Goal: Task Accomplishment & Management: Use online tool/utility

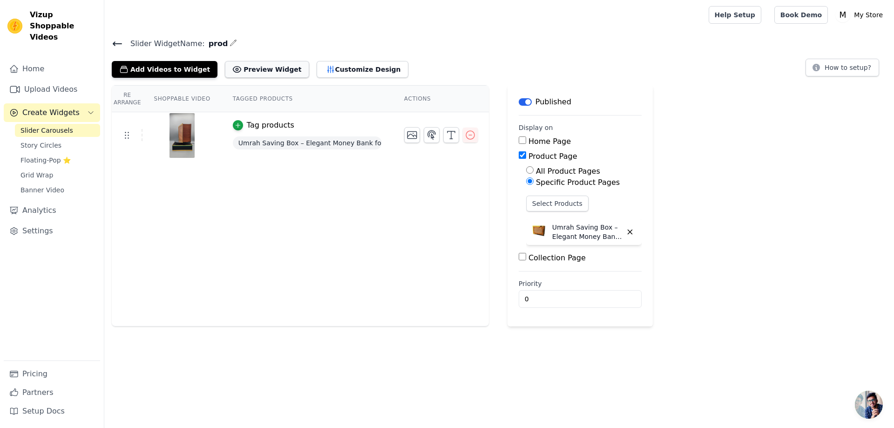
click at [261, 68] on button "Preview Widget" at bounding box center [267, 69] width 84 height 17
click at [448, 134] on icon "button" at bounding box center [451, 134] width 11 height 11
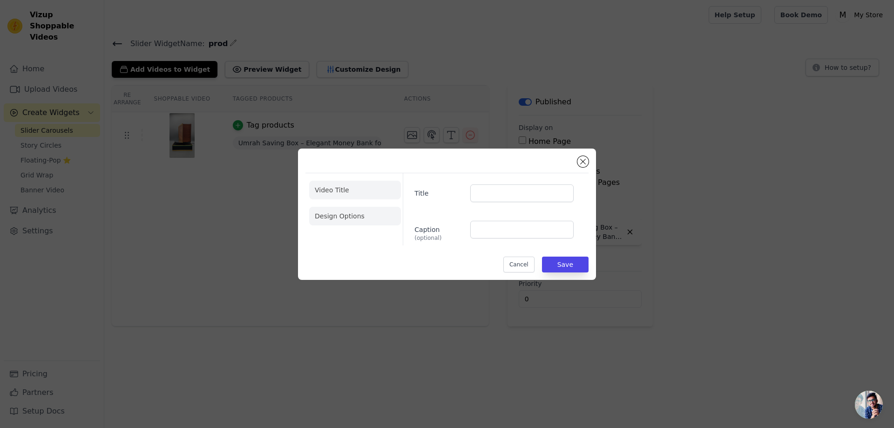
click at [356, 218] on li "Design Options" at bounding box center [355, 216] width 92 height 19
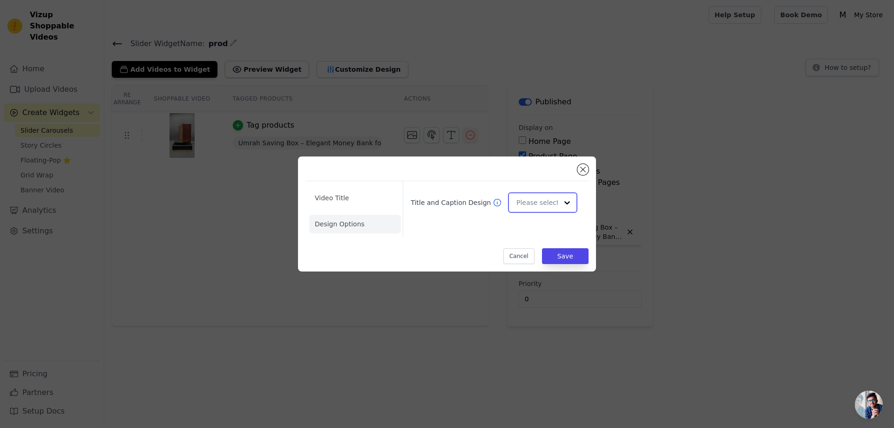
click at [567, 203] on div at bounding box center [567, 202] width 19 height 19
click at [567, 199] on div at bounding box center [567, 202] width 19 height 19
click at [353, 192] on li "Video Title" at bounding box center [355, 198] width 92 height 19
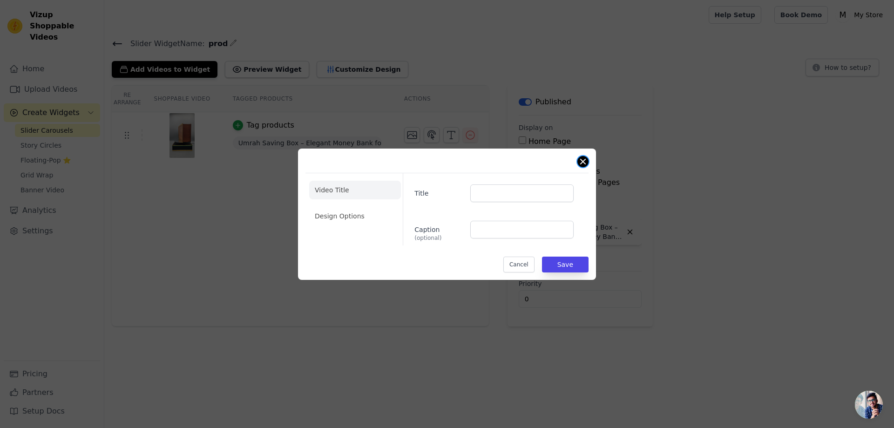
click at [582, 156] on button "Close modal" at bounding box center [582, 161] width 11 height 11
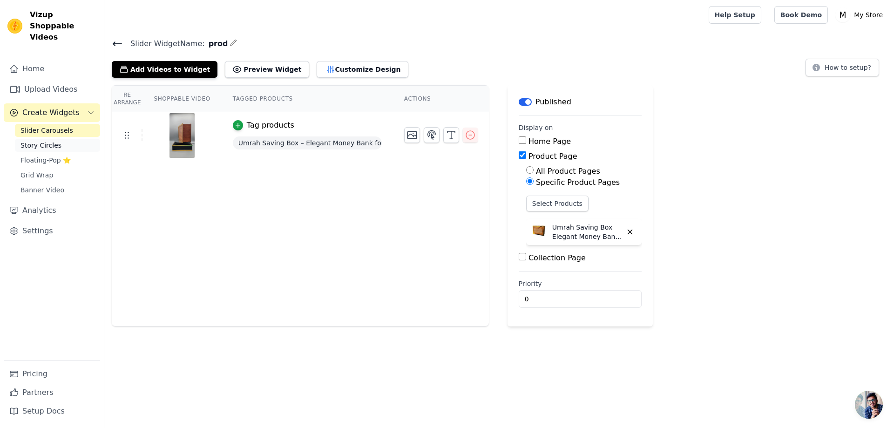
click at [41, 141] on span "Story Circles" at bounding box center [40, 145] width 41 height 9
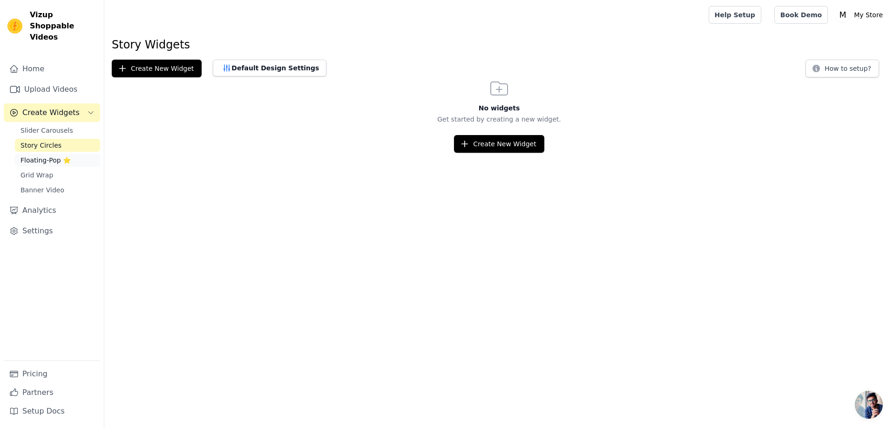
click at [47, 156] on span "Floating-Pop ⭐" at bounding box center [45, 160] width 50 height 9
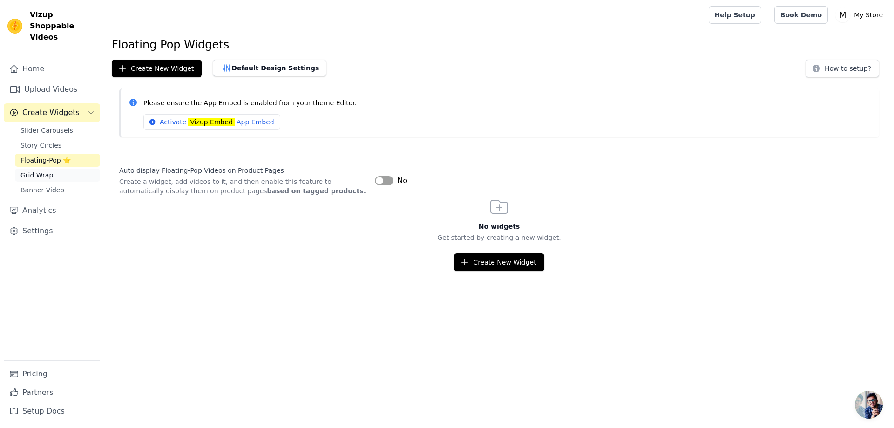
click at [52, 169] on link "Grid Wrap" at bounding box center [57, 175] width 85 height 13
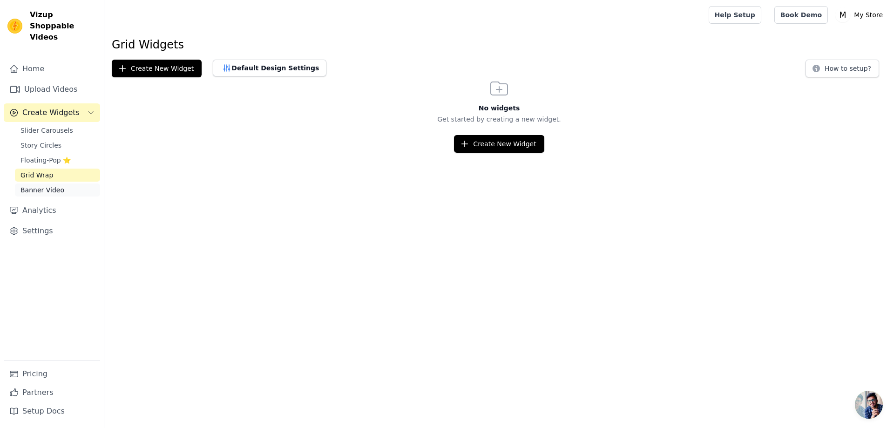
click at [54, 185] on span "Banner Video" at bounding box center [42, 189] width 44 height 9
click at [56, 107] on span "Create Widgets" at bounding box center [50, 112] width 57 height 11
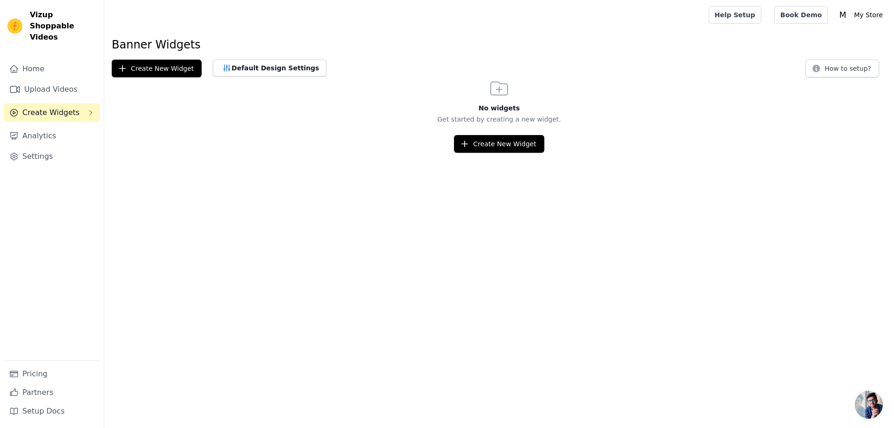
click at [74, 103] on button "Create Widgets" at bounding box center [52, 112] width 96 height 19
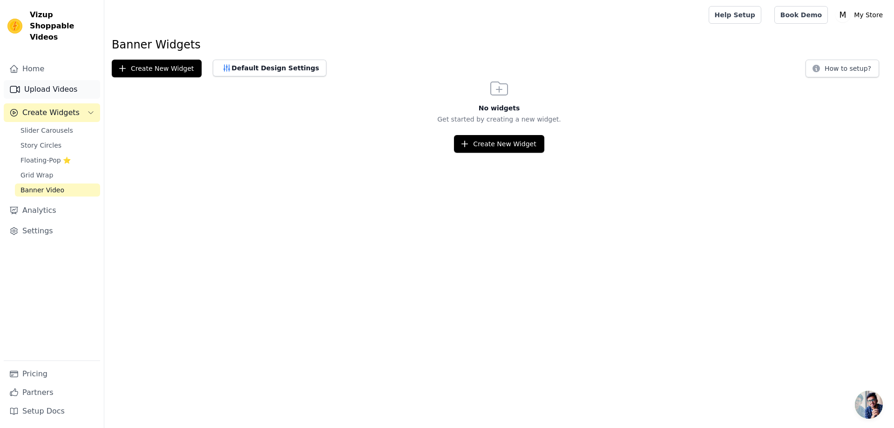
click at [61, 80] on link "Upload Videos" at bounding box center [52, 89] width 96 height 19
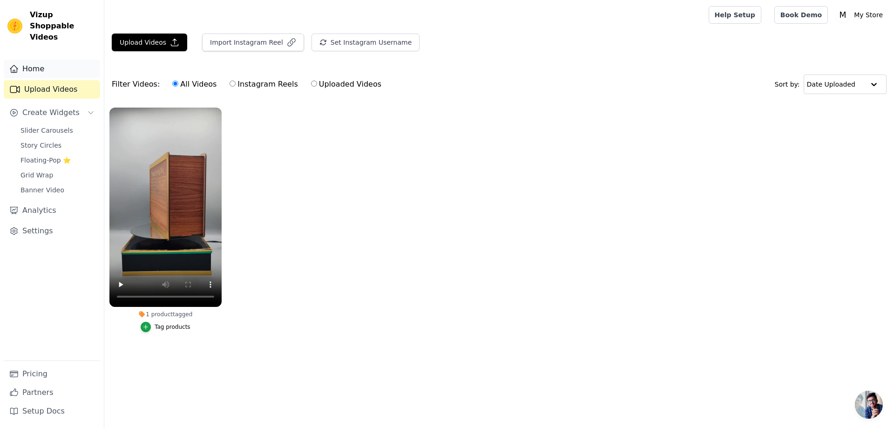
click at [62, 64] on link "Home" at bounding box center [52, 69] width 96 height 19
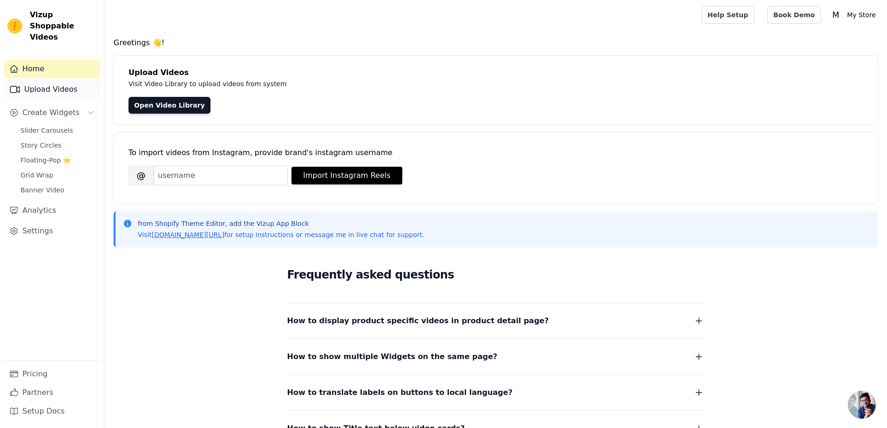
click at [63, 80] on link "Upload Videos" at bounding box center [52, 89] width 96 height 19
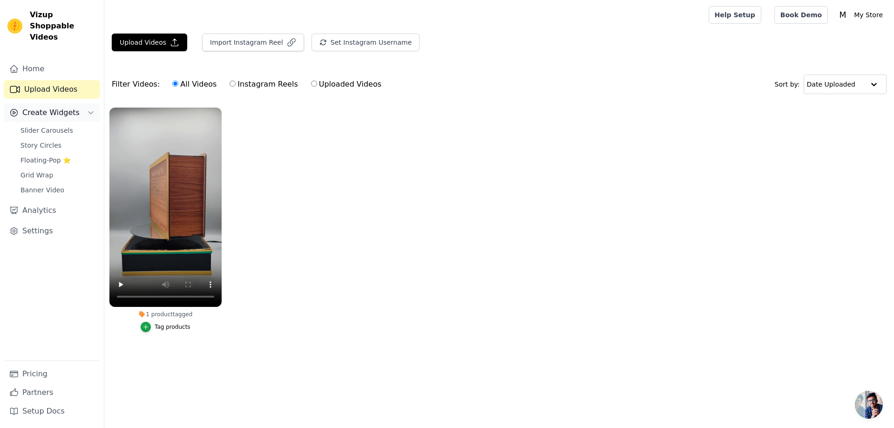
click at [78, 103] on button "Create Widgets" at bounding box center [52, 112] width 96 height 19
click at [49, 147] on link "Settings" at bounding box center [52, 156] width 96 height 19
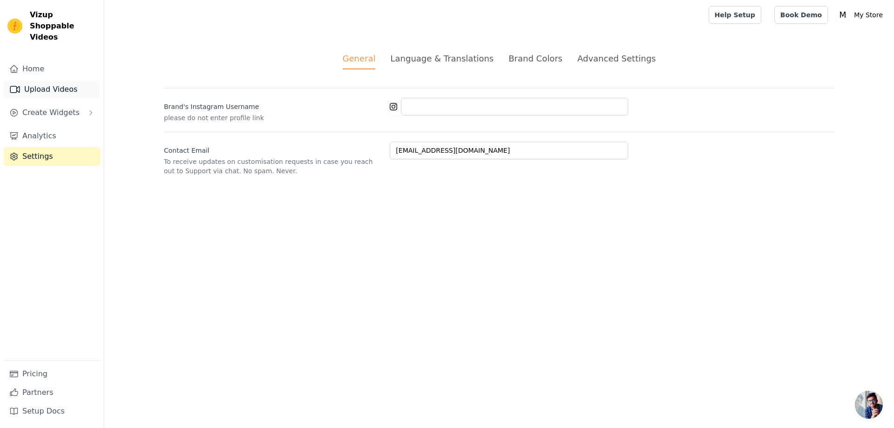
click at [45, 80] on link "Upload Videos" at bounding box center [52, 89] width 96 height 19
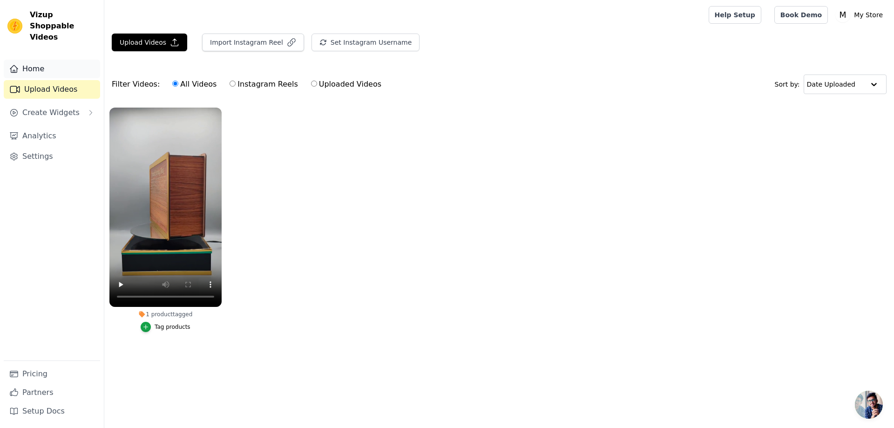
click at [49, 60] on link "Home" at bounding box center [52, 69] width 96 height 19
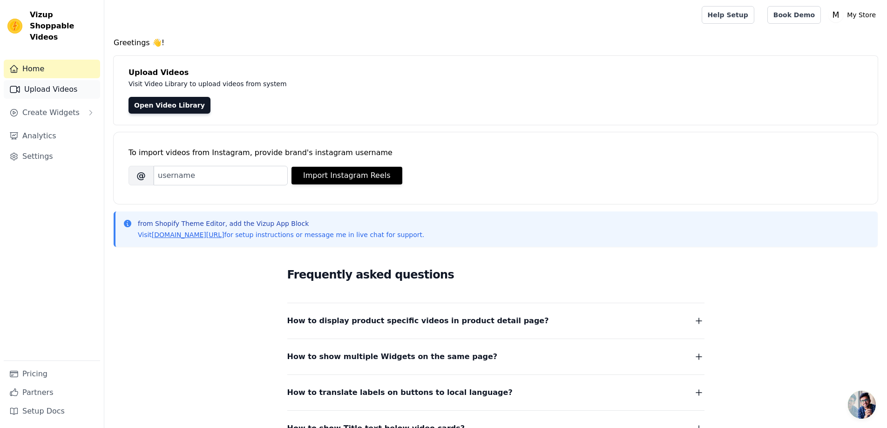
click at [39, 80] on link "Upload Videos" at bounding box center [52, 89] width 96 height 19
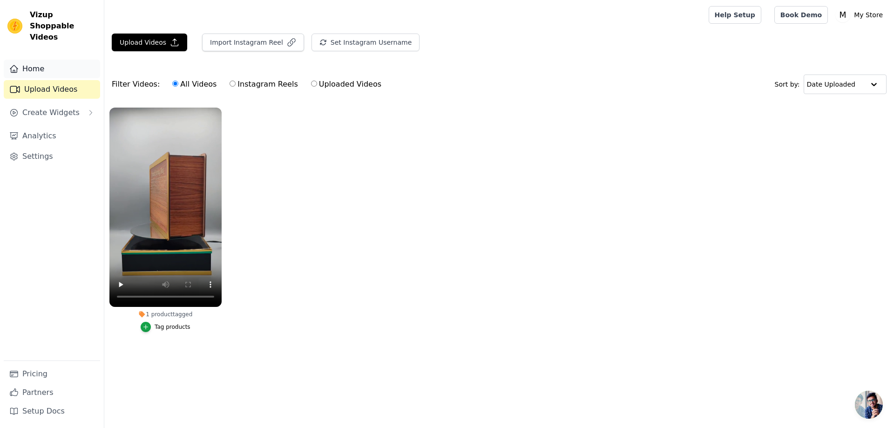
click at [52, 60] on link "Home" at bounding box center [52, 69] width 96 height 19
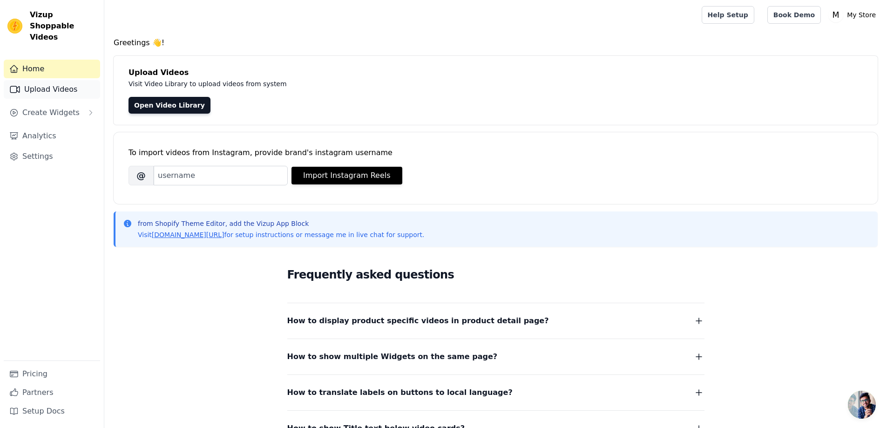
click at [54, 81] on link "Upload Videos" at bounding box center [52, 89] width 96 height 19
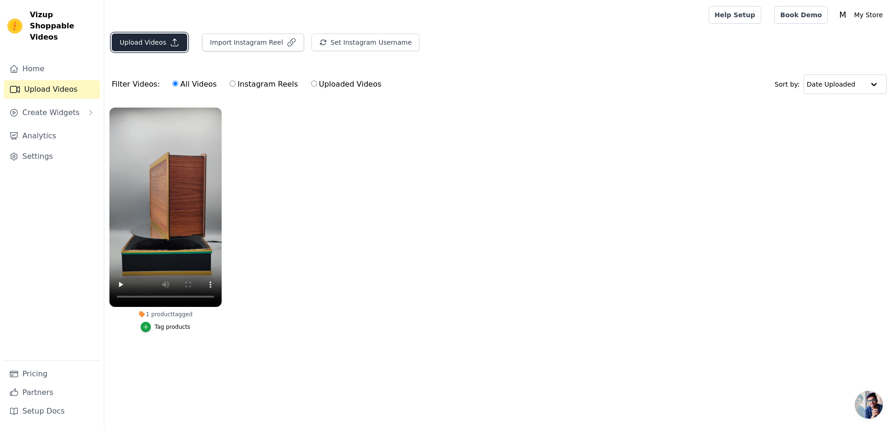
click at [160, 45] on button "Upload Videos" at bounding box center [149, 43] width 75 height 18
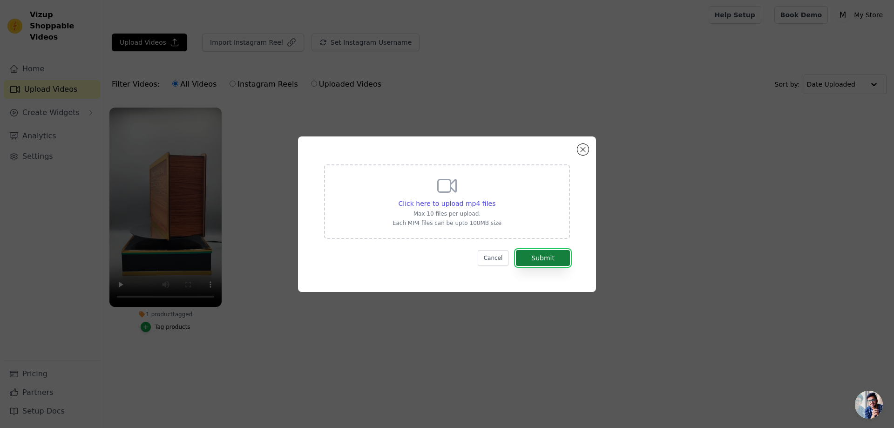
click at [547, 254] on button "Submit" at bounding box center [543, 258] width 54 height 16
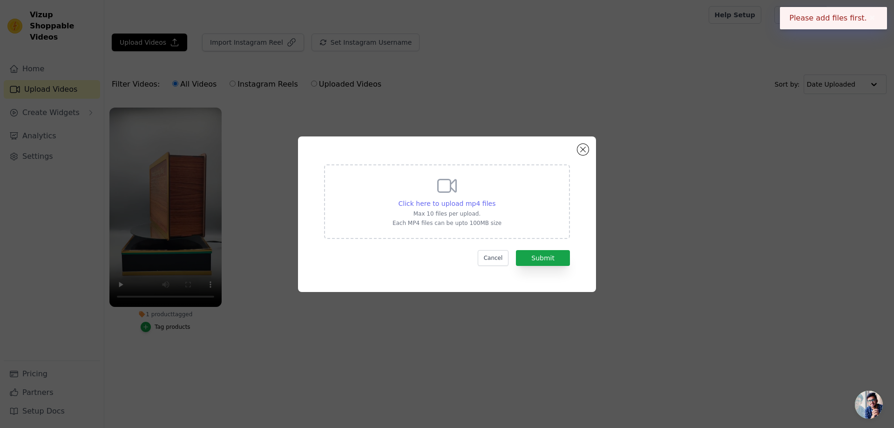
click at [454, 200] on span "Click here to upload mp4 files" at bounding box center [447, 203] width 97 height 7
click at [495, 199] on input "Click here to upload mp4 files Max 10 files per upload. Each MP4 files can be u…" at bounding box center [495, 198] width 0 height 0
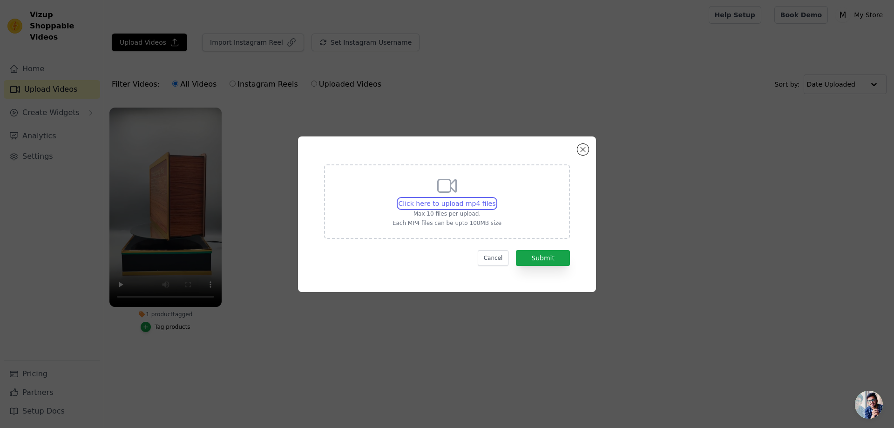
type input "C:\fakepath\AQPG7eEp5Vkc5kJu2kbjILGm5DLXvIaRPzTdEmT6G8TWVvF1oeWmOP4PJBAti3s6eTZ…"
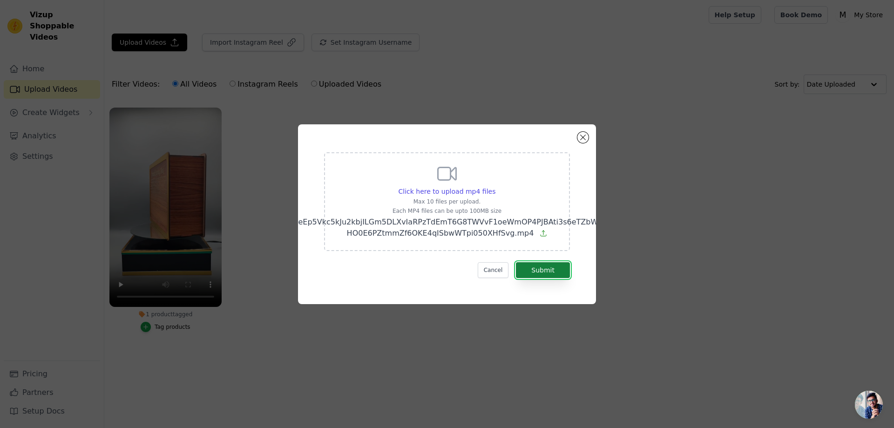
click at [536, 262] on button "Submit" at bounding box center [543, 270] width 54 height 16
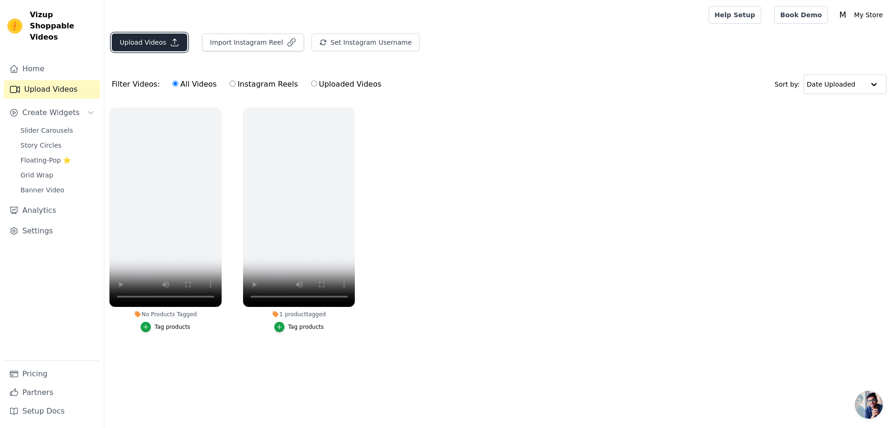
click at [170, 45] on icon "button" at bounding box center [174, 42] width 9 height 9
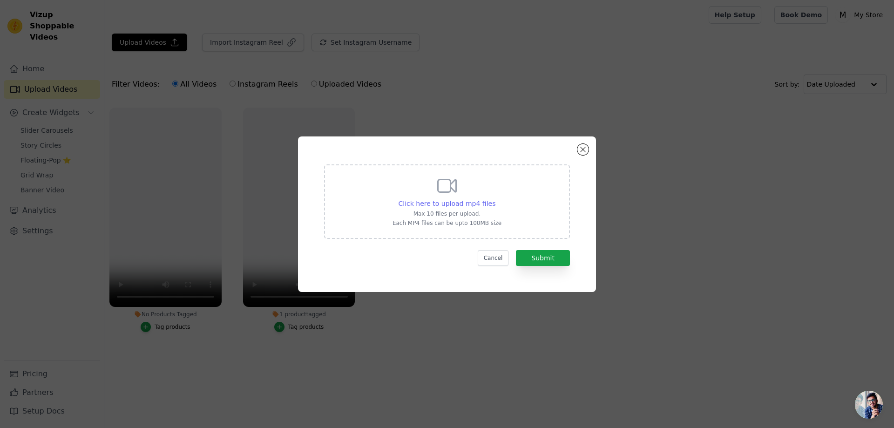
click at [461, 203] on span "Click here to upload mp4 files" at bounding box center [447, 203] width 97 height 7
click at [495, 199] on input "Click here to upload mp4 files Max 10 files per upload. Each MP4 files can be u…" at bounding box center [495, 198] width 0 height 0
type input "C:\fakepath\AQN2meqOaMhVeQUepkka5zcGhasHG6F8jPOL4fUs_ul4V_VdB0yb13eCz8O5qEaUiWC…"
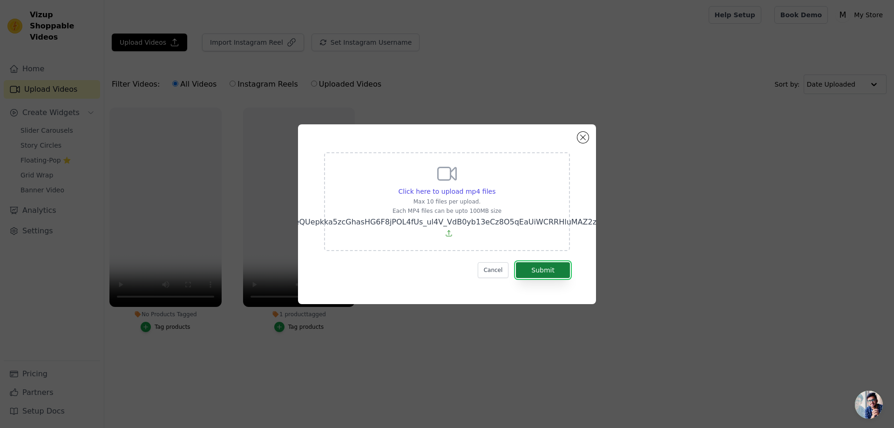
click at [538, 265] on button "Submit" at bounding box center [543, 270] width 54 height 16
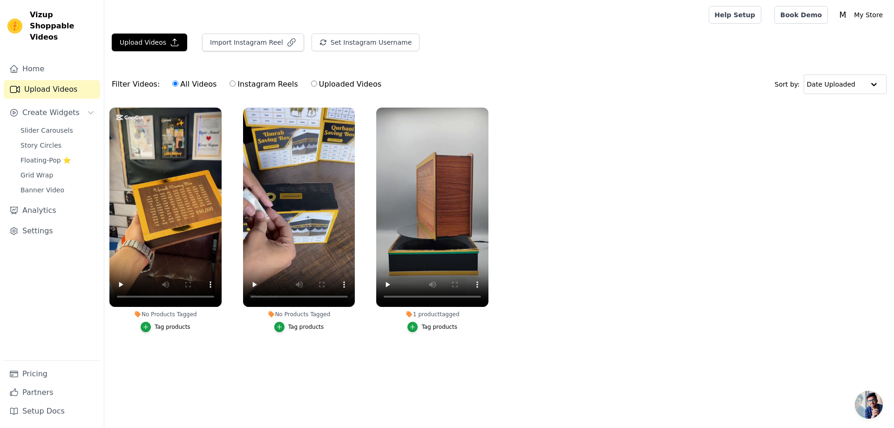
click at [244, 333] on label "No Products Tagged Tag products" at bounding box center [299, 221] width 113 height 229
click at [146, 323] on div "button" at bounding box center [146, 327] width 10 height 10
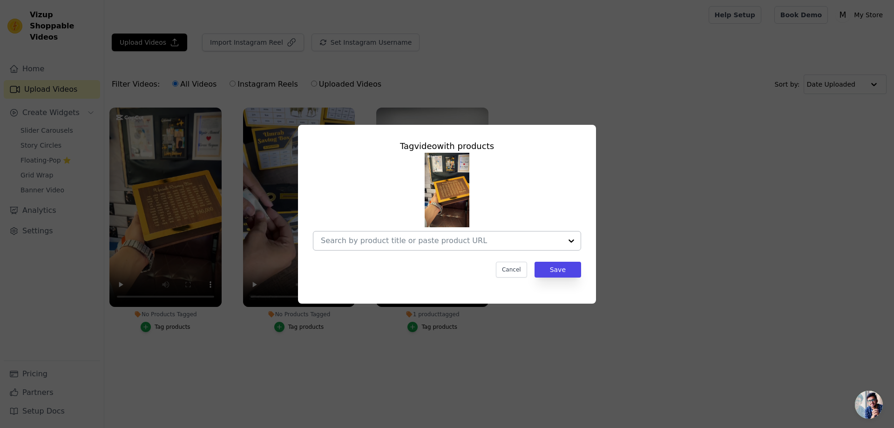
click at [568, 240] on div at bounding box center [571, 240] width 19 height 19
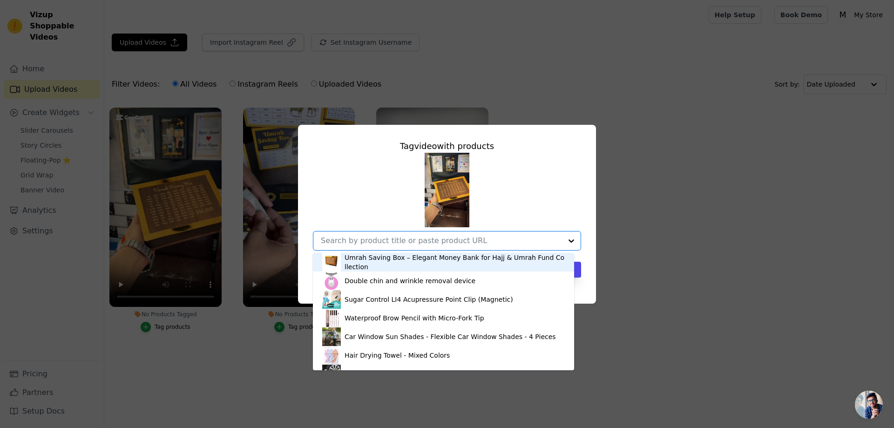
click at [339, 264] on img at bounding box center [331, 262] width 19 height 19
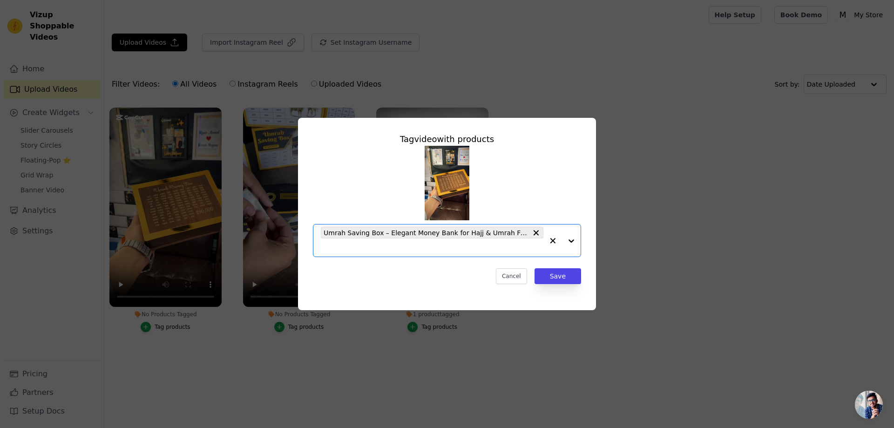
click at [554, 240] on icon "button" at bounding box center [552, 240] width 9 height 9
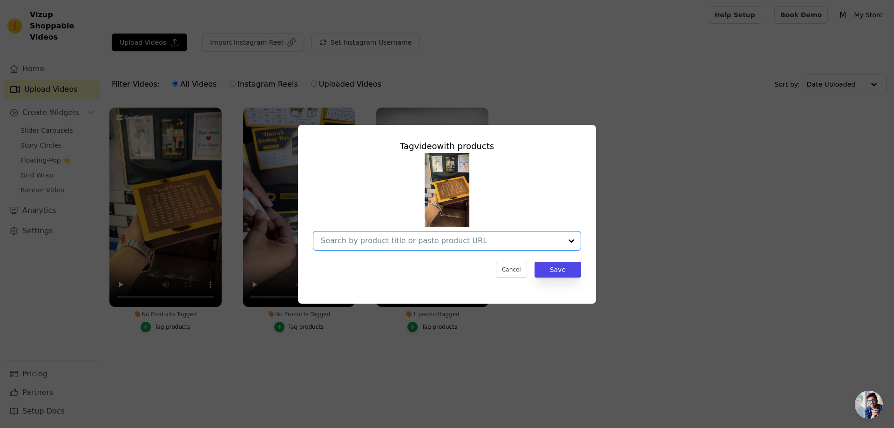
click at [571, 242] on div at bounding box center [571, 240] width 19 height 19
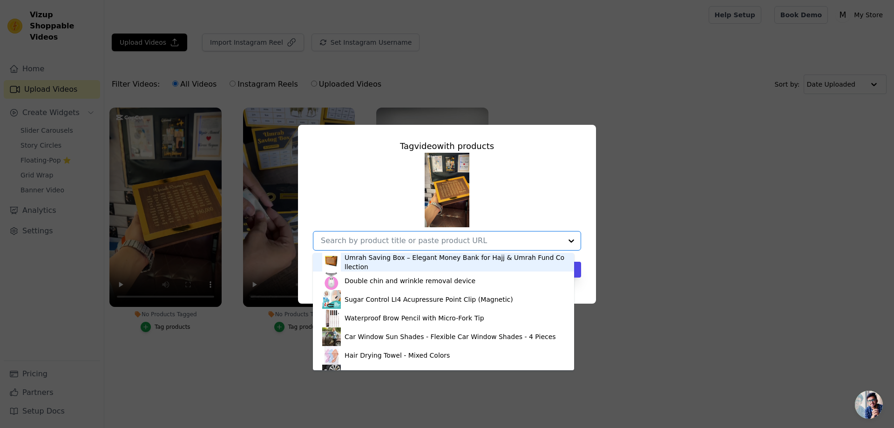
click at [377, 262] on div "Umrah Saving Box – Elegant Money Bank for Hajj & Umrah Fund Collection" at bounding box center [455, 262] width 220 height 19
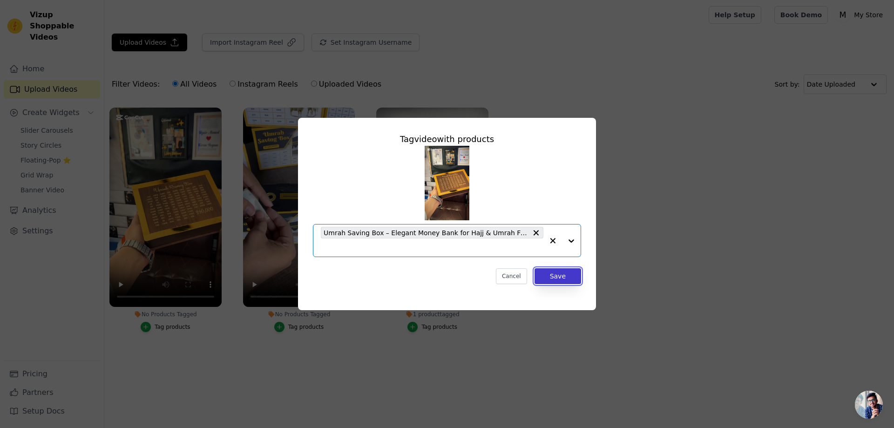
click at [558, 278] on button "Save" at bounding box center [558, 276] width 47 height 16
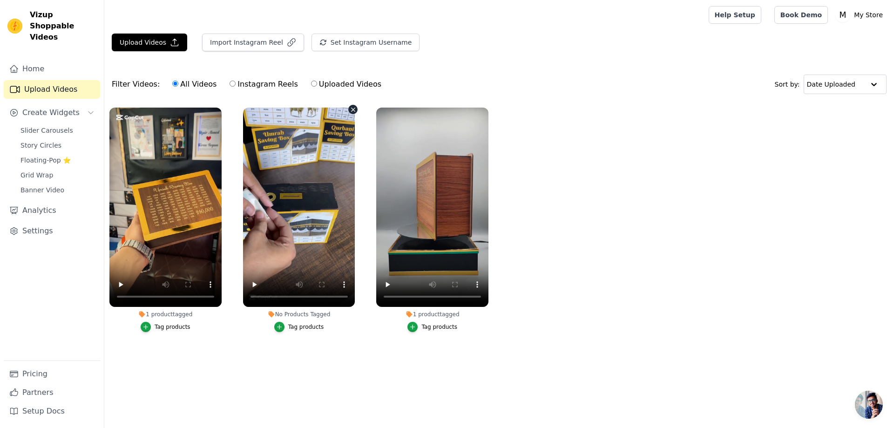
drag, startPoint x: 300, startPoint y: 167, endPoint x: 219, endPoint y: 368, distance: 217.1
click at [219, 368] on main "Upload Videos Import Instagram Reel Set Instagram Username Import Latest IG Ree…" at bounding box center [499, 204] width 790 height 348
click at [221, 335] on div "1 product tagged Tag products" at bounding box center [165, 221] width 122 height 238
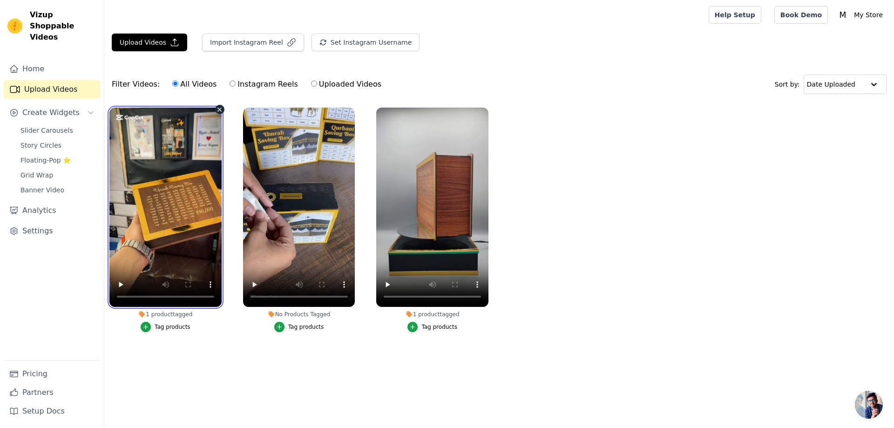
click at [185, 240] on video at bounding box center [165, 207] width 112 height 199
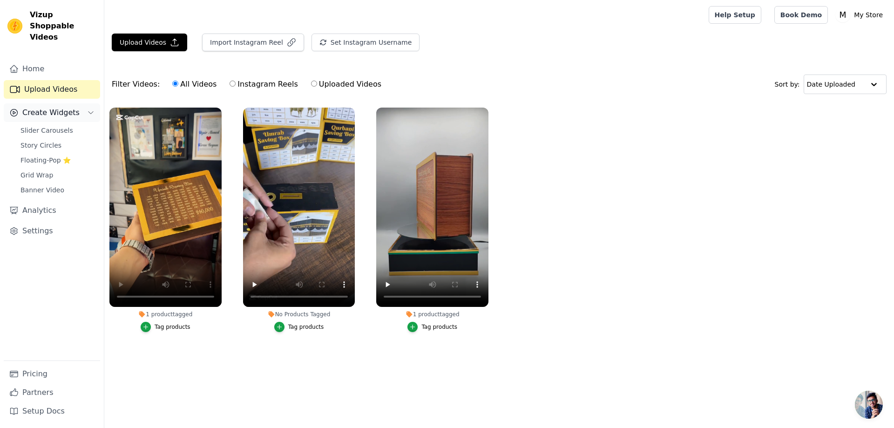
click at [92, 109] on icon "Sidebar" at bounding box center [90, 112] width 7 height 7
click at [89, 109] on icon "Sidebar" at bounding box center [90, 112] width 7 height 7
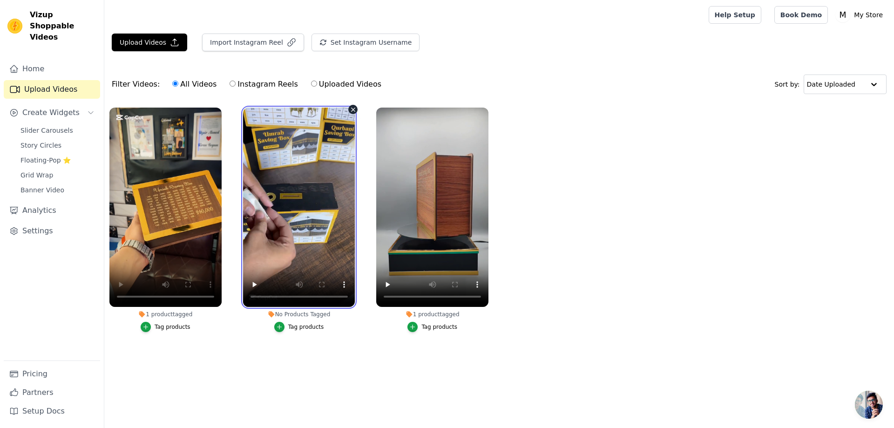
drag, startPoint x: 282, startPoint y: 226, endPoint x: 269, endPoint y: 251, distance: 27.9
click at [269, 251] on video at bounding box center [299, 207] width 112 height 199
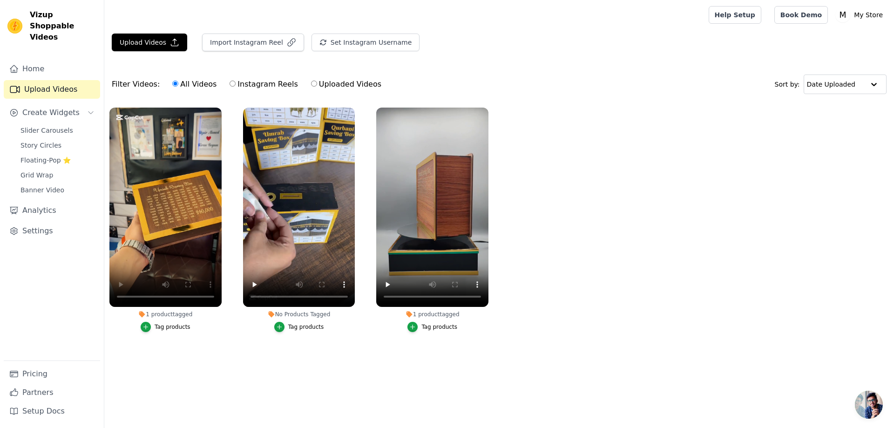
click at [366, 303] on ul "1 product tagged Tag products No Products Tagged Tag products 1 product tagged …" at bounding box center [499, 228] width 790 height 253
click at [307, 326] on div "Tag products" at bounding box center [306, 326] width 36 height 7
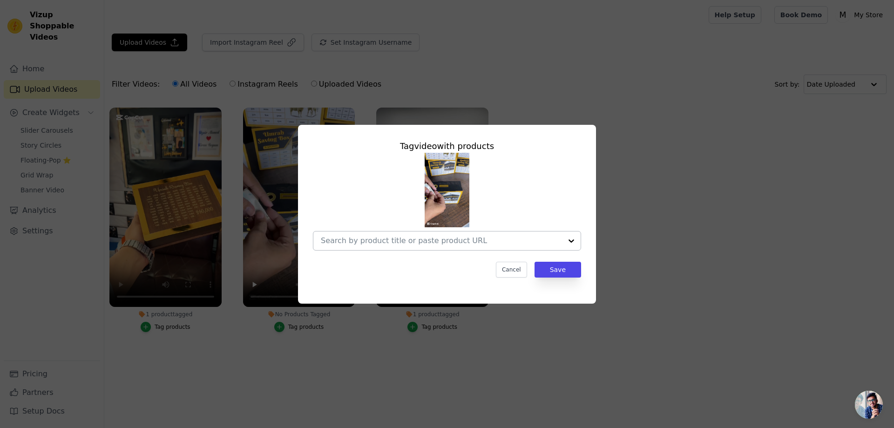
click at [571, 241] on div at bounding box center [571, 240] width 19 height 19
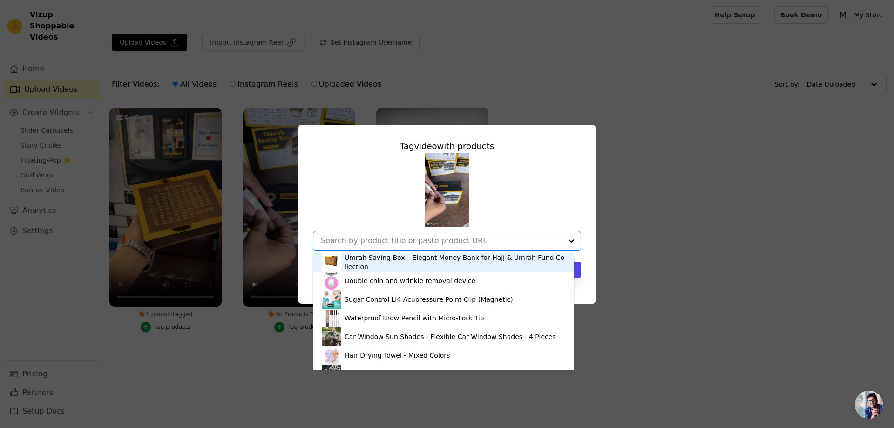
click at [371, 264] on div "Umrah Saving Box – Elegant Money Bank for Hajj & Umrah Fund Collection" at bounding box center [455, 262] width 220 height 19
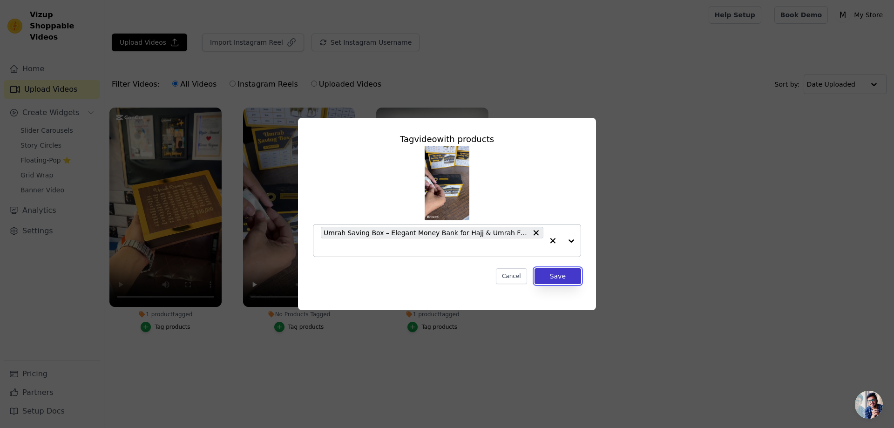
click at [573, 278] on button "Save" at bounding box center [558, 276] width 47 height 16
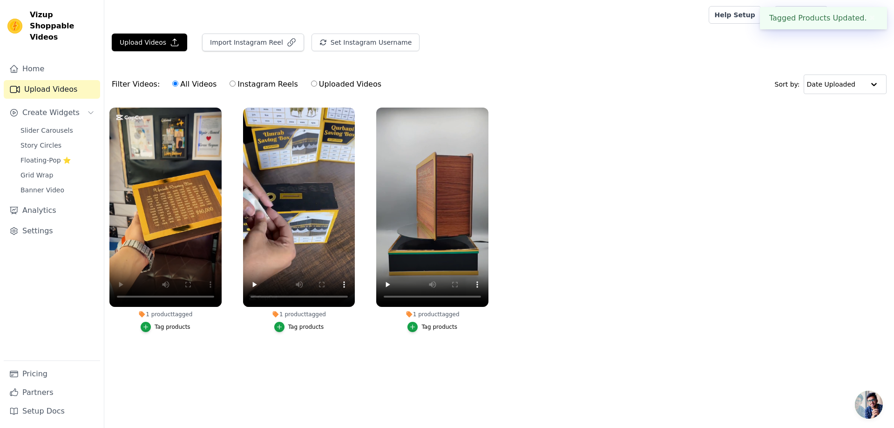
click at [427, 325] on div "Tag products" at bounding box center [439, 326] width 36 height 7
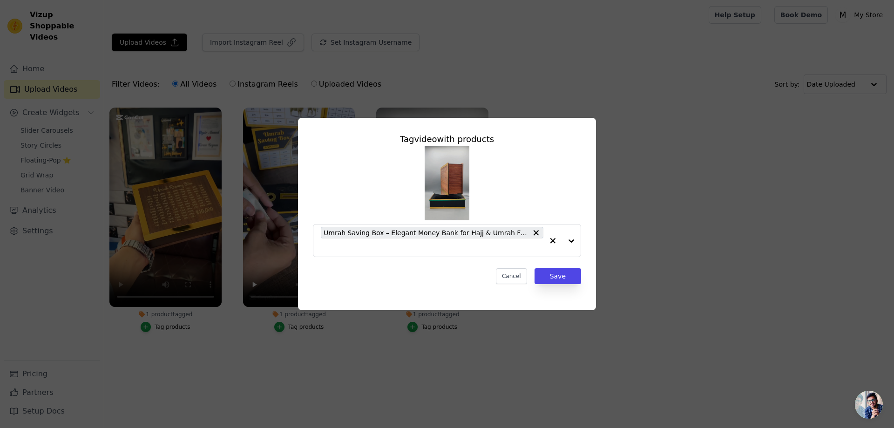
click at [163, 321] on div "Tag video with products Umrah Saving Box – Elegant Money Bank for Hajj & Umrah …" at bounding box center [447, 214] width 864 height 222
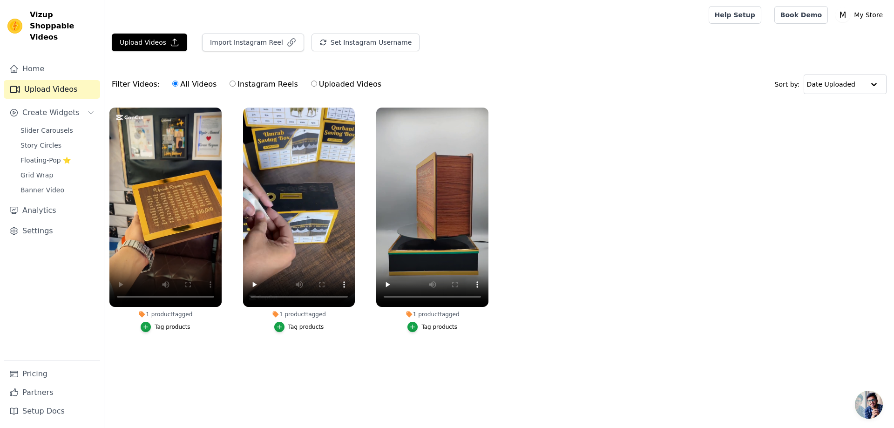
click at [168, 326] on div "Tag products" at bounding box center [173, 326] width 36 height 7
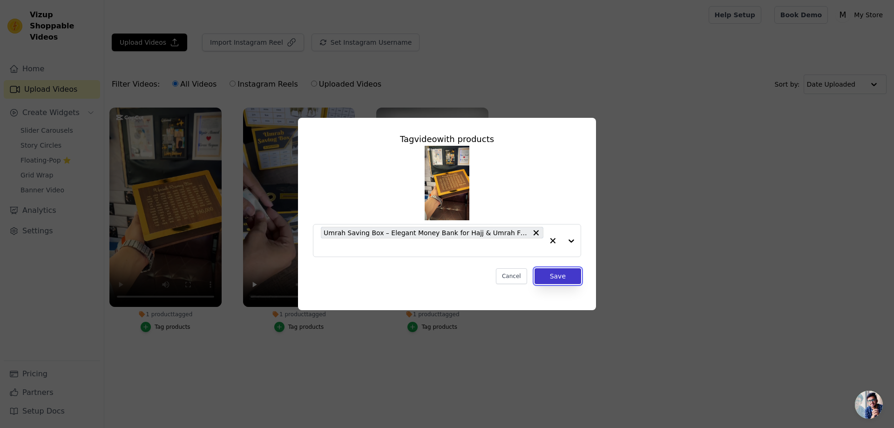
click at [555, 278] on button "Save" at bounding box center [558, 276] width 47 height 16
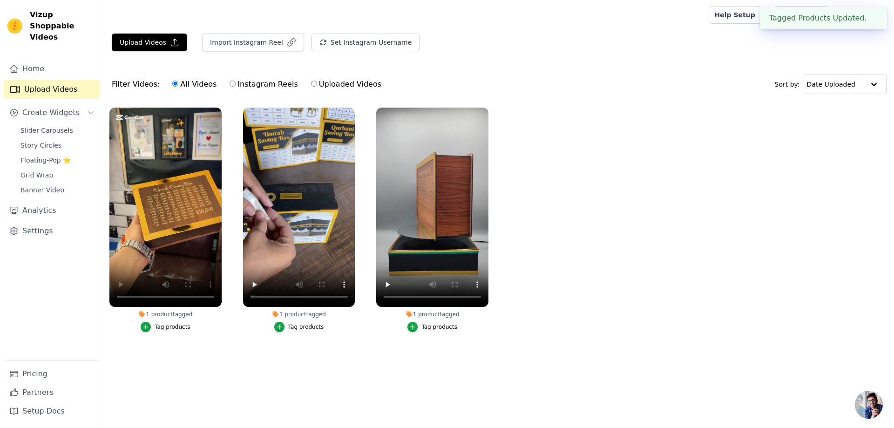
click at [350, 361] on main "Upload Videos Import Instagram Reel Set Instagram Username Import Latest IG Ree…" at bounding box center [499, 204] width 790 height 348
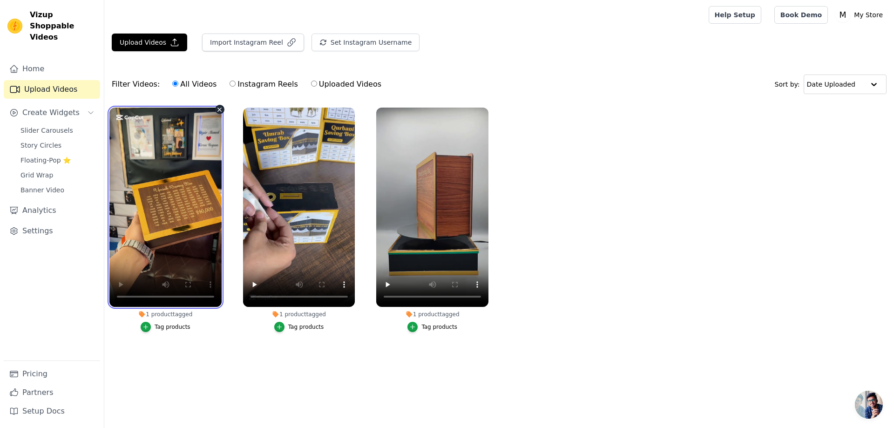
click at [179, 153] on video at bounding box center [165, 207] width 112 height 199
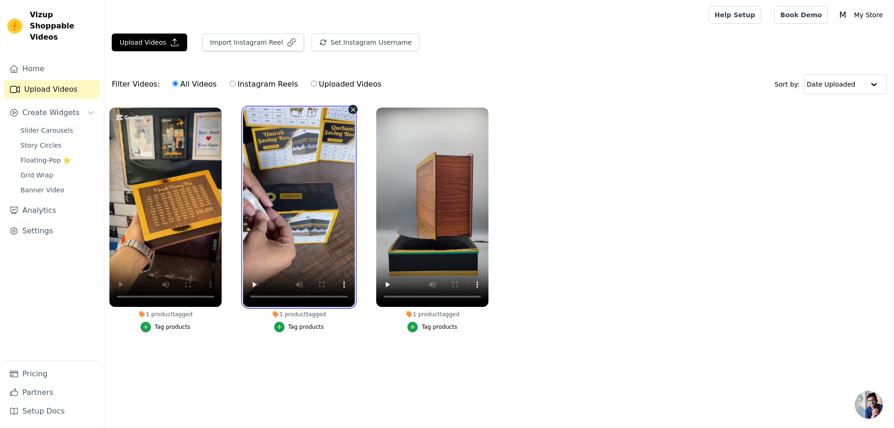
click at [313, 202] on video at bounding box center [299, 207] width 112 height 199
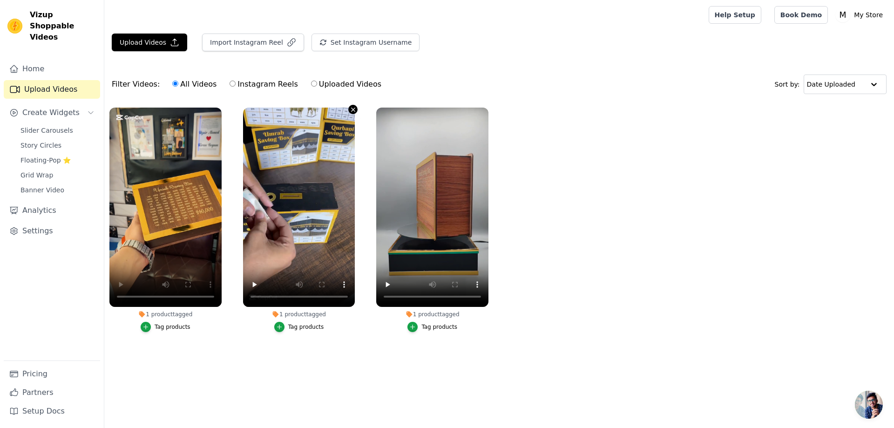
click at [353, 109] on icon "button" at bounding box center [354, 110] width 4 height 4
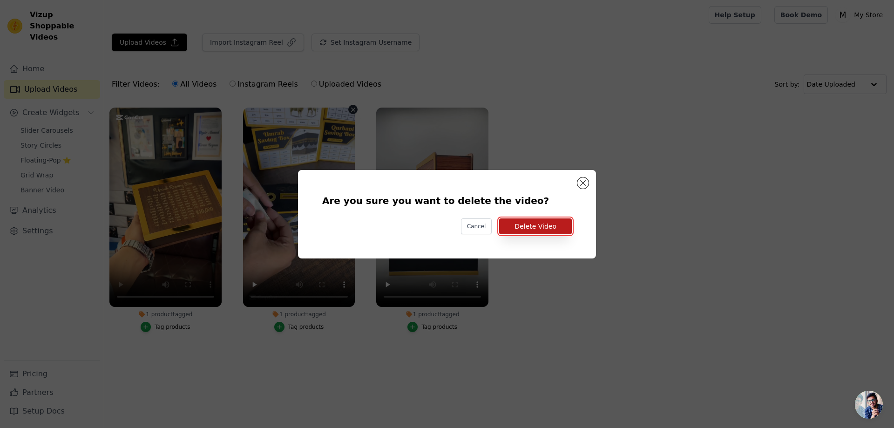
click at [548, 226] on button "Delete Video" at bounding box center [535, 226] width 73 height 16
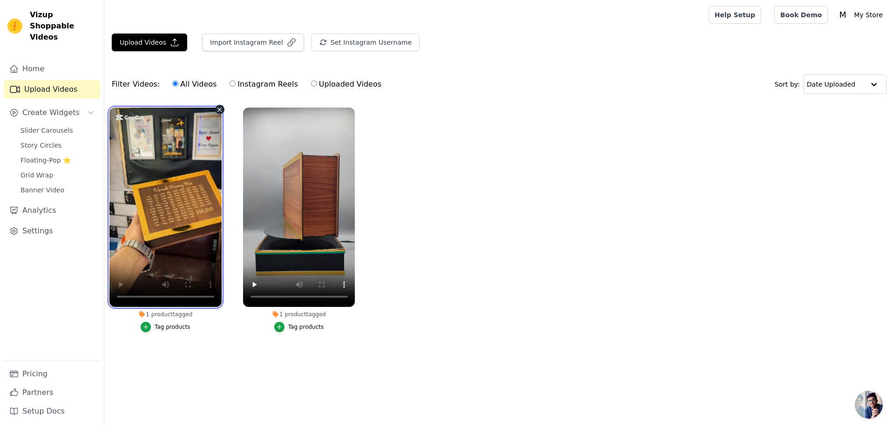
click at [144, 229] on video at bounding box center [165, 207] width 112 height 199
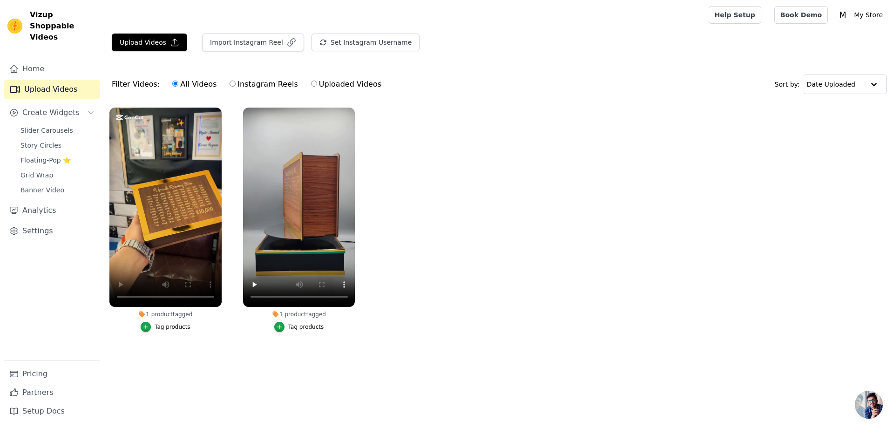
click at [231, 324] on ul "1 product tagged Tag products 1 product tagged Tag products" at bounding box center [499, 228] width 790 height 253
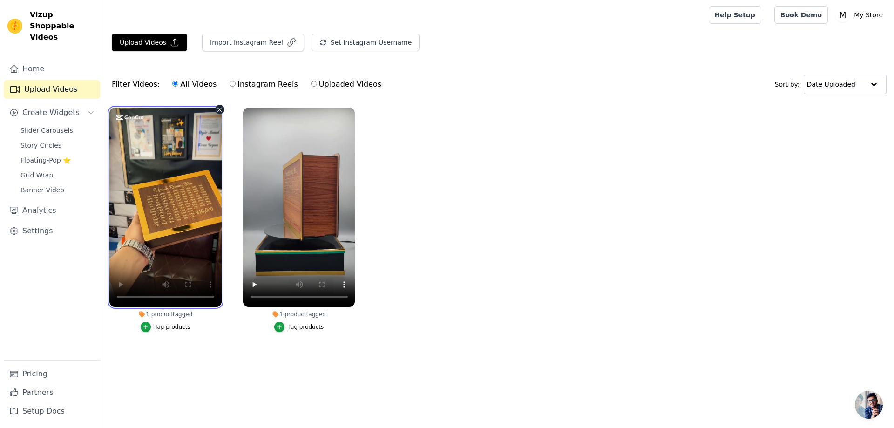
click at [138, 206] on video at bounding box center [165, 207] width 112 height 199
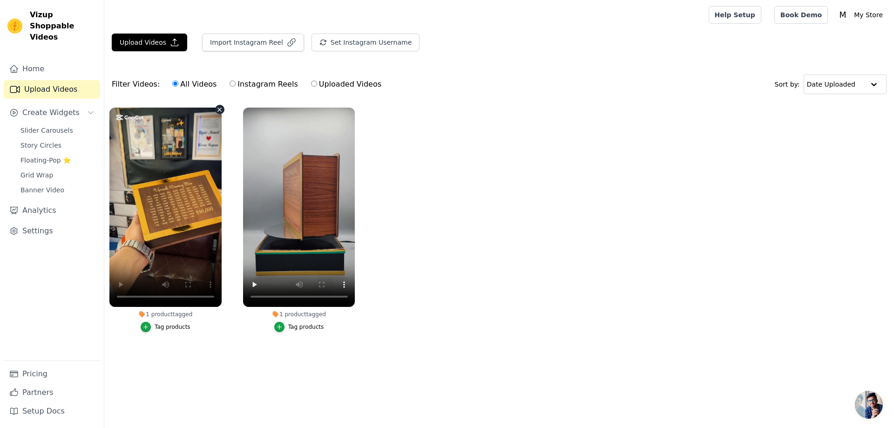
drag, startPoint x: 180, startPoint y: 126, endPoint x: 219, endPoint y: 322, distance: 199.9
click at [219, 322] on div "Tag products" at bounding box center [165, 327] width 112 height 10
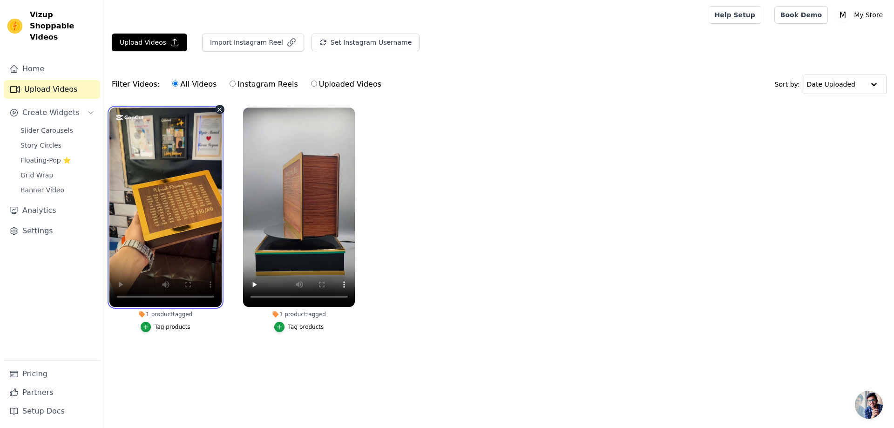
click at [162, 225] on video at bounding box center [165, 207] width 112 height 199
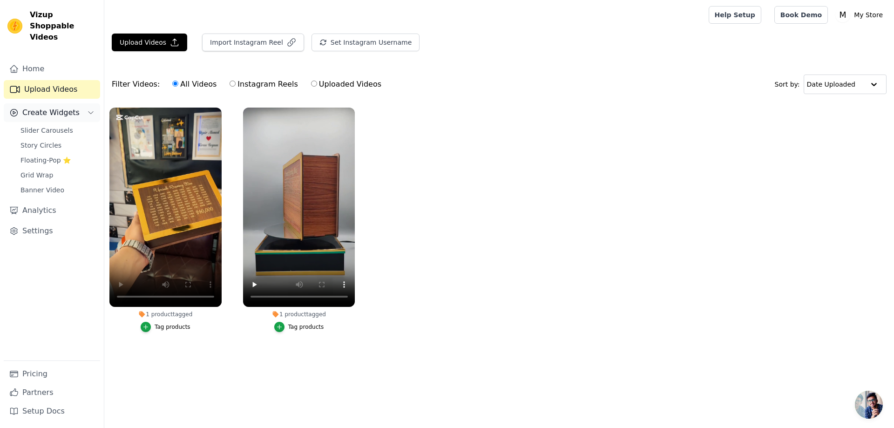
click at [89, 109] on icon "Sidebar" at bounding box center [90, 112] width 7 height 7
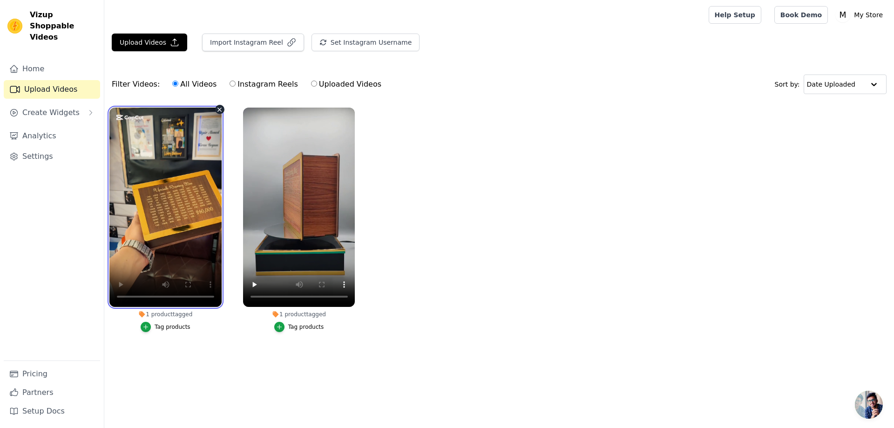
click at [152, 125] on video at bounding box center [165, 207] width 112 height 199
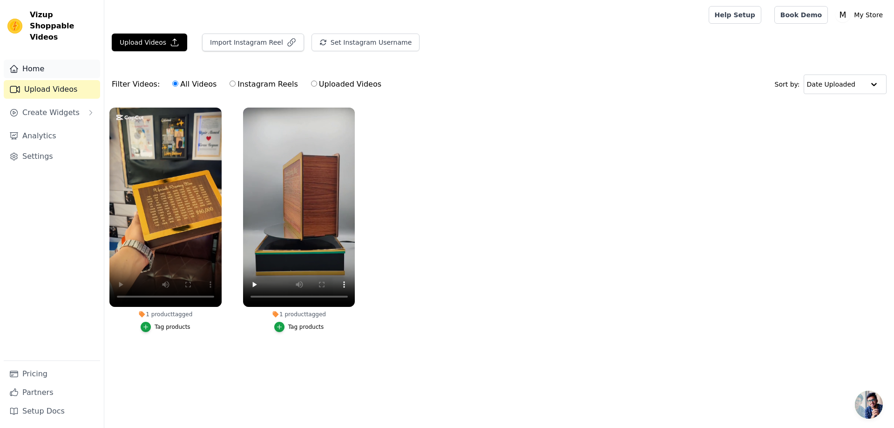
click at [52, 60] on link "Home" at bounding box center [52, 69] width 96 height 19
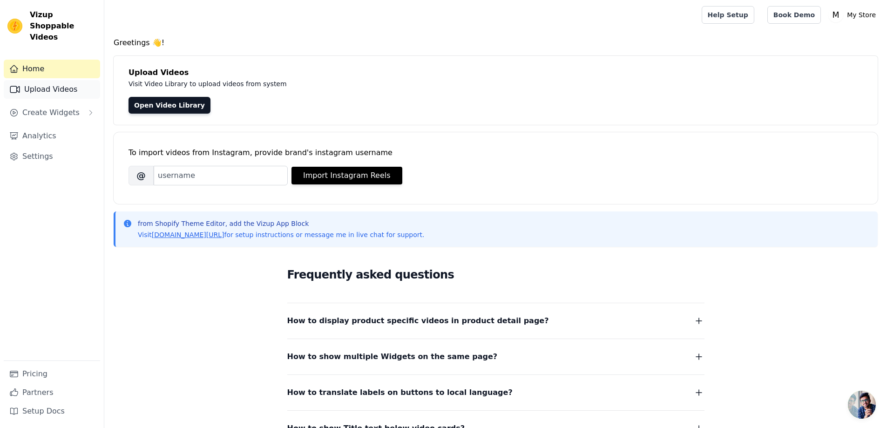
click at [54, 80] on link "Upload Videos" at bounding box center [52, 89] width 96 height 19
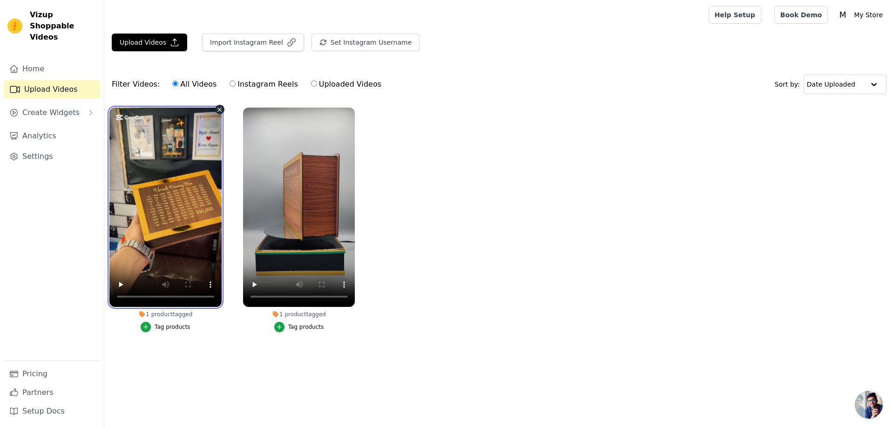
click at [176, 154] on video at bounding box center [165, 207] width 112 height 199
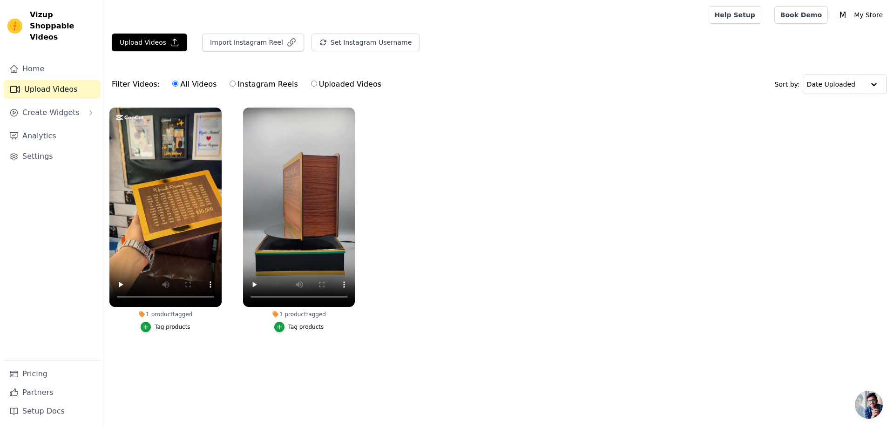
click at [325, 85] on label "Uploaded Videos" at bounding box center [346, 84] width 71 height 12
click at [317, 85] on input "Uploaded Videos" at bounding box center [314, 84] width 6 height 6
radio input "true"
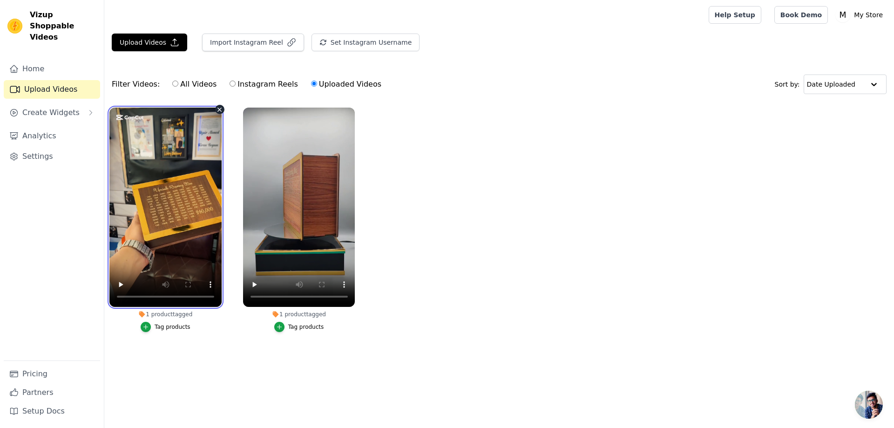
click at [154, 157] on video at bounding box center [165, 207] width 112 height 199
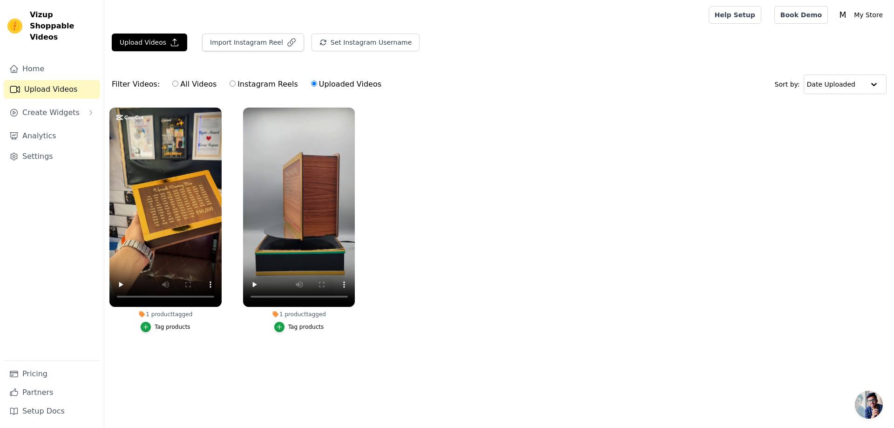
click at [172, 86] on input "All Videos" at bounding box center [175, 84] width 6 height 6
radio input "true"
click at [875, 85] on div at bounding box center [874, 84] width 19 height 19
click at [875, 85] on div at bounding box center [873, 84] width 19 height 19
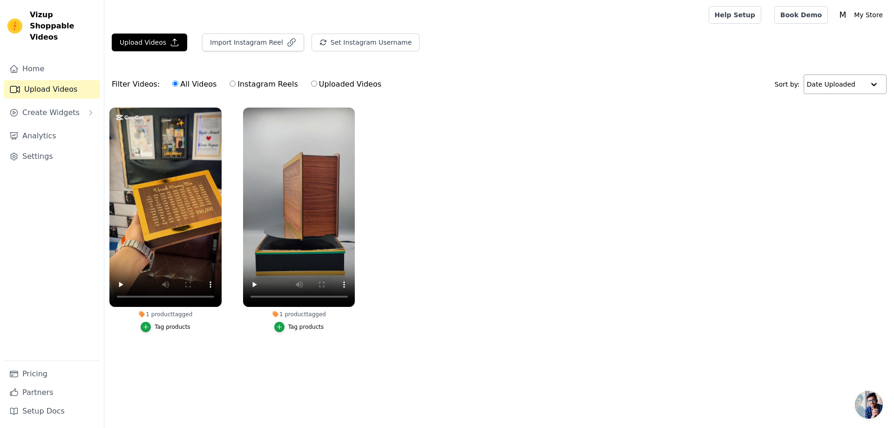
click at [875, 85] on div at bounding box center [874, 84] width 19 height 19
click at [55, 129] on link "Analytics" at bounding box center [52, 136] width 96 height 19
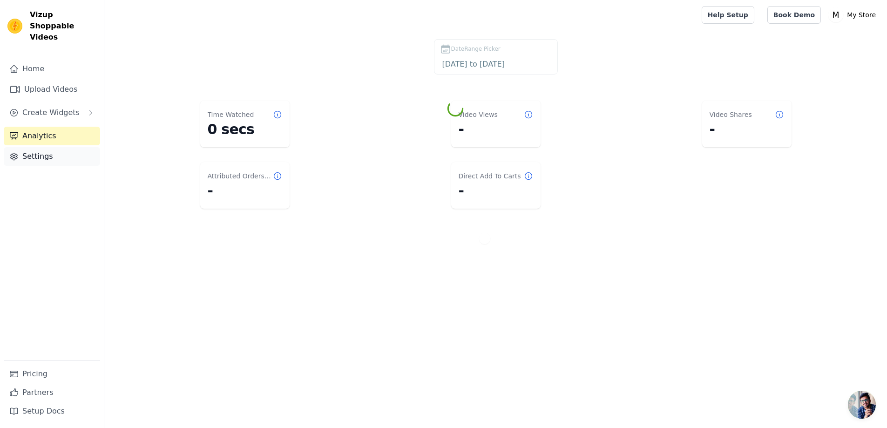
click at [54, 147] on link "Settings" at bounding box center [52, 156] width 96 height 19
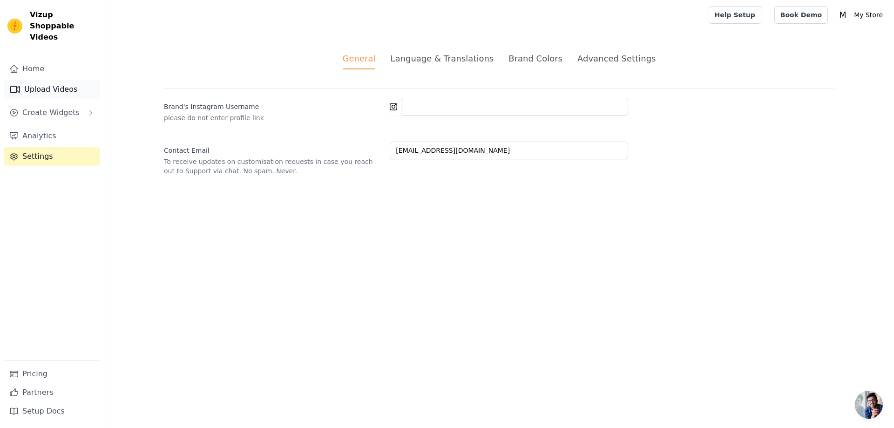
click at [34, 86] on link "Upload Videos" at bounding box center [52, 89] width 96 height 19
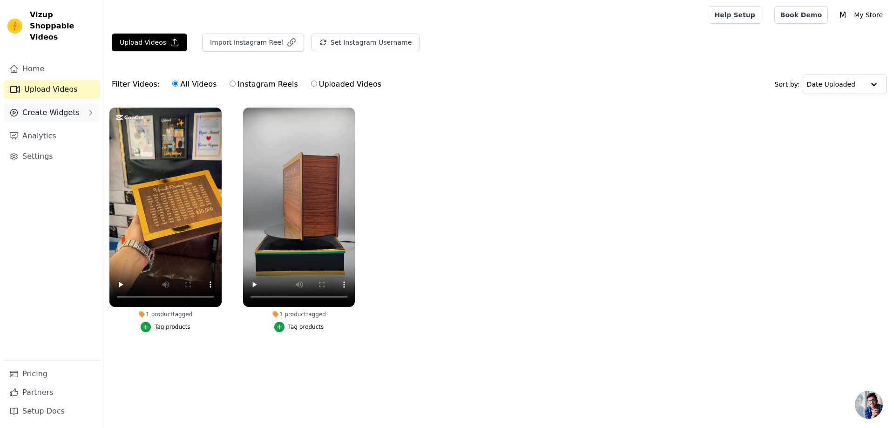
click at [81, 103] on button "Create Widgets" at bounding box center [52, 112] width 96 height 19
click at [64, 126] on span "Slider Carousels" at bounding box center [46, 130] width 53 height 9
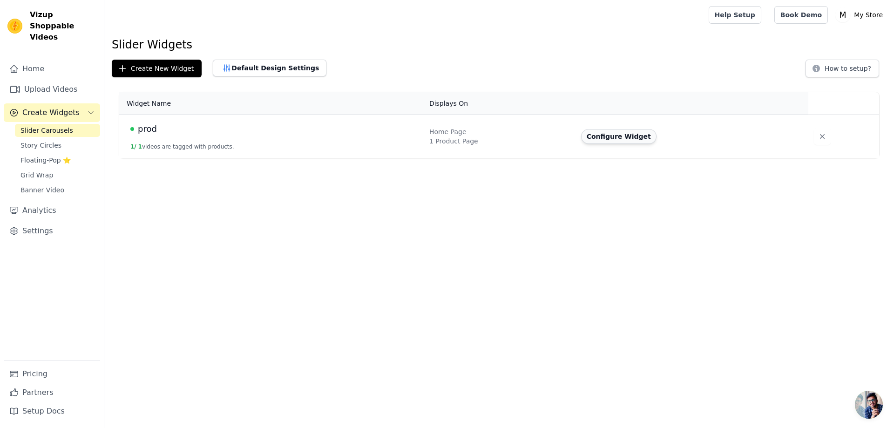
click at [595, 138] on button "Configure Widget" at bounding box center [618, 136] width 75 height 15
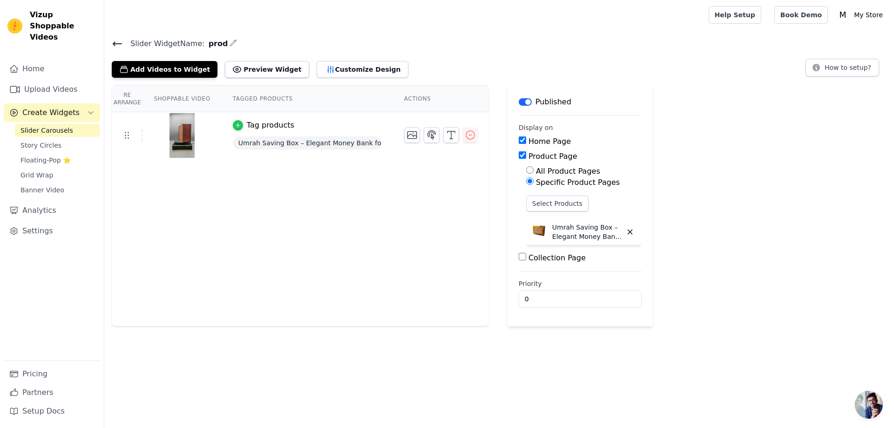
click at [235, 123] on icon "button" at bounding box center [238, 125] width 7 height 7
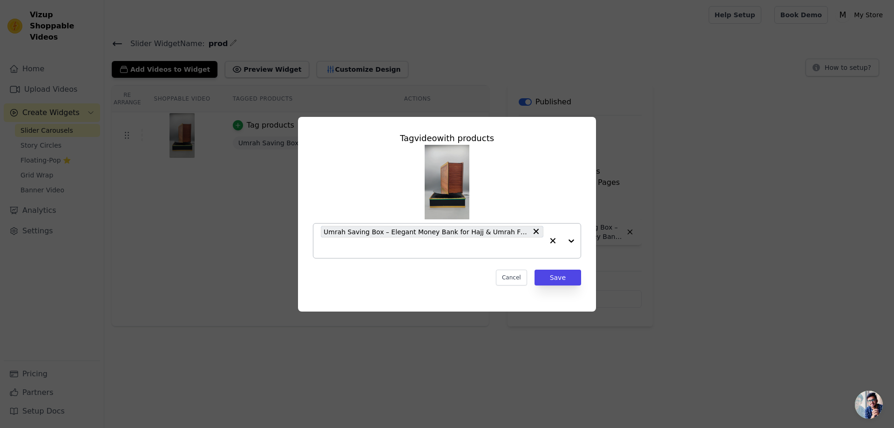
click at [571, 240] on div at bounding box center [561, 241] width 37 height 34
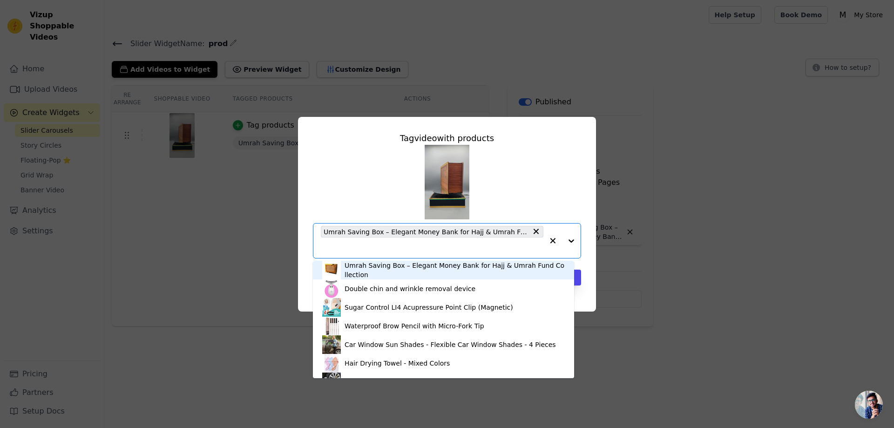
click at [542, 267] on div "Umrah Saving Box – Elegant Money Bank for Hajj & Umrah Fund Collection" at bounding box center [455, 270] width 220 height 19
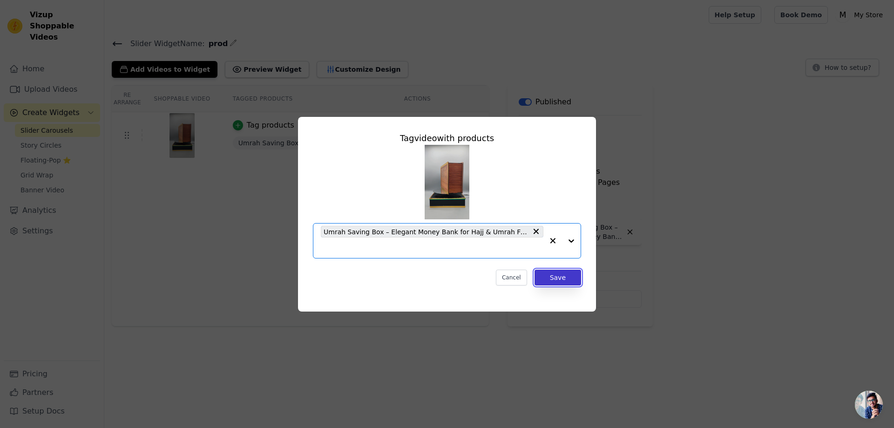
click at [557, 275] on button "Save" at bounding box center [558, 278] width 47 height 16
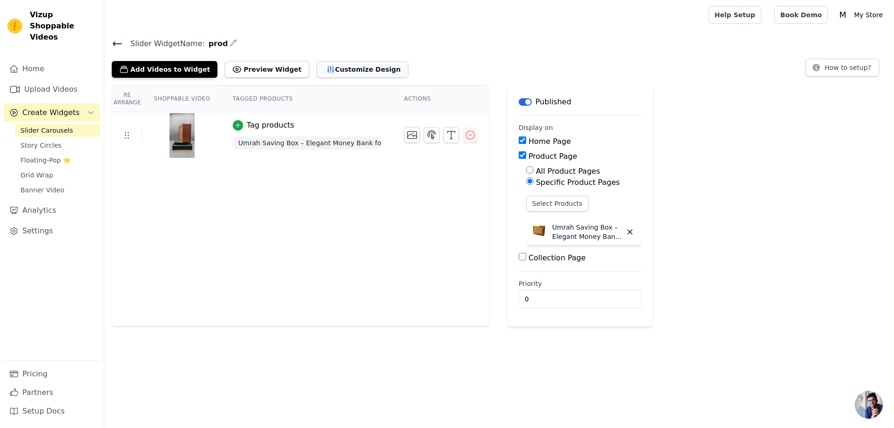
click at [347, 69] on button "Customize Design" at bounding box center [363, 69] width 92 height 17
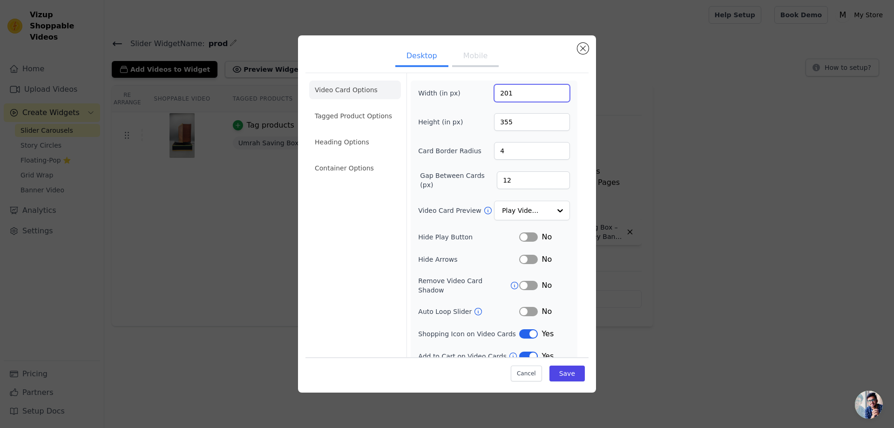
click at [552, 91] on input "201" at bounding box center [532, 93] width 76 height 18
click at [554, 90] on input "202" at bounding box center [532, 93] width 76 height 18
click at [554, 90] on input "203" at bounding box center [532, 93] width 76 height 18
click at [554, 90] on input "204" at bounding box center [532, 93] width 76 height 18
click at [554, 90] on input "205" at bounding box center [532, 93] width 76 height 18
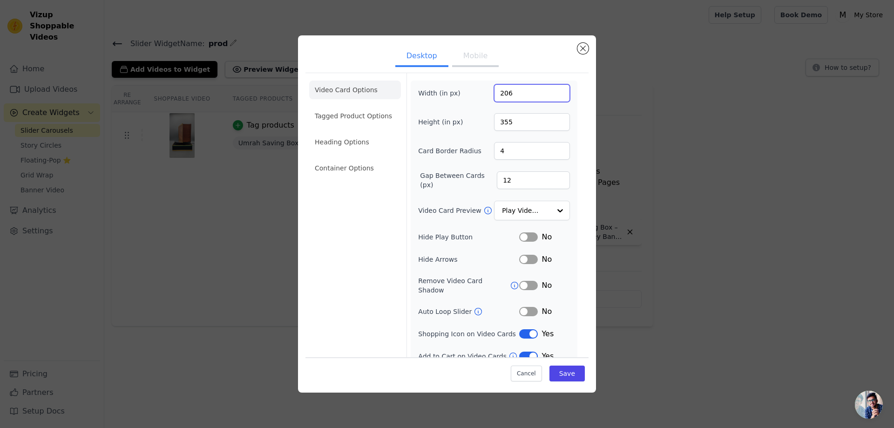
click at [554, 90] on input "206" at bounding box center [532, 93] width 76 height 18
click at [554, 90] on input "207" at bounding box center [532, 93] width 76 height 18
click at [554, 90] on input "208" at bounding box center [532, 93] width 76 height 18
click at [554, 90] on input "209" at bounding box center [532, 93] width 76 height 18
click at [554, 90] on input "210" at bounding box center [532, 93] width 76 height 18
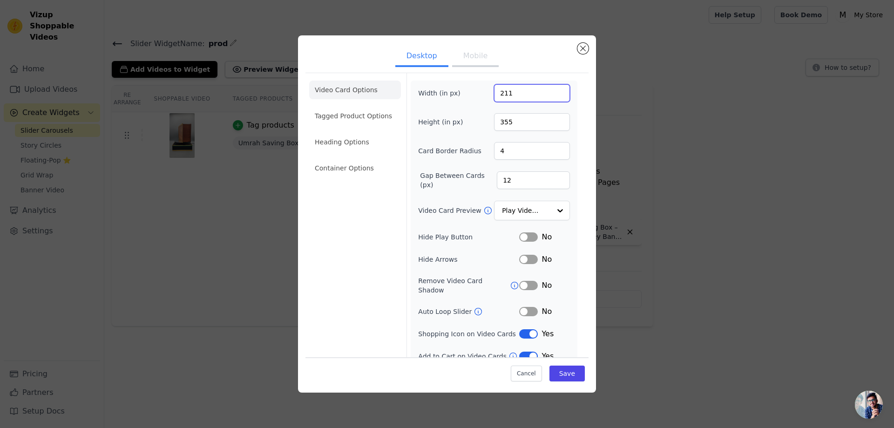
click at [554, 90] on input "211" at bounding box center [532, 93] width 76 height 18
click at [554, 90] on input "212" at bounding box center [532, 93] width 76 height 18
click at [554, 90] on input "213" at bounding box center [532, 93] width 76 height 18
click at [554, 90] on input "214" at bounding box center [532, 93] width 76 height 18
drag, startPoint x: 531, startPoint y: 90, endPoint x: 467, endPoint y: 95, distance: 64.9
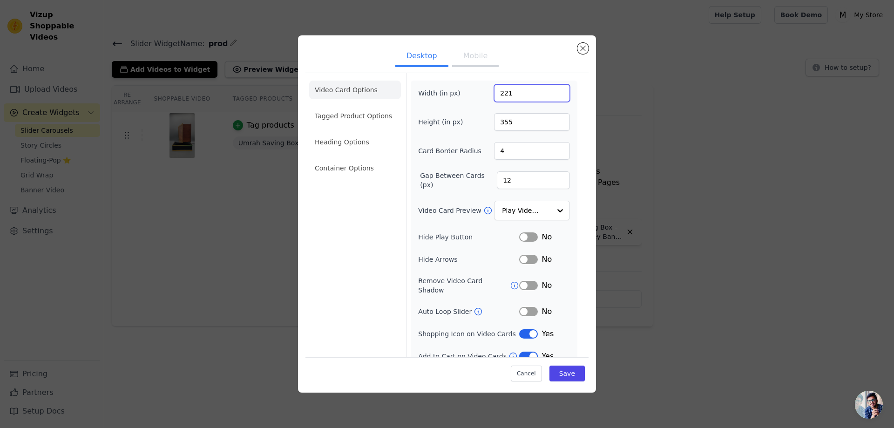
click at [467, 95] on div "Width (in px) 221" at bounding box center [494, 93] width 152 height 18
type input "300"
drag, startPoint x: 509, startPoint y: 125, endPoint x: 462, endPoint y: 127, distance: 46.6
click at [462, 127] on div "Height (in px) 355" at bounding box center [494, 122] width 152 height 18
type input "400"
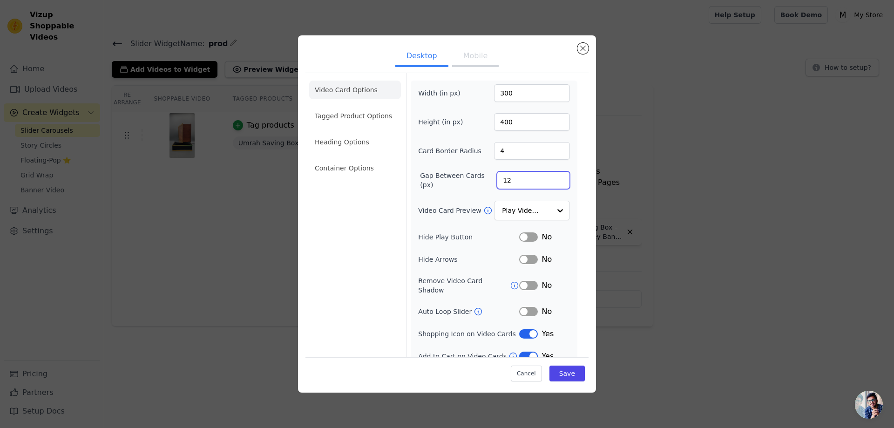
drag, startPoint x: 517, startPoint y: 180, endPoint x: 494, endPoint y: 181, distance: 23.3
click at [497, 181] on input "12" at bounding box center [533, 180] width 73 height 18
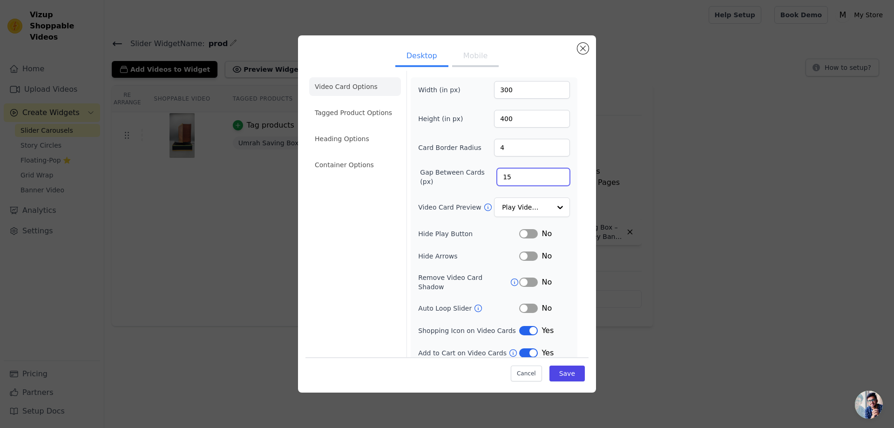
scroll to position [4, 0]
type input "15"
click at [560, 371] on button "Save" at bounding box center [566, 374] width 35 height 16
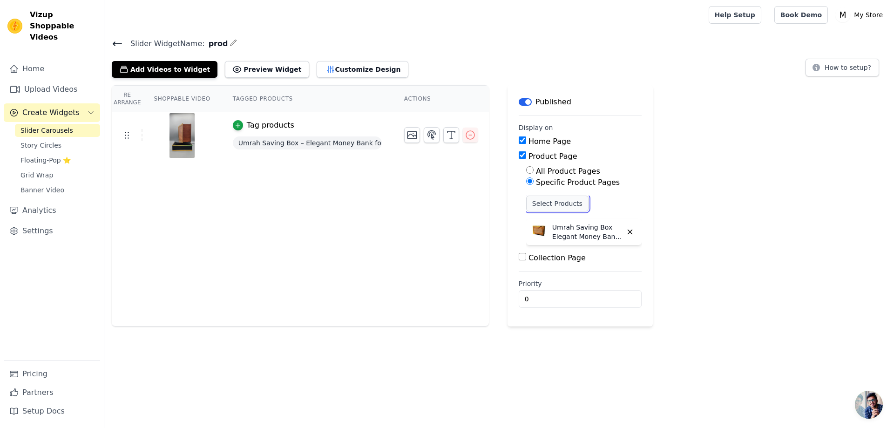
click at [561, 203] on button "Select Products" at bounding box center [557, 204] width 62 height 16
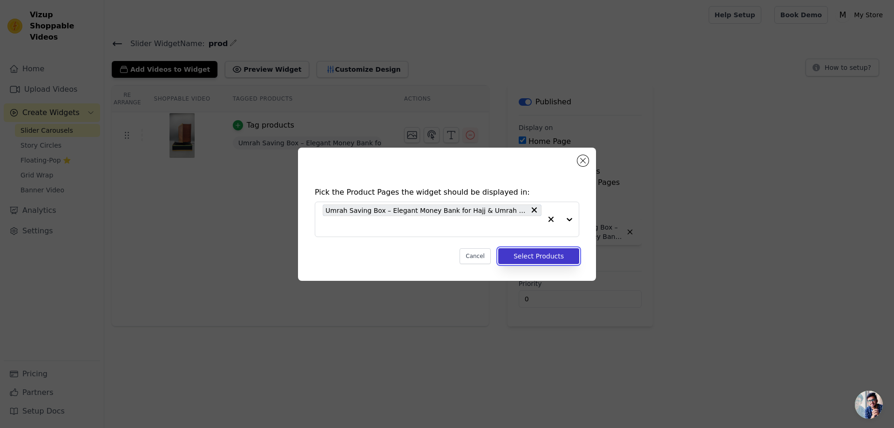
click at [546, 254] on button "Select Products" at bounding box center [538, 256] width 81 height 16
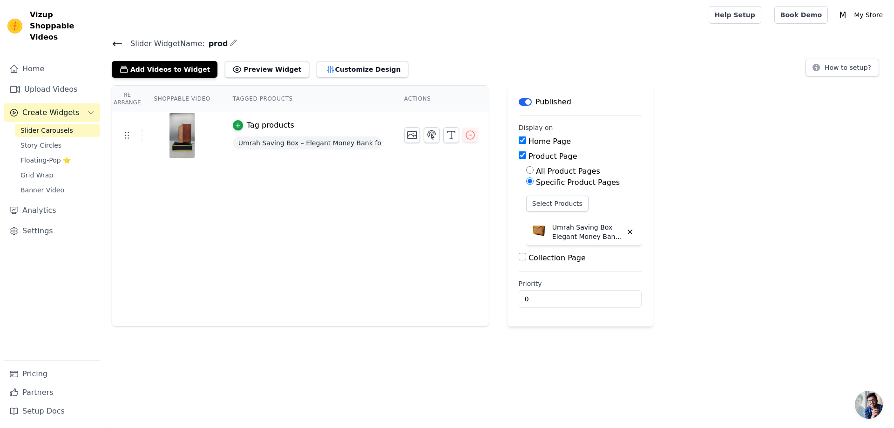
click at [519, 256] on input "Collection Page" at bounding box center [522, 256] width 7 height 7
checkbox input "true"
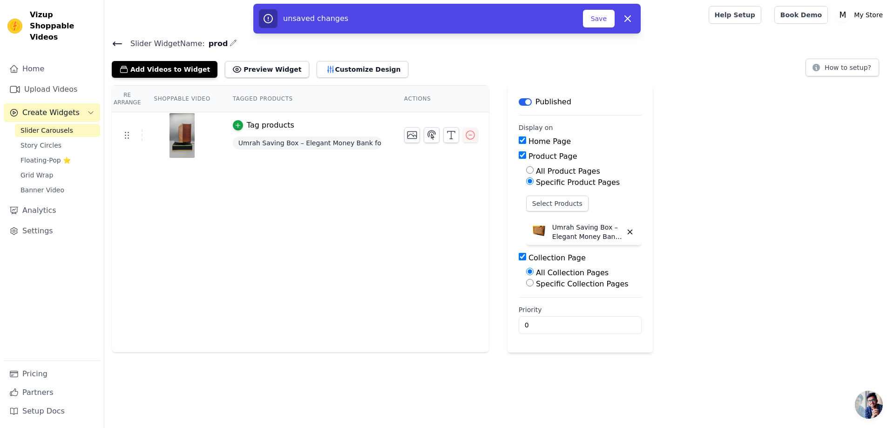
click at [526, 284] on input "Specific Collection Pages" at bounding box center [529, 282] width 7 height 7
radio input "true"
click at [569, 305] on button "Select Collection Pages" at bounding box center [570, 305] width 88 height 16
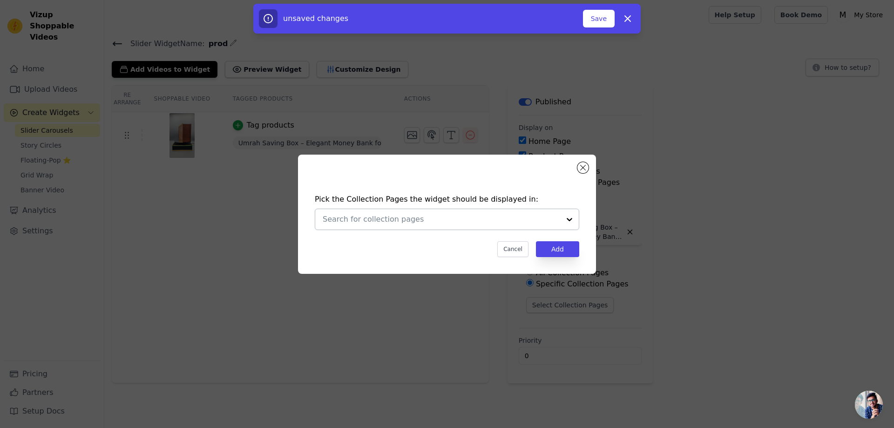
click at [571, 220] on div at bounding box center [569, 219] width 19 height 20
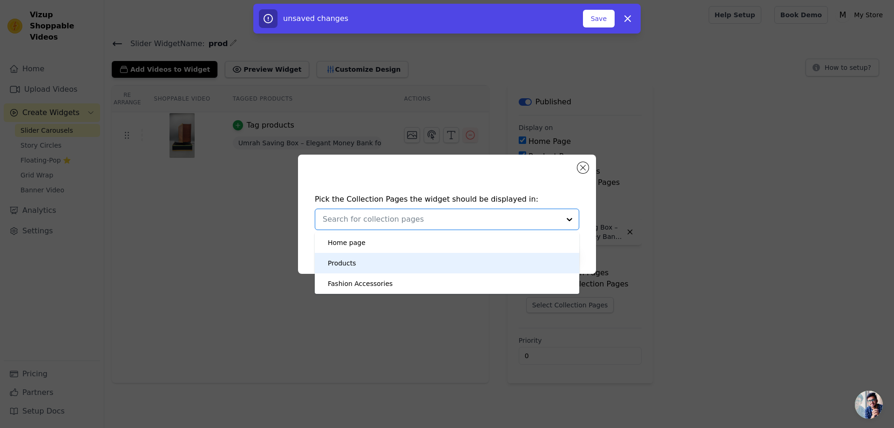
click at [357, 260] on div "Products" at bounding box center [447, 263] width 246 height 20
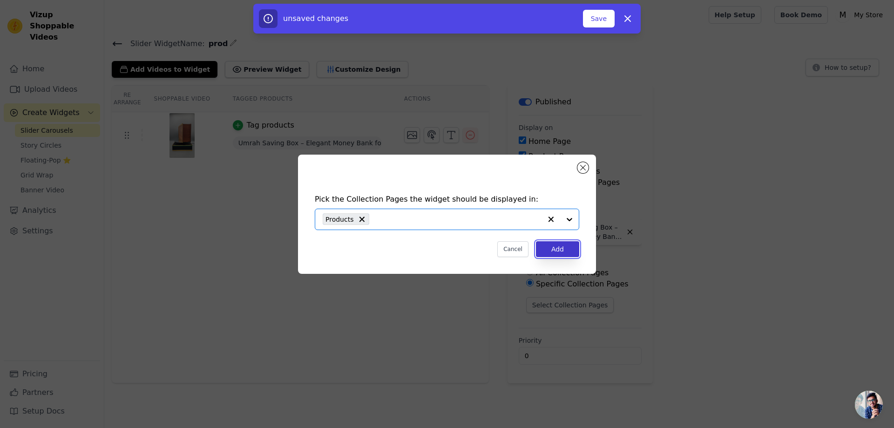
click at [556, 249] on button "Add" at bounding box center [557, 249] width 43 height 16
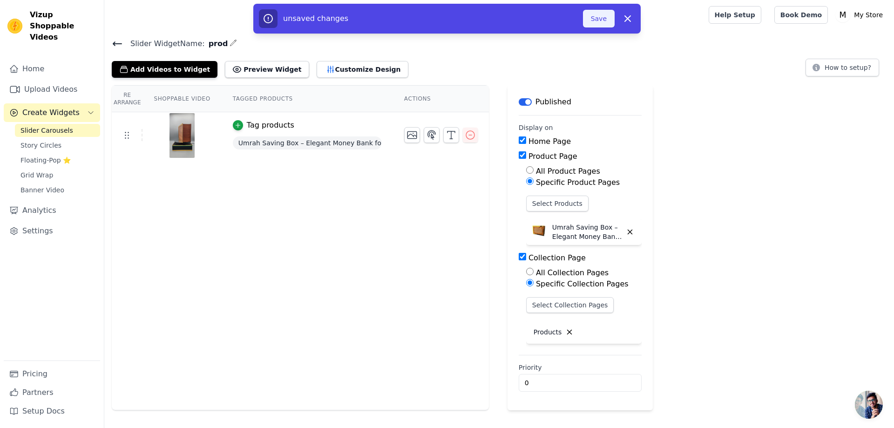
click at [604, 18] on button "Save" at bounding box center [599, 19] width 32 height 18
click at [594, 19] on button "Save" at bounding box center [599, 19] width 32 height 18
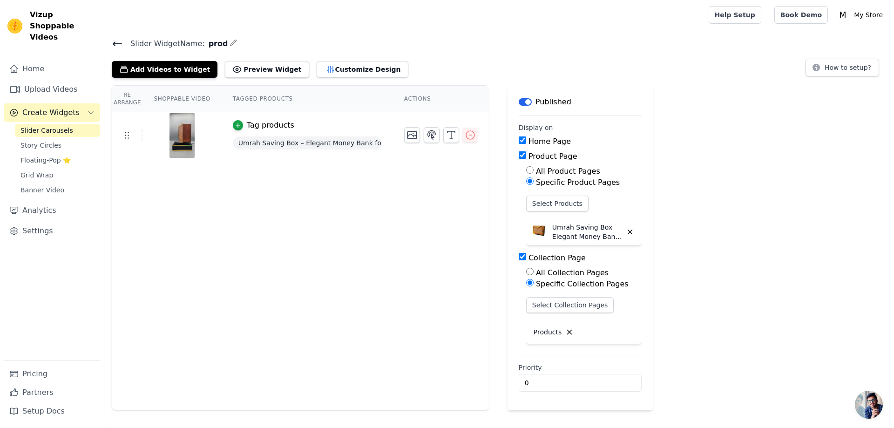
click at [402, 267] on div "Re Arrange Shoppable Video Tagged Products Actions Tag products Umrah Saving Bo…" at bounding box center [300, 247] width 377 height 325
click at [177, 65] on button "Add Videos to Widget" at bounding box center [165, 69] width 106 height 17
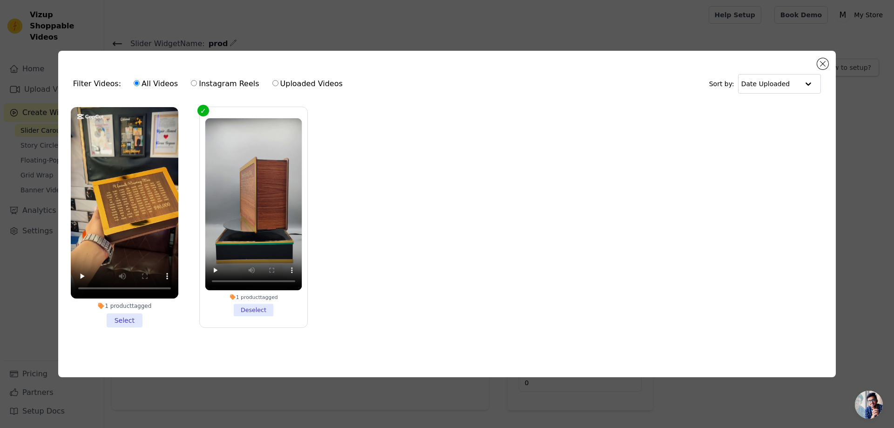
click at [132, 319] on li "1 product tagged Select" at bounding box center [125, 217] width 108 height 220
click at [0, 0] on input "1 product tagged Select" at bounding box center [0, 0] width 0 height 0
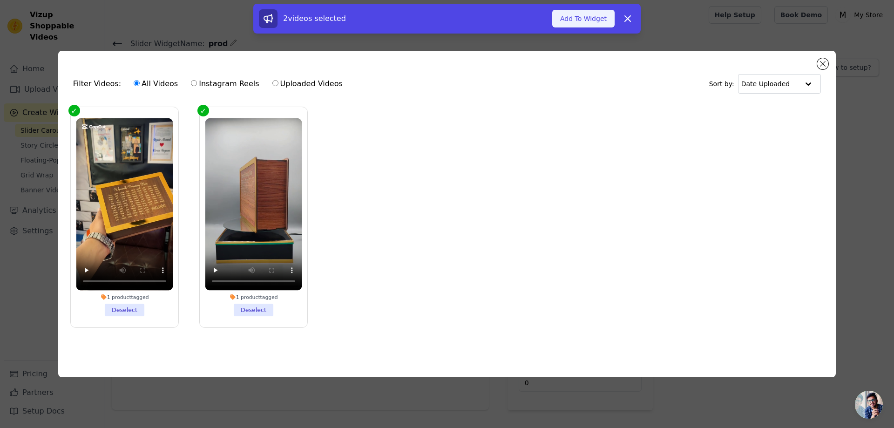
click at [593, 18] on button "Add To Widget" at bounding box center [583, 19] width 62 height 18
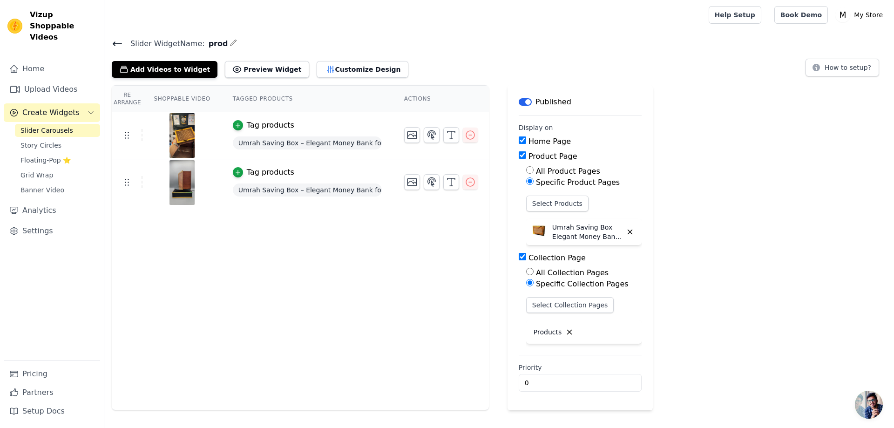
click at [328, 126] on div "Tag products" at bounding box center [307, 125] width 149 height 11
click at [183, 126] on img at bounding box center [182, 135] width 26 height 45
click at [127, 136] on icon at bounding box center [126, 134] width 11 height 11
click at [128, 137] on icon at bounding box center [126, 134] width 11 height 11
click at [344, 69] on button "Customize Design" at bounding box center [363, 69] width 92 height 17
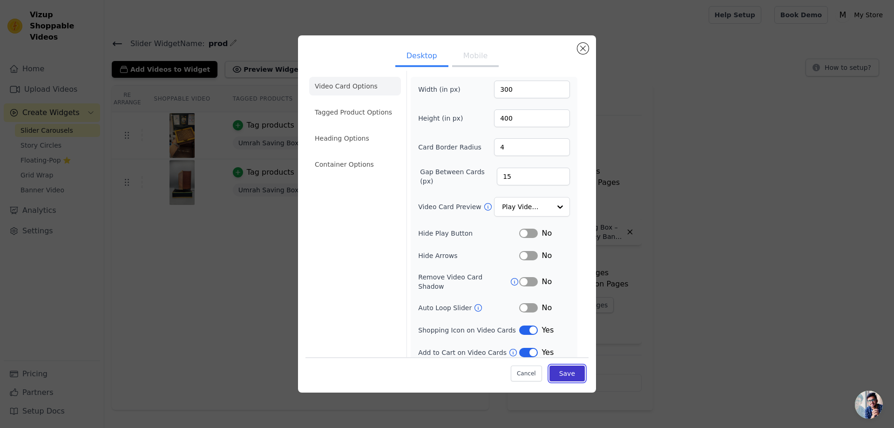
click at [563, 374] on button "Save" at bounding box center [566, 374] width 35 height 16
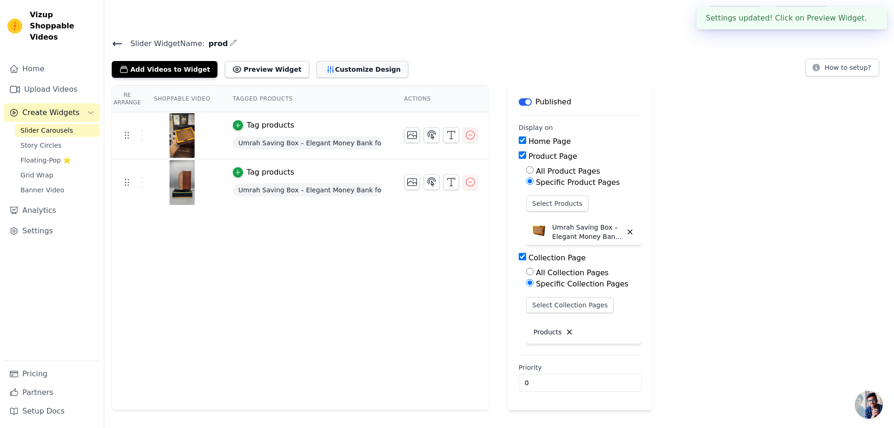
click at [334, 61] on button "Customize Design" at bounding box center [363, 69] width 92 height 17
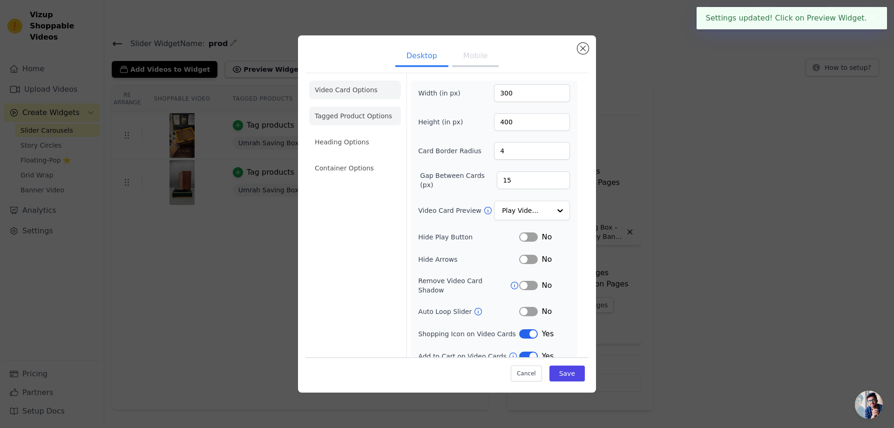
click at [348, 118] on li "Tagged Product Options" at bounding box center [355, 116] width 92 height 19
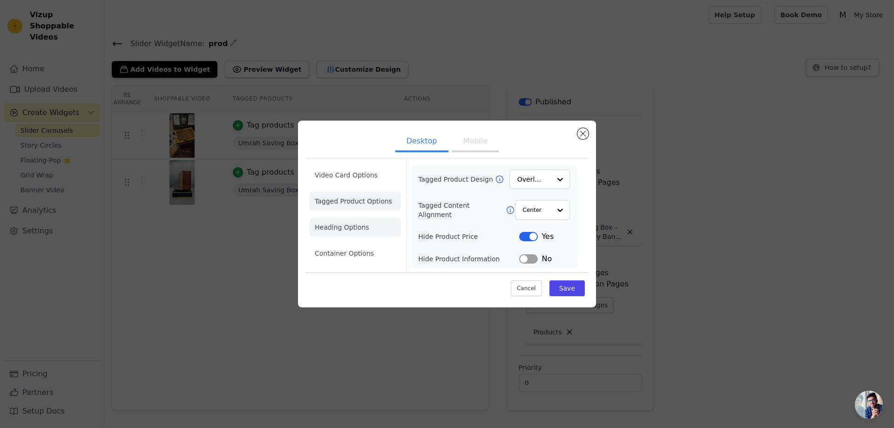
click at [364, 228] on li "Heading Options" at bounding box center [355, 227] width 92 height 19
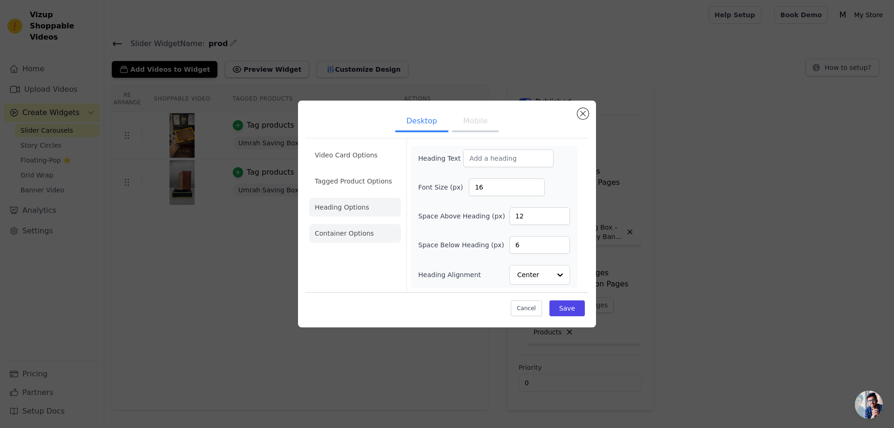
click at [362, 237] on li "Container Options" at bounding box center [355, 233] width 92 height 19
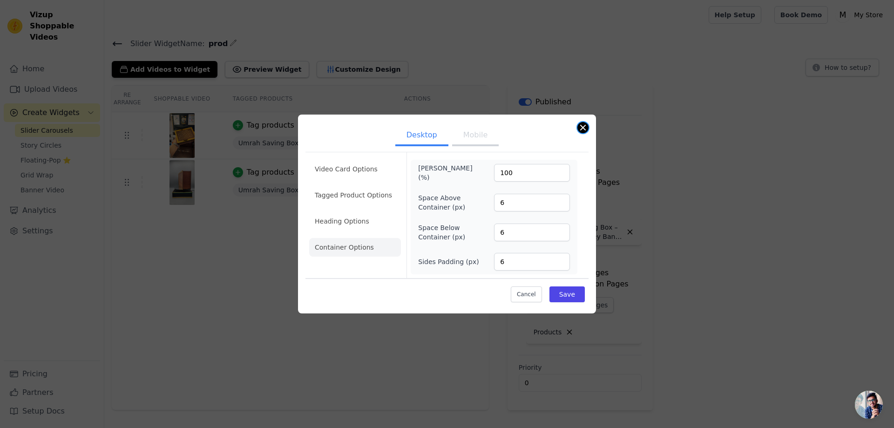
click at [582, 128] on button "Close modal" at bounding box center [582, 127] width 11 height 11
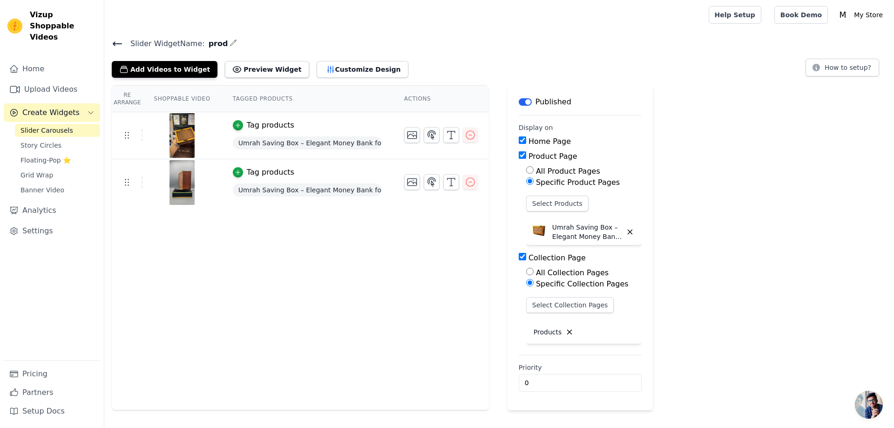
click at [215, 183] on div at bounding box center [182, 182] width 78 height 45
click at [536, 270] on label "All Collection Pages" at bounding box center [572, 272] width 73 height 9
click at [532, 270] on input "All Collection Pages" at bounding box center [529, 271] width 7 height 7
radio input "true"
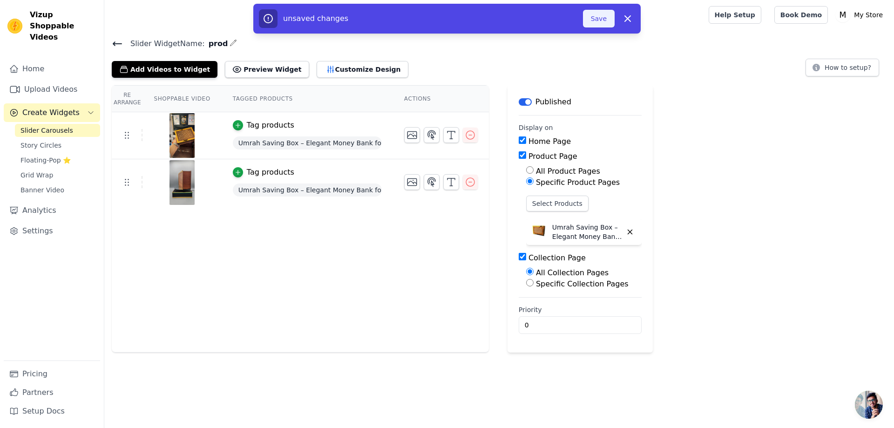
click at [601, 19] on button "Save" at bounding box center [599, 19] width 32 height 18
click at [602, 23] on button "Save" at bounding box center [599, 19] width 32 height 18
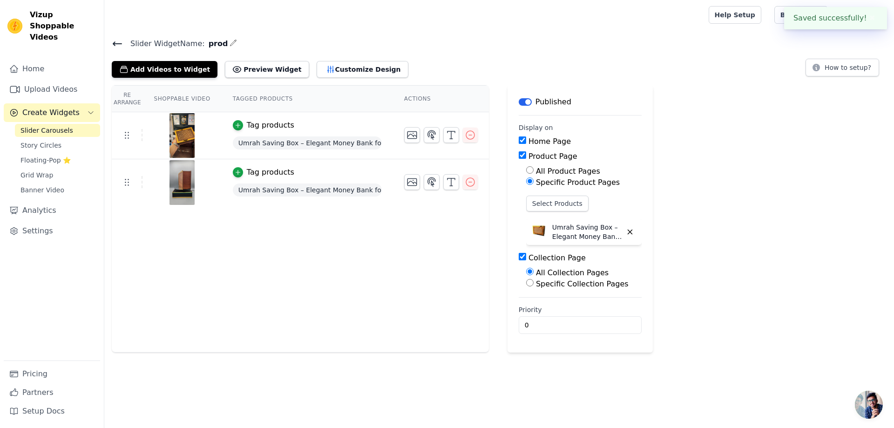
click at [602, 23] on div at bounding box center [405, 15] width 586 height 30
click at [352, 64] on button "Customize Design" at bounding box center [363, 69] width 92 height 17
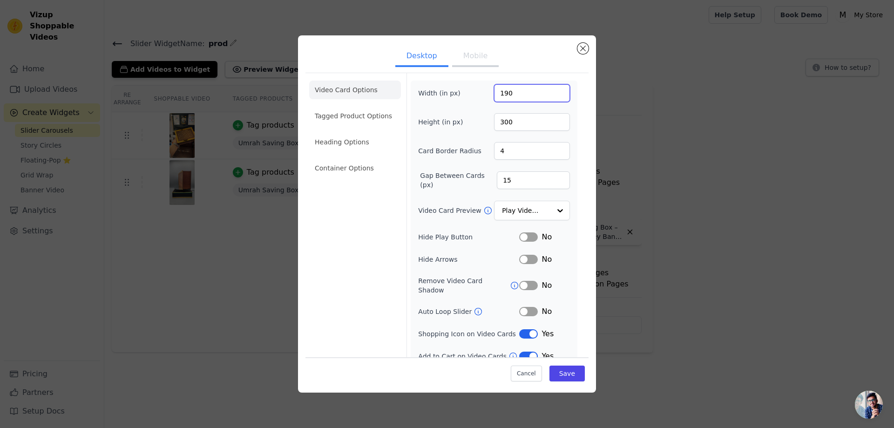
click at [510, 91] on input "190" at bounding box center [532, 93] width 76 height 18
drag, startPoint x: 510, startPoint y: 91, endPoint x: 483, endPoint y: 93, distance: 26.6
click at [483, 93] on div "Width (in px) 190" at bounding box center [494, 93] width 152 height 18
click at [553, 90] on input "201" at bounding box center [532, 93] width 76 height 18
type input "200"
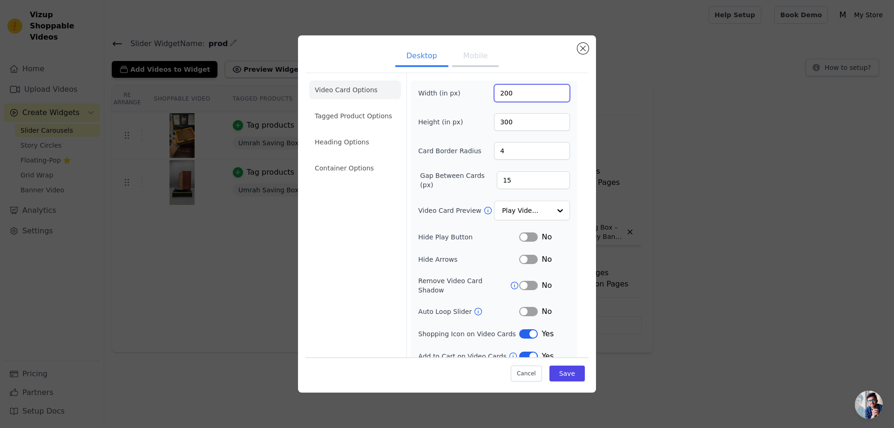
click at [552, 95] on input "200" at bounding box center [532, 93] width 76 height 18
click at [525, 125] on input "300" at bounding box center [532, 122] width 76 height 18
type input "480"
click at [566, 373] on button "Save" at bounding box center [566, 374] width 35 height 16
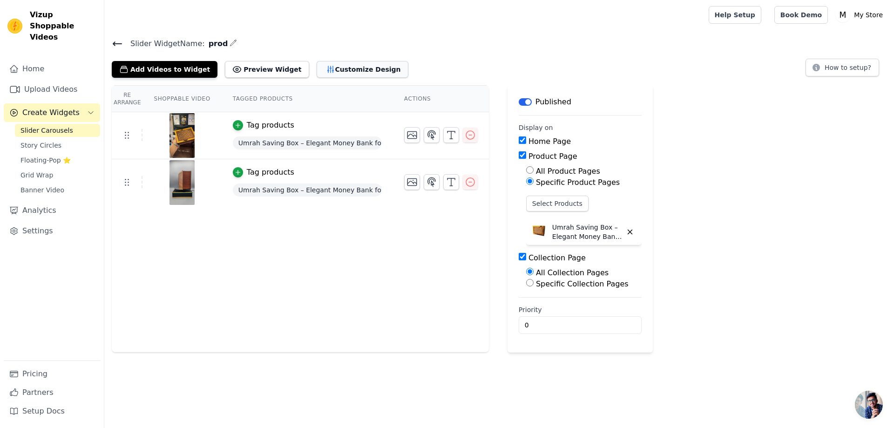
click at [339, 67] on button "Customize Design" at bounding box center [363, 69] width 92 height 17
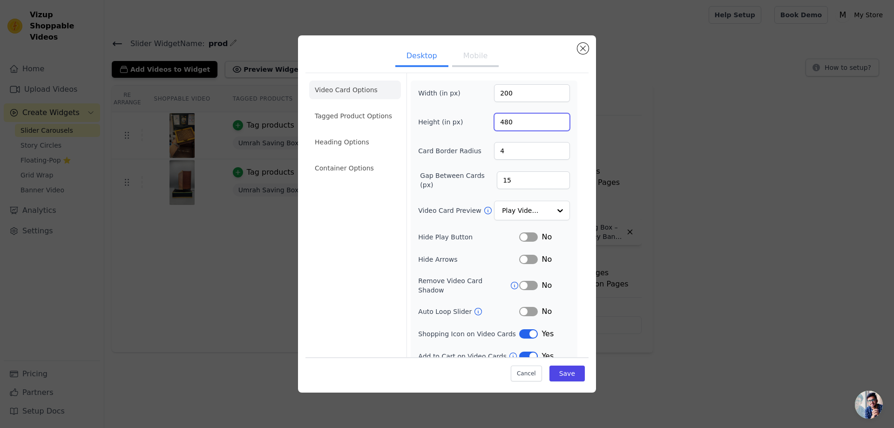
drag, startPoint x: 513, startPoint y: 121, endPoint x: 487, endPoint y: 124, distance: 25.8
click at [487, 124] on div "Height (in px) 480" at bounding box center [494, 122] width 152 height 18
type input "250"
click at [514, 89] on input "200" at bounding box center [532, 93] width 76 height 18
drag, startPoint x: 506, startPoint y: 91, endPoint x: 489, endPoint y: 92, distance: 17.2
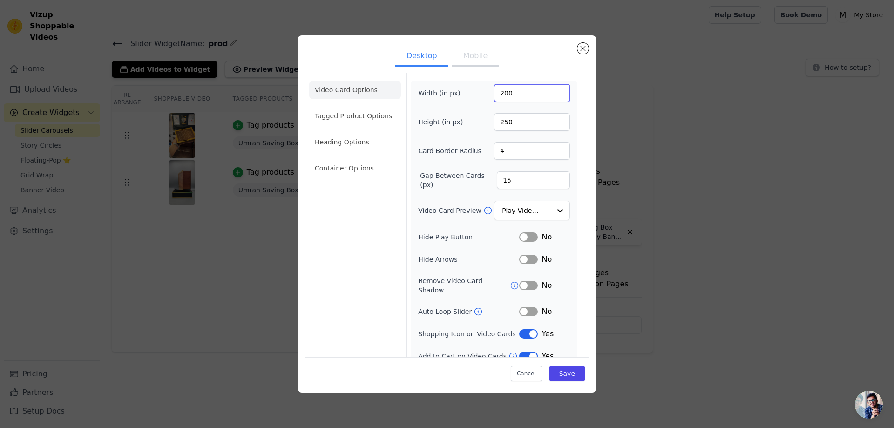
click at [489, 92] on div "Width (in px) 200" at bounding box center [494, 93] width 152 height 18
type input "150"
click at [565, 373] on button "Save" at bounding box center [566, 374] width 35 height 16
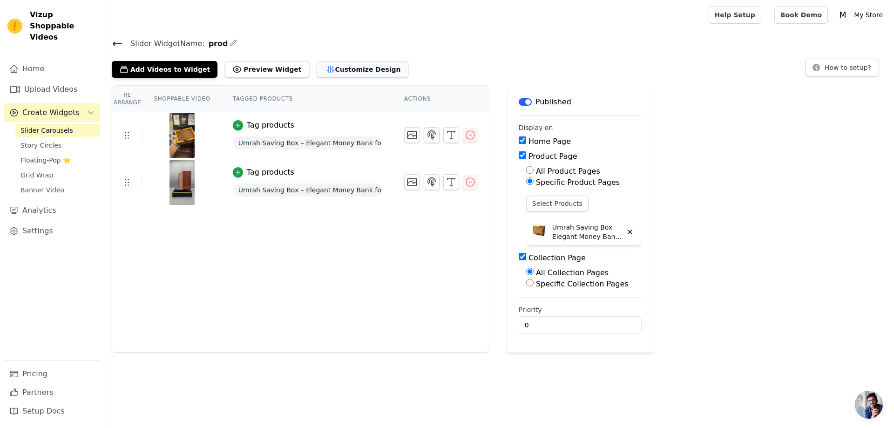
click at [327, 68] on button "Customize Design" at bounding box center [363, 69] width 92 height 17
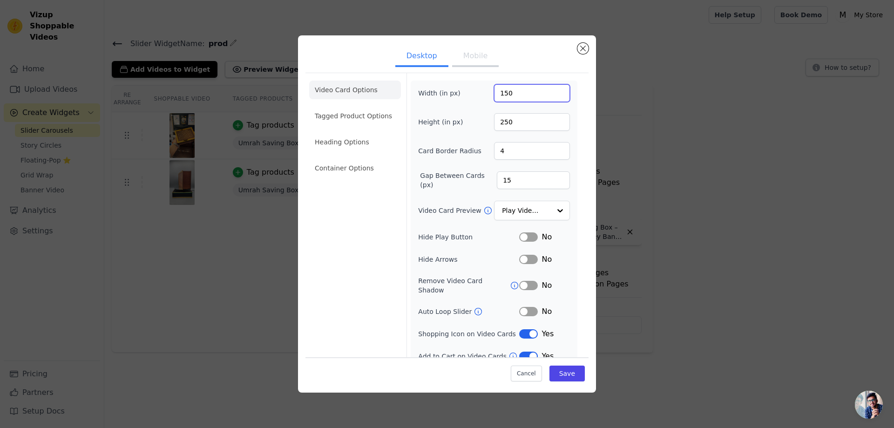
click at [509, 93] on input "150" at bounding box center [532, 93] width 76 height 18
type input "200"
click at [567, 375] on button "Save" at bounding box center [566, 374] width 35 height 16
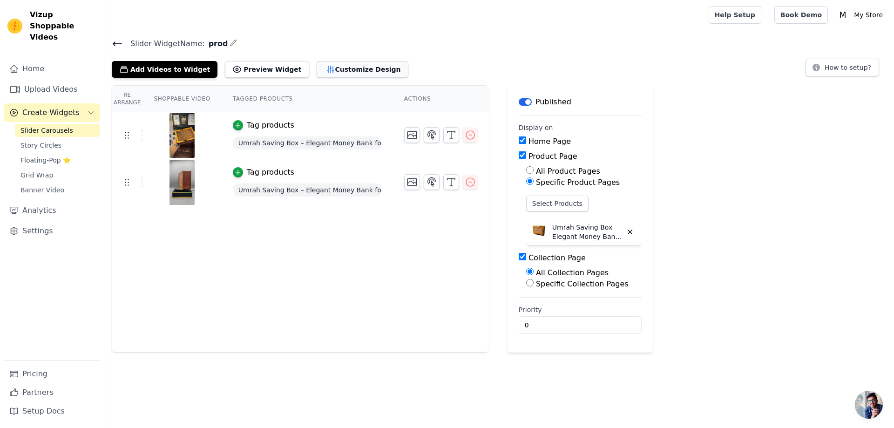
click at [331, 70] on button "Customize Design" at bounding box center [363, 69] width 92 height 17
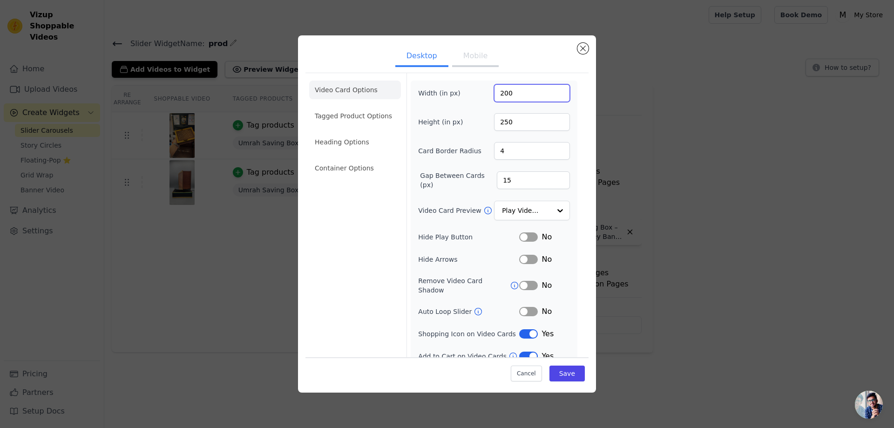
click at [508, 95] on input "200" at bounding box center [532, 93] width 76 height 18
drag, startPoint x: 508, startPoint y: 95, endPoint x: 466, endPoint y: 95, distance: 41.9
click at [466, 95] on div "Width (in px) 2" at bounding box center [494, 93] width 152 height 18
type input "270"
drag, startPoint x: 535, startPoint y: 95, endPoint x: 455, endPoint y: 91, distance: 79.2
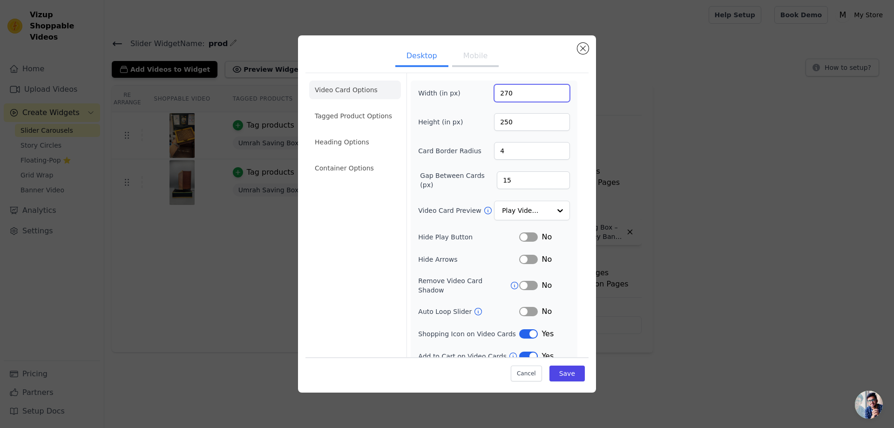
click at [455, 91] on div "Width (in px) 270" at bounding box center [494, 93] width 152 height 18
type input "180"
click at [533, 127] on input "250" at bounding box center [532, 122] width 76 height 18
drag, startPoint x: 532, startPoint y: 123, endPoint x: 475, endPoint y: 127, distance: 57.4
click at [475, 127] on div "Height (in px) 250" at bounding box center [494, 122] width 152 height 18
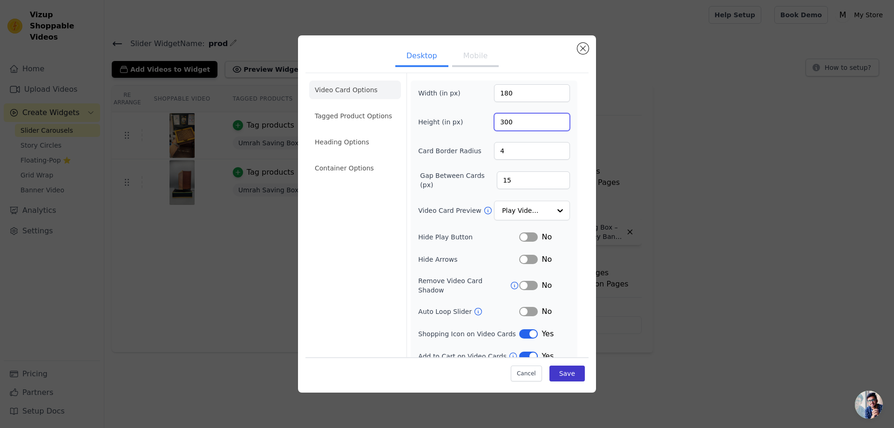
type input "300"
click at [567, 377] on button "Save" at bounding box center [566, 374] width 35 height 16
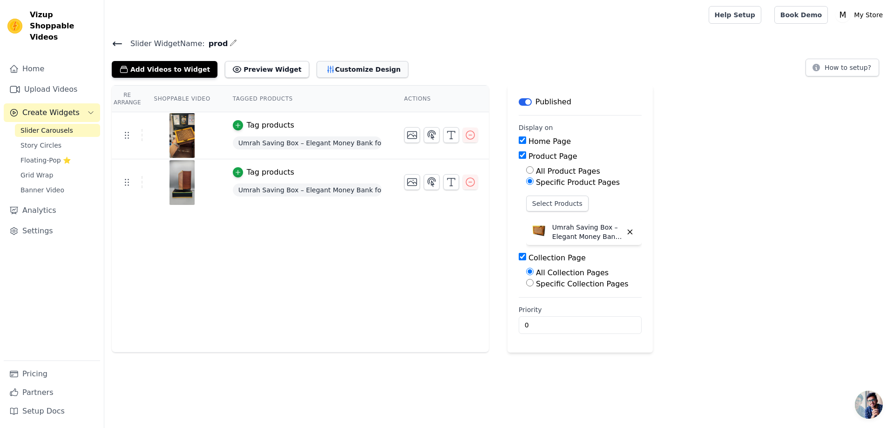
click at [346, 69] on button "Customize Design" at bounding box center [363, 69] width 92 height 17
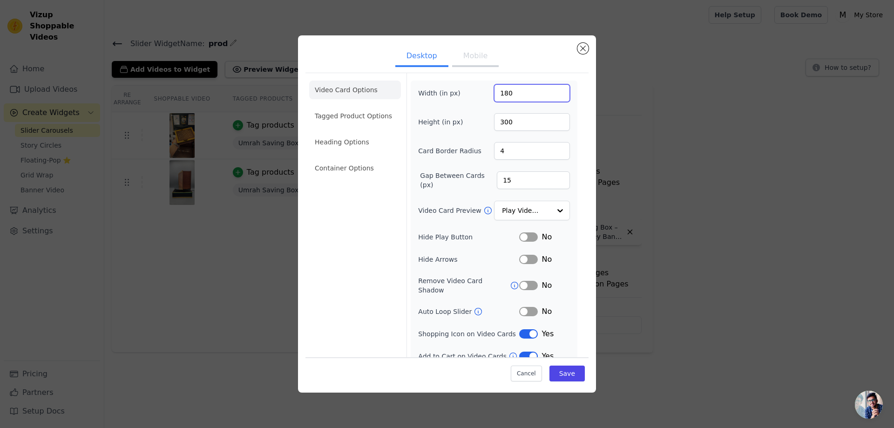
drag, startPoint x: 516, startPoint y: 93, endPoint x: 482, endPoint y: 91, distance: 34.0
click at [482, 91] on div "Width (in px) 180" at bounding box center [494, 93] width 152 height 18
click at [512, 121] on input "300" at bounding box center [532, 122] width 76 height 18
click at [508, 122] on input "300" at bounding box center [532, 122] width 76 height 18
drag, startPoint x: 508, startPoint y: 122, endPoint x: 449, endPoint y: 128, distance: 58.9
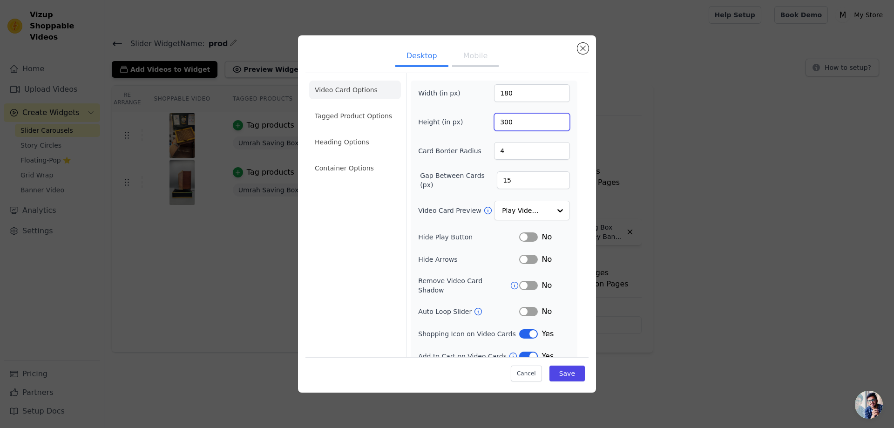
click at [449, 128] on div "Height (in px) 300" at bounding box center [494, 122] width 152 height 18
type input "250"
click at [566, 374] on button "Save" at bounding box center [566, 374] width 35 height 16
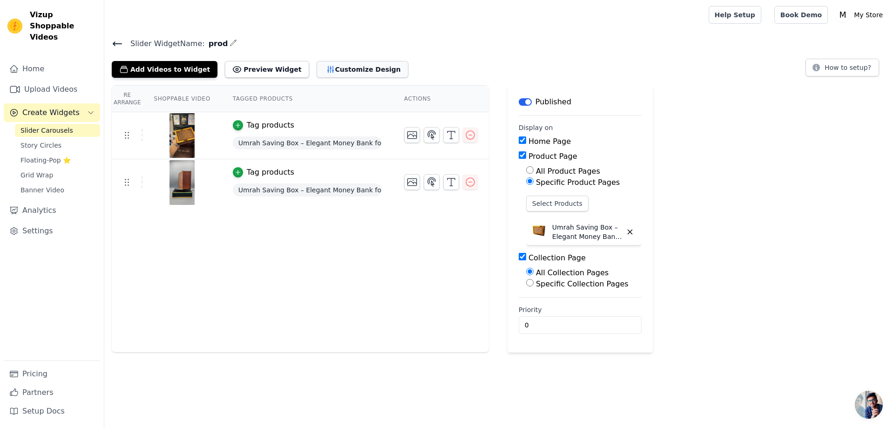
click at [334, 72] on button "Customize Design" at bounding box center [363, 69] width 92 height 17
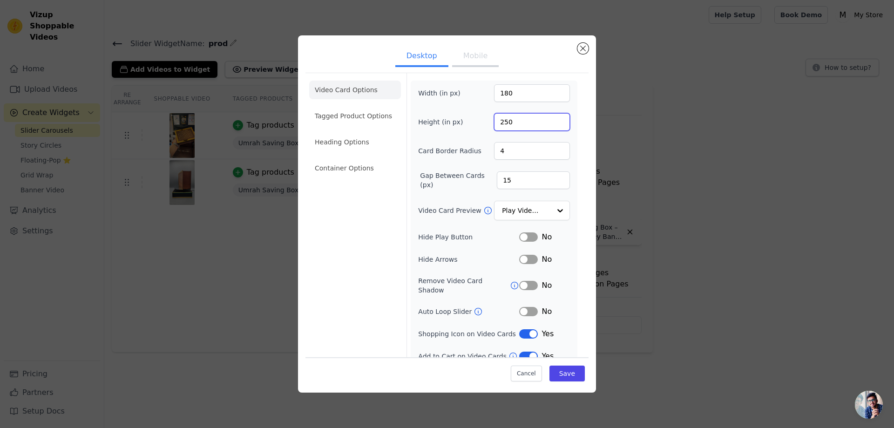
click at [508, 123] on input "250" at bounding box center [532, 122] width 76 height 18
click at [537, 123] on input "2" at bounding box center [532, 122] width 76 height 18
type input "280"
click at [570, 373] on button "Save" at bounding box center [566, 374] width 35 height 16
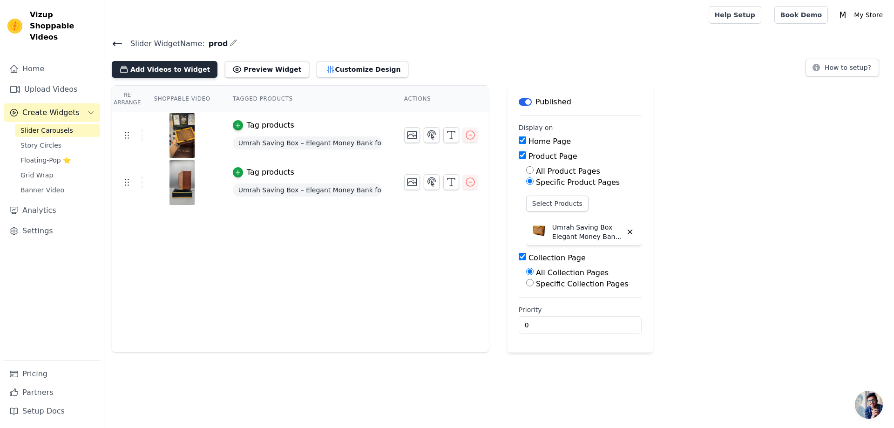
click at [156, 67] on button "Add Videos to Widget" at bounding box center [165, 69] width 106 height 17
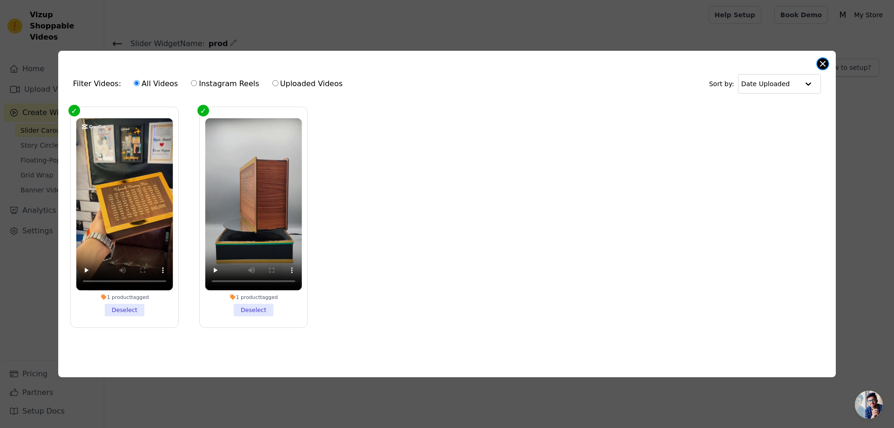
click at [822, 61] on button "Close modal" at bounding box center [822, 63] width 11 height 11
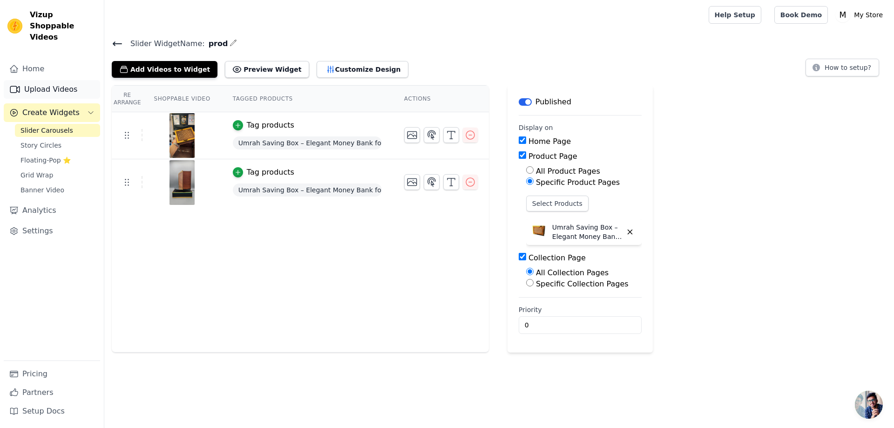
click at [54, 80] on link "Upload Videos" at bounding box center [52, 89] width 96 height 19
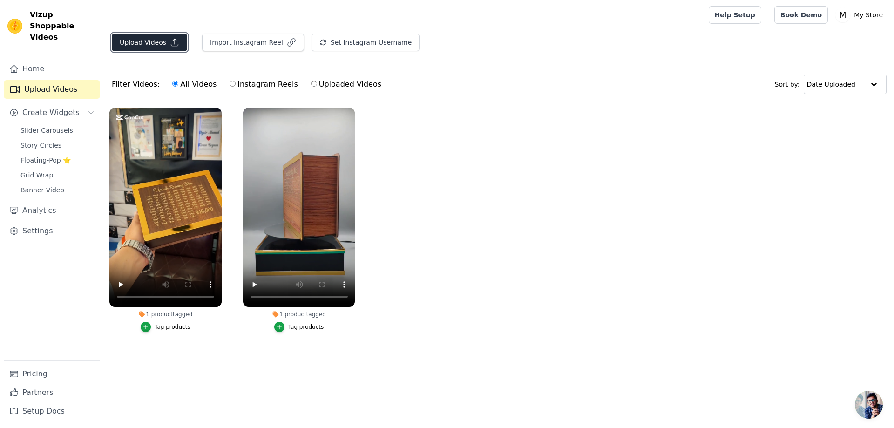
click at [152, 38] on button "Upload Videos" at bounding box center [149, 43] width 75 height 18
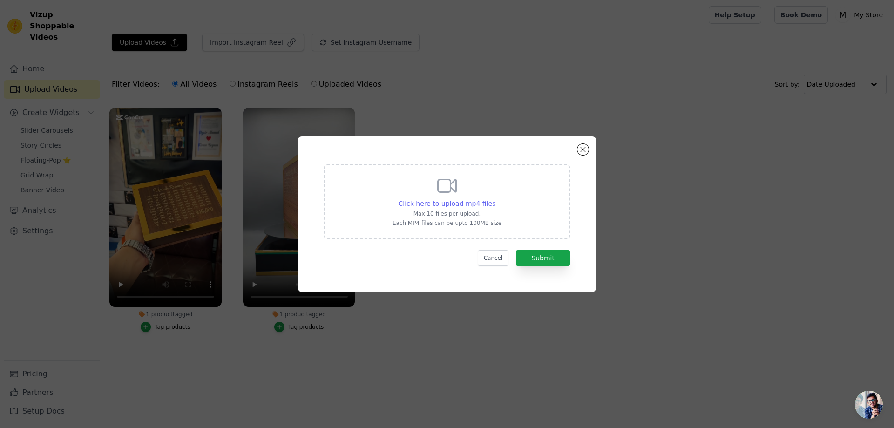
click at [462, 203] on span "Click here to upload mp4 files" at bounding box center [447, 203] width 97 height 7
click at [495, 199] on input "Click here to upload mp4 files Max 10 files per upload. Each MP4 files can be u…" at bounding box center [495, 198] width 0 height 0
type input "C:\fakepath\Umrah saving box - from www.hadiyakart.com.mp4"
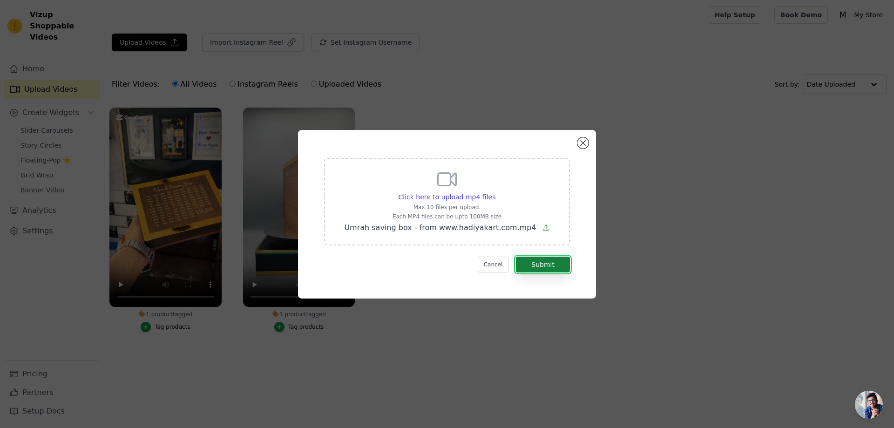
click at [549, 264] on button "Submit" at bounding box center [543, 265] width 54 height 16
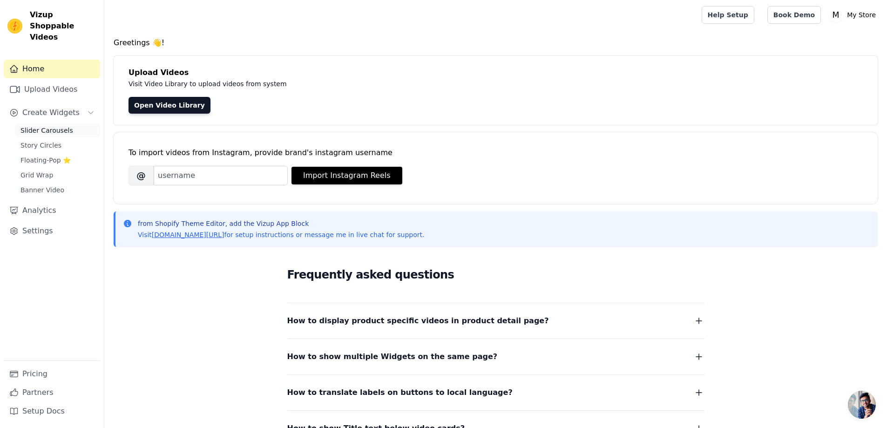
click at [56, 126] on span "Slider Carousels" at bounding box center [46, 130] width 53 height 9
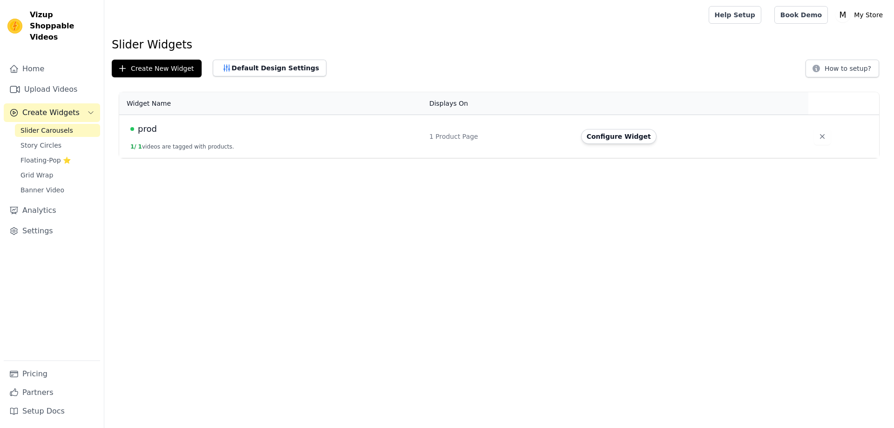
click at [87, 109] on icon "Sidebar" at bounding box center [90, 112] width 7 height 7
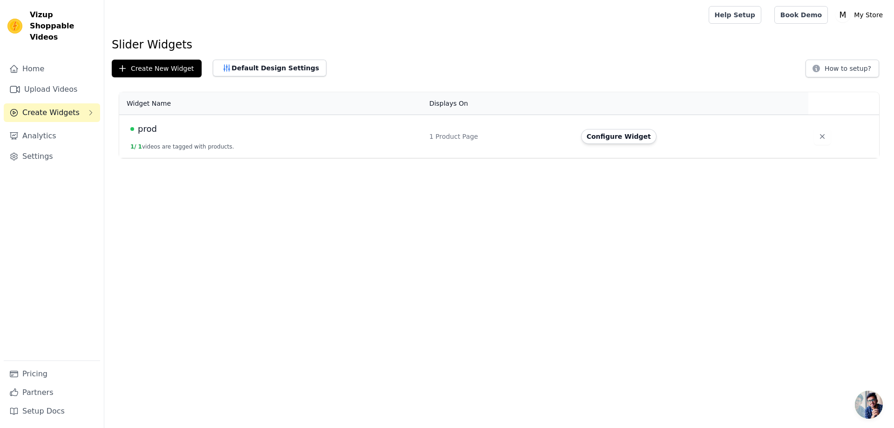
click at [80, 103] on button "Create Widgets" at bounding box center [52, 112] width 96 height 19
click at [50, 141] on span "Story Circles" at bounding box center [40, 145] width 41 height 9
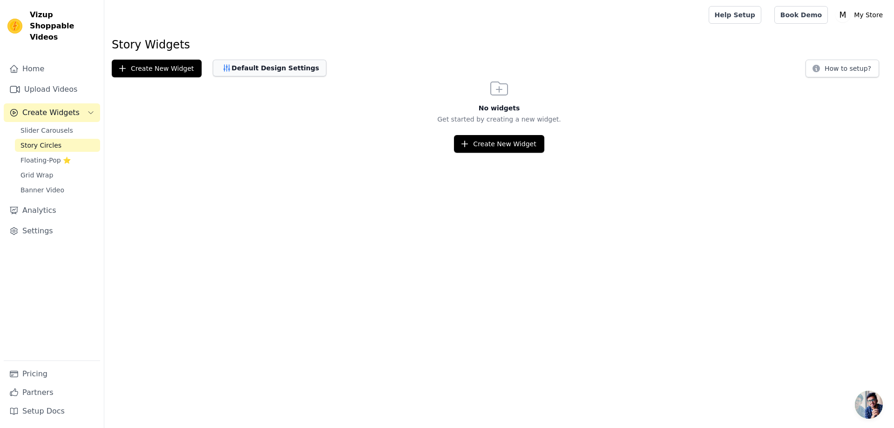
click at [247, 67] on button "Default Design Settings" at bounding box center [270, 68] width 114 height 17
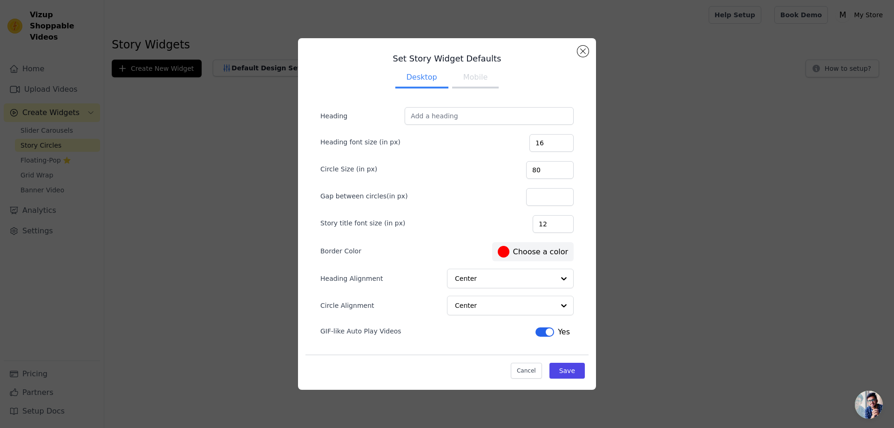
click at [468, 77] on button "Mobile" at bounding box center [475, 78] width 47 height 20
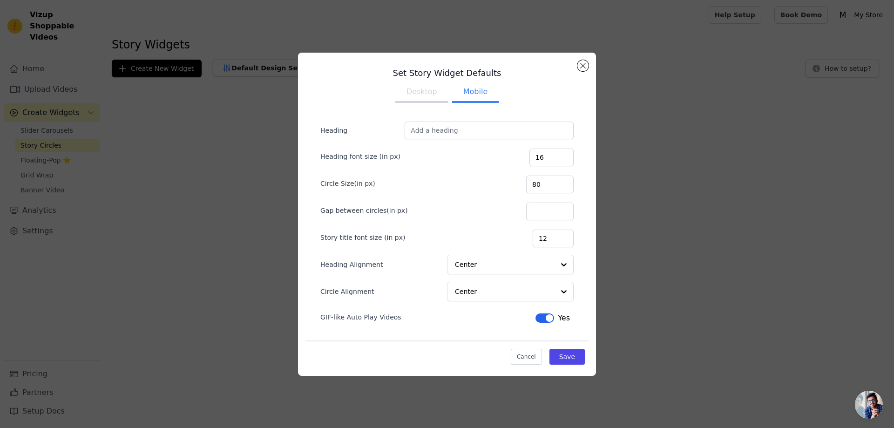
click at [434, 92] on button "Desktop" at bounding box center [421, 92] width 53 height 20
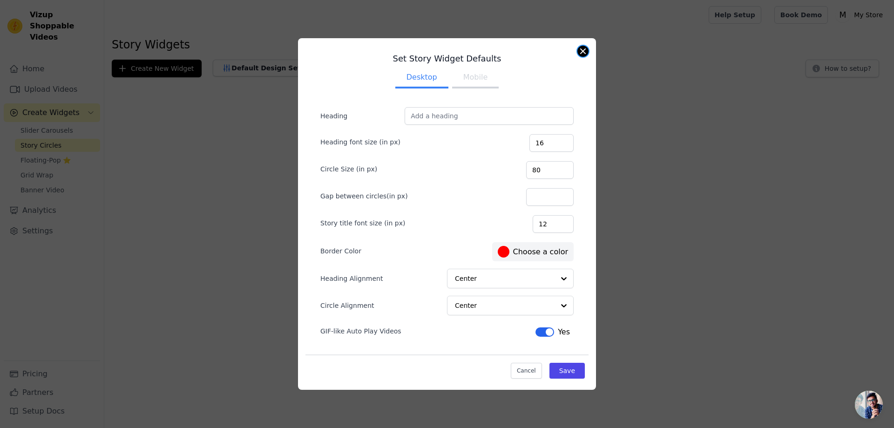
click at [584, 46] on div "Set Story Widget Defaults Desktop Mobile Heading Heading font size (in px) 16 C…" at bounding box center [447, 214] width 298 height 352
click at [586, 50] on button "Close modal" at bounding box center [582, 51] width 11 height 11
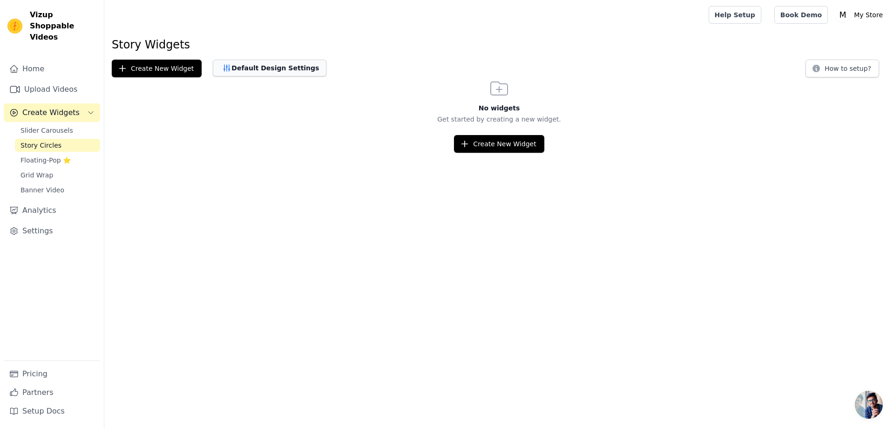
click at [271, 69] on button "Default Design Settings" at bounding box center [270, 68] width 114 height 17
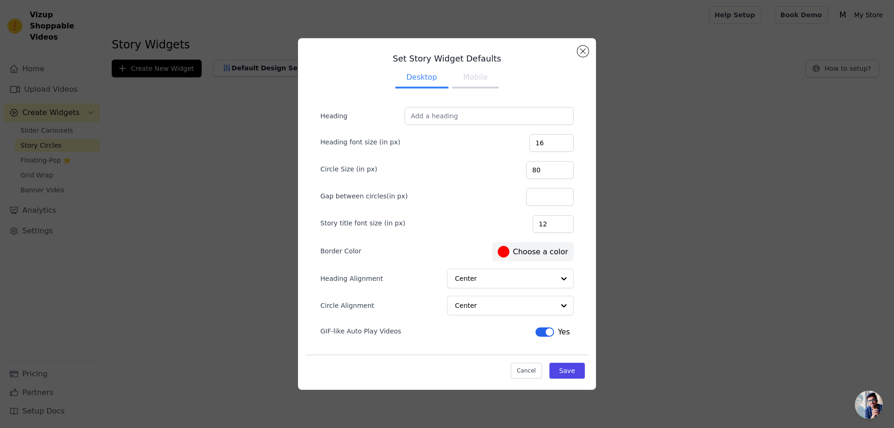
click at [571, 55] on h3 "Set Story Widget Defaults" at bounding box center [446, 58] width 283 height 11
click at [595, 48] on div "Set Story Widget Defaults Desktop Mobile Heading Heading font size (in px) 16 C…" at bounding box center [447, 214] width 298 height 352
click at [587, 52] on button "Close modal" at bounding box center [582, 51] width 11 height 11
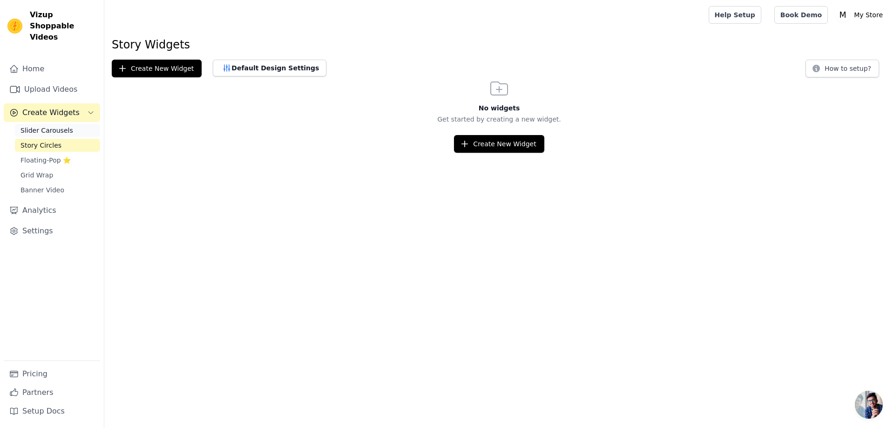
click at [63, 126] on span "Slider Carousels" at bounding box center [46, 130] width 53 height 9
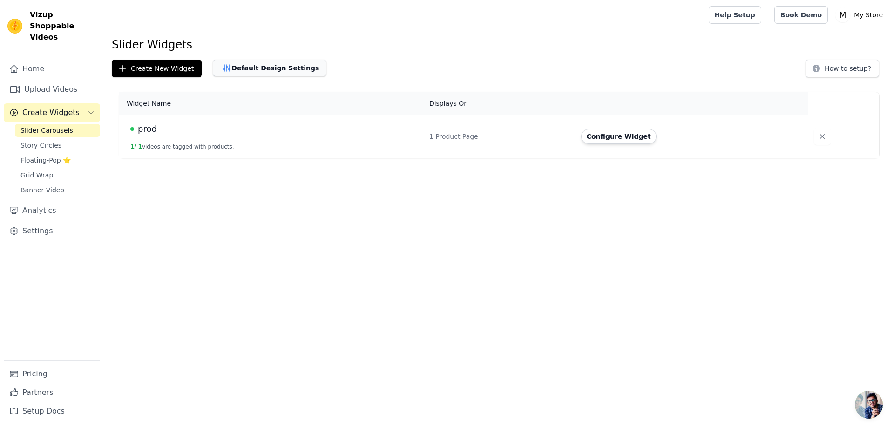
click at [266, 69] on button "Default Design Settings" at bounding box center [270, 68] width 114 height 17
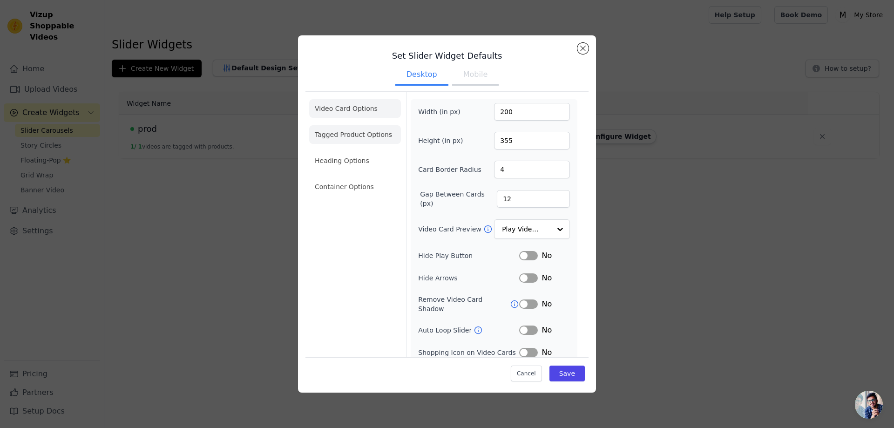
click at [339, 133] on li "Tagged Product Options" at bounding box center [355, 134] width 92 height 19
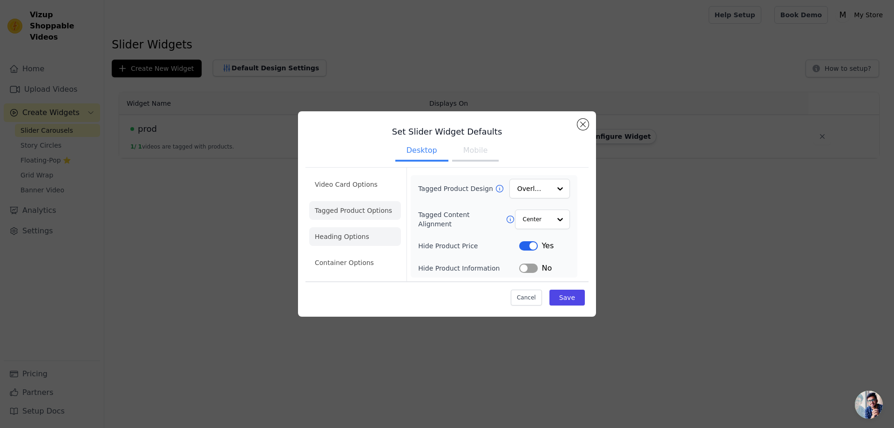
click at [355, 237] on li "Heading Options" at bounding box center [355, 236] width 92 height 19
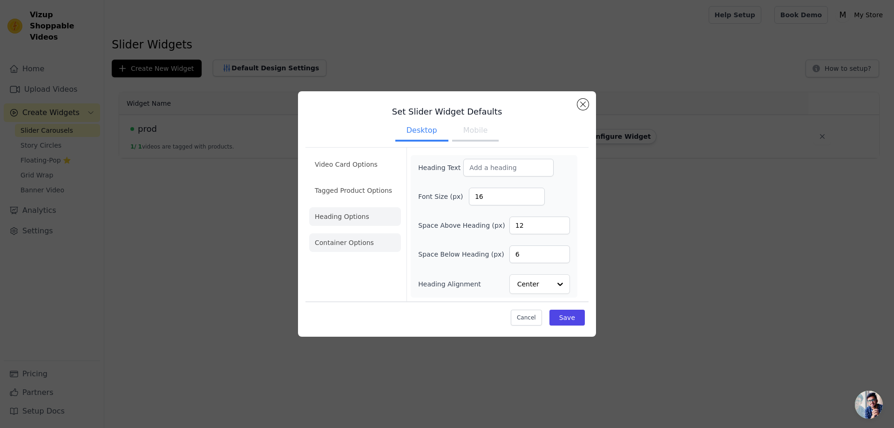
click at [353, 244] on li "Container Options" at bounding box center [355, 242] width 92 height 19
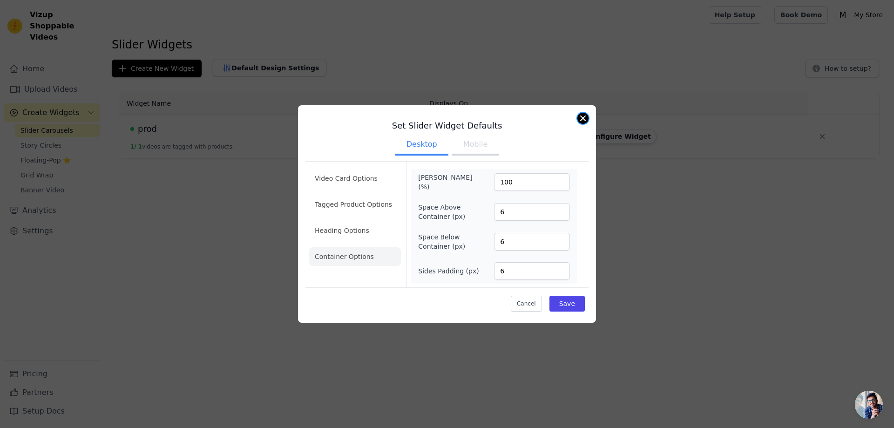
click at [580, 121] on button "Close modal" at bounding box center [582, 118] width 11 height 11
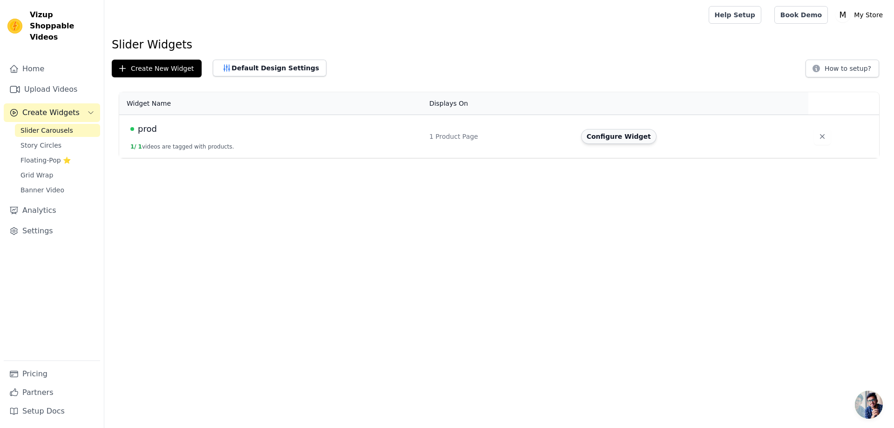
click at [604, 136] on button "Configure Widget" at bounding box center [618, 136] width 75 height 15
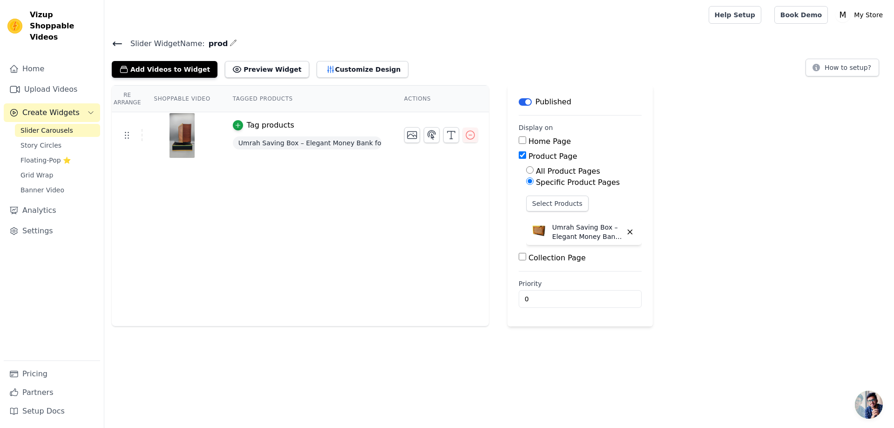
click at [519, 141] on input "Home Page" at bounding box center [522, 139] width 7 height 7
checkbox input "true"
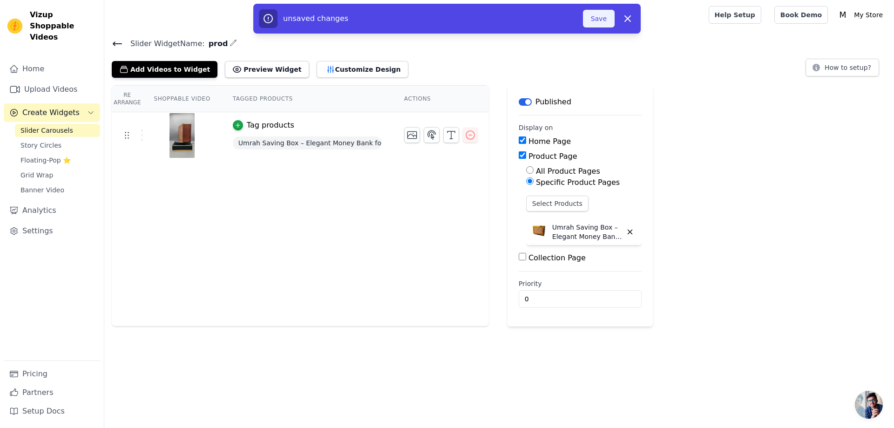
click at [599, 19] on button "Save" at bounding box center [599, 19] width 32 height 18
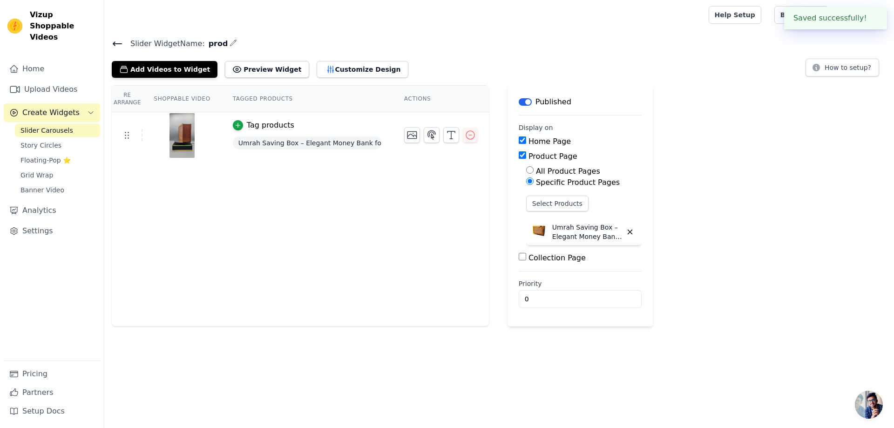
click at [603, 18] on div at bounding box center [405, 15] width 586 height 30
click at [355, 67] on button "Customize Design" at bounding box center [363, 69] width 92 height 17
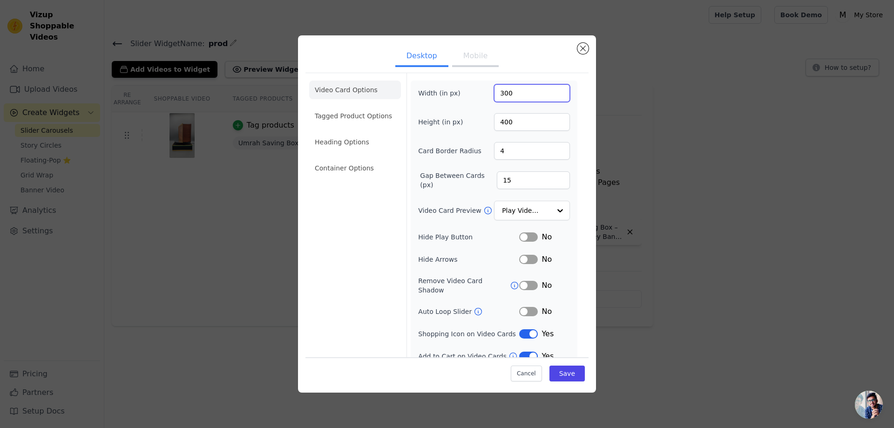
drag, startPoint x: 514, startPoint y: 93, endPoint x: 495, endPoint y: 92, distance: 18.6
click at [495, 92] on input "300" at bounding box center [532, 93] width 76 height 18
click at [513, 90] on input "300" at bounding box center [532, 93] width 76 height 18
drag, startPoint x: 514, startPoint y: 122, endPoint x: 476, endPoint y: 124, distance: 37.7
click at [476, 124] on div "Height (in px) 400" at bounding box center [494, 122] width 152 height 18
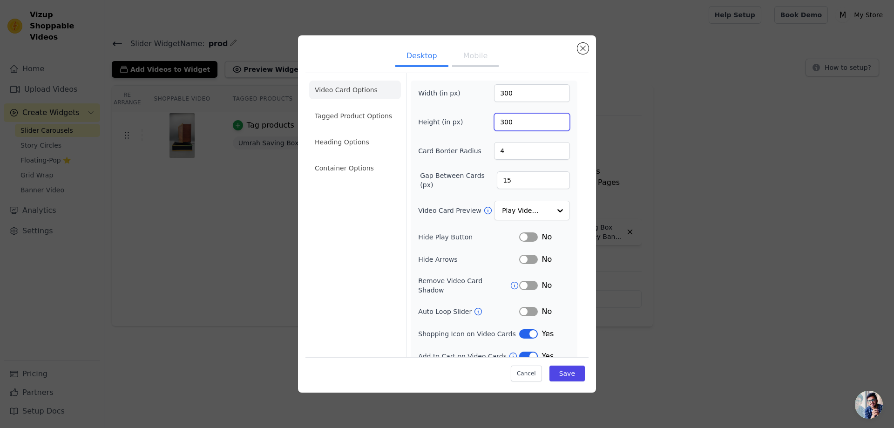
type input "300"
drag, startPoint x: 510, startPoint y: 93, endPoint x: 484, endPoint y: 93, distance: 26.1
click at [484, 93] on div "Width (in px) 300" at bounding box center [494, 93] width 152 height 18
click at [512, 93] on input "15" at bounding box center [532, 93] width 76 height 18
type input "190"
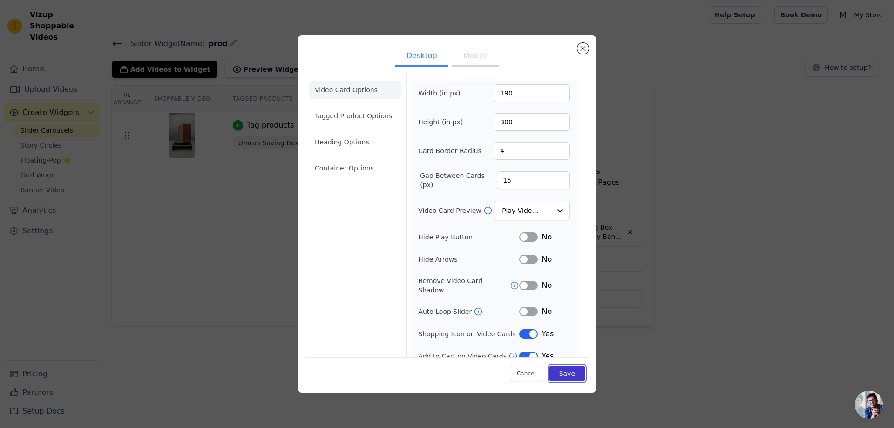
click at [564, 373] on button "Save" at bounding box center [566, 374] width 35 height 16
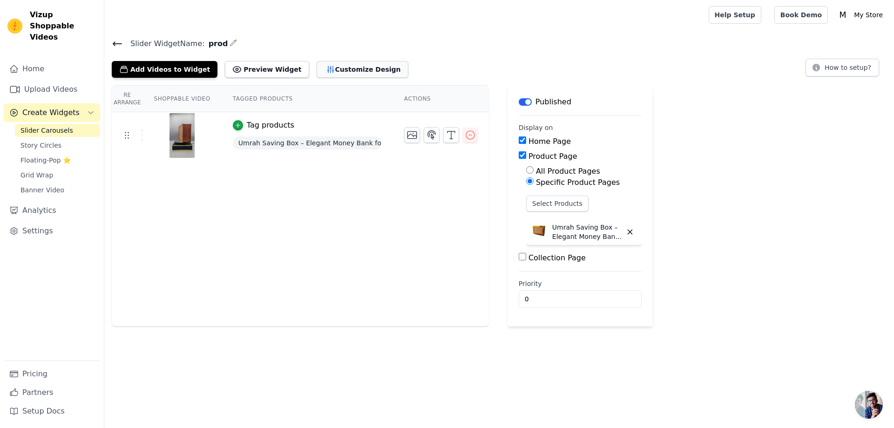
click at [359, 69] on button "Customize Design" at bounding box center [363, 69] width 92 height 17
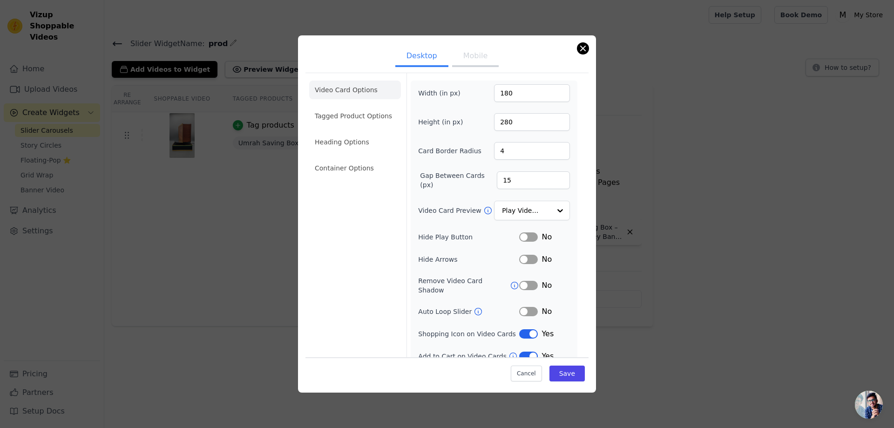
drag, startPoint x: 577, startPoint y: 41, endPoint x: 582, endPoint y: 47, distance: 8.4
click at [578, 41] on div "Desktop Mobile Video Card Options Tagged Product Options Heading Options Contai…" at bounding box center [447, 213] width 298 height 357
click at [584, 50] on button "Close modal" at bounding box center [582, 48] width 11 height 11
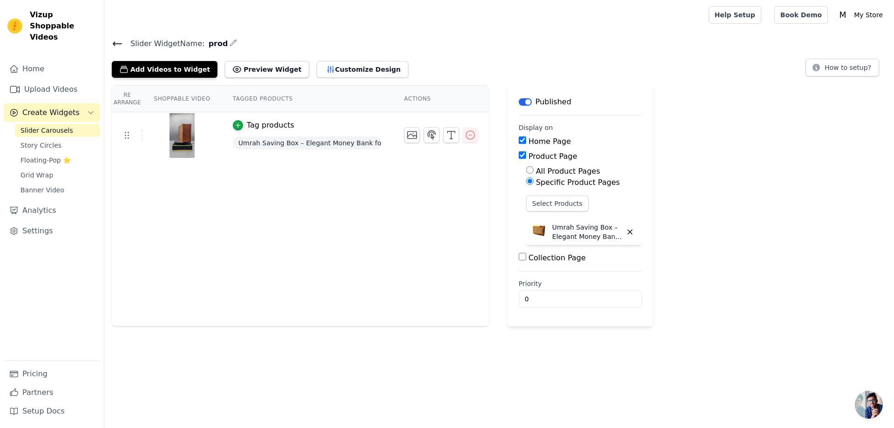
click at [65, 126] on span "Slider Carousels" at bounding box center [46, 130] width 53 height 9
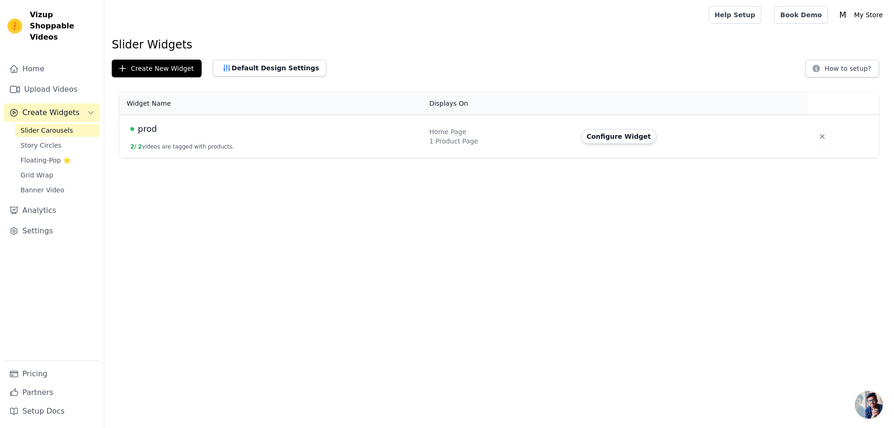
click at [454, 136] on div "1 Product Page" at bounding box center [499, 140] width 141 height 9
click at [618, 135] on button "Configure Widget" at bounding box center [618, 136] width 75 height 15
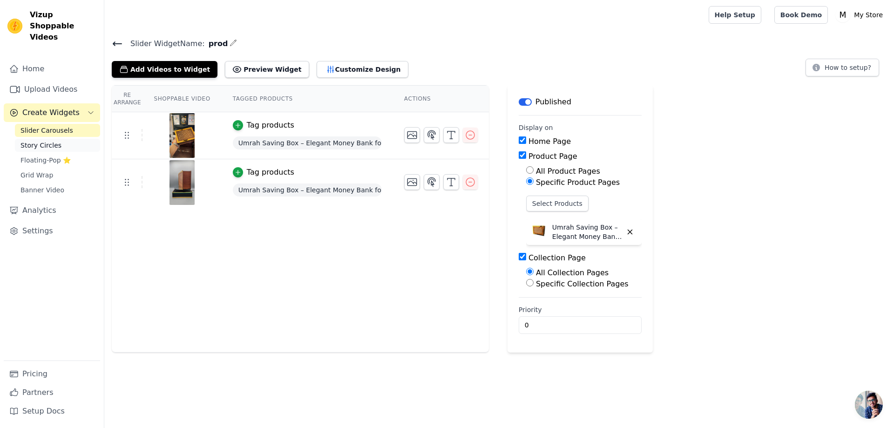
click at [44, 141] on span "Story Circles" at bounding box center [40, 145] width 41 height 9
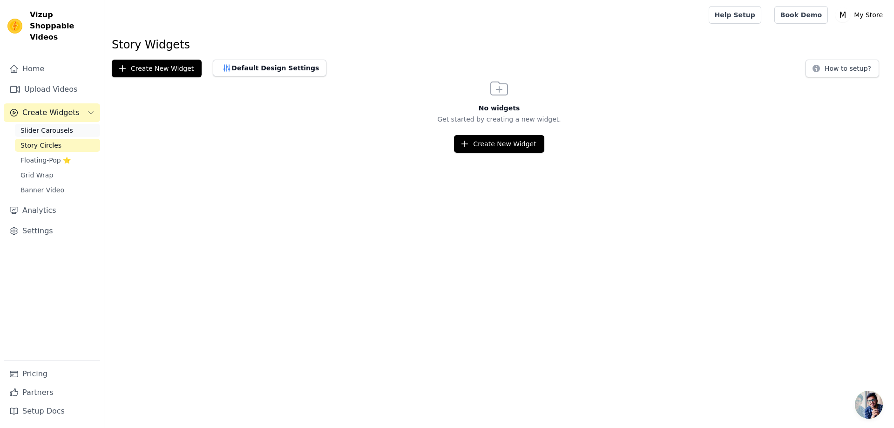
click at [47, 126] on span "Slider Carousels" at bounding box center [46, 130] width 53 height 9
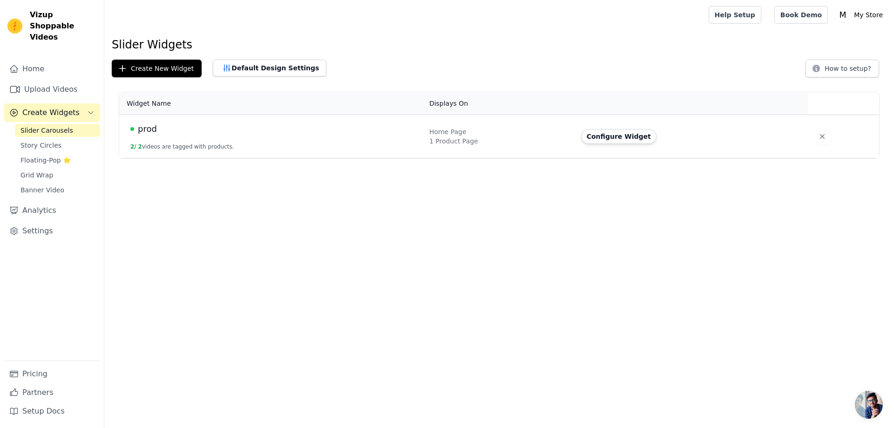
click at [49, 107] on span "Create Widgets" at bounding box center [50, 112] width 57 height 11
click at [55, 87] on link "Upload Videos" at bounding box center [52, 89] width 96 height 19
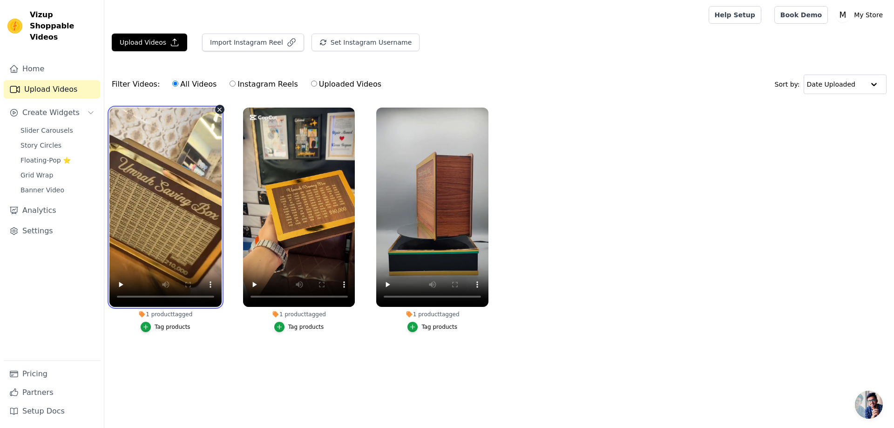
click at [164, 183] on video at bounding box center [165, 207] width 112 height 199
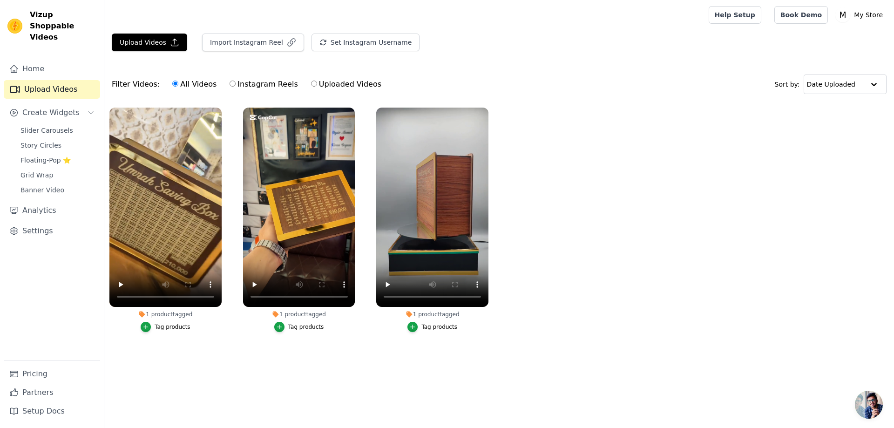
click at [187, 325] on div "Tag products" at bounding box center [173, 326] width 36 height 7
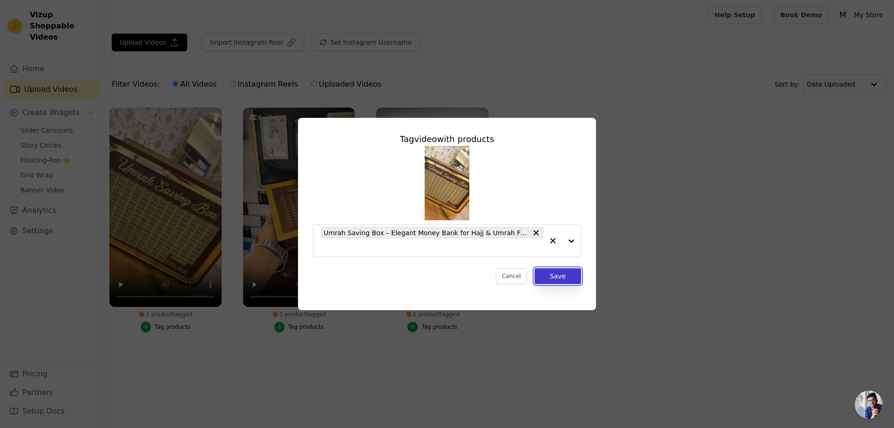
click at [563, 278] on button "Save" at bounding box center [558, 276] width 47 height 16
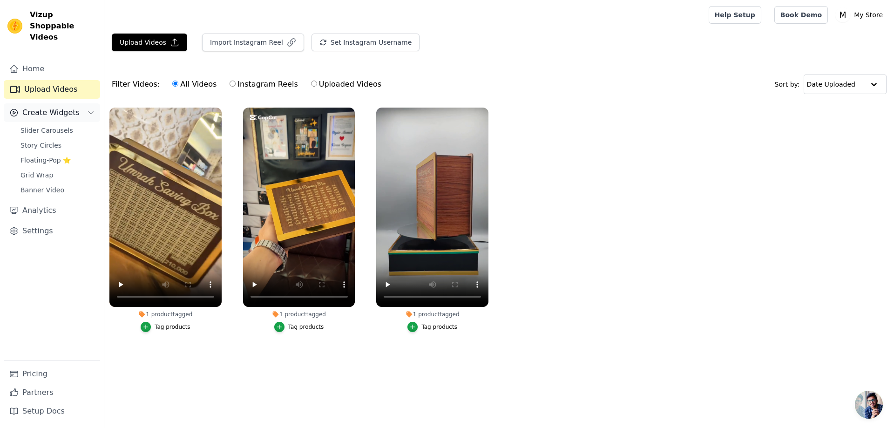
click at [71, 107] on span "Create Widgets" at bounding box center [50, 112] width 57 height 11
click at [88, 109] on icon "Sidebar" at bounding box center [90, 112] width 7 height 7
click at [77, 124] on link "Slider Carousels" at bounding box center [57, 130] width 85 height 13
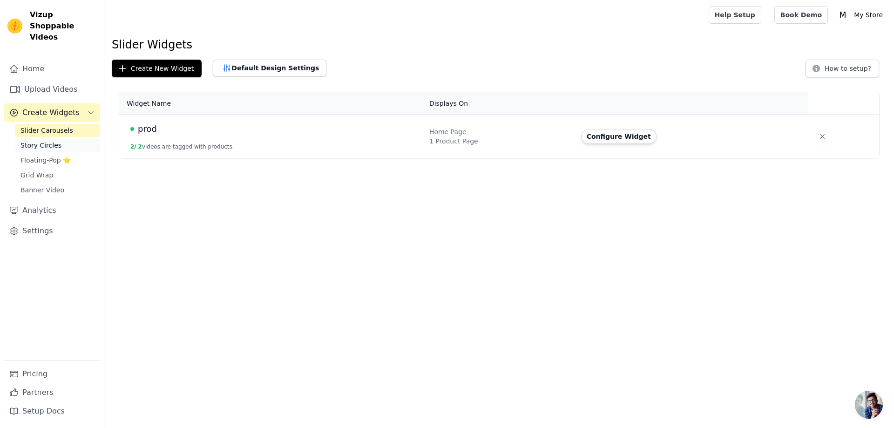
click at [64, 139] on link "Story Circles" at bounding box center [57, 145] width 85 height 13
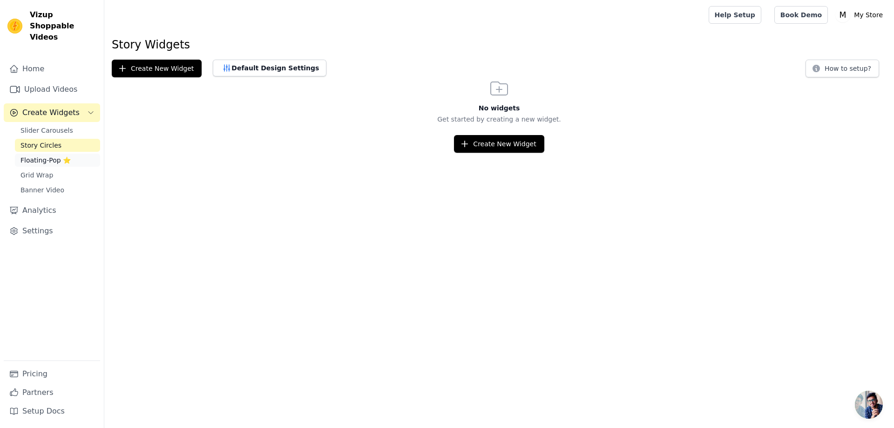
click at [54, 156] on span "Floating-Pop ⭐" at bounding box center [45, 160] width 50 height 9
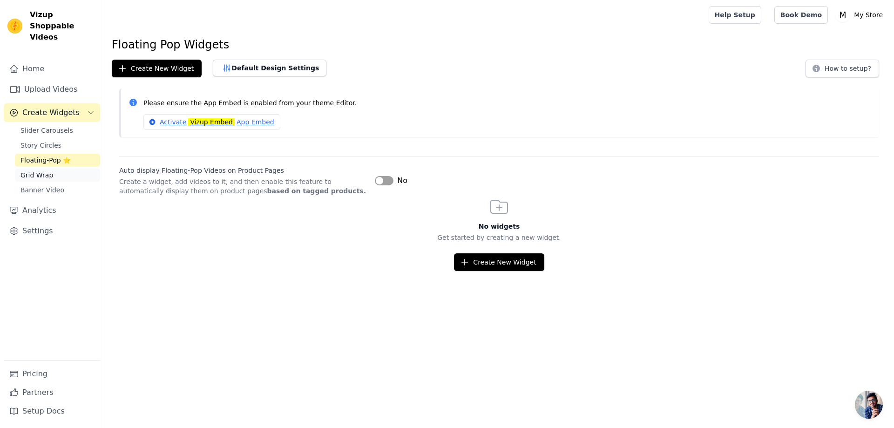
click at [49, 170] on span "Grid Wrap" at bounding box center [36, 174] width 33 height 9
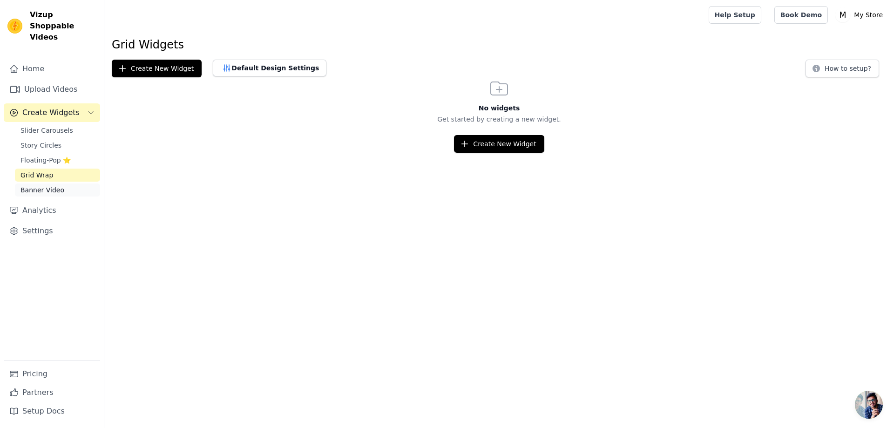
click at [75, 183] on link "Banner Video" at bounding box center [57, 189] width 85 height 13
click at [55, 126] on span "Slider Carousels" at bounding box center [46, 130] width 53 height 9
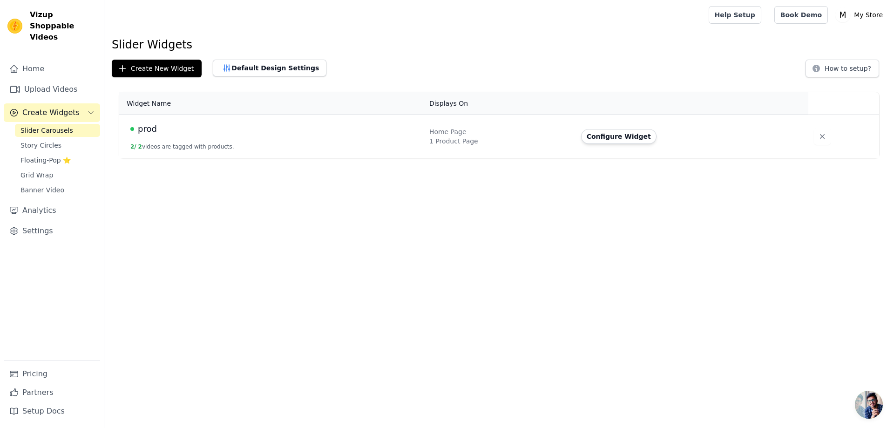
click at [182, 140] on td "prod 2 / 2 videos are tagged with products." at bounding box center [271, 136] width 305 height 43
click at [159, 69] on button "Create New Widget" at bounding box center [157, 69] width 90 height 18
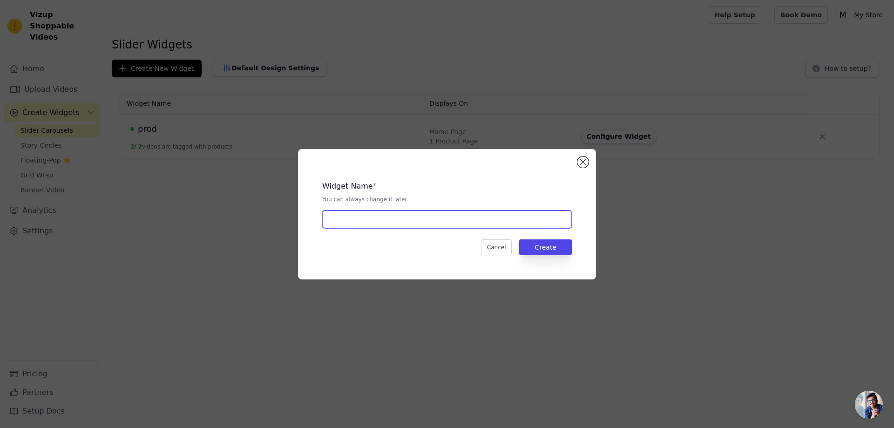
click at [491, 226] on input "text" at bounding box center [447, 219] width 250 height 18
type input "prod"
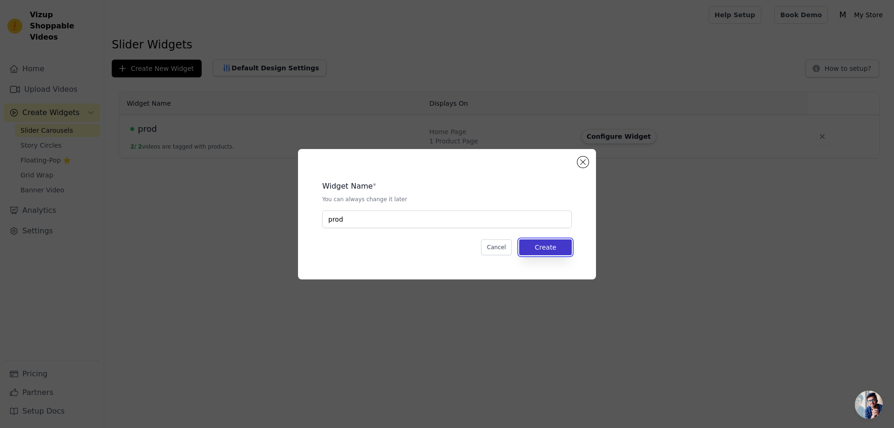
click at [545, 248] on button "Create" at bounding box center [545, 247] width 53 height 16
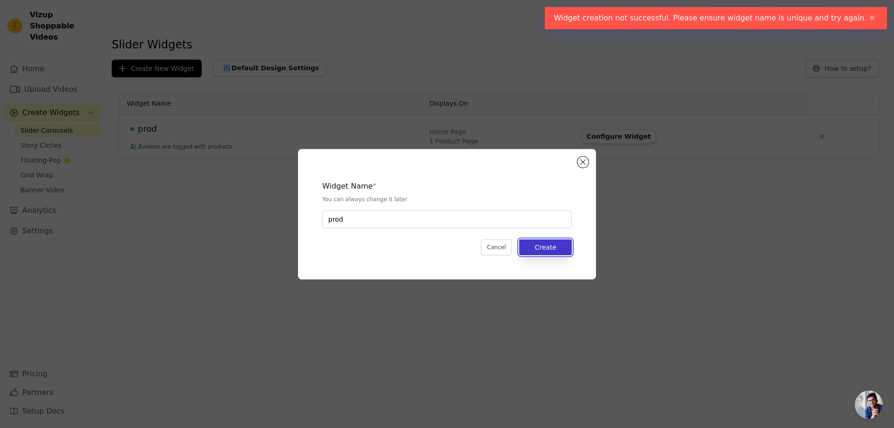
click at [552, 247] on button "Create" at bounding box center [545, 247] width 53 height 16
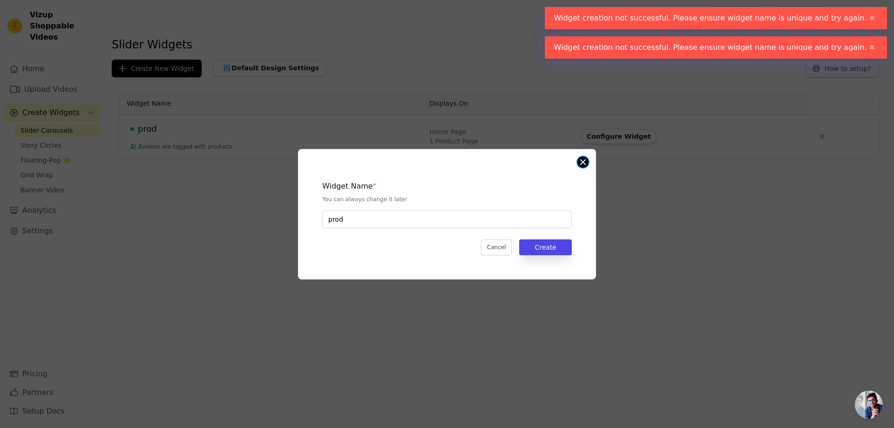
click at [587, 163] on button "Close modal" at bounding box center [582, 161] width 11 height 11
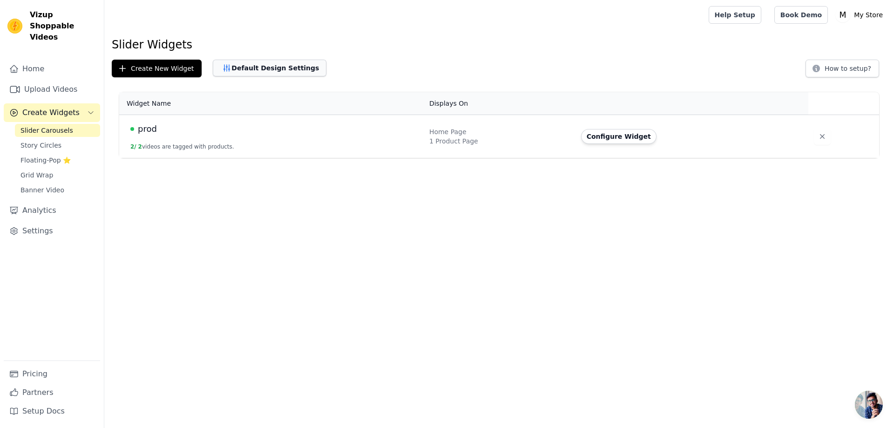
click at [270, 68] on button "Default Design Settings" at bounding box center [270, 68] width 114 height 17
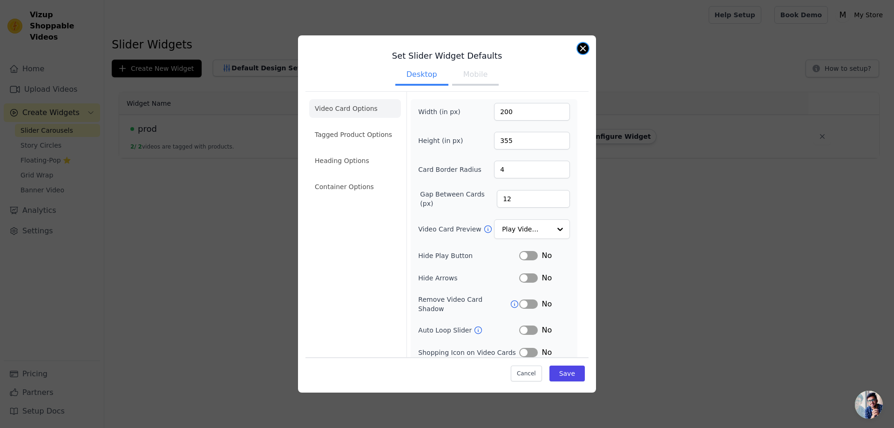
click at [584, 48] on button "Close modal" at bounding box center [582, 48] width 11 height 11
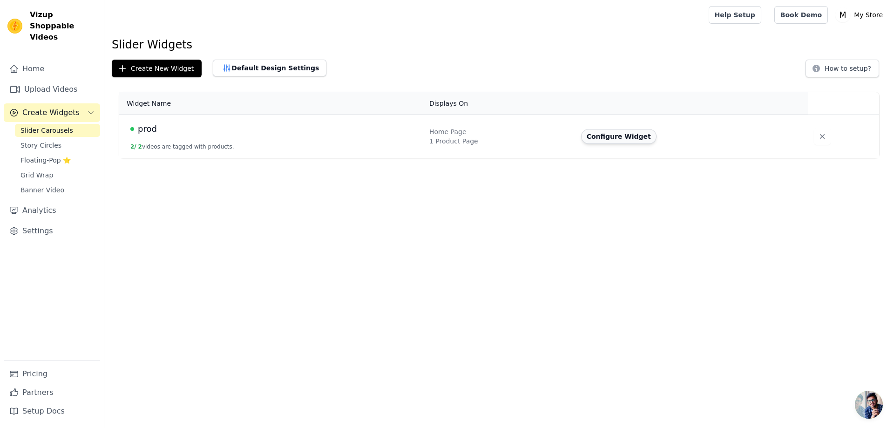
click at [631, 136] on button "Configure Widget" at bounding box center [618, 136] width 75 height 15
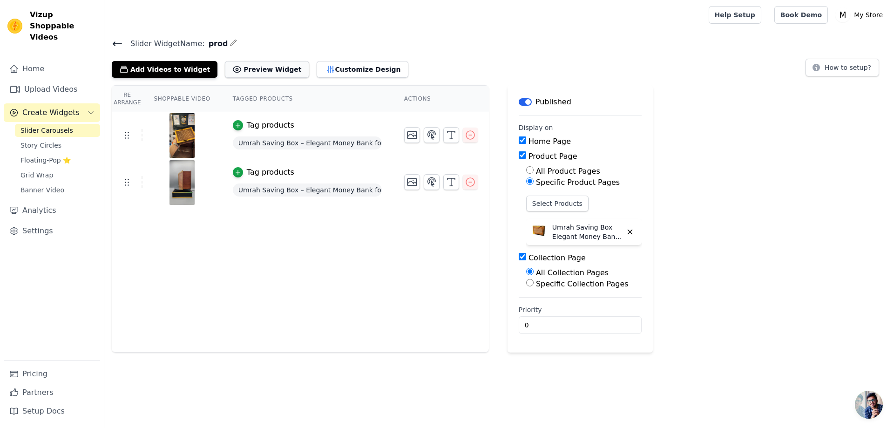
click at [258, 70] on button "Preview Widget" at bounding box center [267, 69] width 84 height 17
click at [169, 66] on button "Add Videos to Widget" at bounding box center [165, 69] width 106 height 17
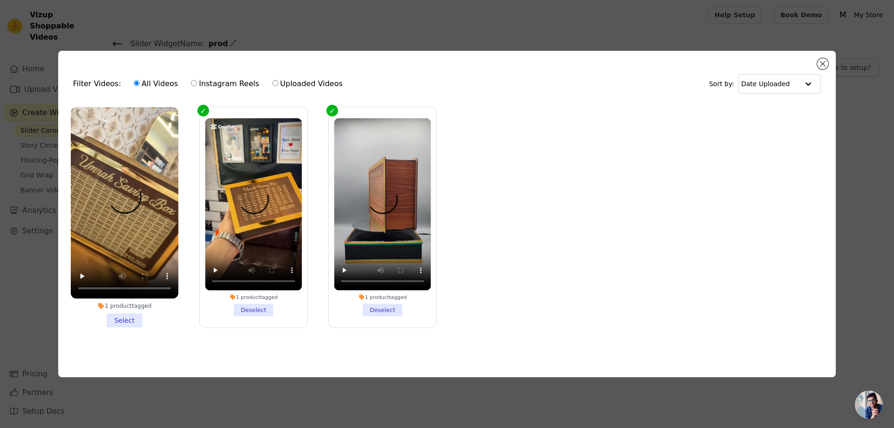
click at [121, 319] on li "1 product tagged Select" at bounding box center [125, 217] width 108 height 220
click at [0, 0] on input "1 product tagged Select" at bounding box center [0, 0] width 0 height 0
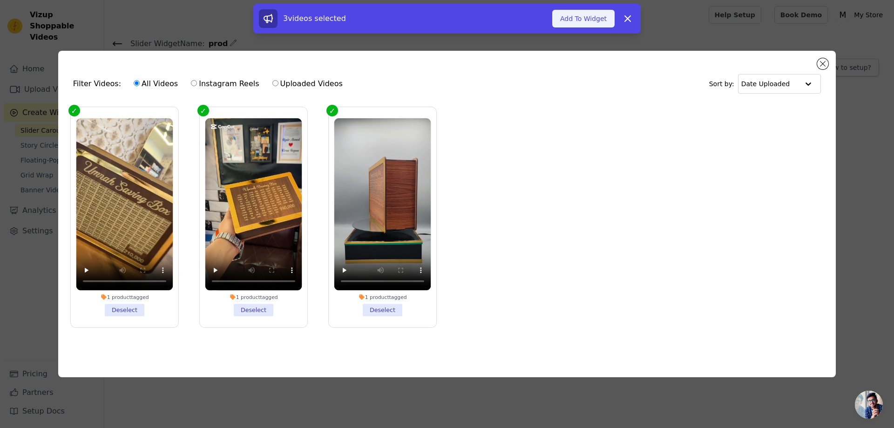
click at [589, 19] on button "Add To Widget" at bounding box center [583, 19] width 62 height 18
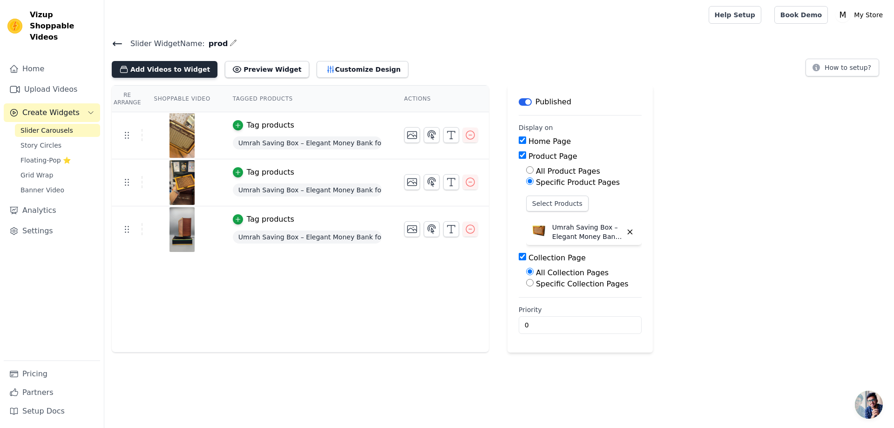
click at [165, 70] on button "Add Videos to Widget" at bounding box center [165, 69] width 106 height 17
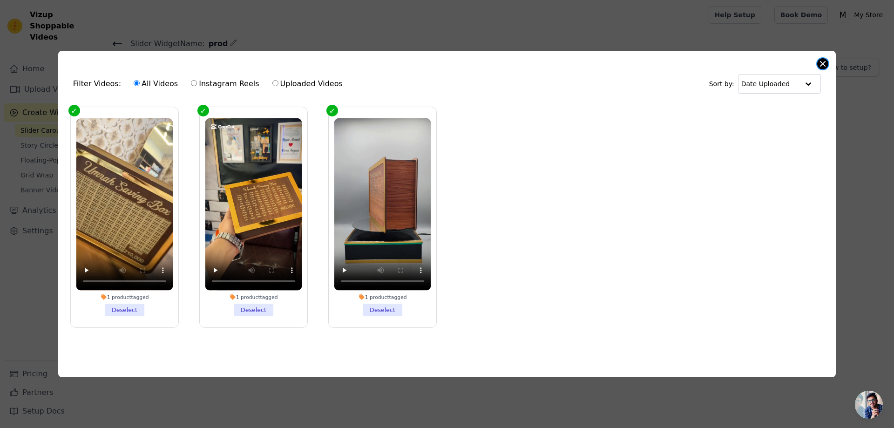
click at [827, 58] on button "Close modal" at bounding box center [822, 63] width 11 height 11
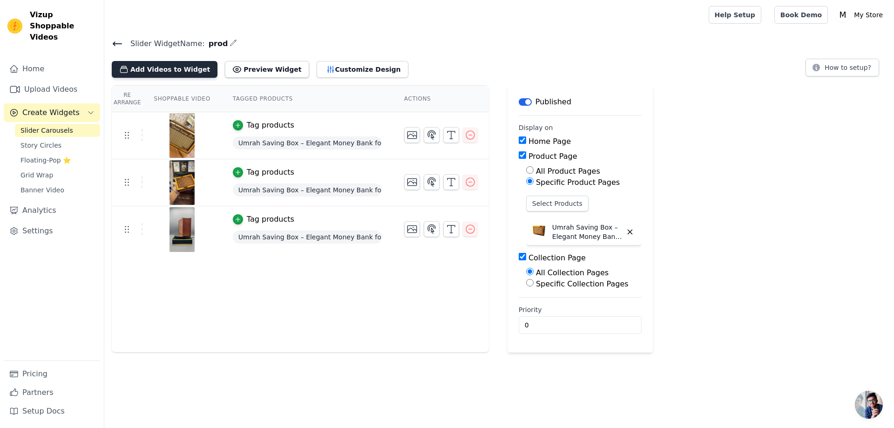
click at [130, 69] on button "Add Videos to Widget" at bounding box center [165, 69] width 106 height 17
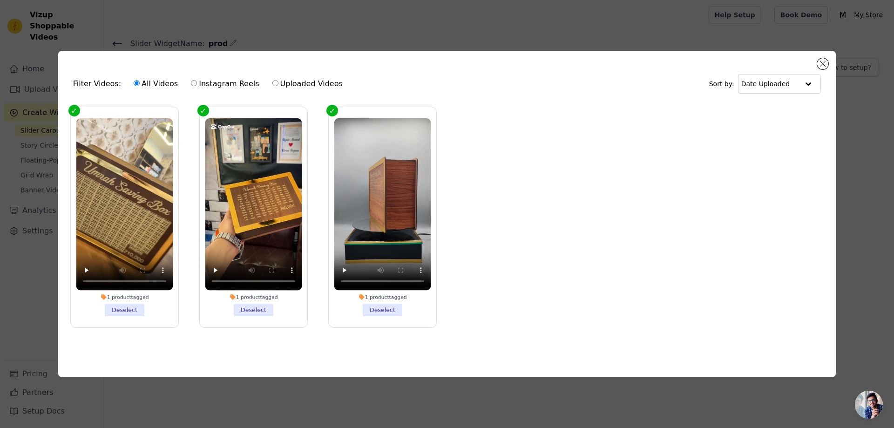
click at [828, 60] on div "Filter Videos: All Videos Instagram Reels Uploaded Videos Sort by: Date Uploade…" at bounding box center [447, 214] width 778 height 326
click at [821, 65] on button "Close modal" at bounding box center [822, 63] width 11 height 11
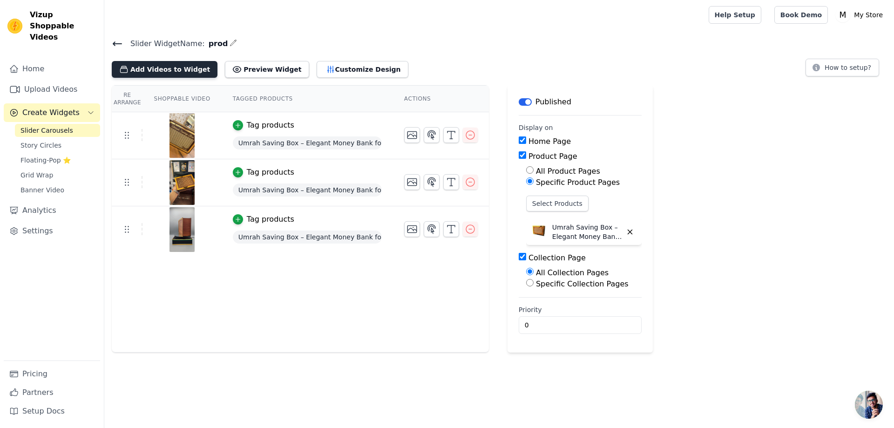
click at [158, 70] on button "Add Videos to Widget" at bounding box center [165, 69] width 106 height 17
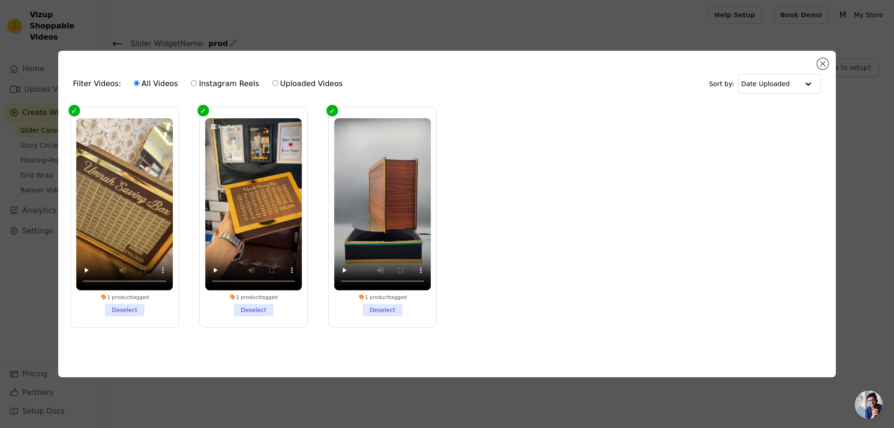
click at [700, 19] on div "Filter Videos: All Videos Instagram Reels Uploaded Videos Sort by: Date Uploade…" at bounding box center [447, 214] width 894 height 428
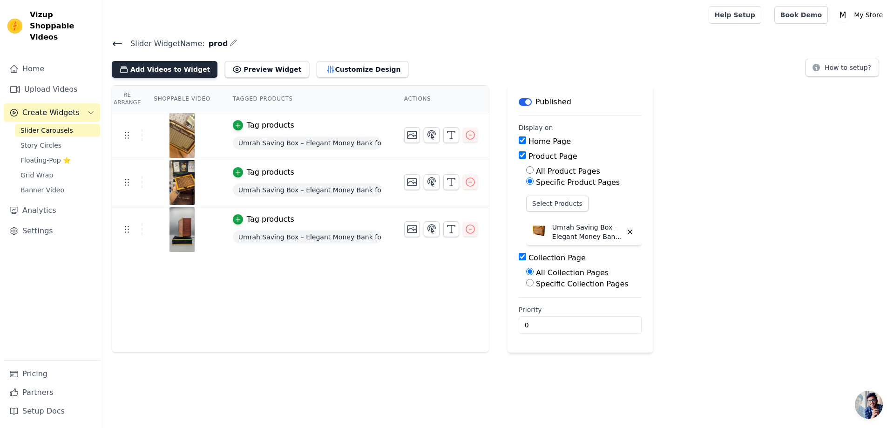
click at [160, 68] on button "Add Videos to Widget" at bounding box center [165, 69] width 106 height 17
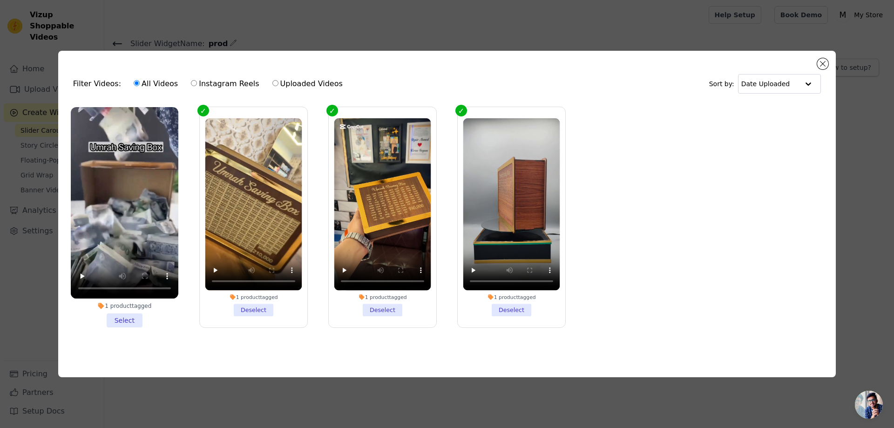
click at [133, 319] on li "1 product tagged Select" at bounding box center [125, 217] width 108 height 220
click at [0, 0] on input "1 product tagged Select" at bounding box center [0, 0] width 0 height 0
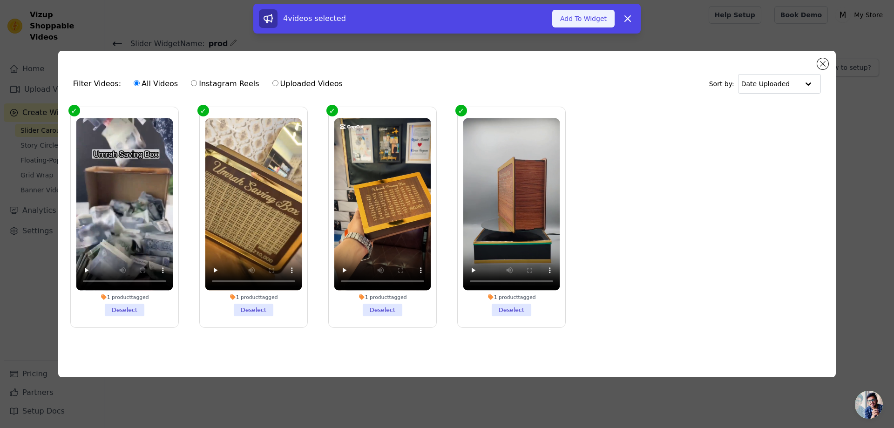
click at [599, 17] on button "Add To Widget" at bounding box center [583, 19] width 62 height 18
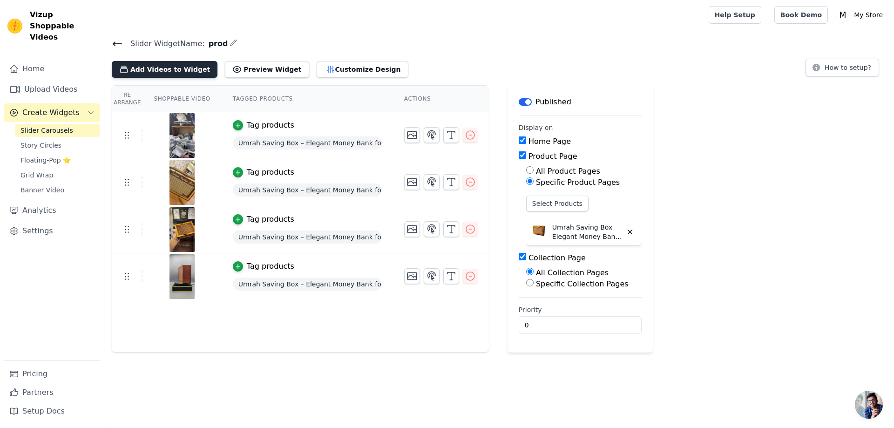
click at [159, 72] on button "Add Videos to Widget" at bounding box center [165, 69] width 106 height 17
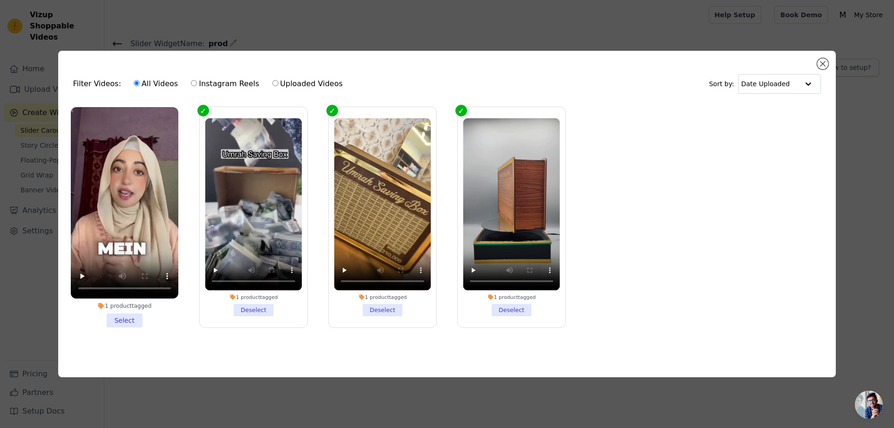
click at [126, 321] on li "1 product tagged Select" at bounding box center [125, 217] width 108 height 220
click at [0, 0] on input "1 product tagged Select" at bounding box center [0, 0] width 0 height 0
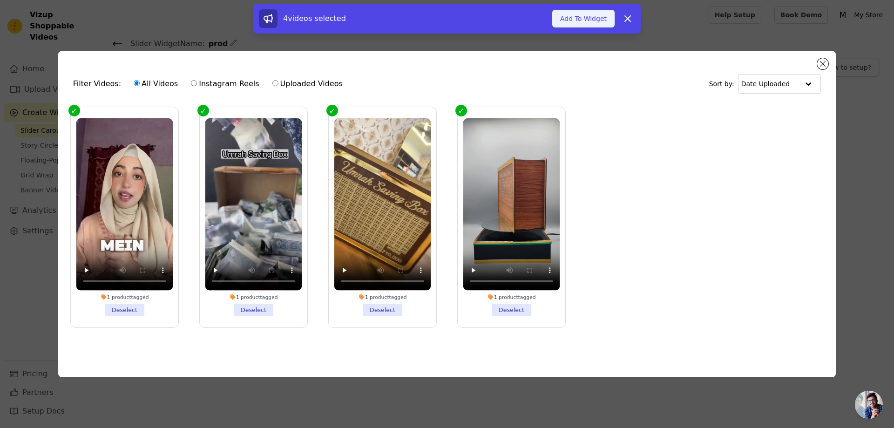
click at [591, 15] on button "Add To Widget" at bounding box center [583, 19] width 62 height 18
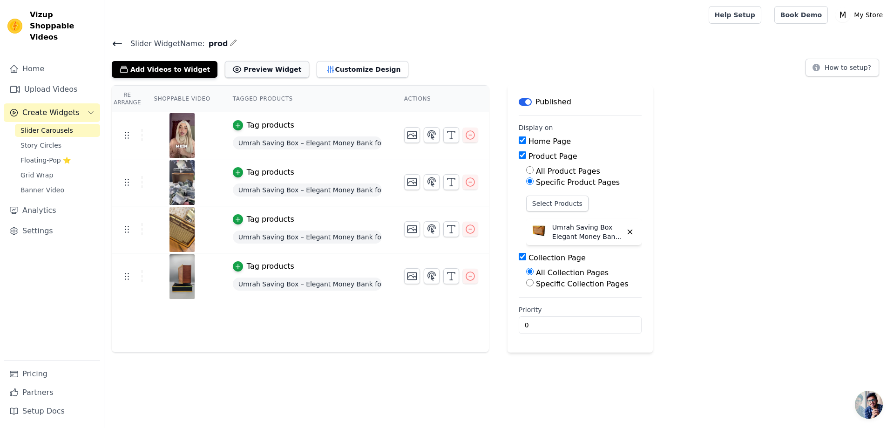
click at [251, 70] on button "Preview Widget" at bounding box center [267, 69] width 84 height 17
click at [339, 67] on button "Customize Design" at bounding box center [363, 69] width 92 height 17
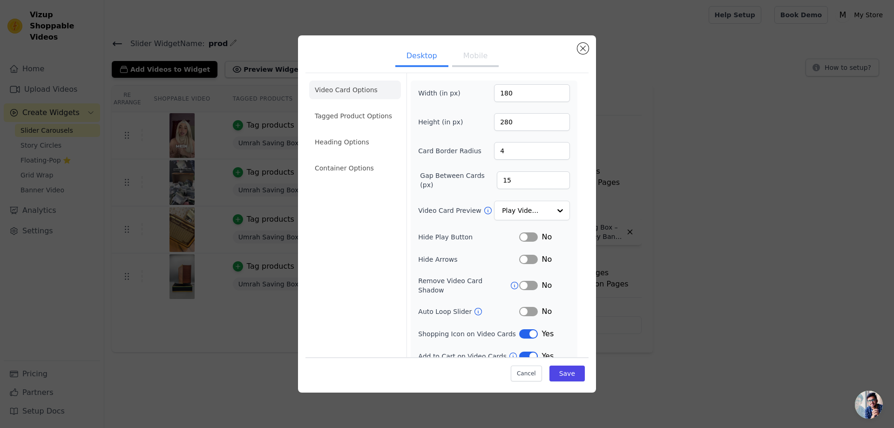
scroll to position [4, 0]
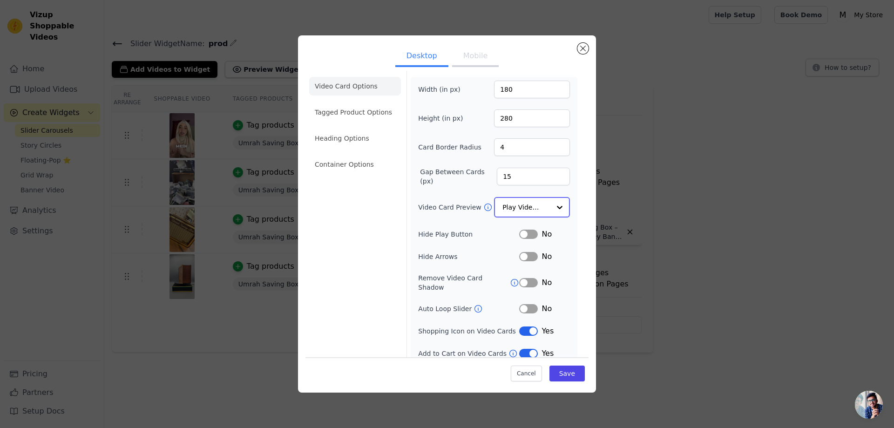
click at [554, 205] on div at bounding box center [559, 207] width 19 height 19
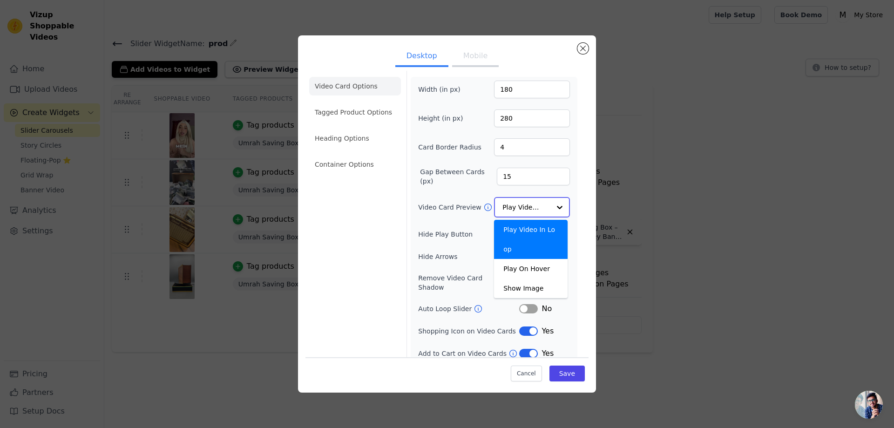
click at [552, 204] on div at bounding box center [559, 207] width 19 height 19
click at [537, 259] on div "Play On Hover" at bounding box center [531, 269] width 74 height 20
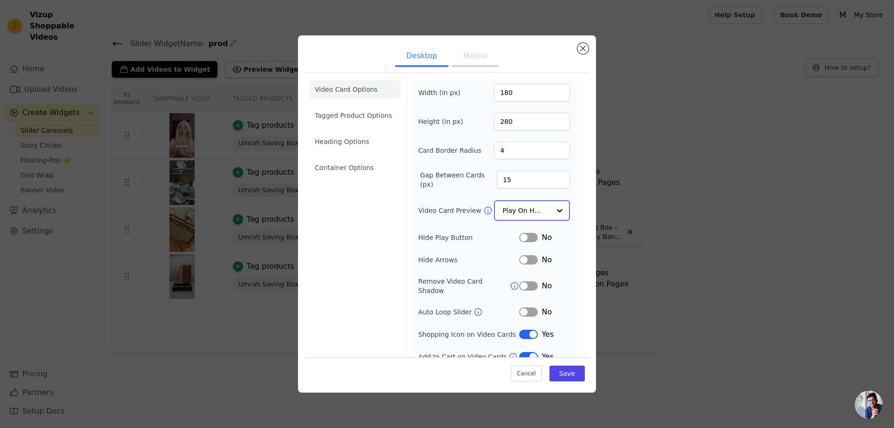
scroll to position [0, 0]
click at [361, 168] on li "Container Options" at bounding box center [355, 168] width 92 height 19
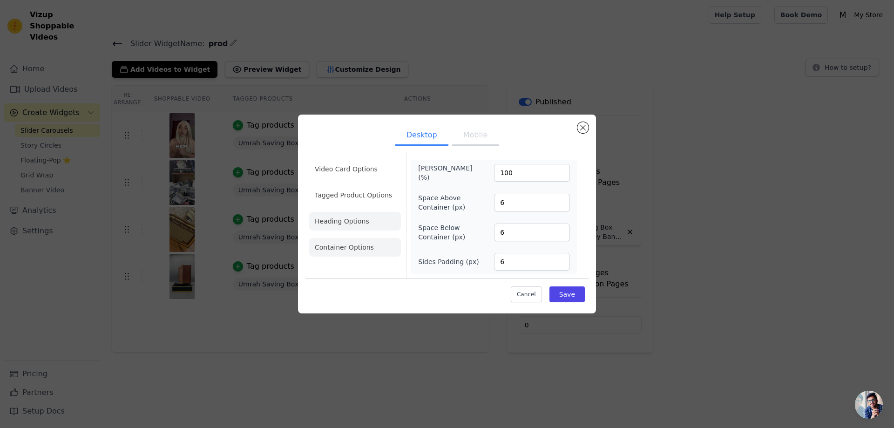
click at [347, 216] on li "Heading Options" at bounding box center [355, 221] width 92 height 19
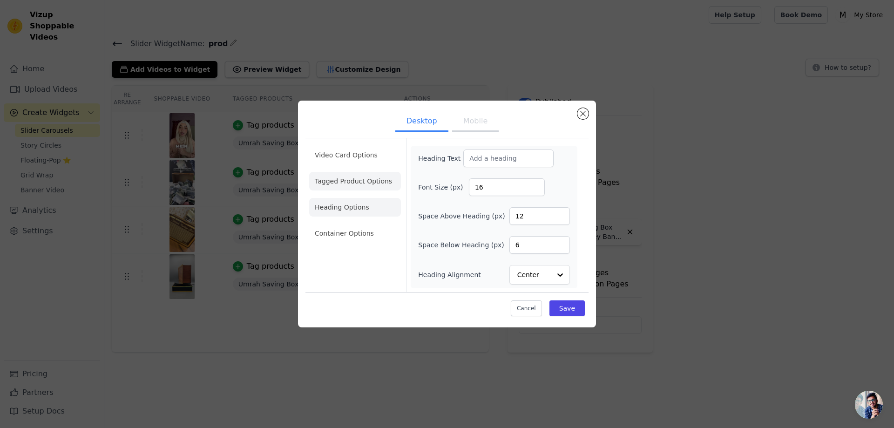
click at [350, 181] on li "Tagged Product Options" at bounding box center [355, 181] width 92 height 19
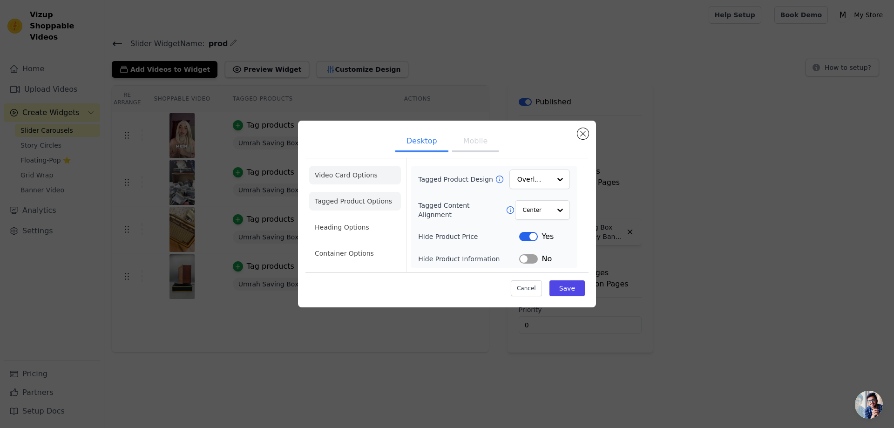
click at [352, 174] on li "Video Card Options" at bounding box center [355, 175] width 92 height 19
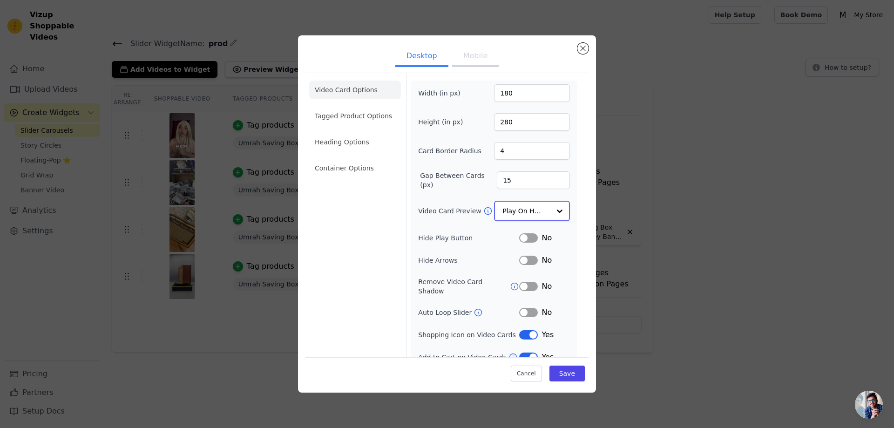
click at [540, 210] on input "Video Card Preview" at bounding box center [526, 211] width 48 height 19
click at [549, 263] on div "Play On Hover" at bounding box center [531, 273] width 74 height 20
click at [570, 372] on button "Save" at bounding box center [566, 374] width 35 height 16
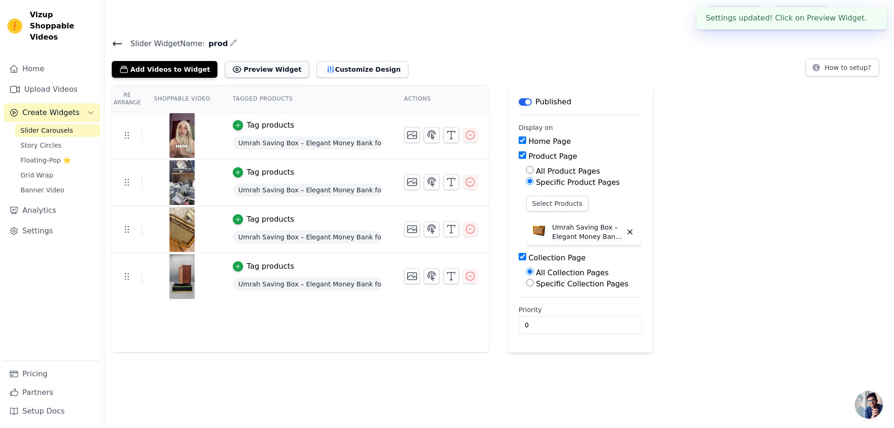
click at [271, 69] on button "Preview Widget" at bounding box center [267, 69] width 84 height 17
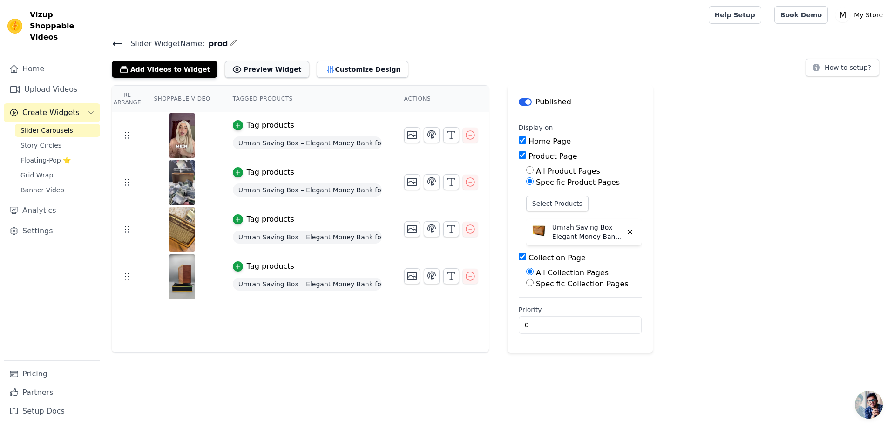
click at [244, 64] on button "Preview Widget" at bounding box center [267, 69] width 84 height 17
click at [322, 71] on button "Customize Design" at bounding box center [363, 69] width 92 height 17
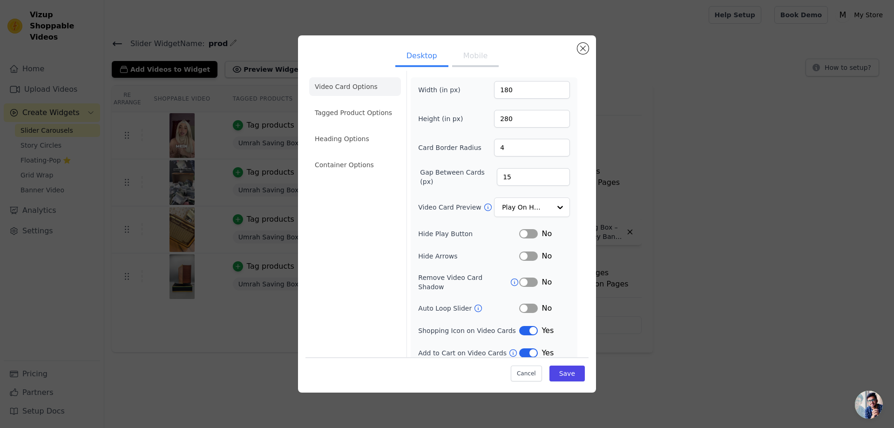
scroll to position [4, 0]
click at [557, 200] on div at bounding box center [559, 207] width 19 height 19
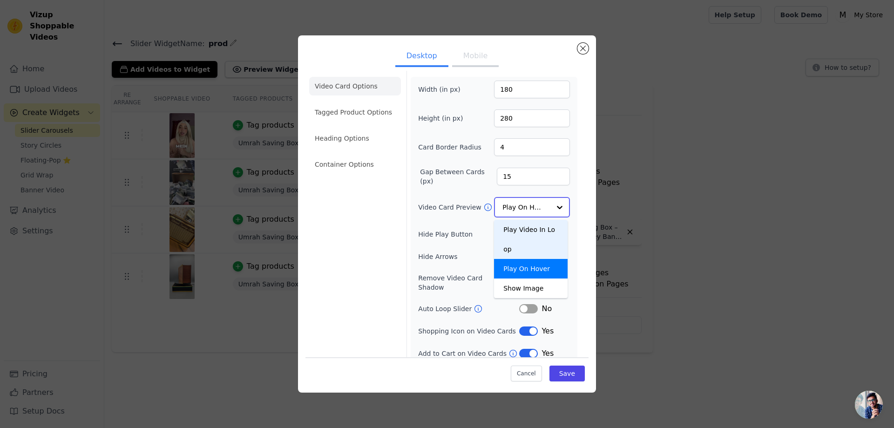
click at [543, 225] on div "Play Video In Loop" at bounding box center [531, 239] width 74 height 39
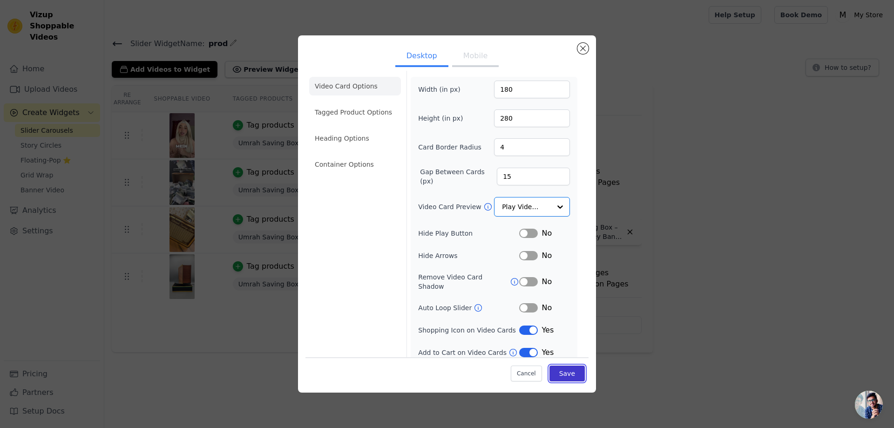
click at [561, 378] on button "Save" at bounding box center [566, 374] width 35 height 16
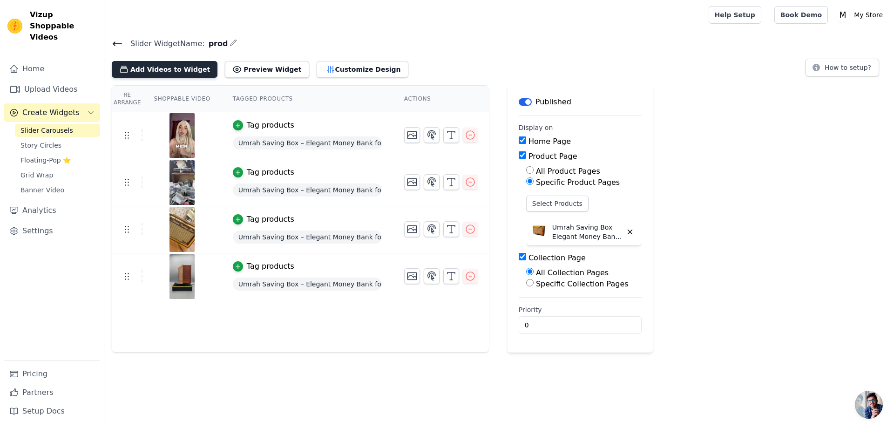
click at [171, 70] on button "Add Videos to Widget" at bounding box center [165, 69] width 106 height 17
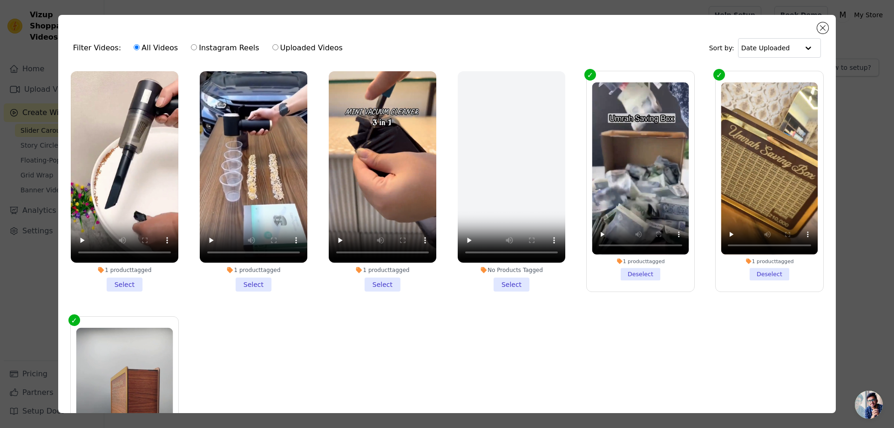
click at [374, 279] on li "1 product tagged Select" at bounding box center [383, 181] width 108 height 220
click at [0, 0] on input "1 product tagged Select" at bounding box center [0, 0] width 0 height 0
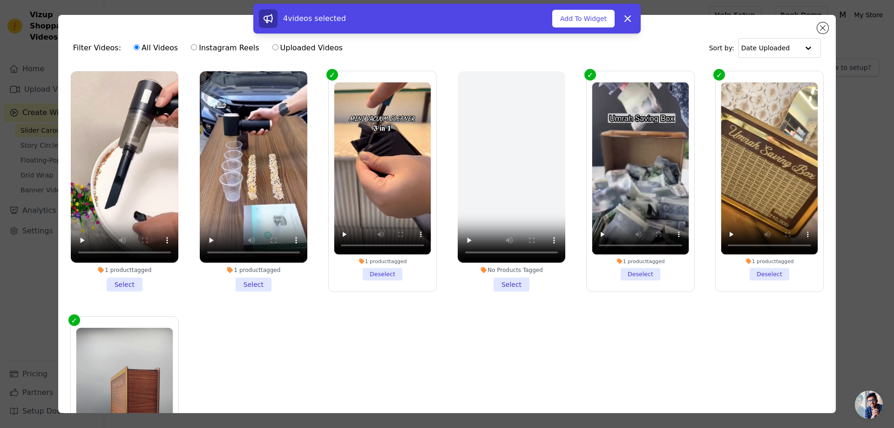
click at [250, 278] on li "1 product tagged Select" at bounding box center [254, 181] width 108 height 220
click at [0, 0] on input "1 product tagged Select" at bounding box center [0, 0] width 0 height 0
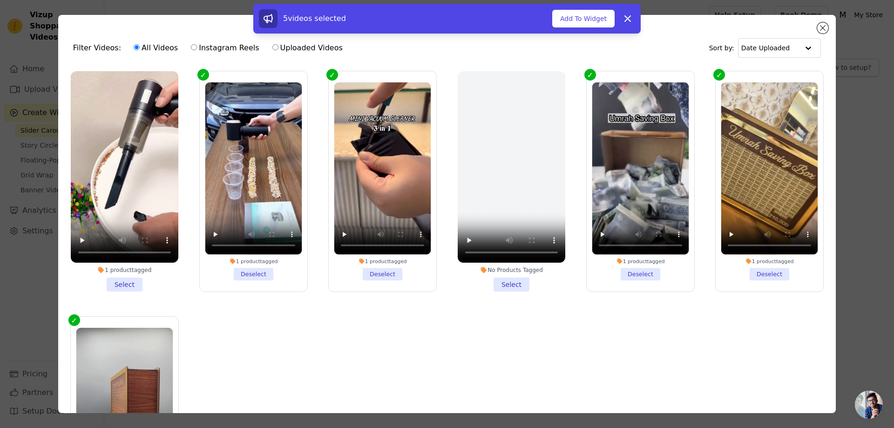
click at [125, 279] on li "1 product tagged Select" at bounding box center [125, 181] width 108 height 220
click at [0, 0] on input "1 product tagged Select" at bounding box center [0, 0] width 0 height 0
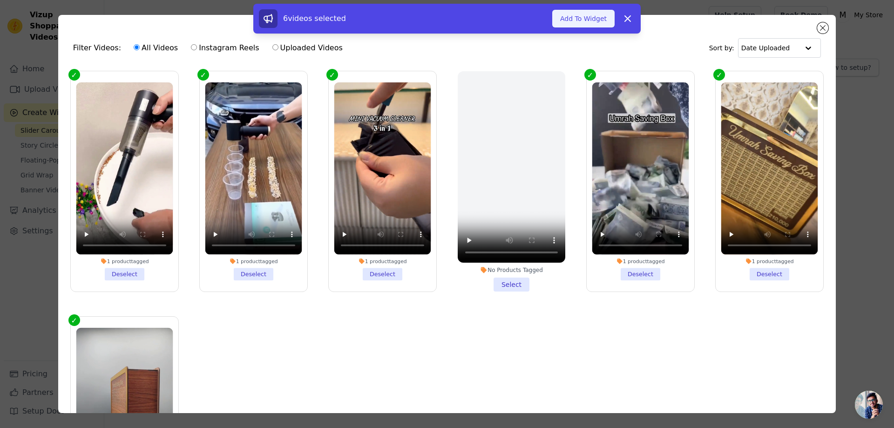
click at [586, 19] on button "Add To Widget" at bounding box center [583, 19] width 62 height 18
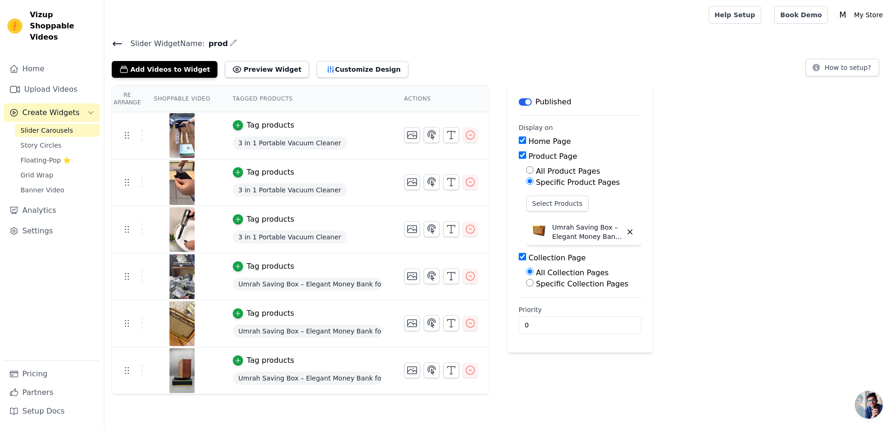
click at [340, 123] on div "Tag products" at bounding box center [307, 125] width 149 height 11
click at [628, 230] on icon "button" at bounding box center [630, 232] width 4 height 4
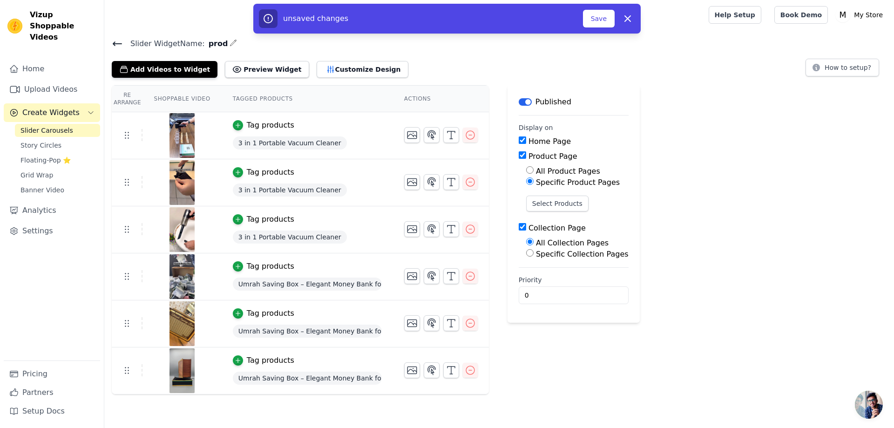
click at [330, 229] on div "3 in 1 Portable Vacuum Cleaner" at bounding box center [307, 237] width 149 height 17
click at [600, 17] on button "Save" at bounding box center [599, 19] width 32 height 18
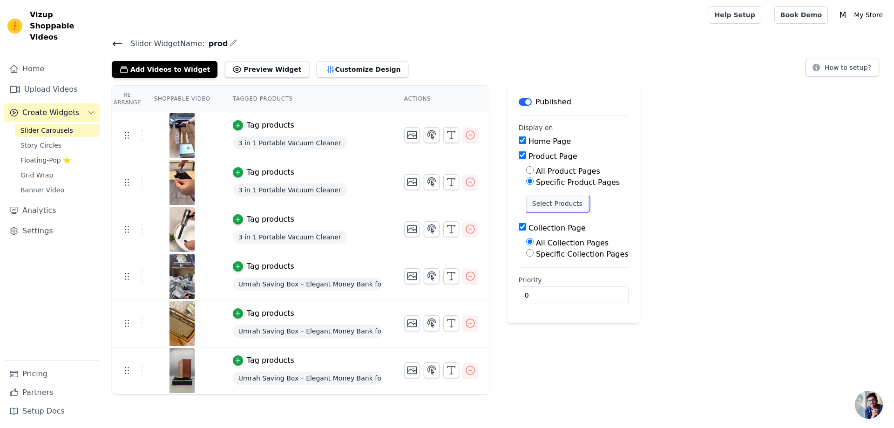
click at [551, 204] on button "Select Products" at bounding box center [557, 204] width 62 height 16
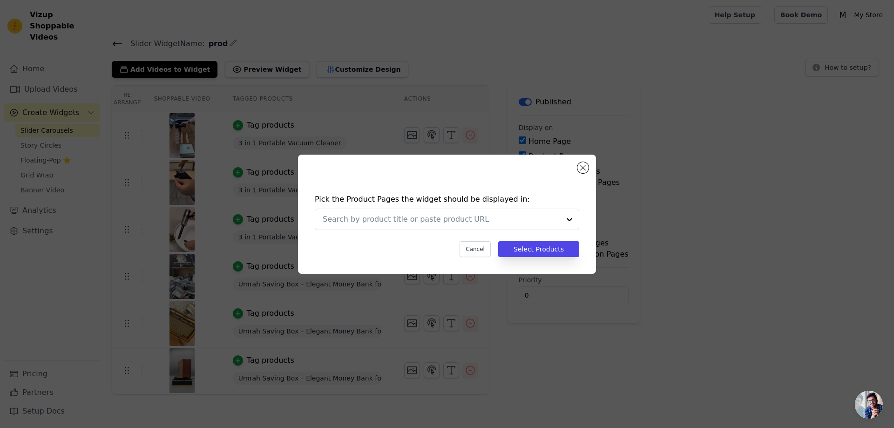
click at [659, 204] on div "Pick the Product Pages the widget should be displayed in: Cancel Select Products" at bounding box center [447, 214] width 864 height 149
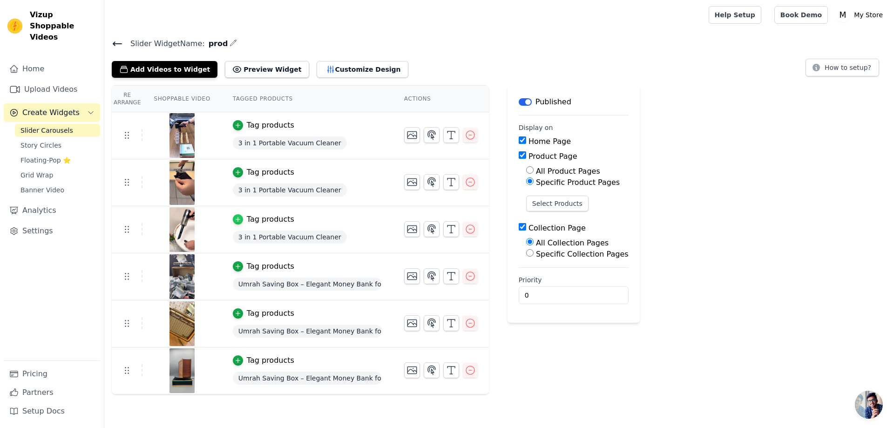
click at [235, 219] on icon "button" at bounding box center [238, 219] width 7 height 7
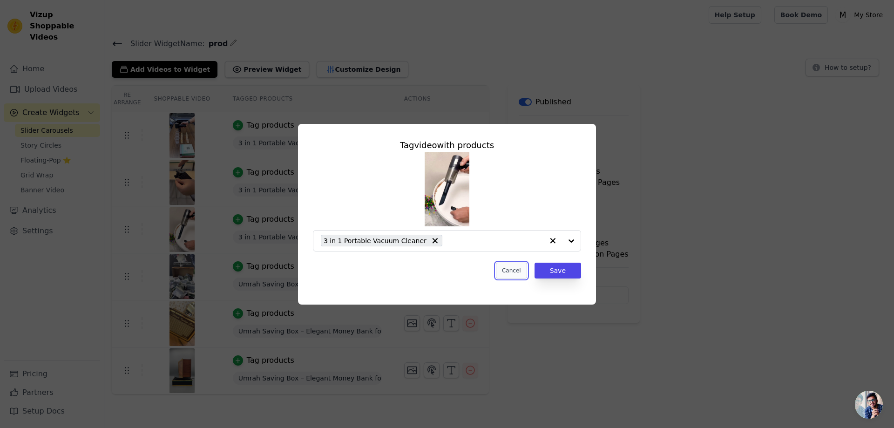
click at [506, 269] on button "Cancel" at bounding box center [511, 271] width 31 height 16
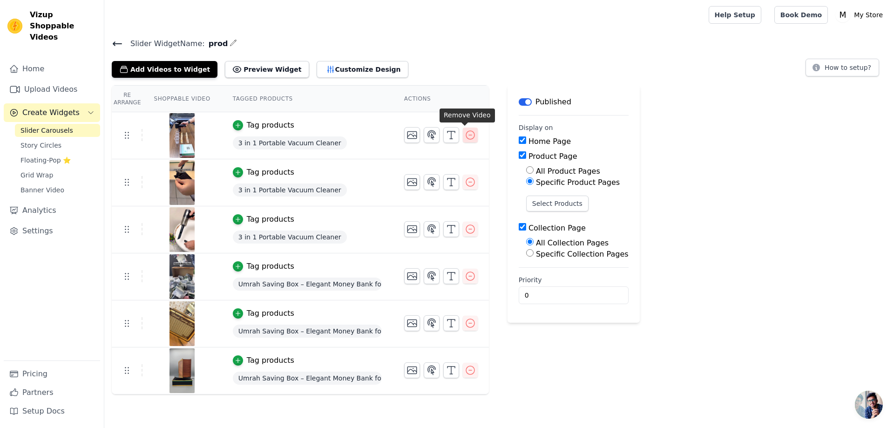
click at [465, 136] on icon "button" at bounding box center [470, 134] width 11 height 11
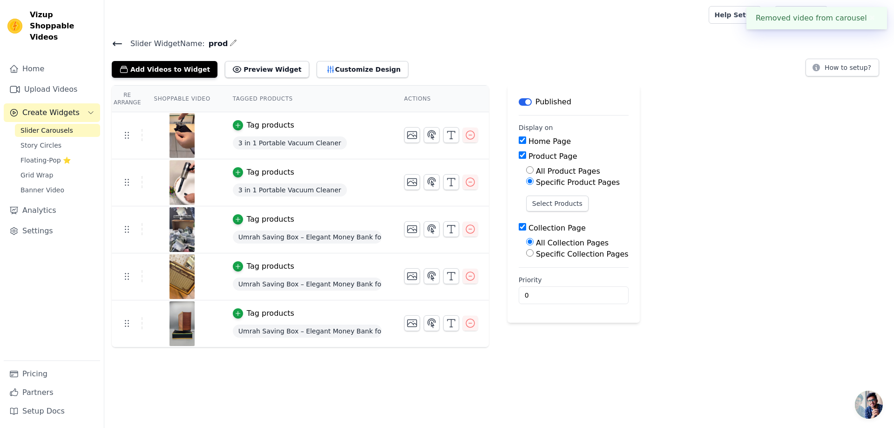
click at [465, 135] on icon "button" at bounding box center [470, 134] width 11 height 11
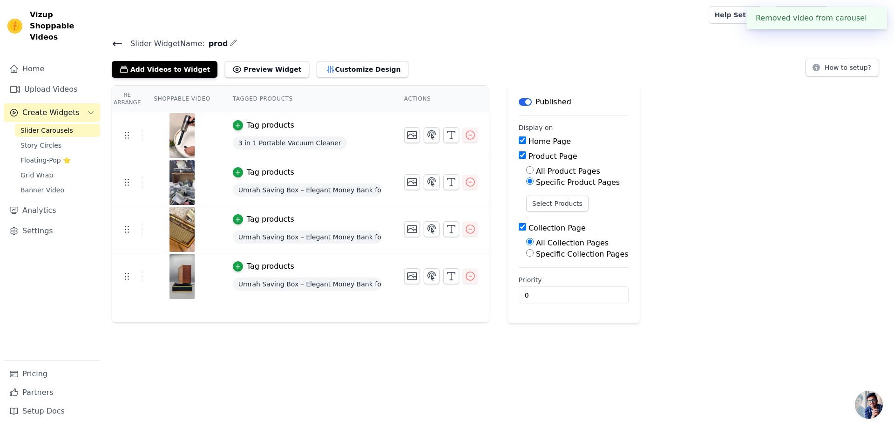
click at [465, 135] on icon "button" at bounding box center [470, 134] width 11 height 11
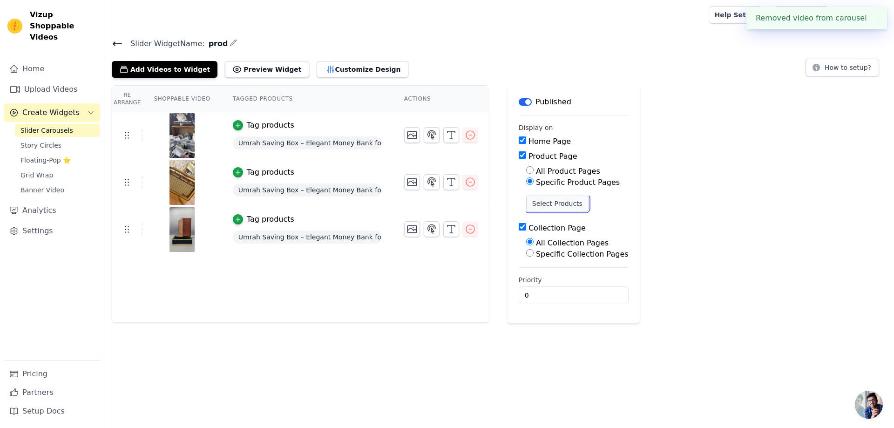
click at [560, 204] on button "Select Products" at bounding box center [557, 204] width 62 height 16
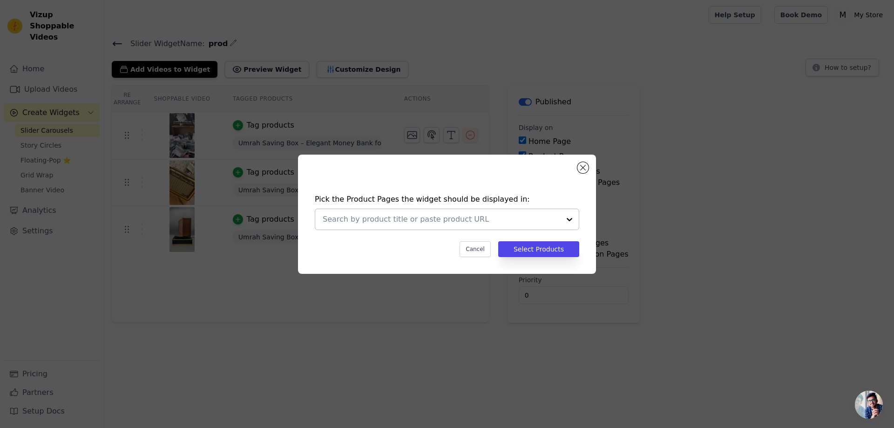
click at [566, 219] on div at bounding box center [569, 219] width 19 height 20
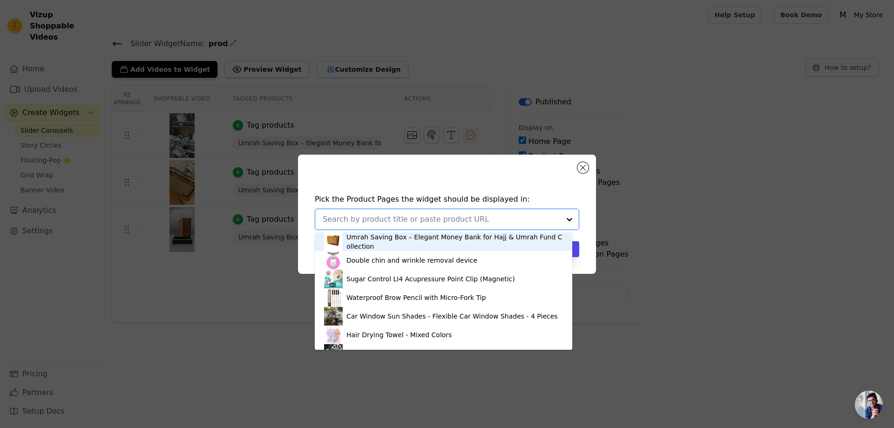
click at [405, 237] on div "Umrah Saving Box – Elegant Money Bank for Hajj & Umrah Fund Collection" at bounding box center [454, 241] width 217 height 19
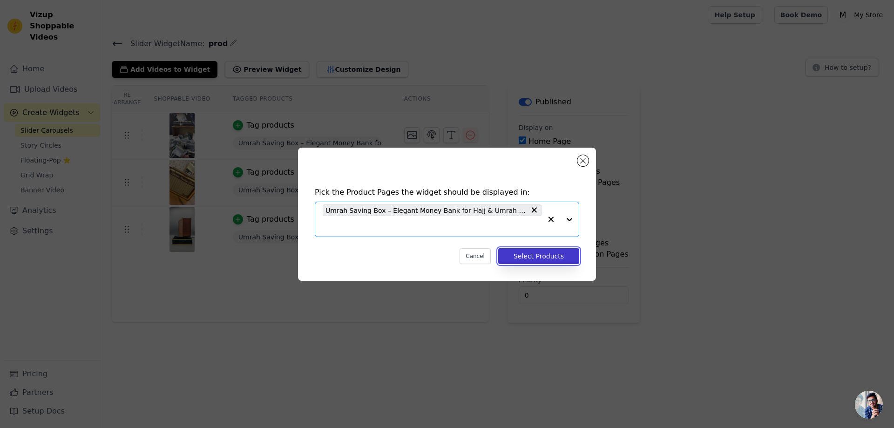
click at [557, 256] on button "Select Products" at bounding box center [538, 256] width 81 height 16
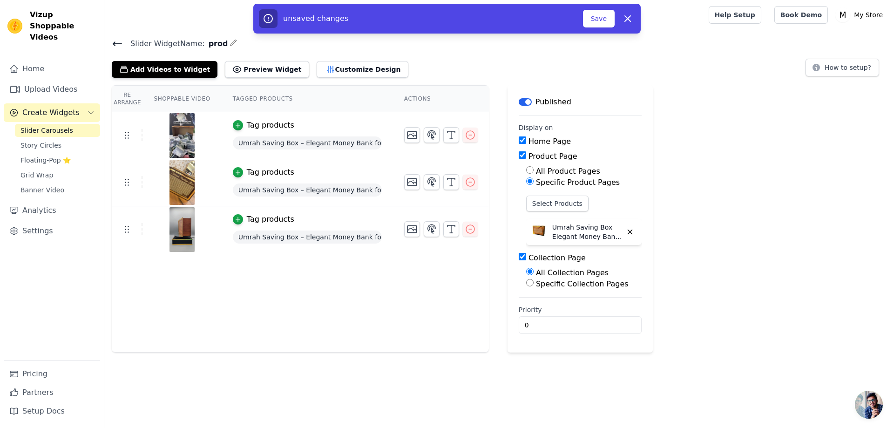
click at [393, 172] on td at bounding box center [441, 178] width 96 height 38
click at [603, 15] on button "Save" at bounding box center [599, 19] width 32 height 18
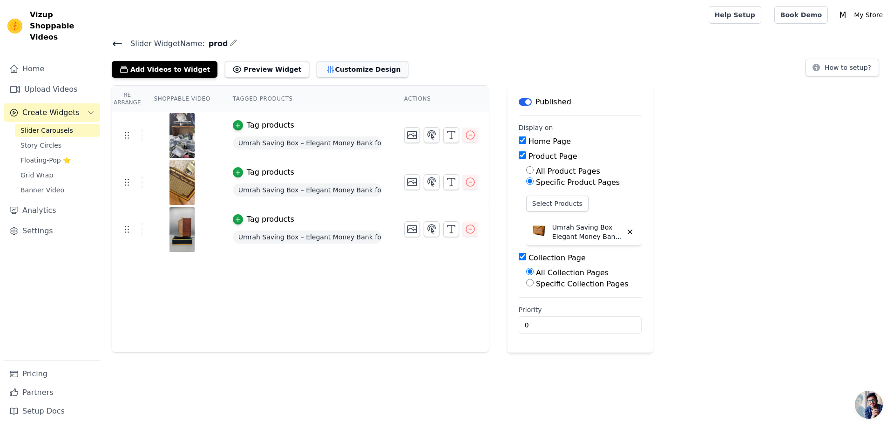
click at [354, 68] on button "Customize Design" at bounding box center [363, 69] width 92 height 17
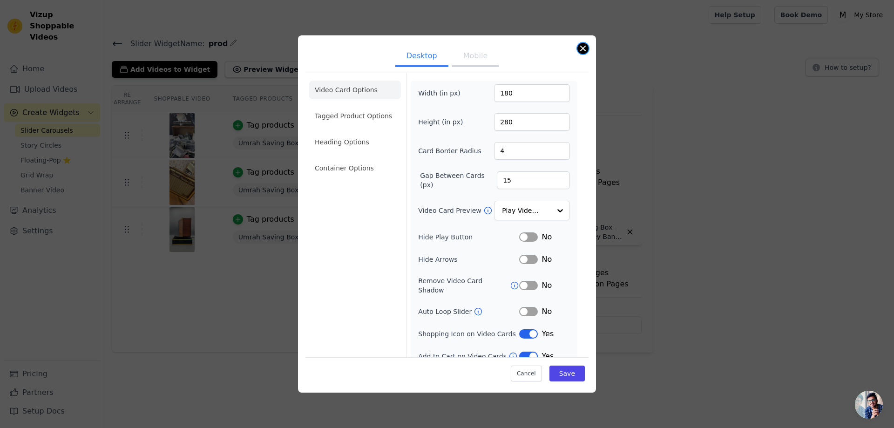
click at [583, 47] on button "Close modal" at bounding box center [582, 48] width 11 height 11
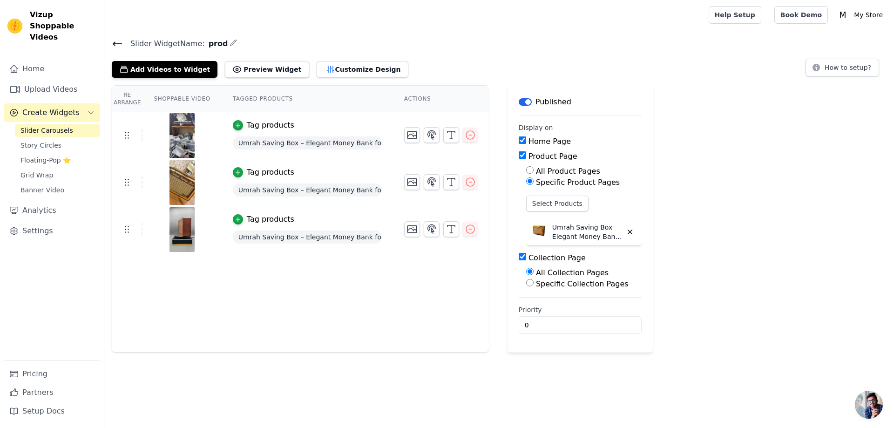
click at [87, 109] on icon "Sidebar" at bounding box center [90, 112] width 7 height 7
click at [88, 109] on icon "Sidebar" at bounding box center [90, 112] width 7 height 7
click at [230, 41] on icon "button" at bounding box center [233, 42] width 7 height 7
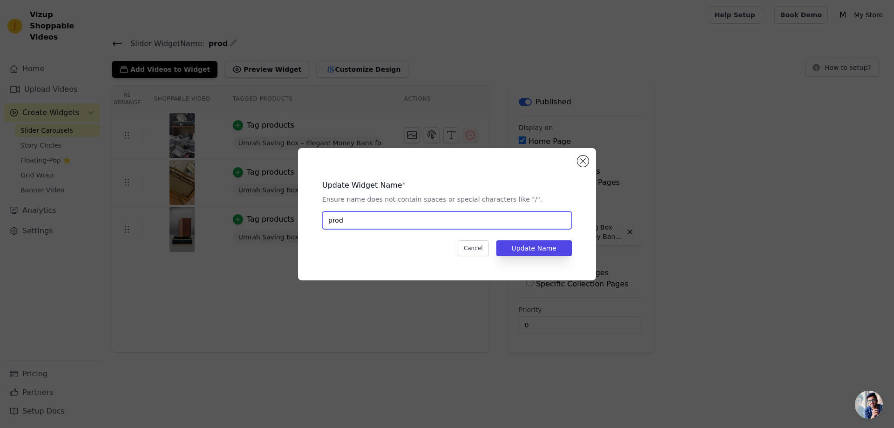
drag, startPoint x: 355, startPoint y: 219, endPoint x: 321, endPoint y: 219, distance: 34.5
click at [321, 219] on div "Update Widget Name * Ensure name does not contain spaces or special characters …" at bounding box center [447, 214] width 268 height 102
click at [588, 161] on button "Close modal" at bounding box center [582, 161] width 11 height 11
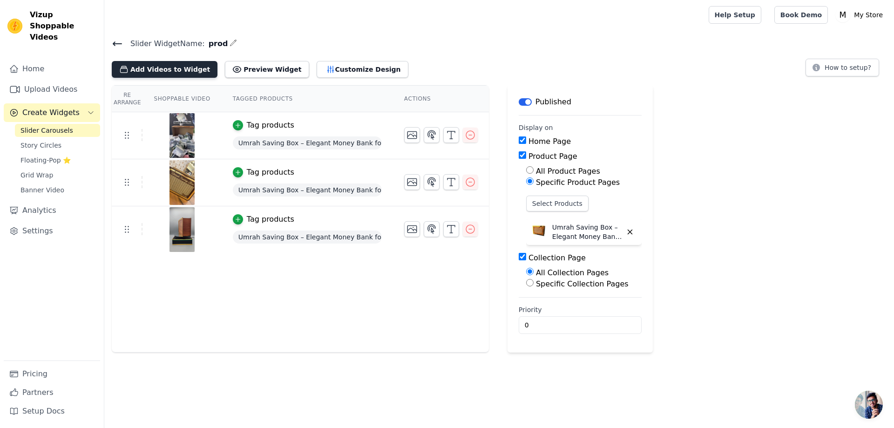
click at [165, 68] on button "Add Videos to Widget" at bounding box center [165, 69] width 106 height 17
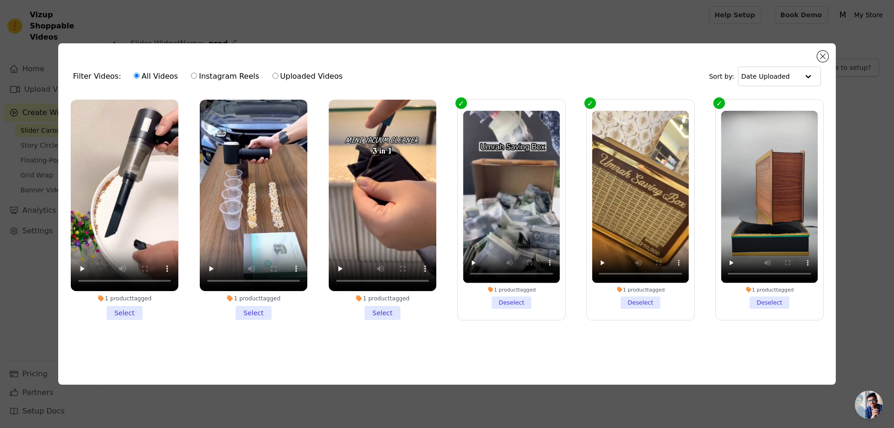
click at [127, 311] on li "1 product tagged Select" at bounding box center [125, 210] width 108 height 220
click at [0, 0] on input "1 product tagged Select" at bounding box center [0, 0] width 0 height 0
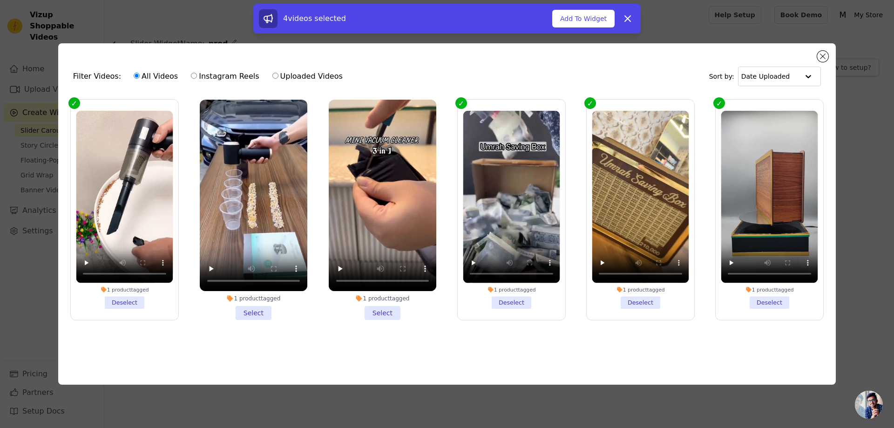
click at [252, 312] on li "1 product tagged Select" at bounding box center [254, 210] width 108 height 220
click at [0, 0] on input "1 product tagged Select" at bounding box center [0, 0] width 0 height 0
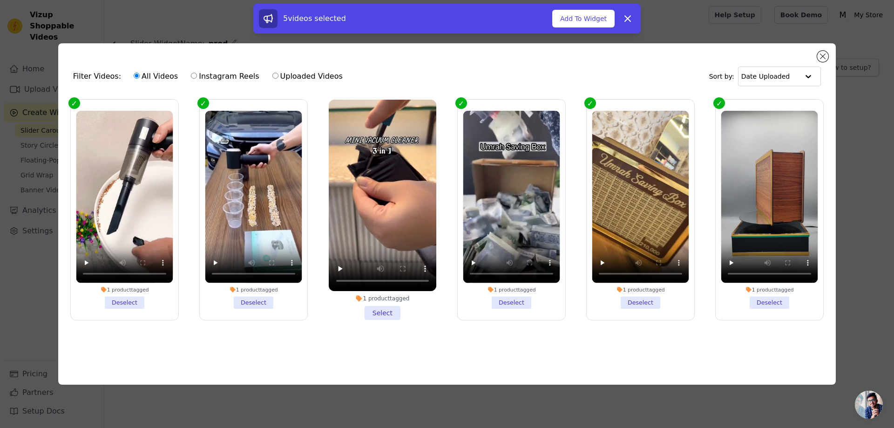
click at [379, 312] on li "1 product tagged Select" at bounding box center [383, 210] width 108 height 220
click at [0, 0] on input "1 product tagged Select" at bounding box center [0, 0] width 0 height 0
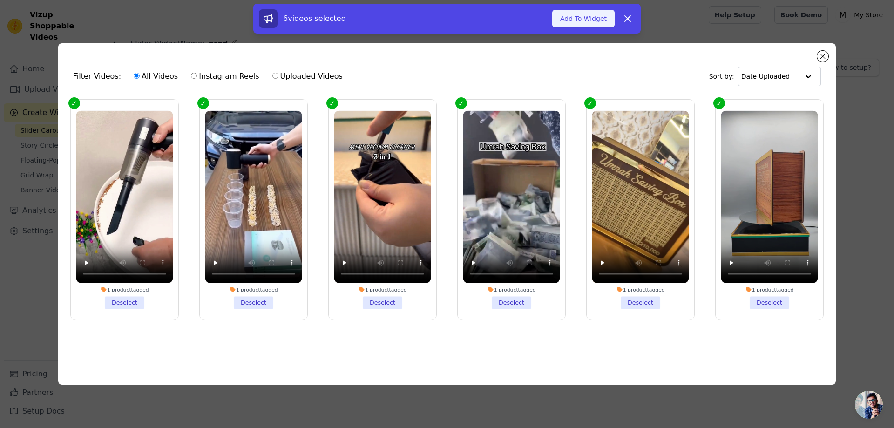
click at [587, 20] on button "Add To Widget" at bounding box center [583, 19] width 62 height 18
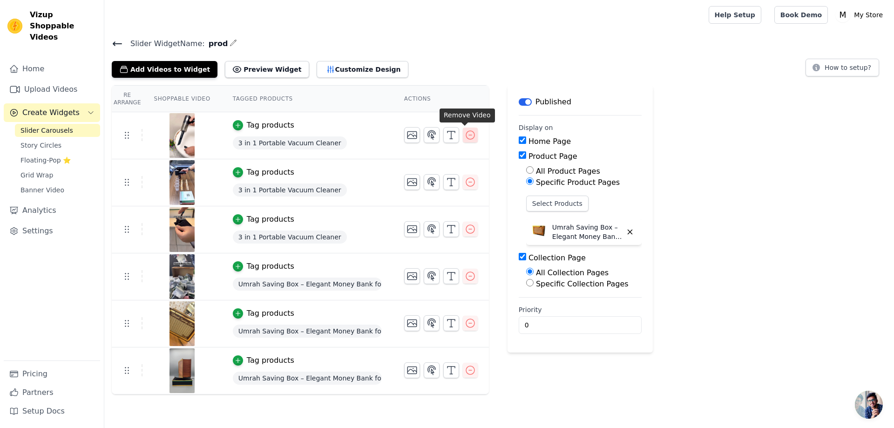
click at [467, 133] on icon "button" at bounding box center [470, 134] width 11 height 11
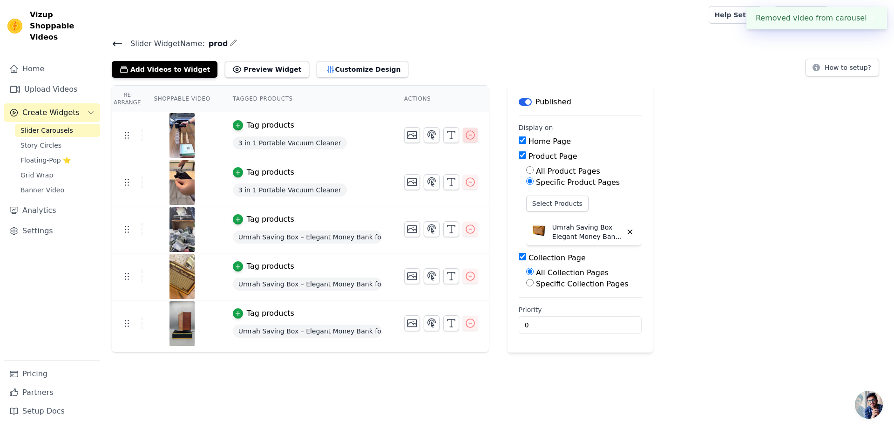
click at [467, 137] on icon "button" at bounding box center [470, 134] width 11 height 11
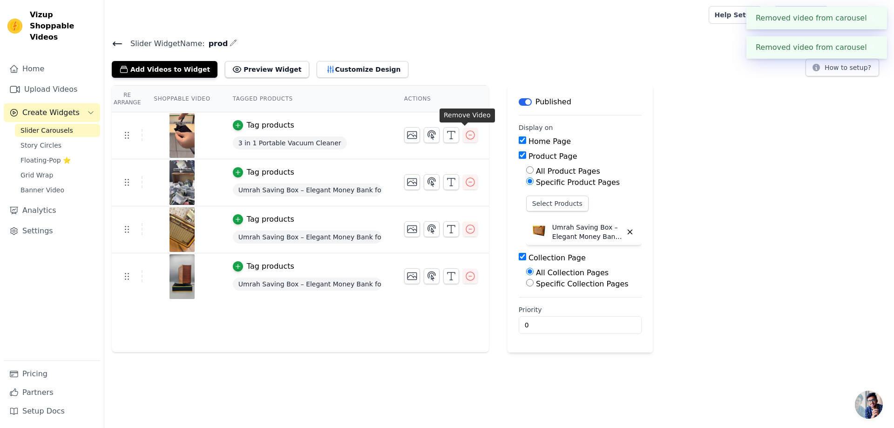
click at [466, 135] on icon "button" at bounding box center [470, 134] width 11 height 11
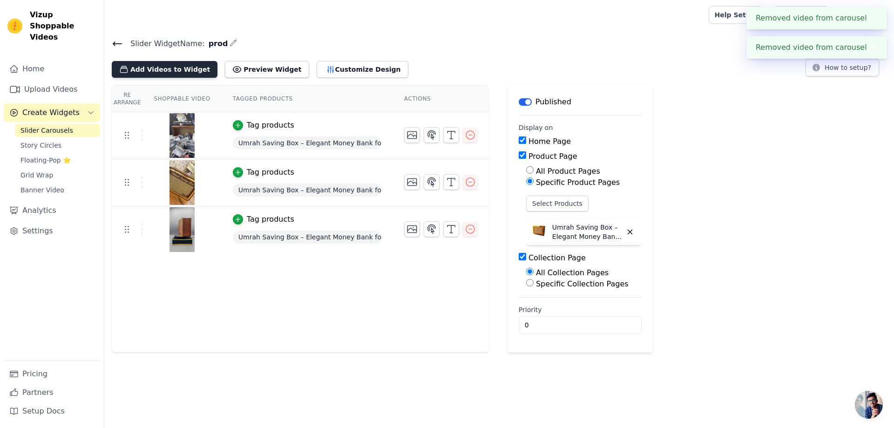
click at [165, 63] on button "Add Videos to Widget" at bounding box center [165, 69] width 106 height 17
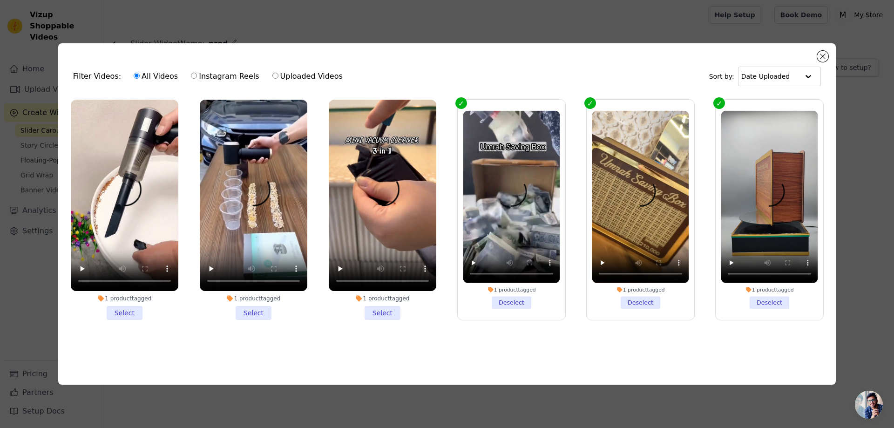
click at [461, 100] on label "1 product tagged Deselect" at bounding box center [511, 209] width 108 height 221
click at [0, 0] on input "1 product tagged Deselect" at bounding box center [0, 0] width 0 height 0
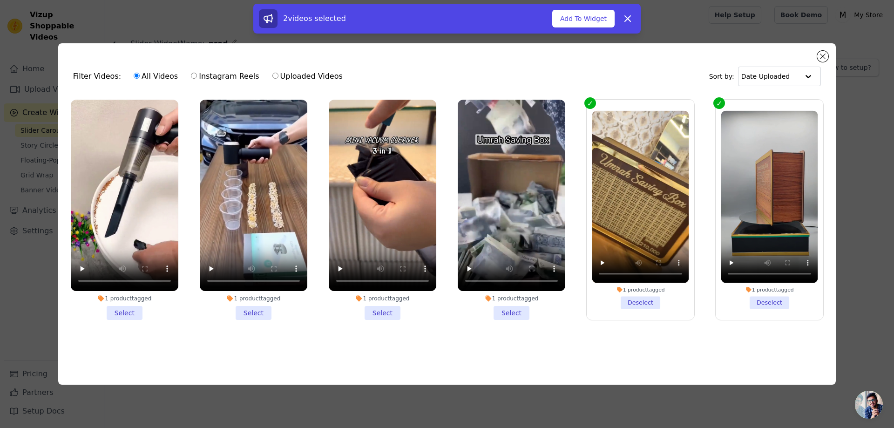
click at [591, 100] on label "1 product tagged Deselect" at bounding box center [640, 209] width 108 height 221
click at [0, 0] on input "1 product tagged Deselect" at bounding box center [0, 0] width 0 height 0
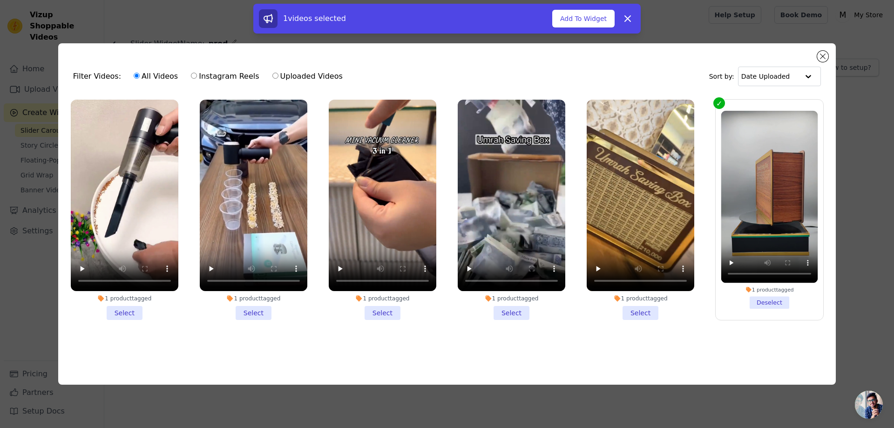
click at [720, 99] on label "1 product tagged Deselect" at bounding box center [769, 209] width 108 height 221
click at [0, 0] on input "1 product tagged Deselect" at bounding box center [0, 0] width 0 height 0
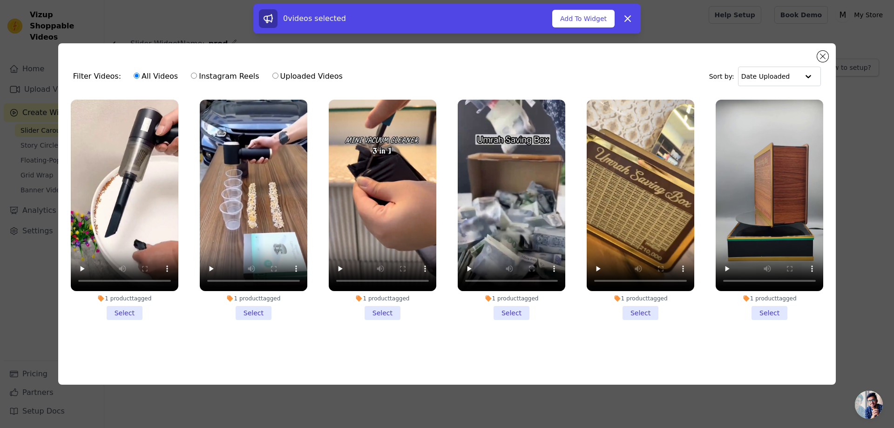
click at [127, 305] on li "1 product tagged Select" at bounding box center [125, 210] width 108 height 220
click at [0, 0] on input "1 product tagged Select" at bounding box center [0, 0] width 0 height 0
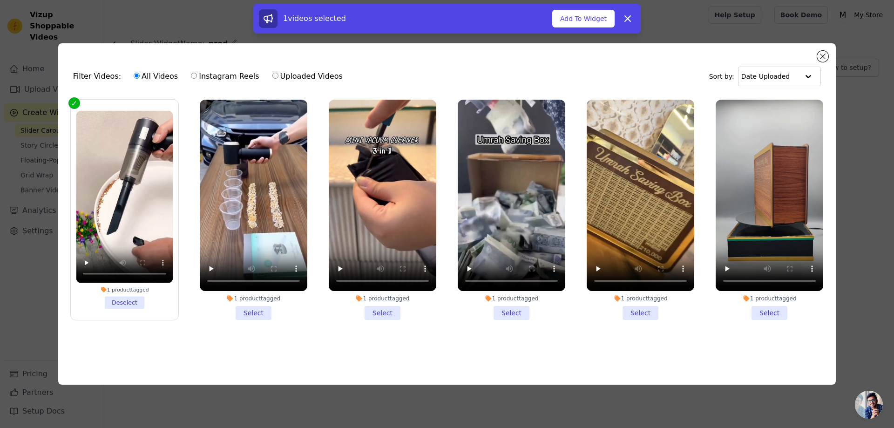
click at [254, 304] on li "1 product tagged Select" at bounding box center [254, 210] width 108 height 220
click at [0, 0] on input "1 product tagged Select" at bounding box center [0, 0] width 0 height 0
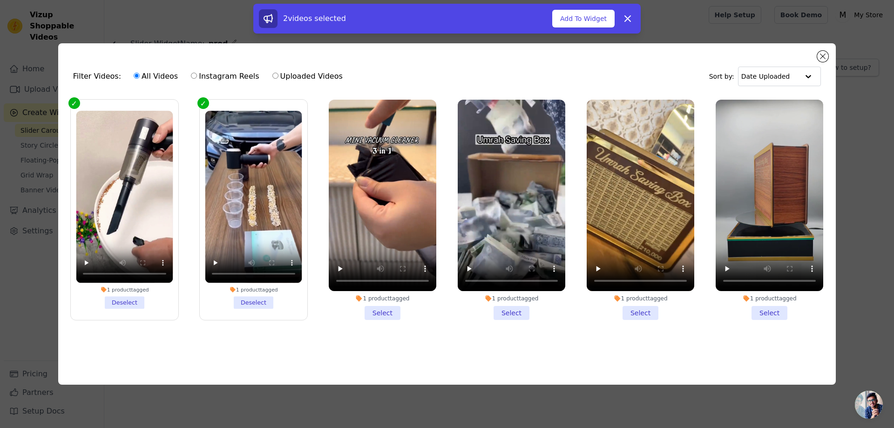
click at [380, 310] on li "1 product tagged Select" at bounding box center [383, 210] width 108 height 220
click at [0, 0] on input "1 product tagged Select" at bounding box center [0, 0] width 0 height 0
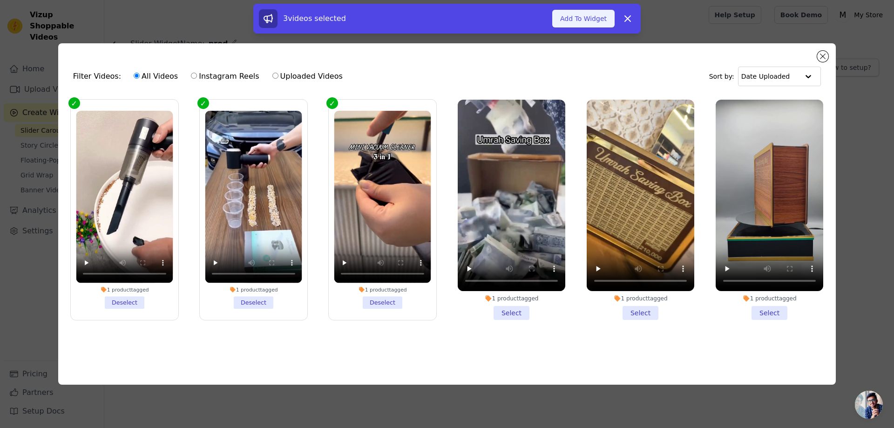
click at [581, 19] on button "Add To Widget" at bounding box center [583, 19] width 62 height 18
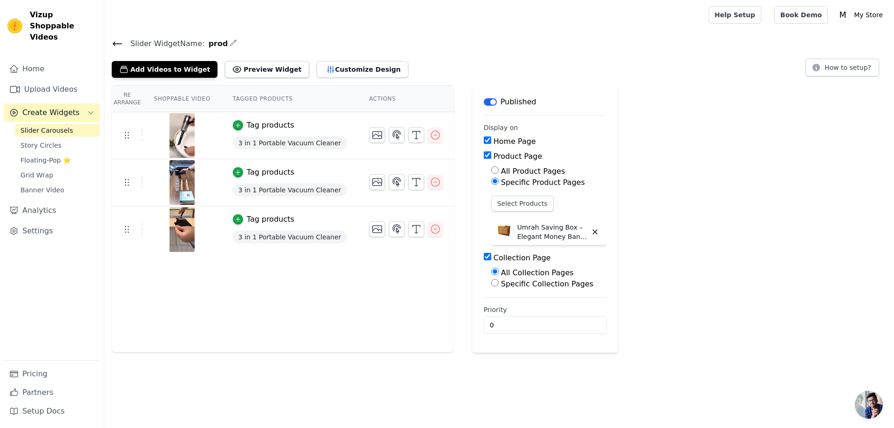
click at [522, 232] on p "Umrah Saving Box – Elegant Money Bank for Hajj & Umrah Fund Collection" at bounding box center [552, 232] width 70 height 19
click at [501, 202] on button "Select Products" at bounding box center [522, 204] width 62 height 16
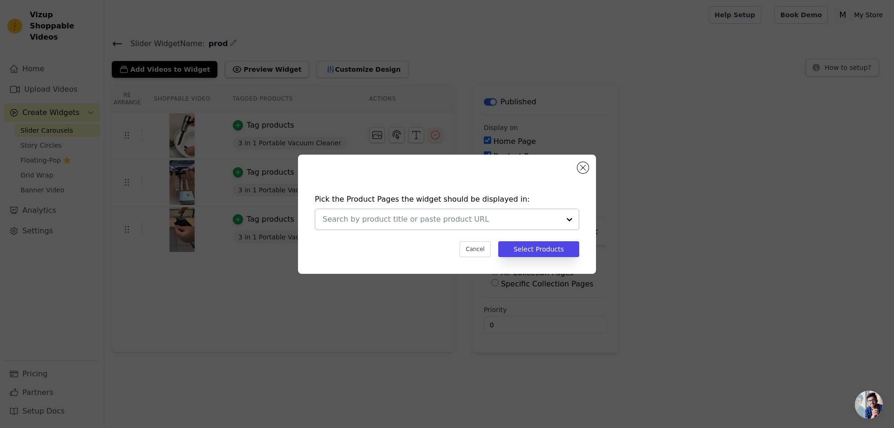
click at [565, 217] on div at bounding box center [569, 219] width 19 height 20
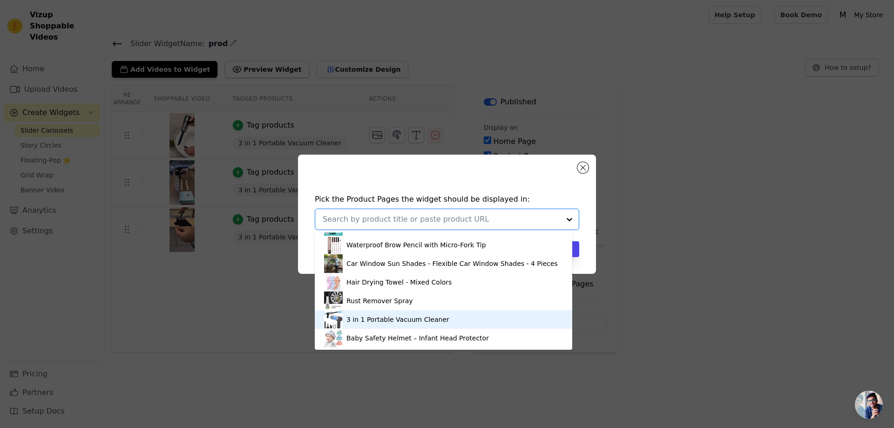
scroll to position [53, 0]
click at [395, 316] on div "3 in 1 Portable Vacuum Cleaner" at bounding box center [397, 318] width 103 height 9
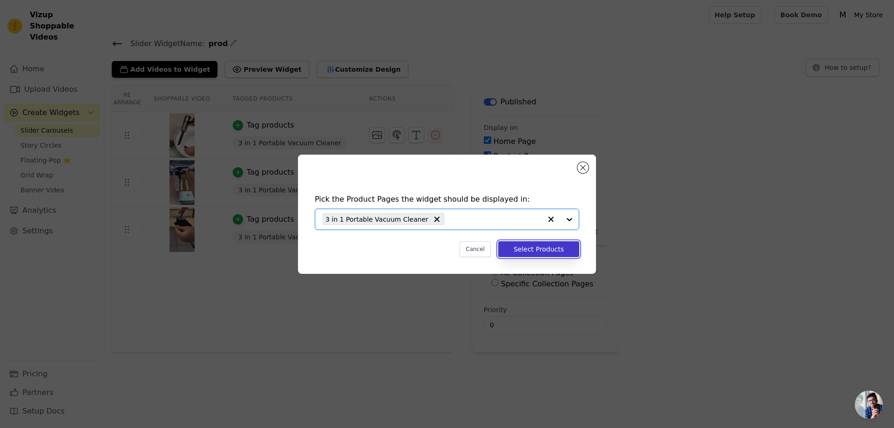
click at [556, 250] on button "Select Products" at bounding box center [538, 249] width 81 height 16
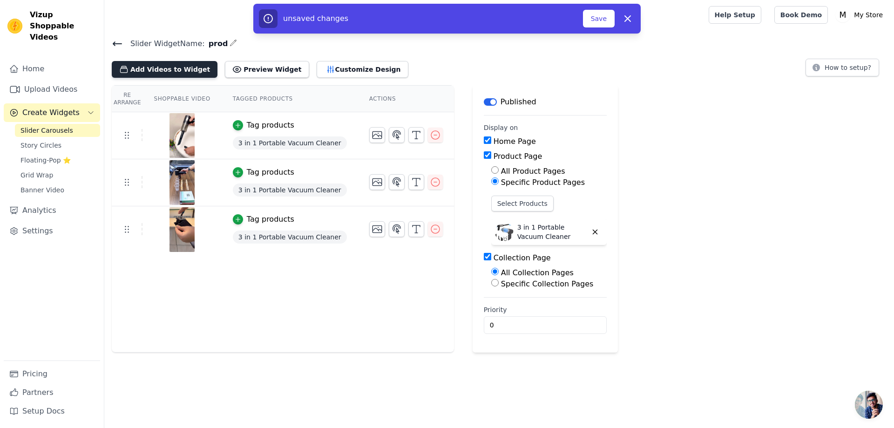
click at [182, 68] on button "Add Videos to Widget" at bounding box center [165, 69] width 106 height 17
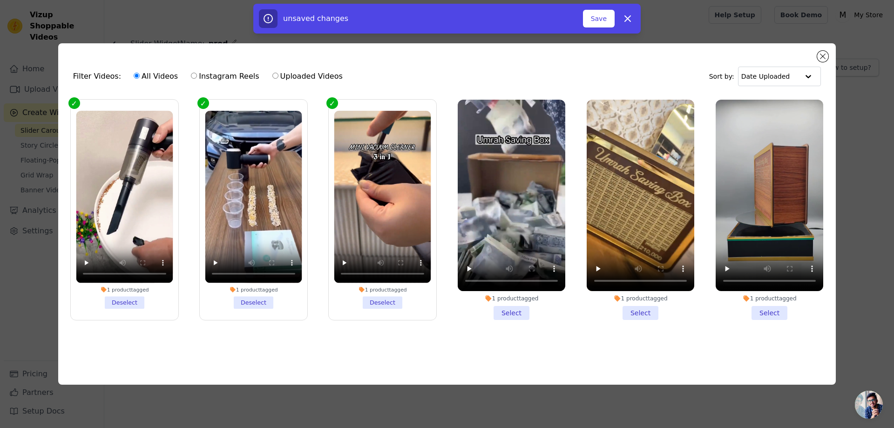
click at [514, 314] on li "1 product tagged Select" at bounding box center [512, 210] width 108 height 220
click at [0, 0] on input "1 product tagged Select" at bounding box center [0, 0] width 0 height 0
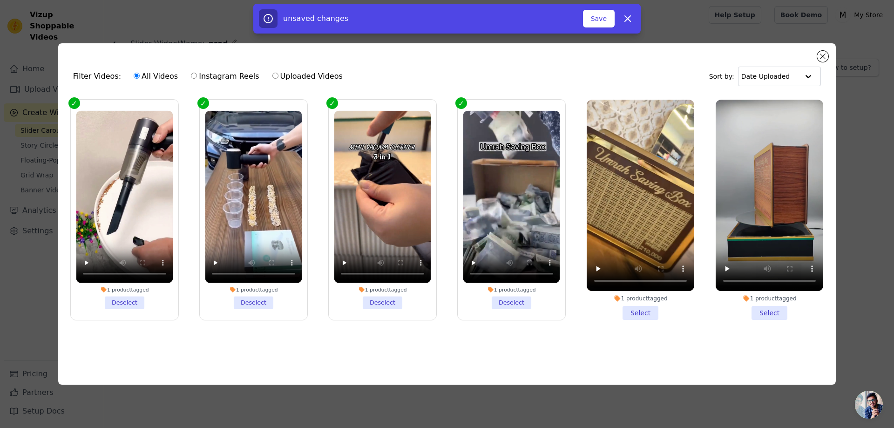
drag, startPoint x: 631, startPoint y: 309, endPoint x: 637, endPoint y: 310, distance: 6.6
click at [632, 309] on li "1 product tagged Select" at bounding box center [641, 210] width 108 height 220
click at [0, 0] on input "1 product tagged Select" at bounding box center [0, 0] width 0 height 0
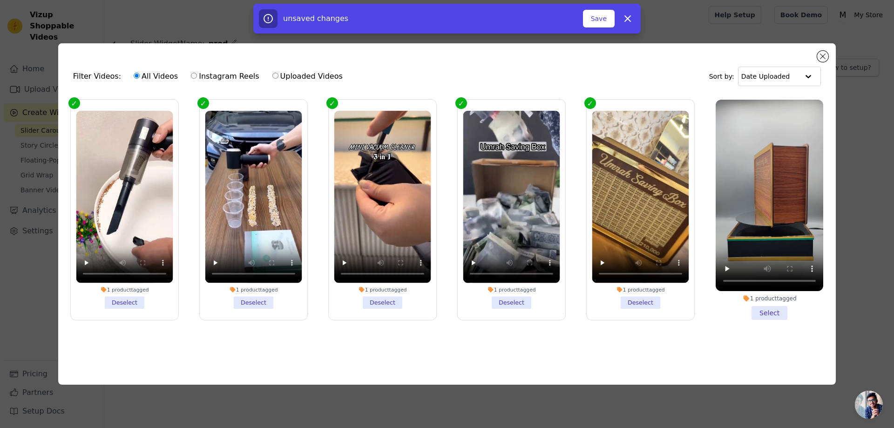
click at [775, 316] on li "1 product tagged Select" at bounding box center [770, 210] width 108 height 220
click at [0, 0] on input "1 product tagged Select" at bounding box center [0, 0] width 0 height 0
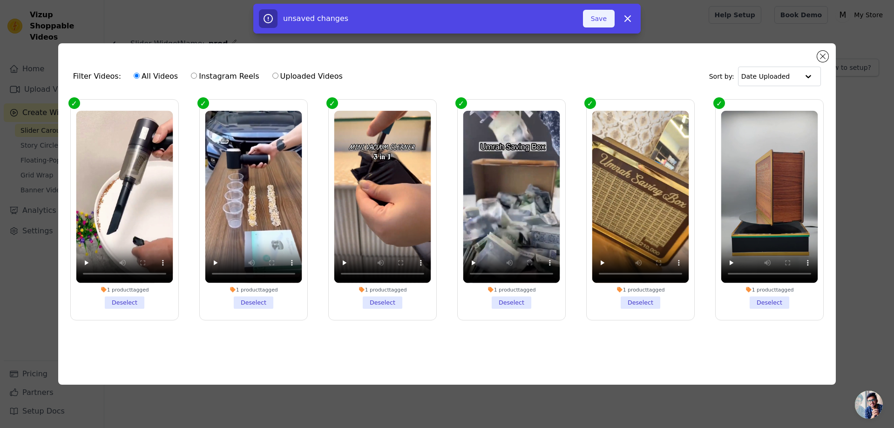
click at [603, 12] on button "Save" at bounding box center [599, 19] width 32 height 18
click at [189, 320] on ul "1 product tagged Deselect 1 product tagged Deselect 1 product tagged Deselect 1…" at bounding box center [447, 225] width 763 height 260
click at [139, 302] on li "1 product tagged Deselect" at bounding box center [124, 210] width 97 height 198
click at [0, 0] on input "1 product tagged Deselect" at bounding box center [0, 0] width 0 height 0
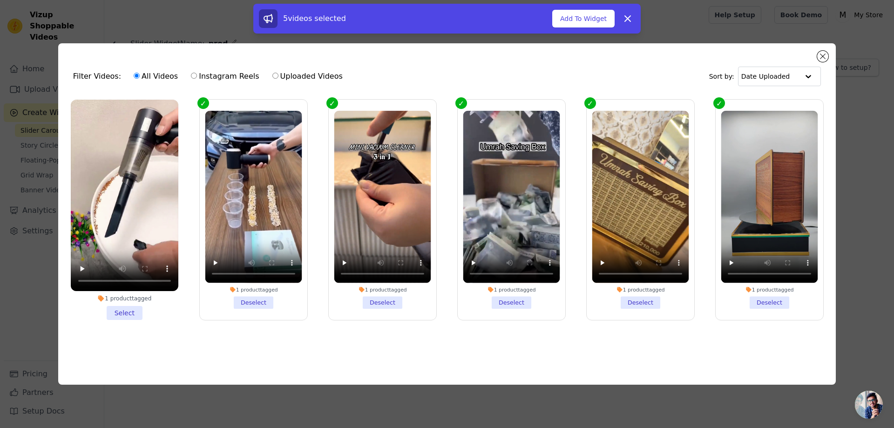
click at [243, 297] on li "1 product tagged Deselect" at bounding box center [253, 210] width 97 height 198
click at [0, 0] on input "1 product tagged Deselect" at bounding box center [0, 0] width 0 height 0
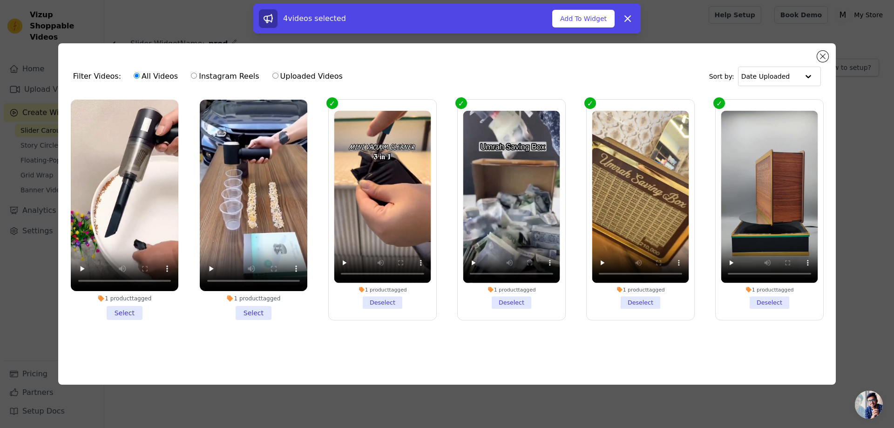
click at [384, 300] on li "1 product tagged Deselect" at bounding box center [382, 210] width 97 height 198
click at [0, 0] on input "1 product tagged Deselect" at bounding box center [0, 0] width 0 height 0
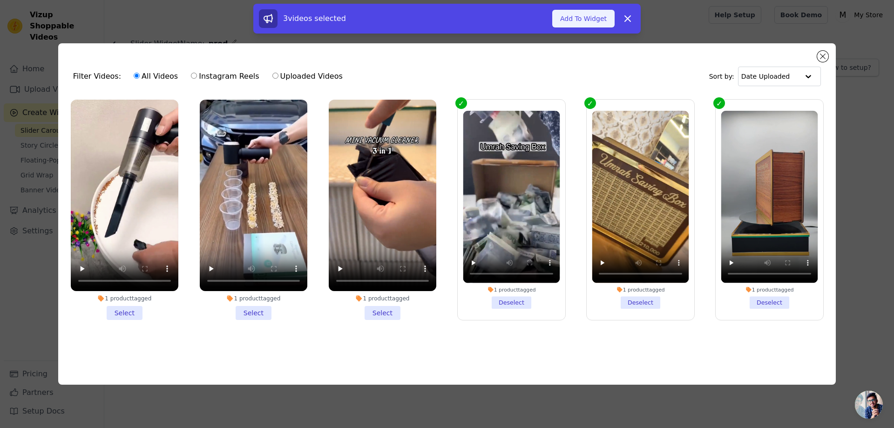
click at [590, 10] on button "Add To Widget" at bounding box center [583, 19] width 62 height 18
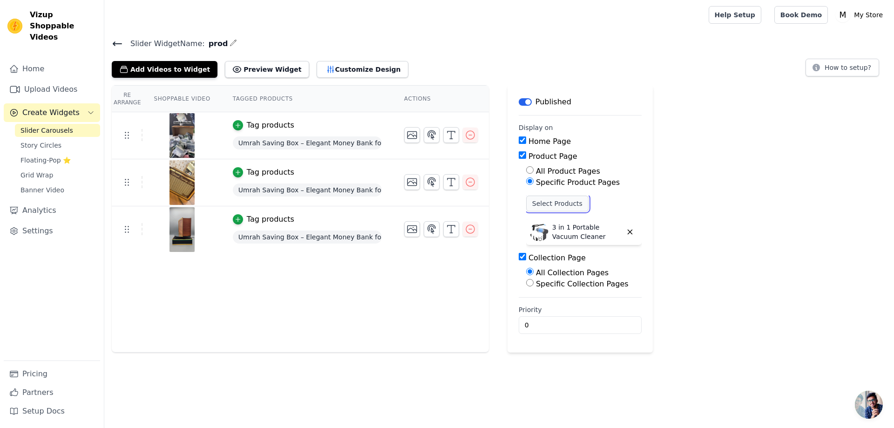
click at [548, 203] on button "Select Products" at bounding box center [557, 204] width 62 height 16
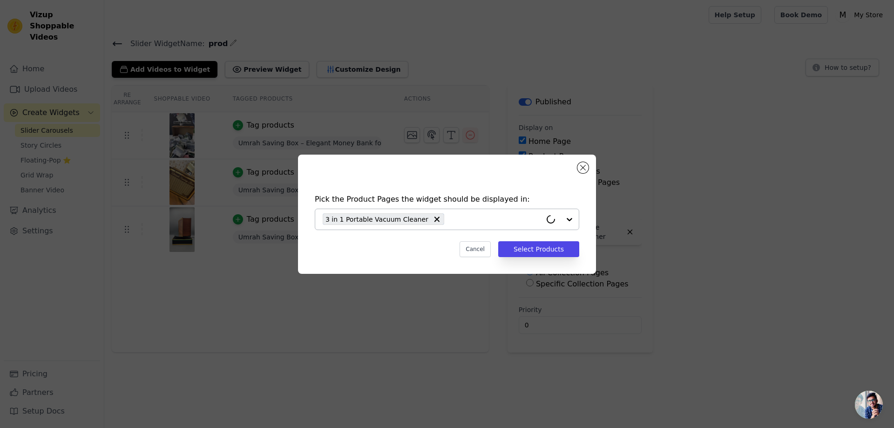
click at [501, 215] on input "text" at bounding box center [495, 219] width 93 height 11
click at [570, 221] on div at bounding box center [569, 219] width 19 height 20
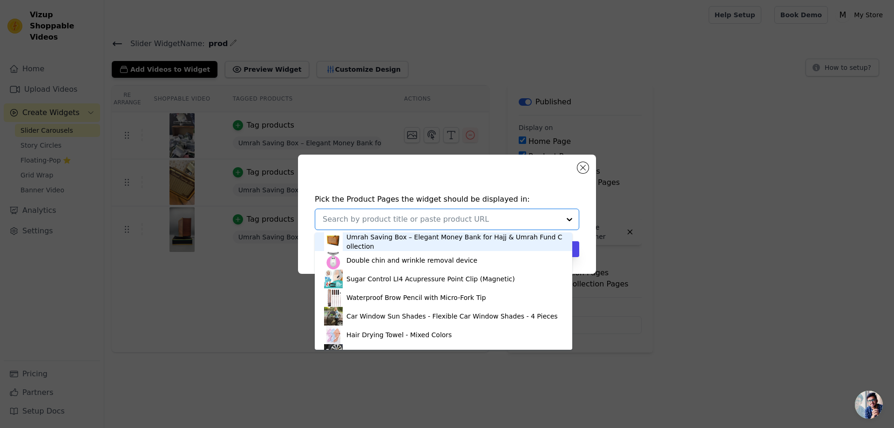
click at [441, 245] on div "Umrah Saving Box – Elegant Money Bank for Hajj & Umrah Fund Collection" at bounding box center [454, 241] width 217 height 19
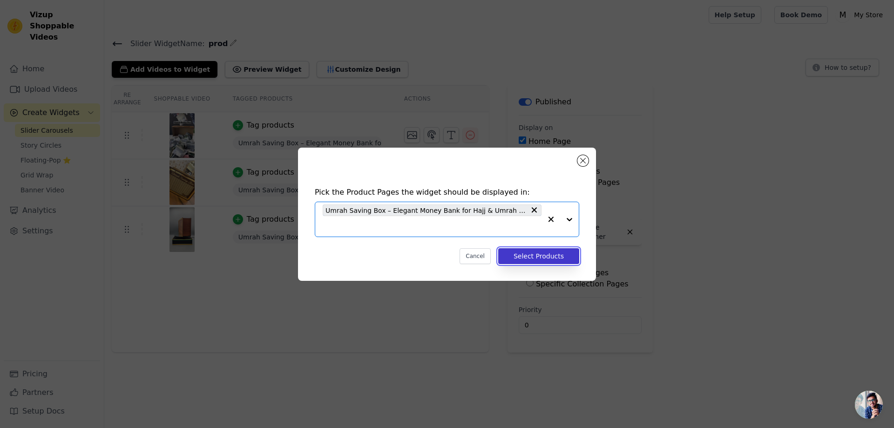
click at [552, 258] on button "Select Products" at bounding box center [538, 256] width 81 height 16
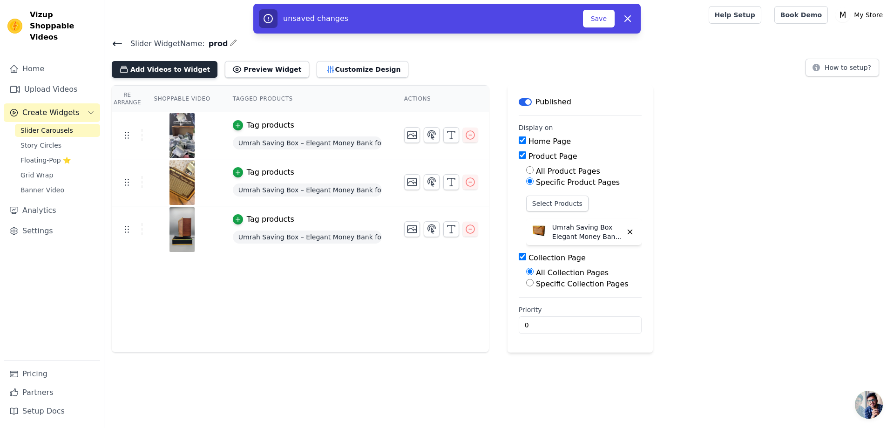
click at [166, 65] on button "Add Videos to Widget" at bounding box center [165, 69] width 106 height 17
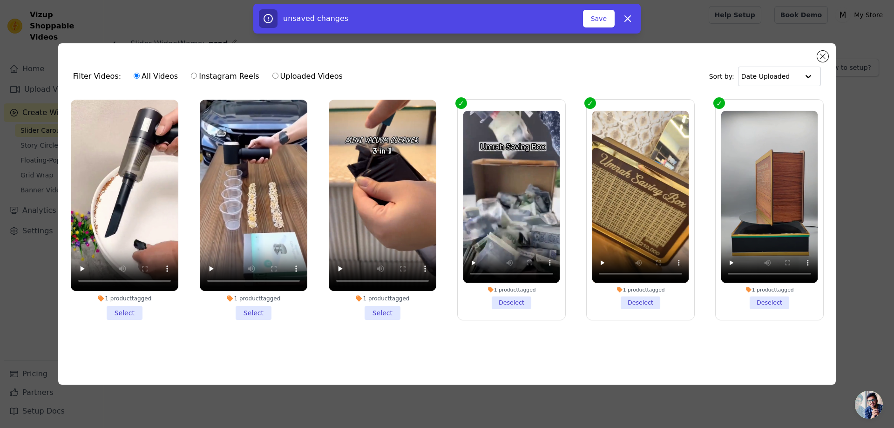
click at [372, 311] on li "1 product tagged Select" at bounding box center [383, 210] width 108 height 220
click at [0, 0] on input "1 product tagged Select" at bounding box center [0, 0] width 0 height 0
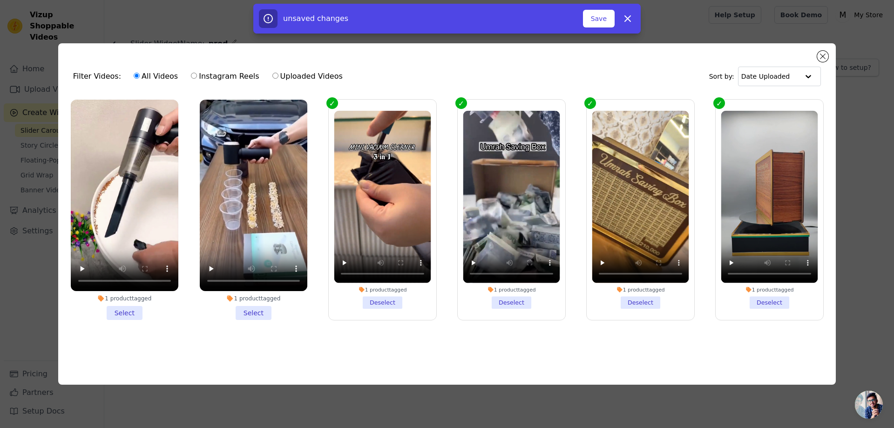
click at [259, 308] on li "1 product tagged Select" at bounding box center [254, 210] width 108 height 220
click at [0, 0] on input "1 product tagged Select" at bounding box center [0, 0] width 0 height 0
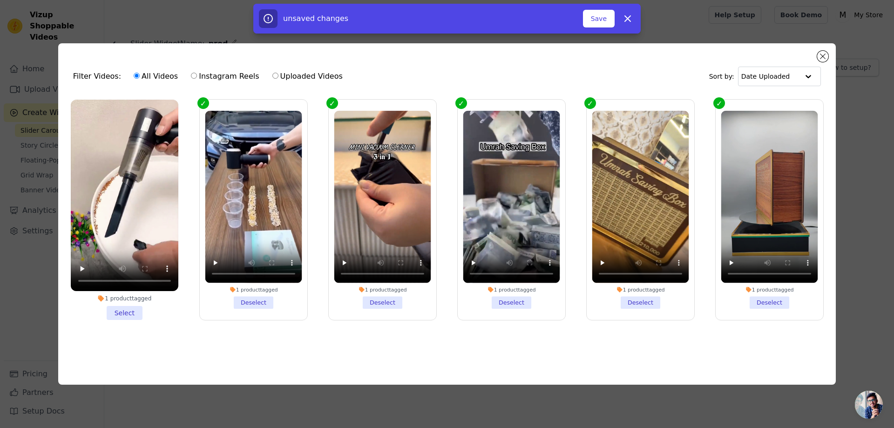
click at [125, 309] on li "1 product tagged Select" at bounding box center [125, 210] width 108 height 220
click at [0, 0] on input "1 product tagged Select" at bounding box center [0, 0] width 0 height 0
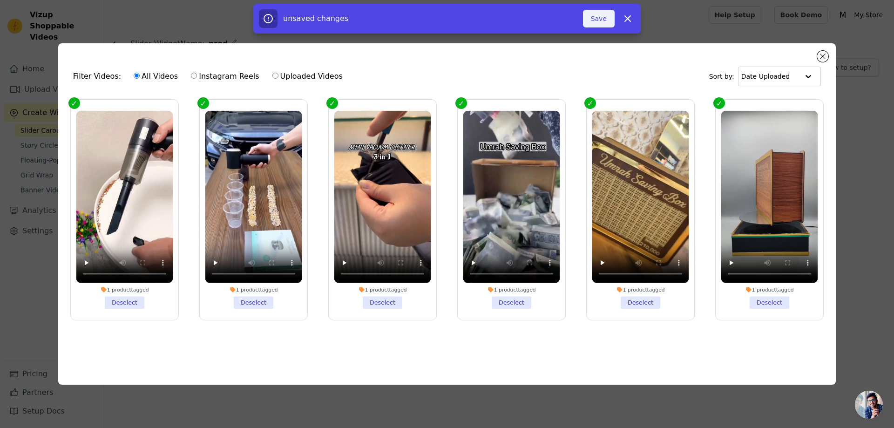
click at [590, 21] on button "Save" at bounding box center [599, 19] width 32 height 18
click at [598, 22] on button "Add To Widget" at bounding box center [583, 19] width 62 height 18
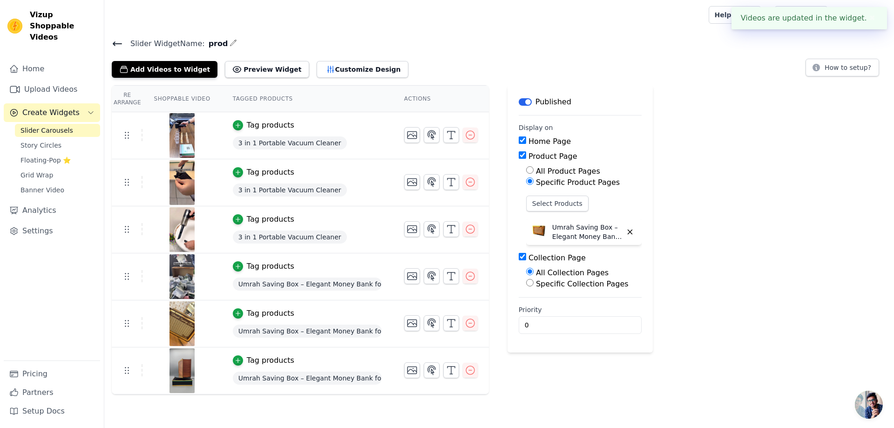
click at [339, 137] on div "3 in 1 Portable Vacuum Cleaner" at bounding box center [307, 143] width 149 height 17
click at [306, 274] on td "Tag products Umrah Saving Box – Elegant Money Bank for Hajj & Umrah Fund Collec…" at bounding box center [307, 276] width 171 height 47
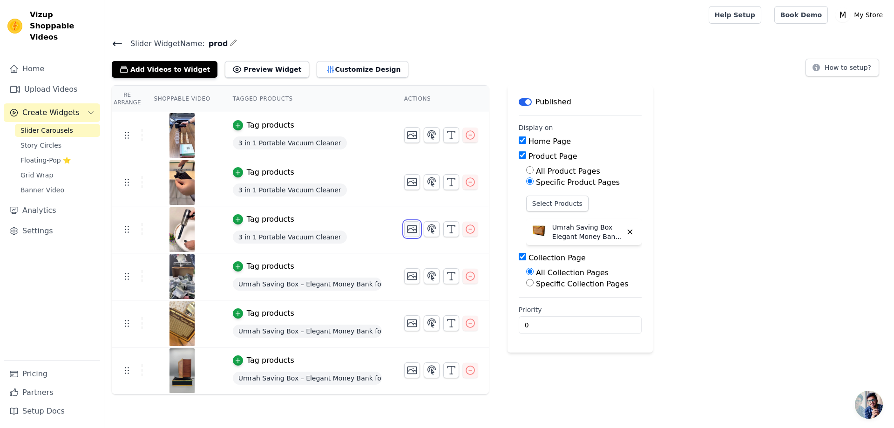
click at [407, 230] on icon "button" at bounding box center [411, 229] width 9 height 7
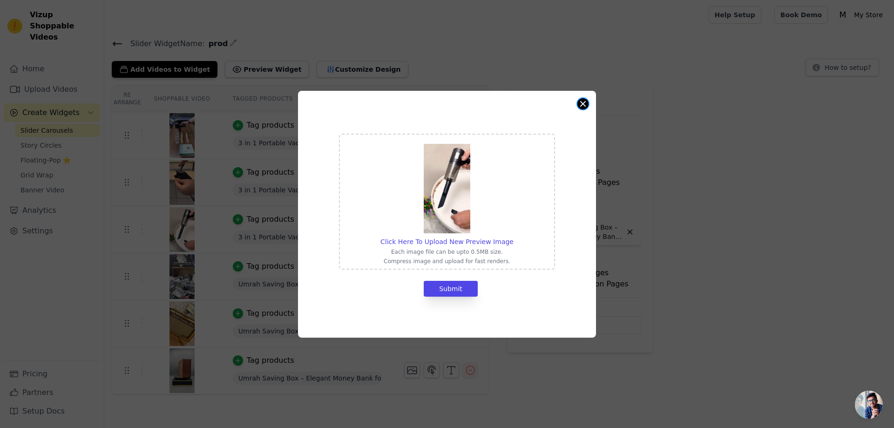
click at [587, 105] on button "Close modal" at bounding box center [582, 103] width 11 height 11
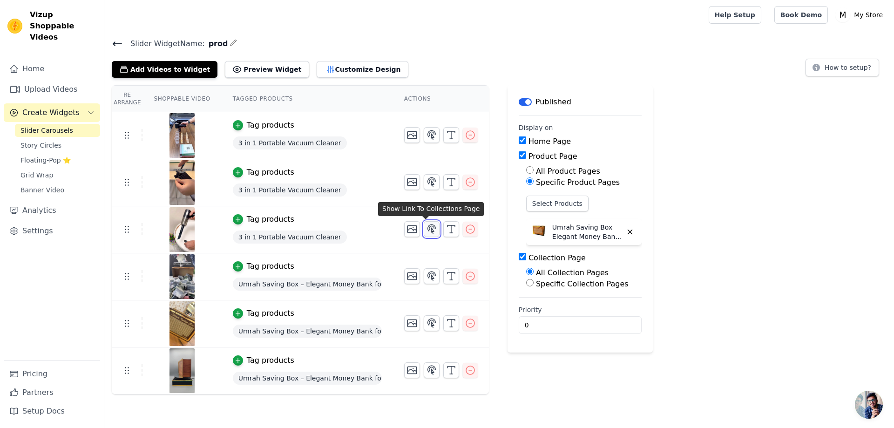
click at [426, 229] on icon "button" at bounding box center [431, 229] width 11 height 11
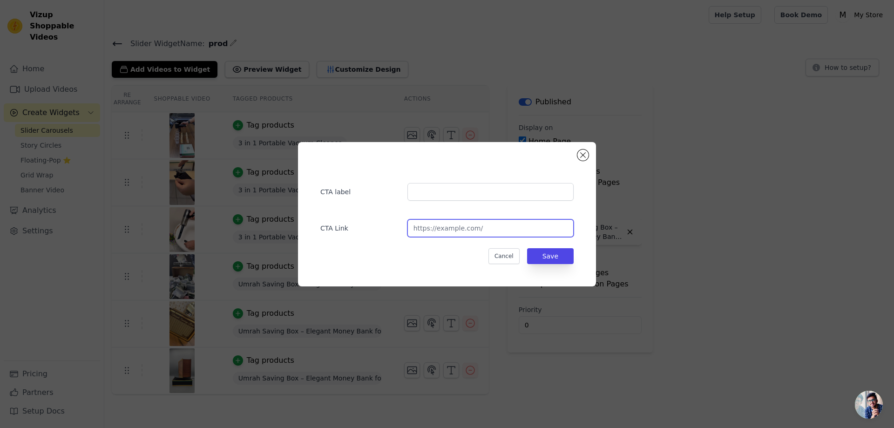
click at [483, 228] on input "url" at bounding box center [490, 228] width 166 height 18
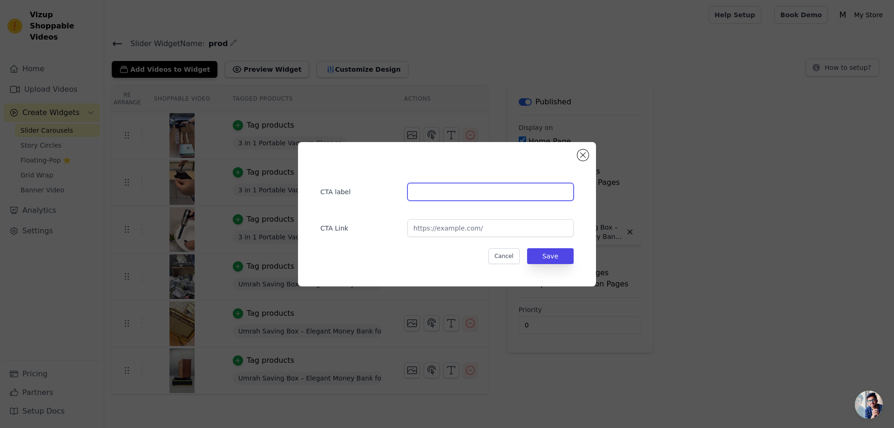
click at [462, 187] on input "text" at bounding box center [490, 192] width 166 height 18
click at [585, 155] on button "Close modal" at bounding box center [582, 154] width 11 height 11
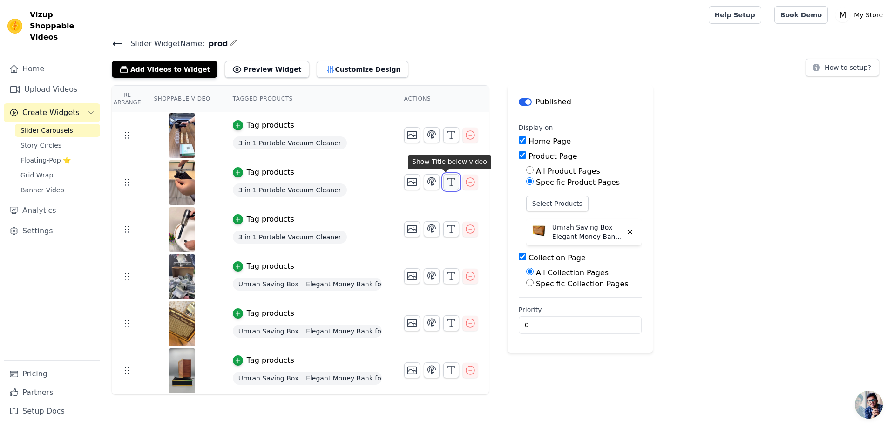
click at [450, 181] on icon "button" at bounding box center [451, 181] width 11 height 11
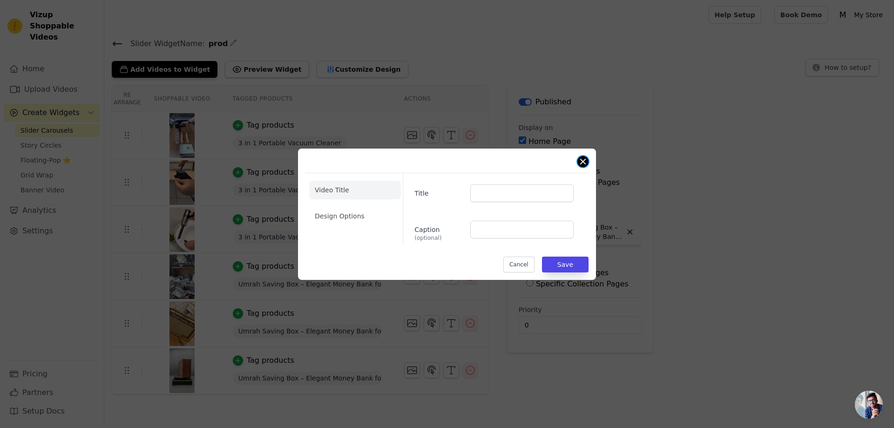
click at [580, 163] on button "Close modal" at bounding box center [582, 161] width 11 height 11
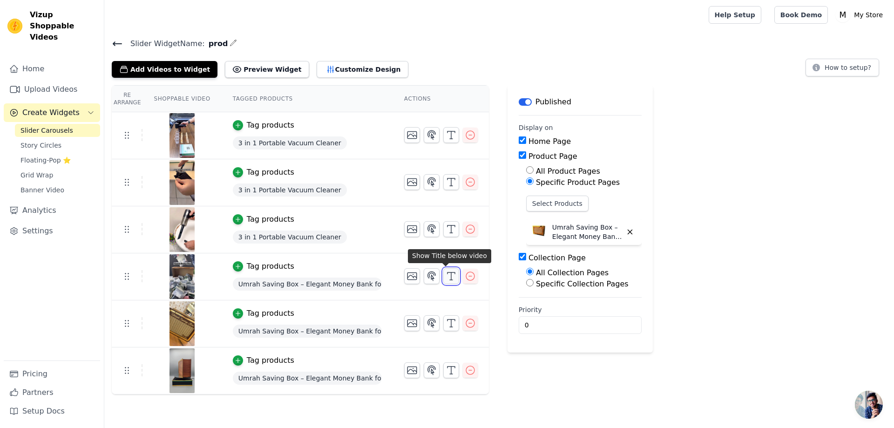
click at [447, 271] on icon "button" at bounding box center [451, 276] width 11 height 11
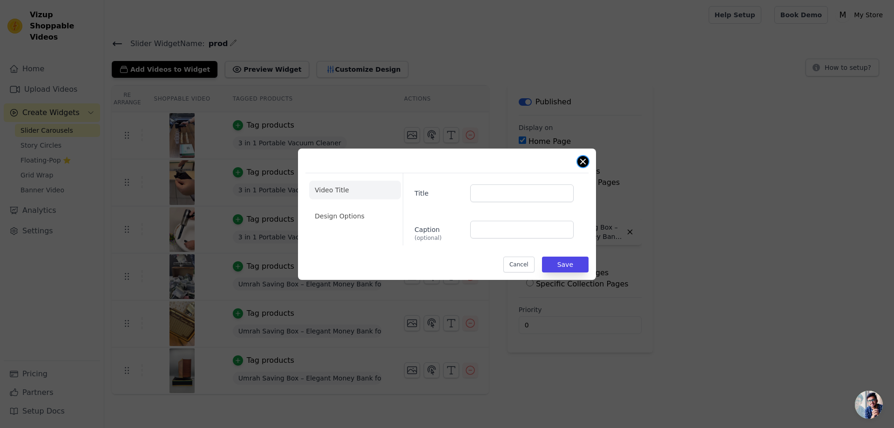
click at [583, 162] on button "Close modal" at bounding box center [582, 161] width 11 height 11
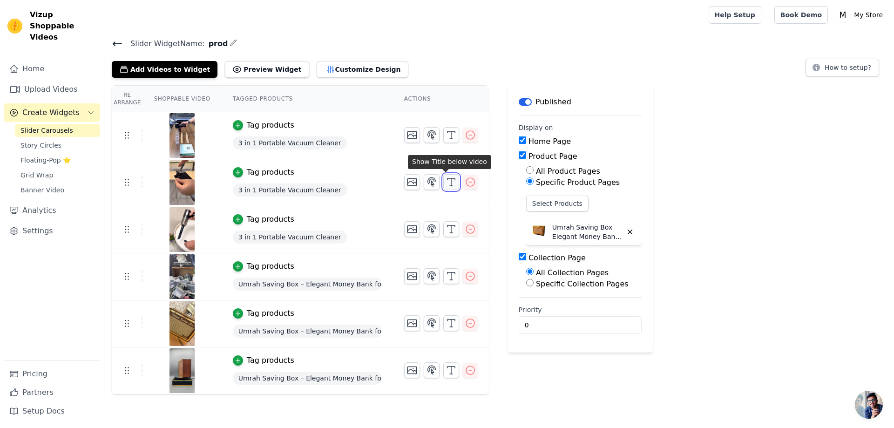
click at [451, 180] on line "button" at bounding box center [451, 181] width 0 height 7
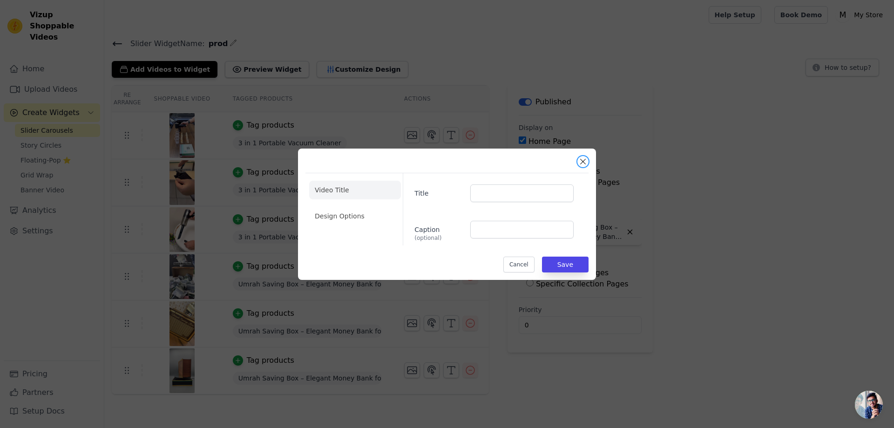
click at [583, 162] on button "Close modal" at bounding box center [582, 161] width 11 height 11
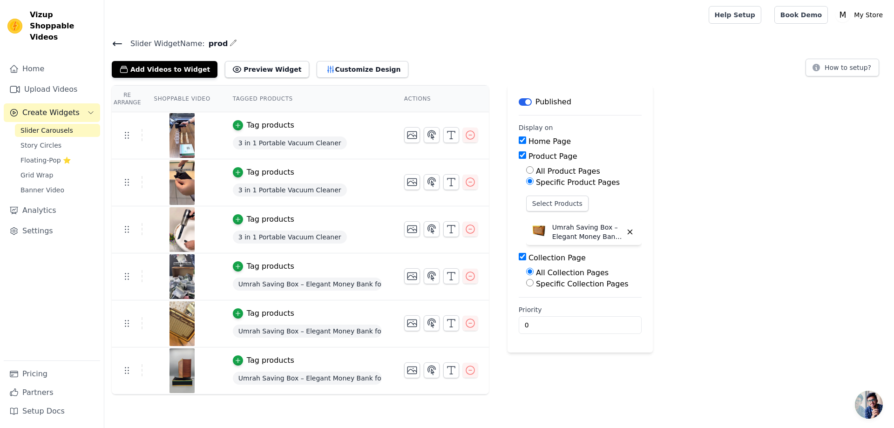
click at [334, 138] on div "3 in 1 Portable Vacuum Cleaner" at bounding box center [307, 143] width 149 height 17
click at [383, 275] on td "Tag products Umrah Saving Box – Elegant Money Bank for Hajj & Umrah Fund Collec…" at bounding box center [307, 276] width 171 height 47
click at [380, 300] on td "Tag products Umrah Saving Box – Elegant Money Bank for Hajj & Umrah Fund Collec…" at bounding box center [307, 323] width 171 height 47
click at [363, 125] on div "Tag products" at bounding box center [307, 125] width 149 height 11
click at [235, 124] on icon "button" at bounding box center [238, 125] width 7 height 7
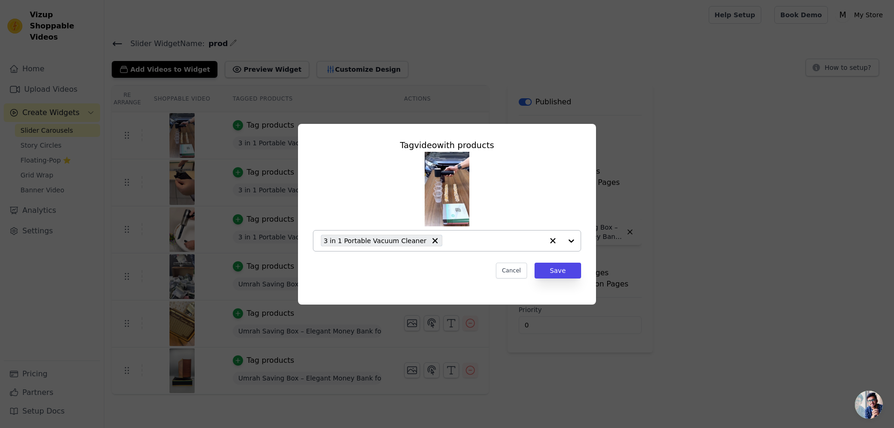
click at [573, 241] on div at bounding box center [561, 241] width 37 height 20
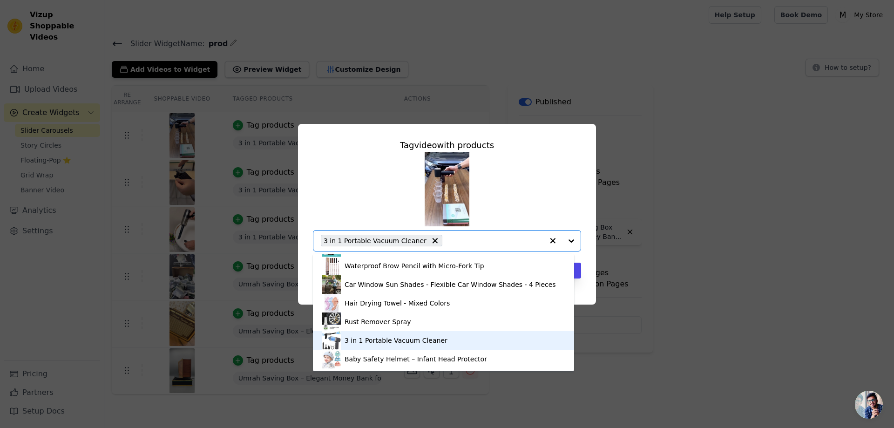
click at [380, 344] on div "3 in 1 Portable Vacuum Cleaner" at bounding box center [396, 340] width 103 height 9
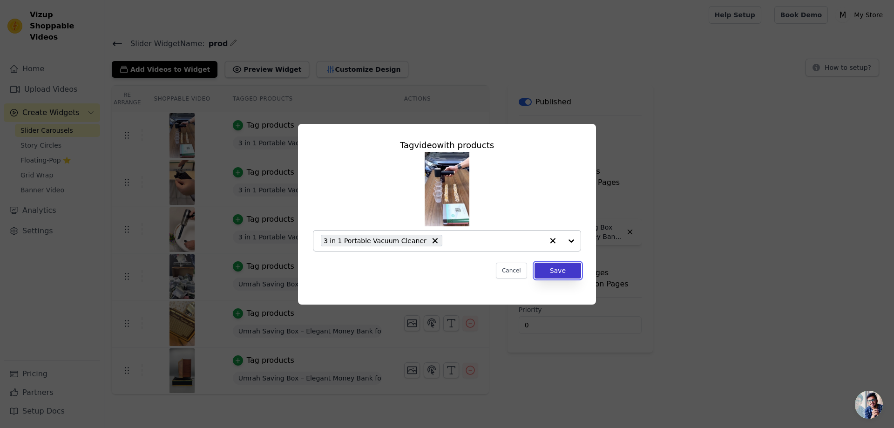
click at [563, 271] on button "Save" at bounding box center [558, 271] width 47 height 16
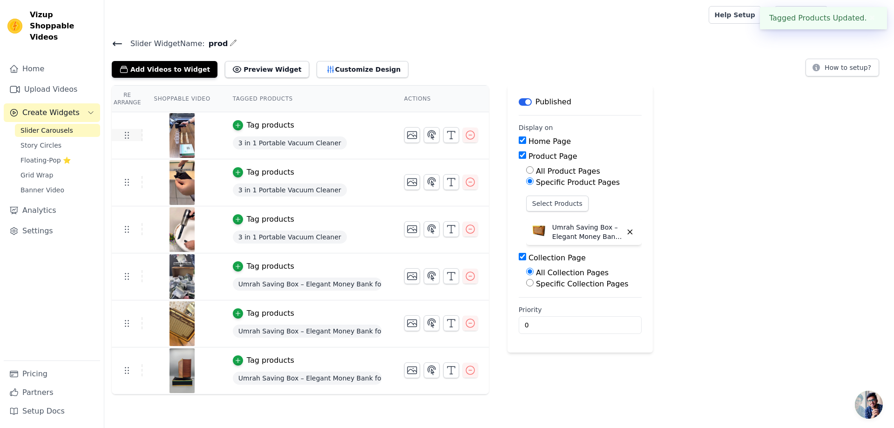
click at [128, 139] on icon at bounding box center [126, 134] width 11 height 11
click at [417, 102] on th "Actions" at bounding box center [441, 99] width 96 height 27
click at [346, 72] on button "Customize Design" at bounding box center [363, 69] width 92 height 17
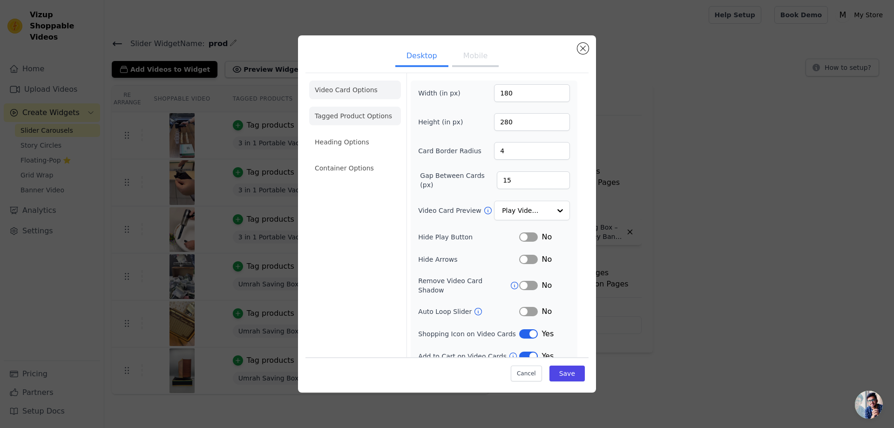
click at [371, 122] on li "Tagged Product Options" at bounding box center [355, 116] width 92 height 19
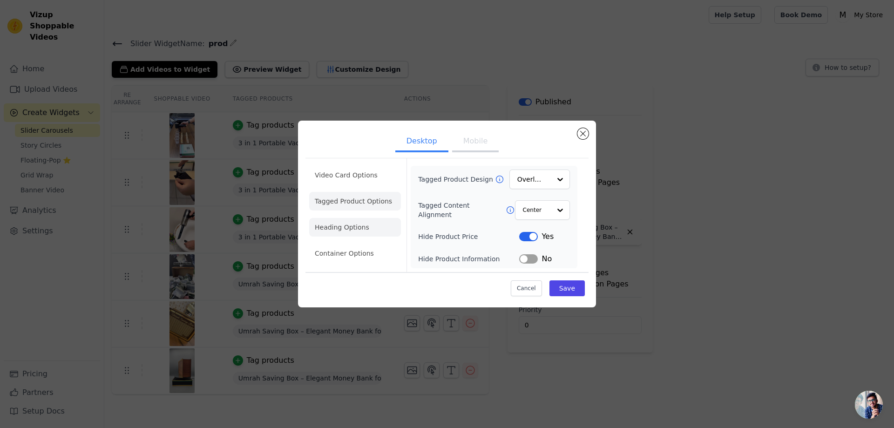
click at [339, 227] on li "Heading Options" at bounding box center [355, 227] width 92 height 19
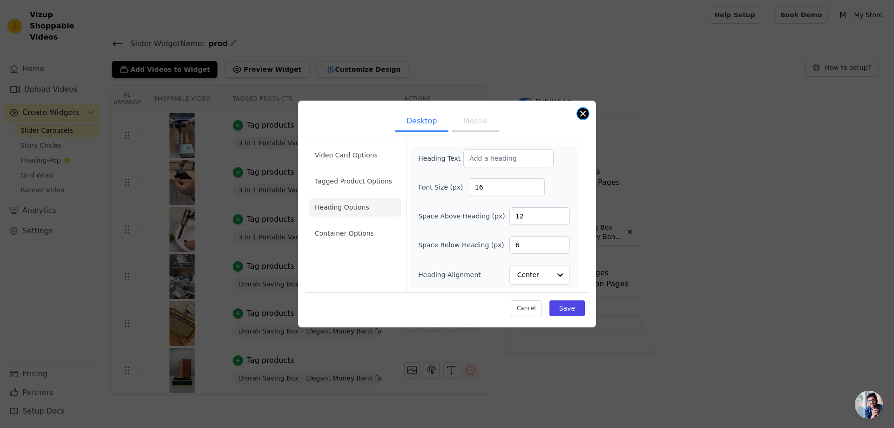
click at [581, 116] on button "Close modal" at bounding box center [582, 113] width 11 height 11
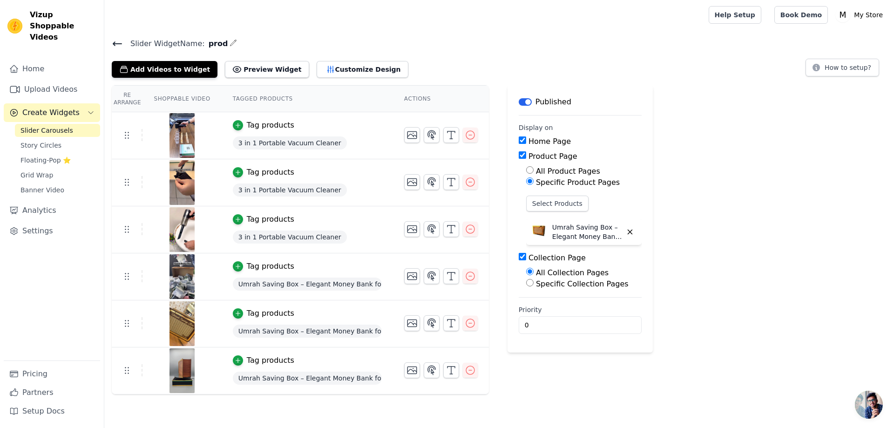
click at [552, 156] on label "Product Page" at bounding box center [553, 156] width 49 height 9
click at [526, 156] on input "Product Page" at bounding box center [522, 154] width 7 height 7
checkbox input "false"
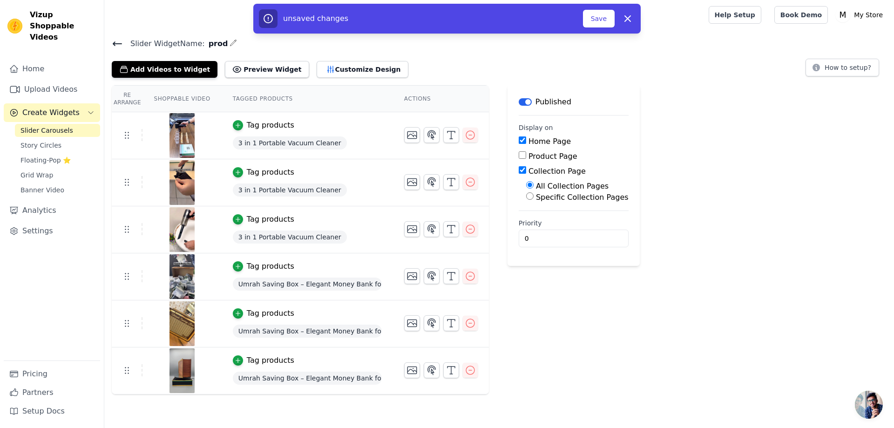
click at [543, 188] on label "All Collection Pages" at bounding box center [572, 186] width 73 height 9
click at [534, 188] on input "All Collection Pages" at bounding box center [529, 184] width 7 height 7
click at [546, 168] on label "Collection Page" at bounding box center [557, 171] width 57 height 9
click at [526, 168] on input "Collection Page" at bounding box center [522, 169] width 7 height 7
click at [546, 169] on label "Collection Page" at bounding box center [557, 171] width 57 height 9
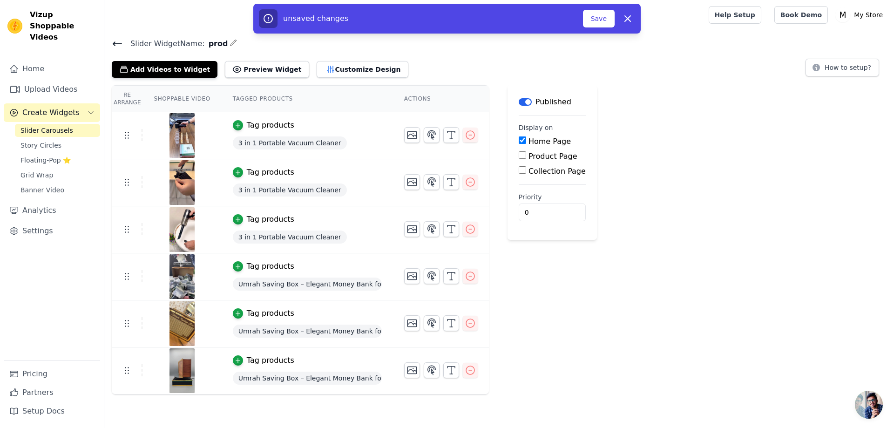
click at [526, 169] on input "Collection Page" at bounding box center [522, 169] width 7 height 7
checkbox input "true"
click at [542, 154] on label "Product Page" at bounding box center [553, 156] width 49 height 9
click at [526, 154] on input "Product Page" at bounding box center [522, 154] width 7 height 7
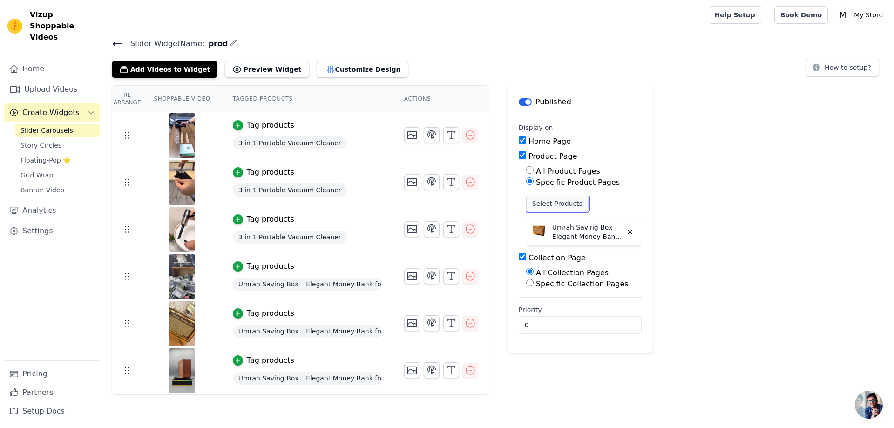
click at [555, 203] on button "Select Products" at bounding box center [557, 204] width 62 height 16
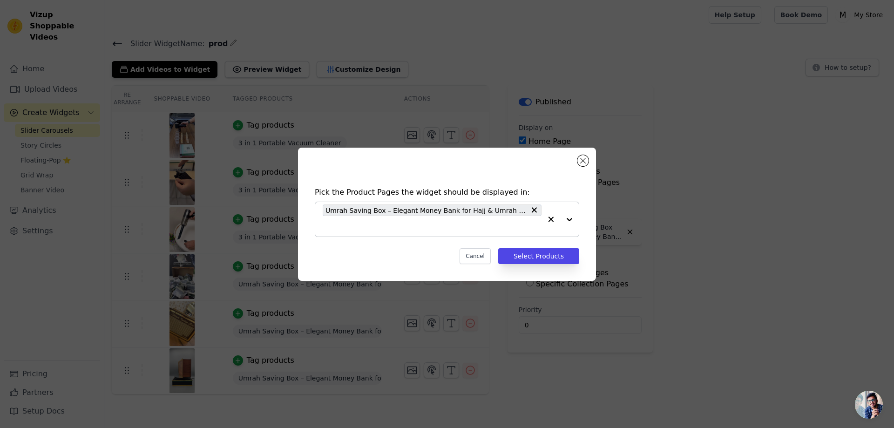
click at [408, 221] on input "text" at bounding box center [432, 226] width 219 height 11
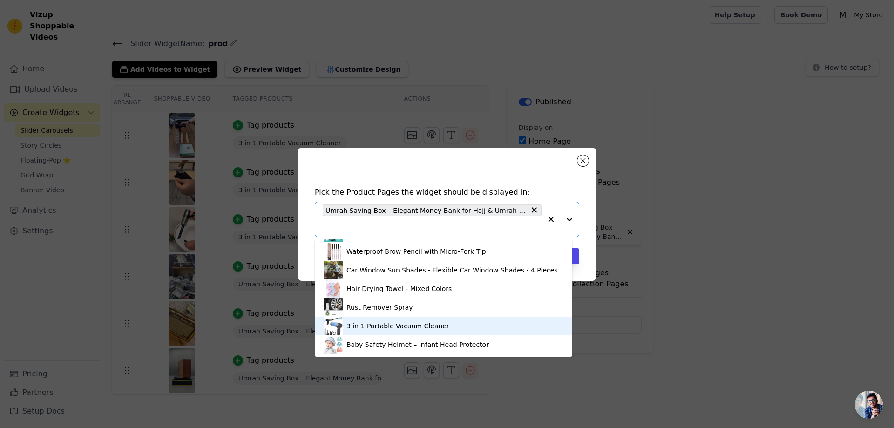
click at [389, 318] on div "3 in 1 Portable Vacuum Cleaner" at bounding box center [443, 326] width 239 height 19
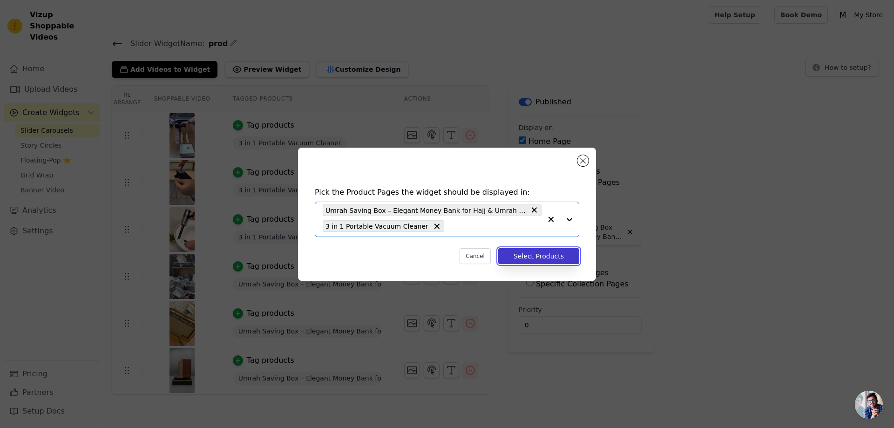
click at [548, 256] on button "Select Products" at bounding box center [538, 256] width 81 height 16
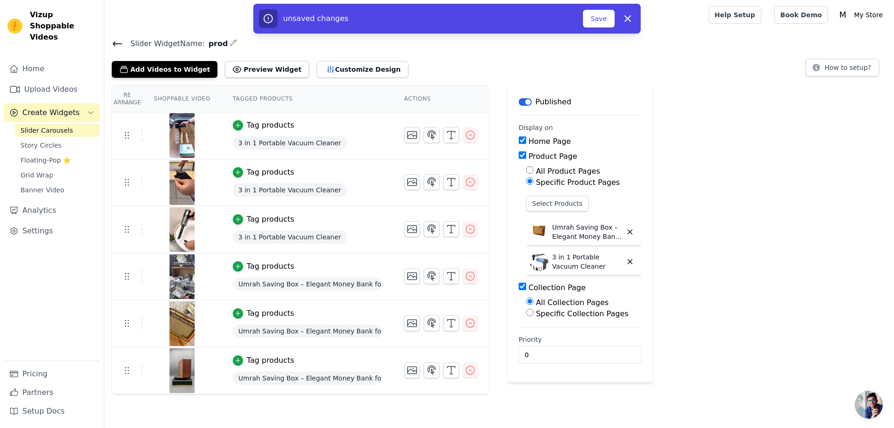
click at [531, 158] on label "Product Page" at bounding box center [553, 156] width 49 height 9
click at [526, 158] on input "Product Page" at bounding box center [522, 154] width 7 height 7
checkbox input "false"
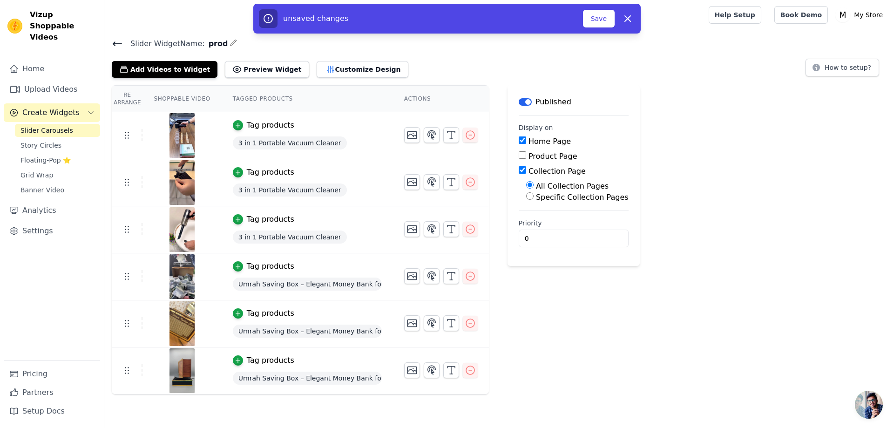
click at [536, 196] on label "Specific Collection Pages" at bounding box center [582, 197] width 93 height 9
click at [533, 196] on input "Specific Collection Pages" at bounding box center [529, 195] width 7 height 7
radio input "true"
click at [536, 186] on label "All Collection Pages" at bounding box center [572, 186] width 73 height 9
click at [534, 186] on input "All Collection Pages" at bounding box center [529, 184] width 7 height 7
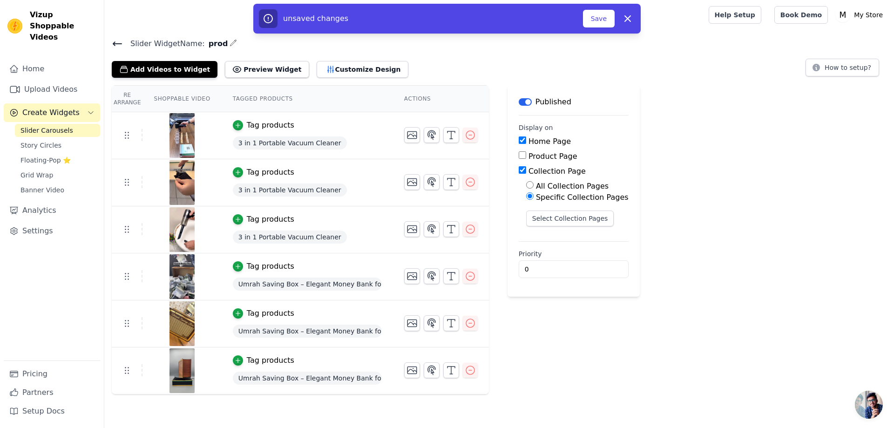
radio input "true"
click at [536, 195] on label "Specific Collection Pages" at bounding box center [582, 197] width 93 height 9
click at [534, 195] on input "Specific Collection Pages" at bounding box center [529, 195] width 7 height 7
radio input "true"
click at [556, 217] on button "Select Collection Pages" at bounding box center [570, 218] width 88 height 16
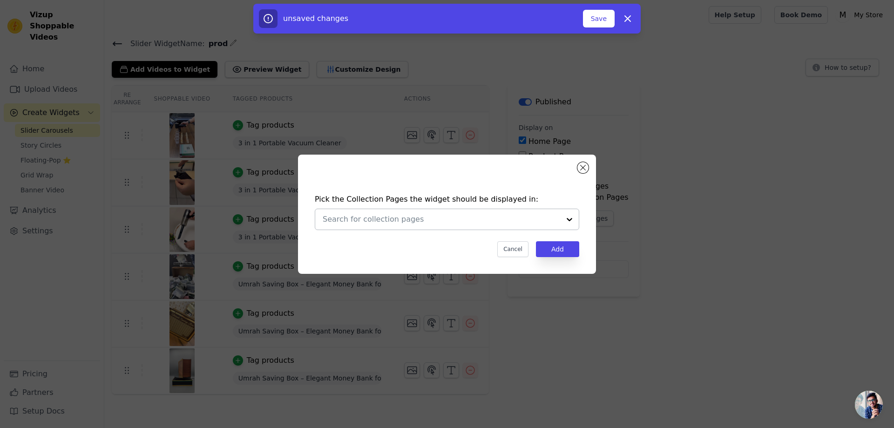
click at [571, 218] on div at bounding box center [569, 219] width 19 height 20
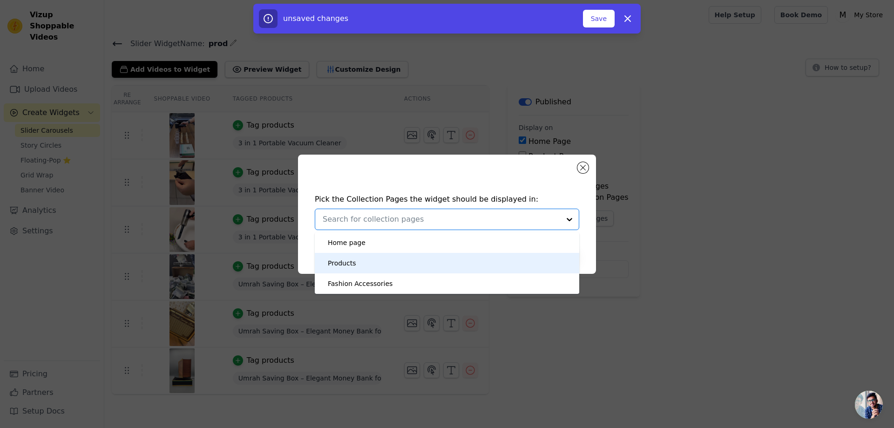
click at [358, 264] on div "Products" at bounding box center [447, 263] width 246 height 20
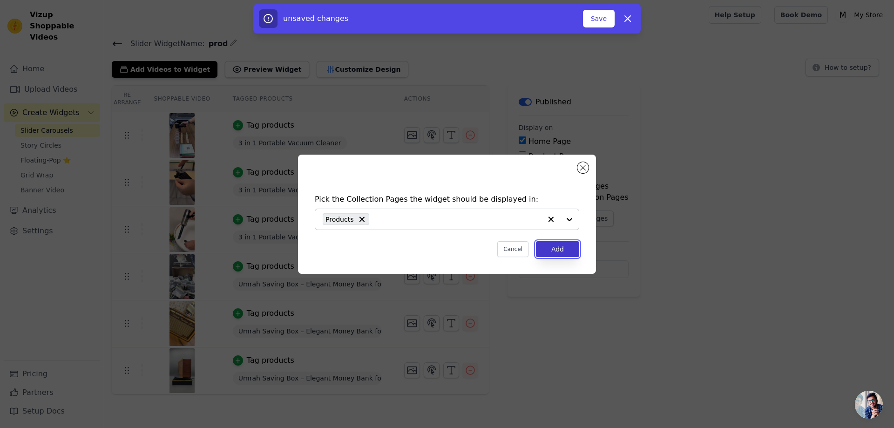
click at [560, 248] on button "Add" at bounding box center [557, 249] width 43 height 16
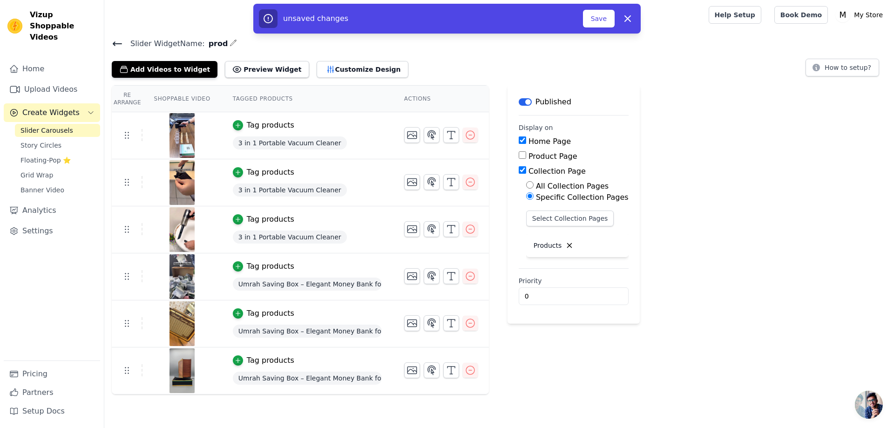
click at [534, 142] on label "Home Page" at bounding box center [550, 141] width 42 height 9
click at [526, 142] on input "Home Page" at bounding box center [522, 139] width 7 height 7
checkbox input "false"
click at [534, 152] on label "Product Page" at bounding box center [553, 156] width 49 height 9
click at [526, 151] on input "Product Page" at bounding box center [522, 154] width 7 height 7
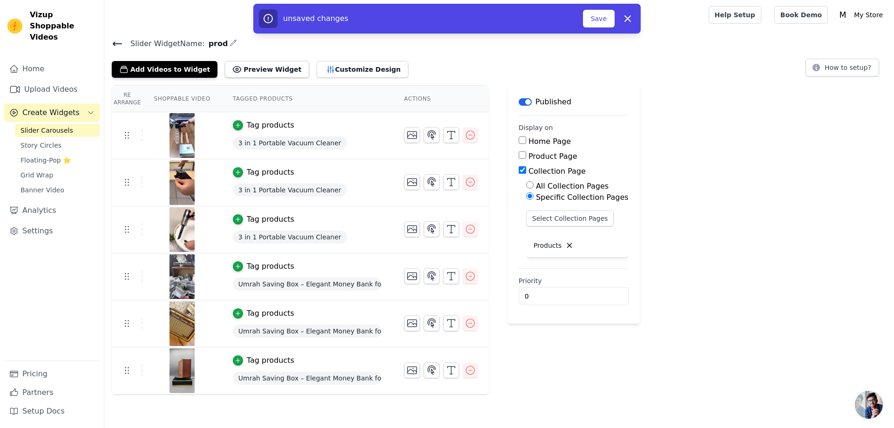
checkbox input "true"
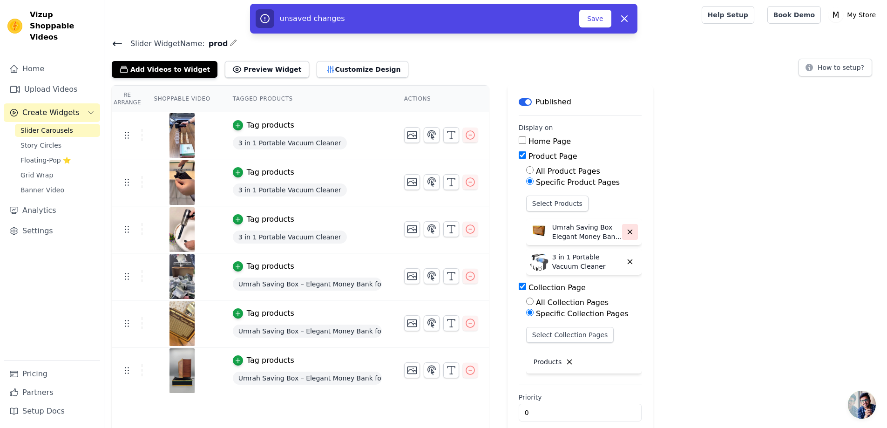
click at [627, 230] on icon "button" at bounding box center [630, 232] width 8 height 8
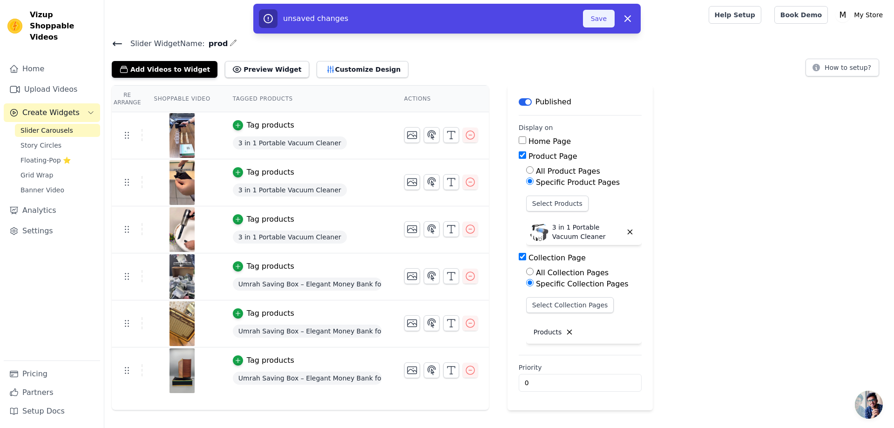
click at [603, 19] on button "Save" at bounding box center [599, 19] width 32 height 18
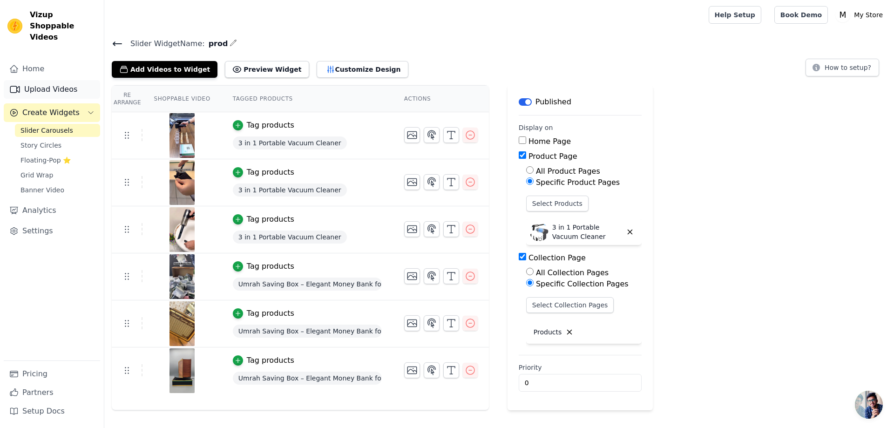
click at [72, 80] on link "Upload Videos" at bounding box center [52, 89] width 96 height 19
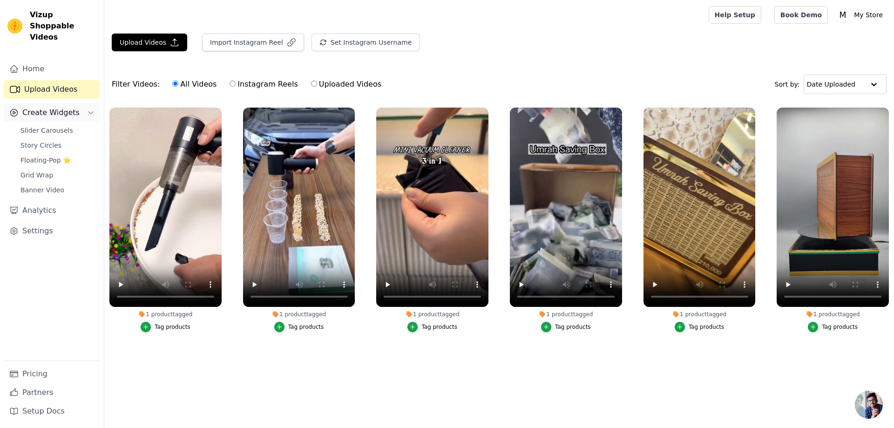
click at [65, 107] on span "Create Widgets" at bounding box center [50, 112] width 57 height 11
click at [65, 62] on link "Home" at bounding box center [52, 69] width 96 height 19
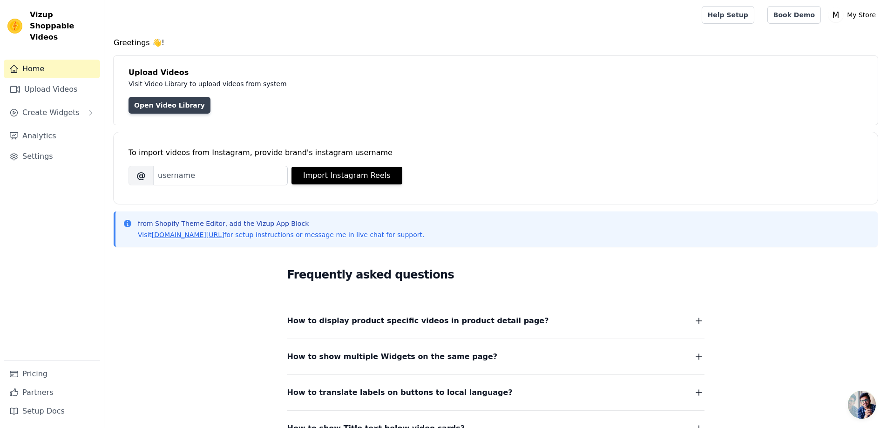
click at [177, 107] on link "Open Video Library" at bounding box center [170, 105] width 82 height 17
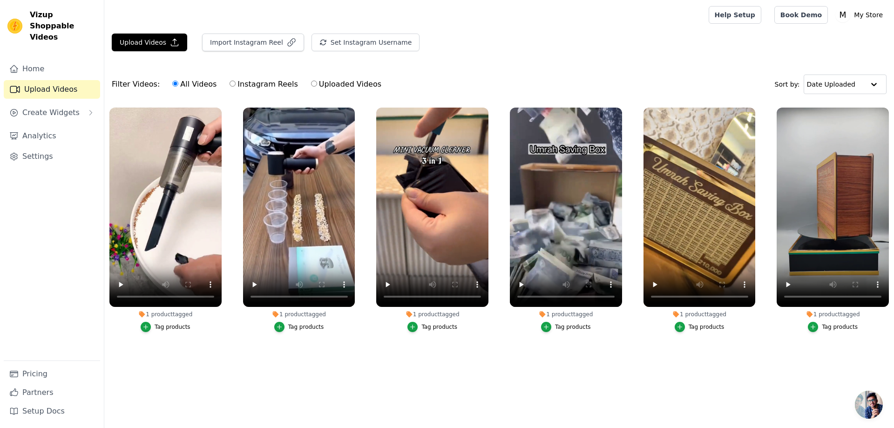
click at [169, 326] on div "Tag products" at bounding box center [173, 326] width 36 height 7
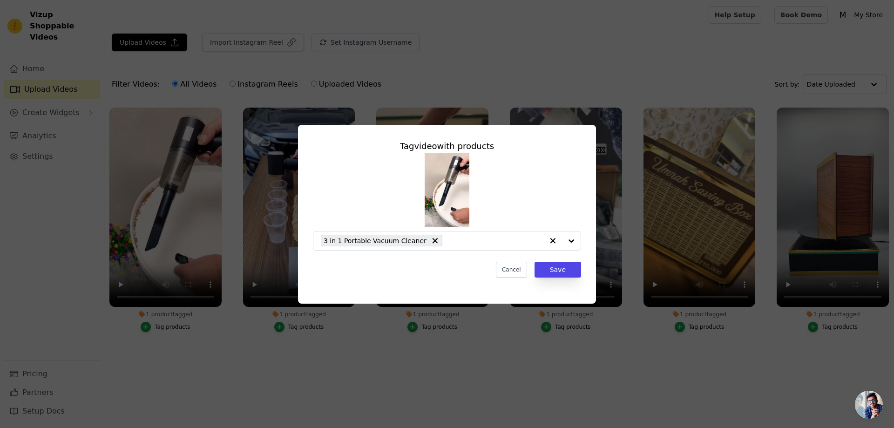
click at [169, 326] on div "Tag video with products 3 in 1 Portable Vacuum Cleaner Cancel Save" at bounding box center [447, 214] width 894 height 428
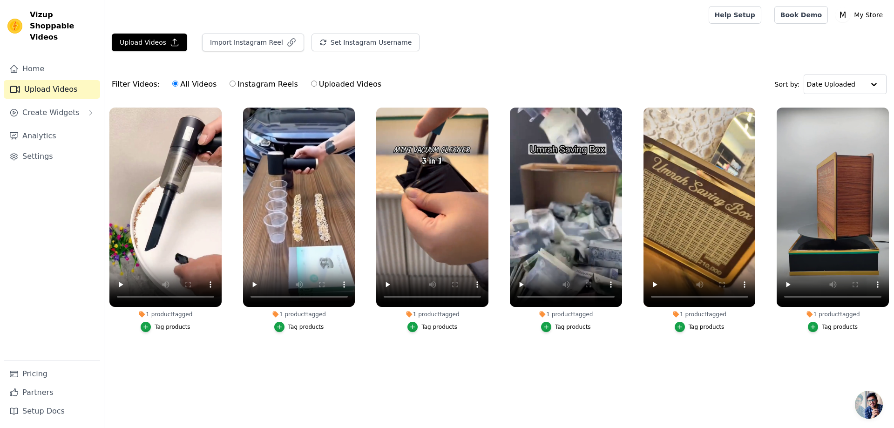
click at [241, 319] on div "1 product tagged Tag products" at bounding box center [299, 221] width 122 height 238
click at [62, 107] on span "Create Widgets" at bounding box center [50, 112] width 57 height 11
click at [90, 109] on icon "Sidebar" at bounding box center [90, 112] width 7 height 7
click at [74, 124] on link "Slider Carousels" at bounding box center [57, 130] width 85 height 13
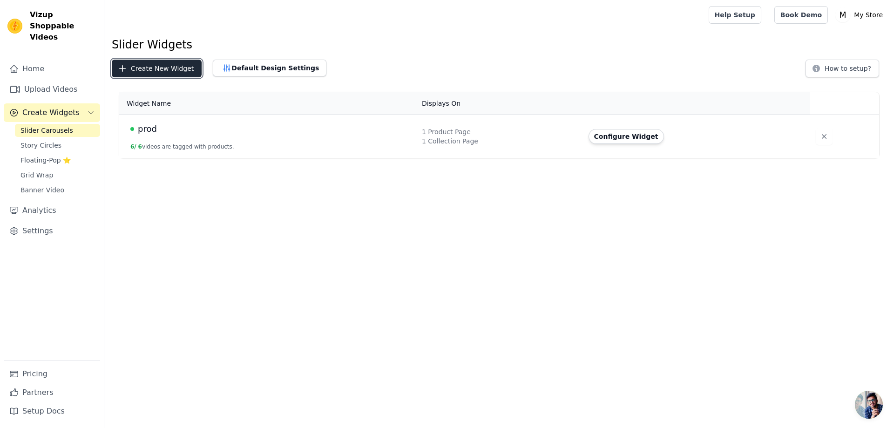
click at [160, 64] on button "Create New Widget" at bounding box center [157, 69] width 90 height 18
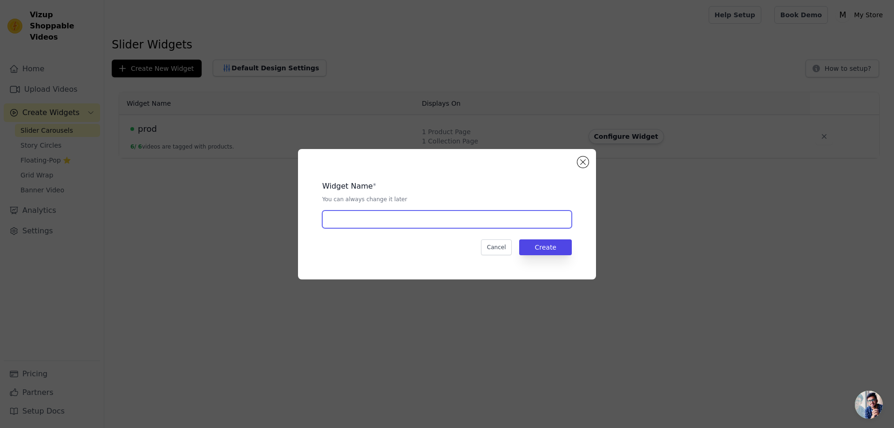
click at [387, 219] on input "text" at bounding box center [447, 219] width 250 height 18
type input "c"
type input "vacum"
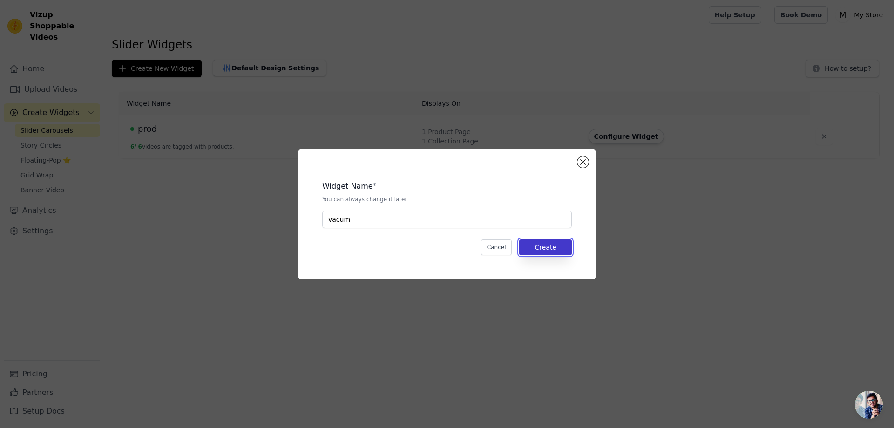
click at [547, 247] on button "Create" at bounding box center [545, 247] width 53 height 16
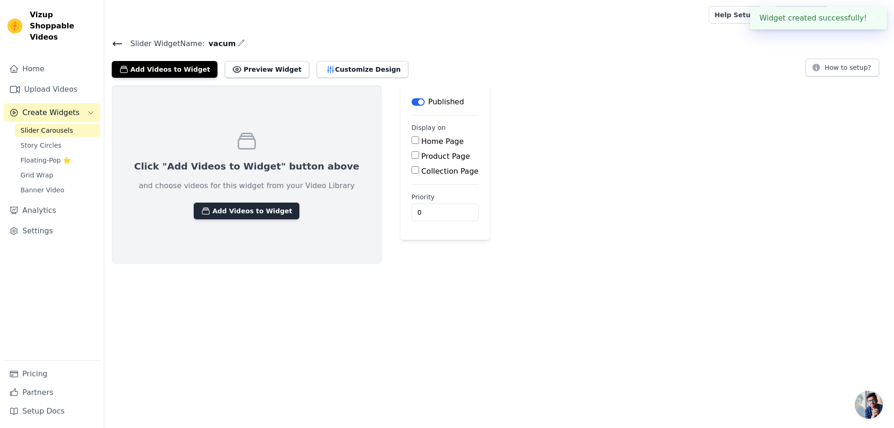
click at [244, 210] on button "Add Videos to Widget" at bounding box center [247, 211] width 106 height 17
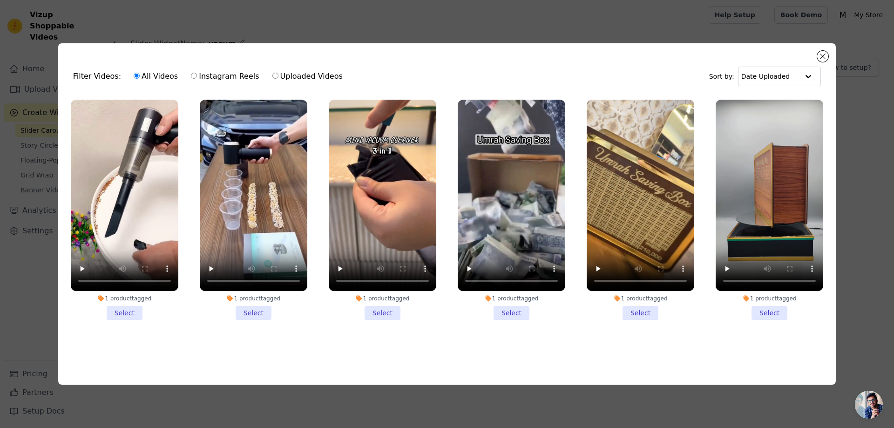
click at [126, 310] on li "1 product tagged Select" at bounding box center [125, 210] width 108 height 220
click at [0, 0] on input "1 product tagged Select" at bounding box center [0, 0] width 0 height 0
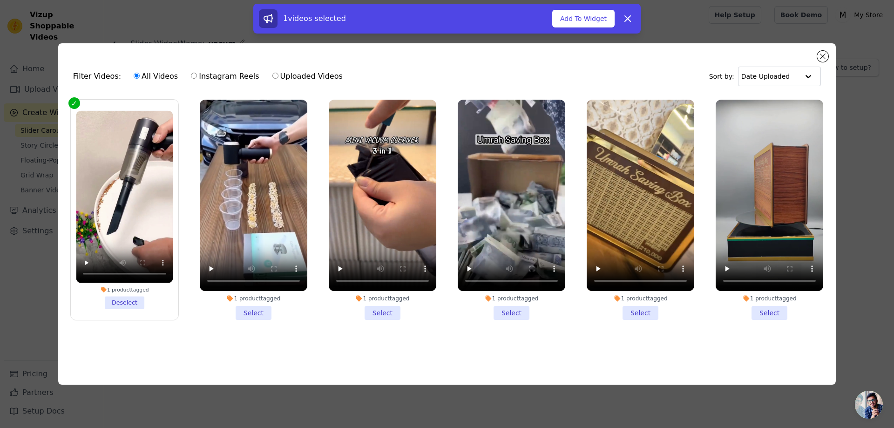
click at [268, 315] on li "1 product tagged Select" at bounding box center [254, 210] width 108 height 220
click at [0, 0] on input "1 product tagged Select" at bounding box center [0, 0] width 0 height 0
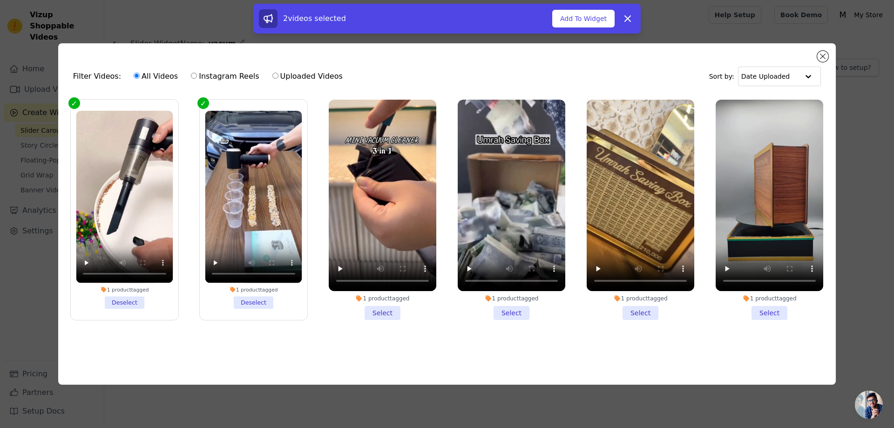
click at [369, 309] on li "1 product tagged Select" at bounding box center [383, 210] width 108 height 220
click at [0, 0] on input "1 product tagged Select" at bounding box center [0, 0] width 0 height 0
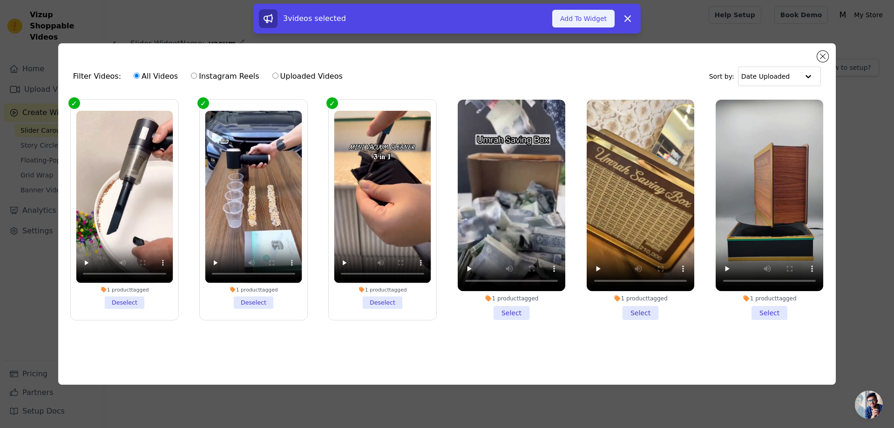
click at [586, 17] on button "Add To Widget" at bounding box center [583, 19] width 62 height 18
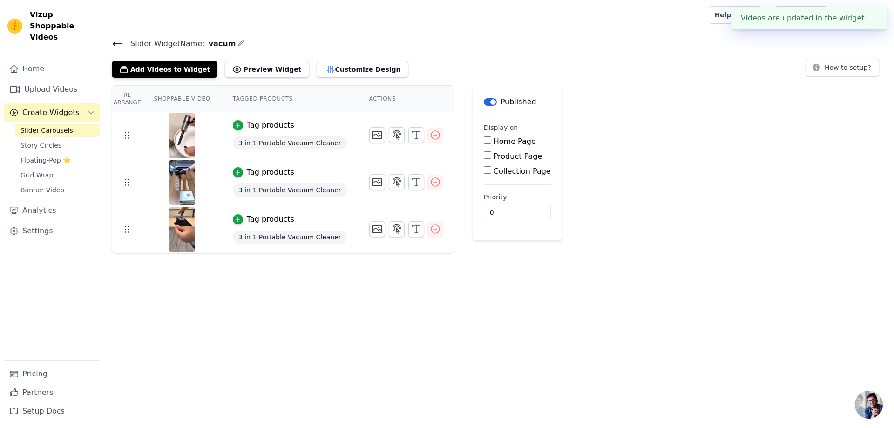
click at [494, 140] on label "Home Page" at bounding box center [515, 141] width 42 height 9
click at [484, 140] on input "Home Page" at bounding box center [487, 139] width 7 height 7
checkbox input "true"
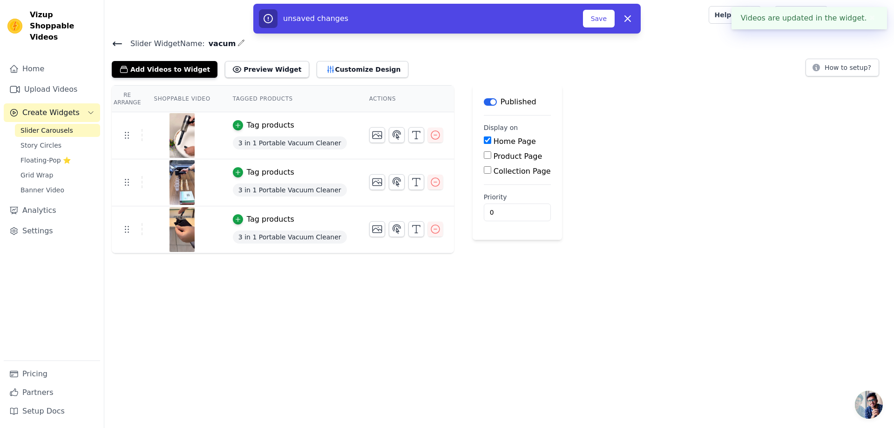
click at [484, 155] on div "Product Page" at bounding box center [517, 156] width 67 height 11
click at [343, 71] on button "Customize Design" at bounding box center [363, 69] width 92 height 17
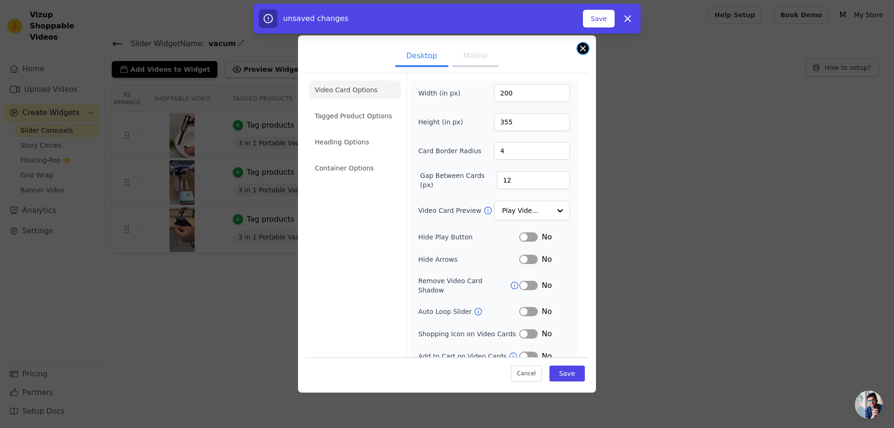
click at [587, 49] on button "Close modal" at bounding box center [582, 48] width 11 height 11
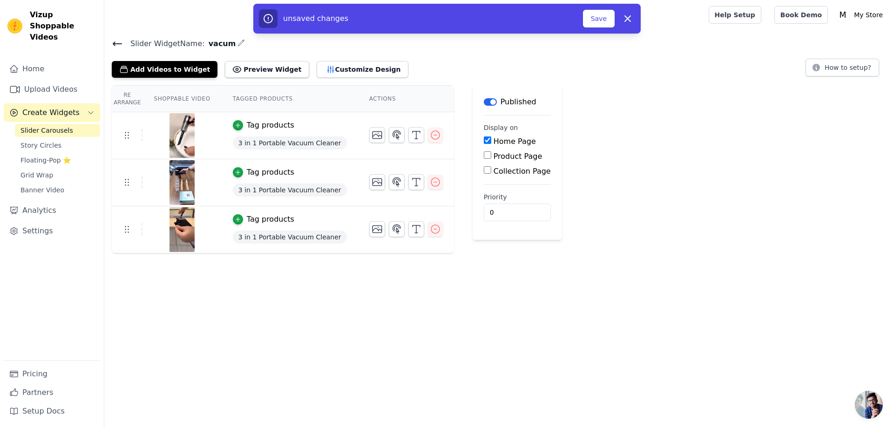
click at [484, 156] on input "Product Page" at bounding box center [487, 154] width 7 height 7
checkbox input "true"
click at [501, 181] on label "Specific Product Pages" at bounding box center [543, 182] width 84 height 9
click at [491, 181] on input "Specific Product Pages" at bounding box center [494, 180] width 7 height 7
radio input "true"
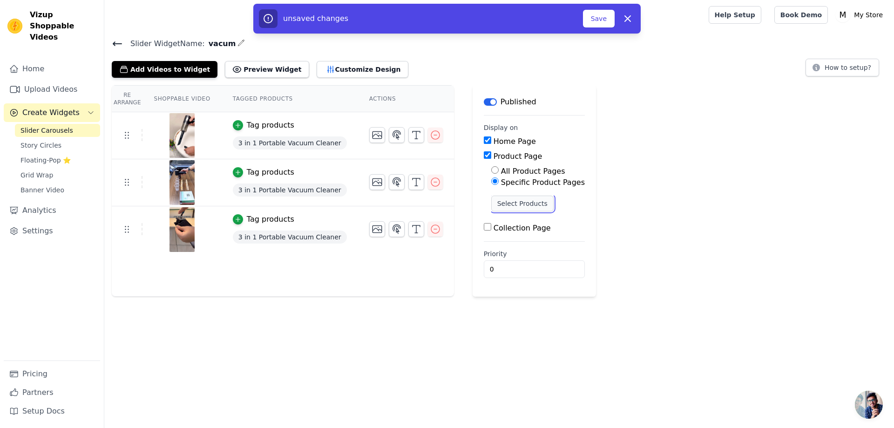
click at [498, 201] on button "Select Products" at bounding box center [522, 204] width 62 height 16
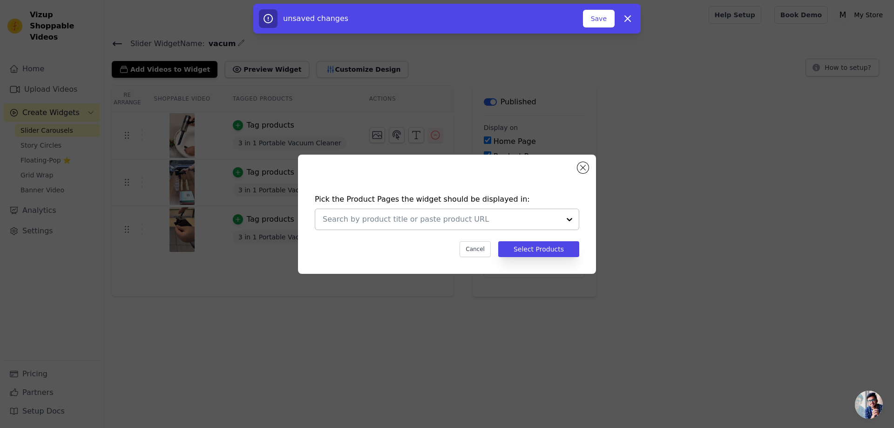
click at [570, 219] on div at bounding box center [569, 219] width 19 height 20
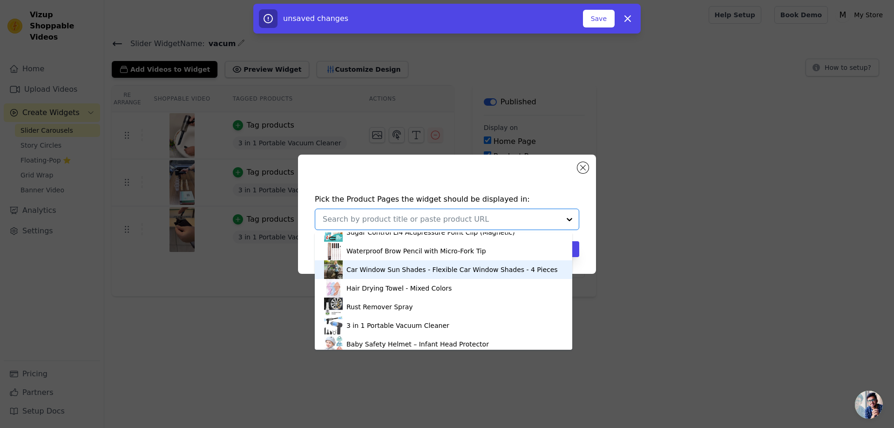
scroll to position [53, 0]
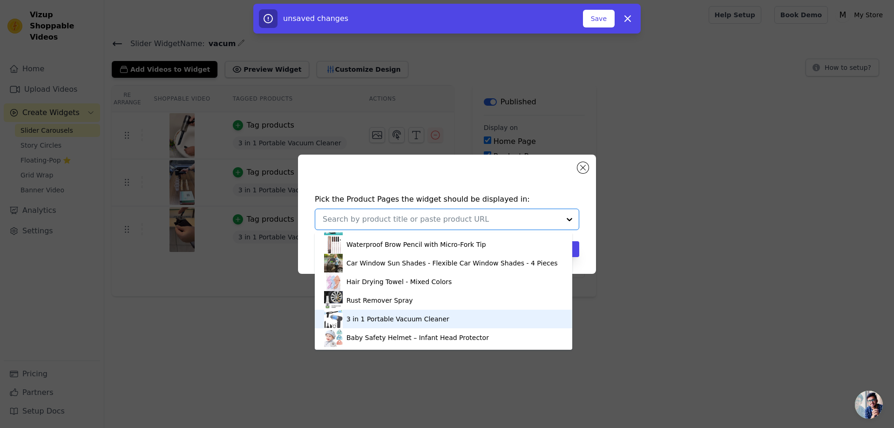
click at [370, 318] on div "3 in 1 Portable Vacuum Cleaner" at bounding box center [397, 318] width 103 height 9
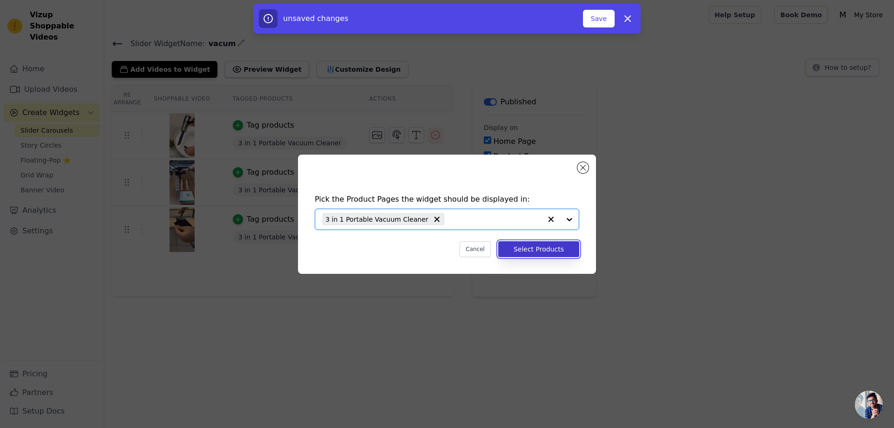
click at [556, 250] on button "Select Products" at bounding box center [538, 249] width 81 height 16
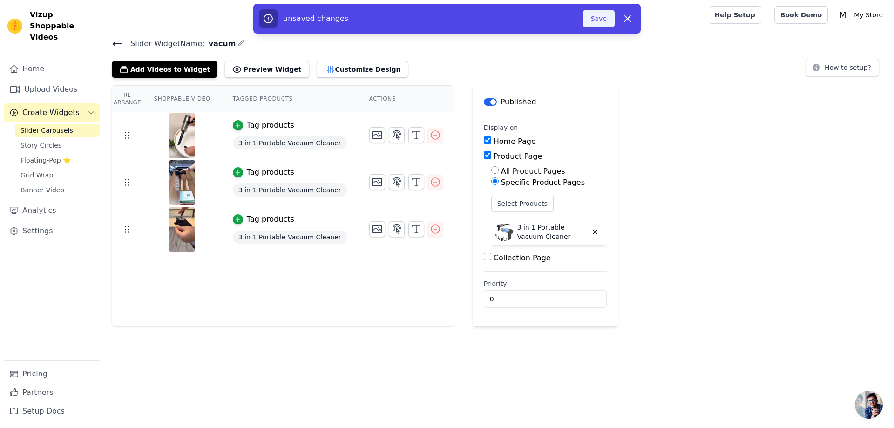
click at [592, 18] on button "Save" at bounding box center [599, 19] width 32 height 18
click at [601, 21] on div at bounding box center [405, 15] width 586 height 30
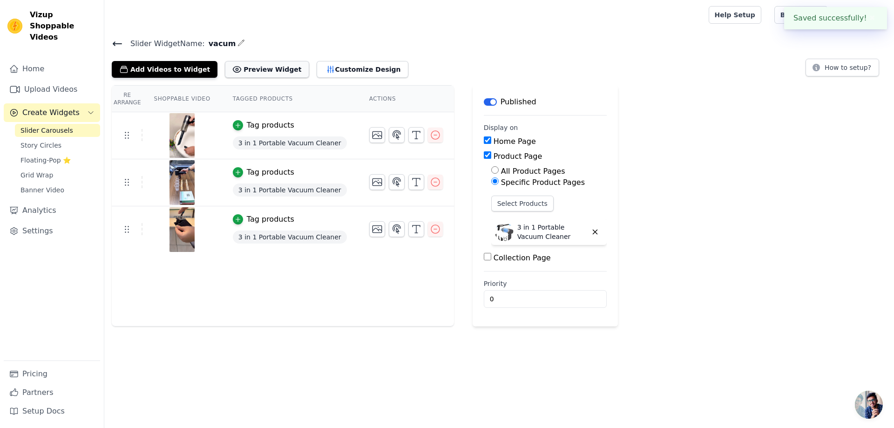
click at [258, 69] on button "Preview Widget" at bounding box center [267, 69] width 84 height 17
click at [503, 202] on button "Select Products" at bounding box center [522, 204] width 62 height 16
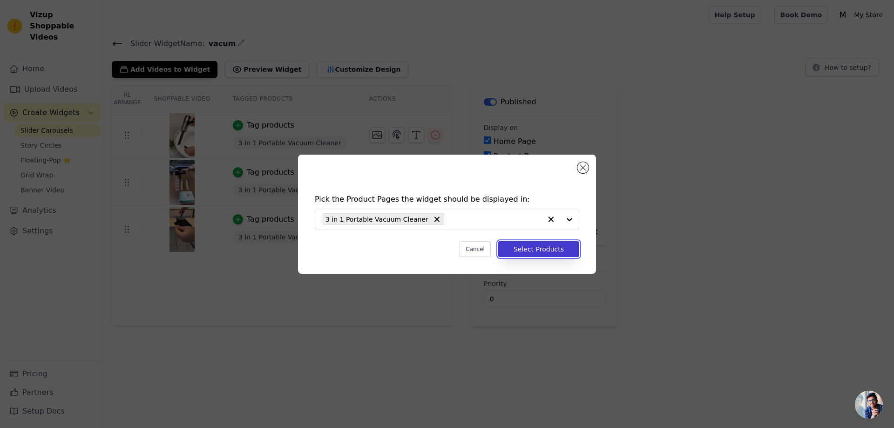
click at [552, 250] on button "Select Products" at bounding box center [538, 249] width 81 height 16
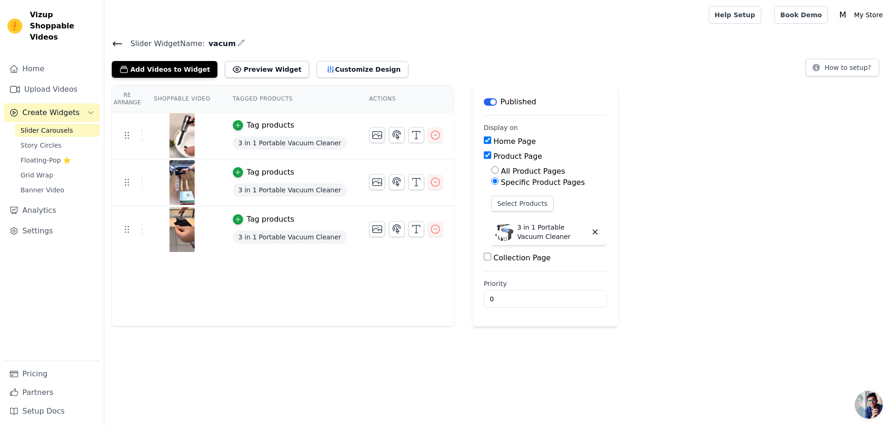
click at [504, 259] on label "Collection Page" at bounding box center [522, 257] width 57 height 9
click at [491, 259] on input "Collection Page" at bounding box center [487, 256] width 7 height 7
checkbox input "true"
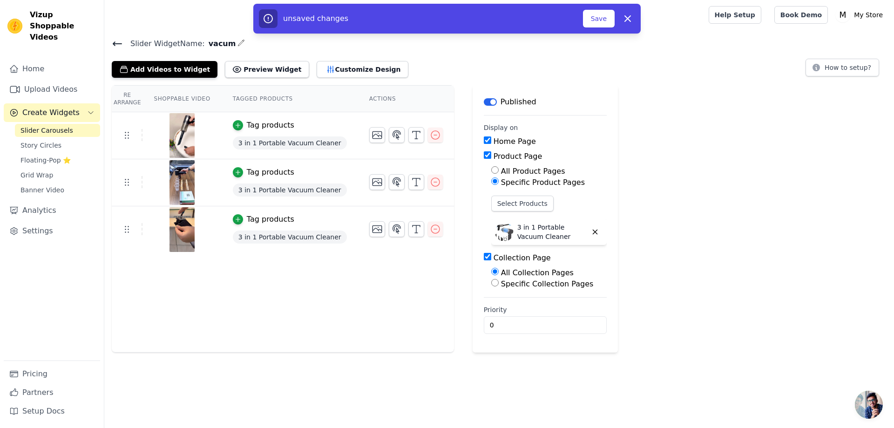
click at [515, 283] on label "Specific Collection Pages" at bounding box center [547, 283] width 93 height 9
click at [499, 283] on input "Specific Collection Pages" at bounding box center [494, 282] width 7 height 7
radio input "true"
click at [515, 304] on button "Select Collection Pages" at bounding box center [535, 305] width 88 height 16
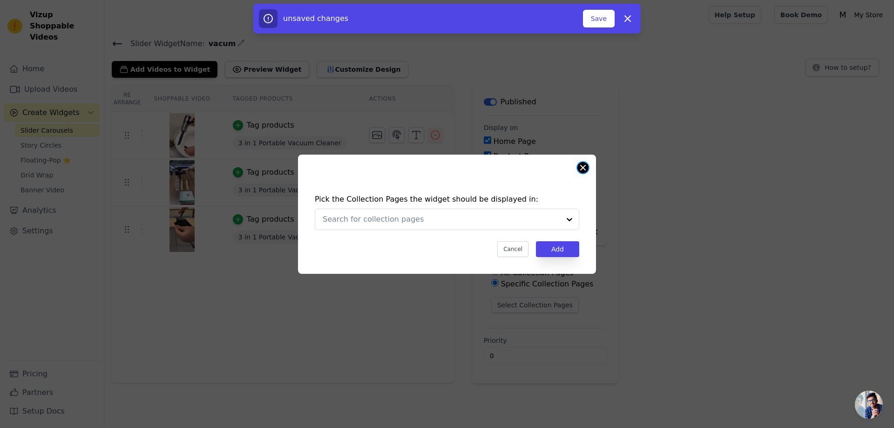
click at [586, 167] on button "Close modal" at bounding box center [582, 167] width 11 height 11
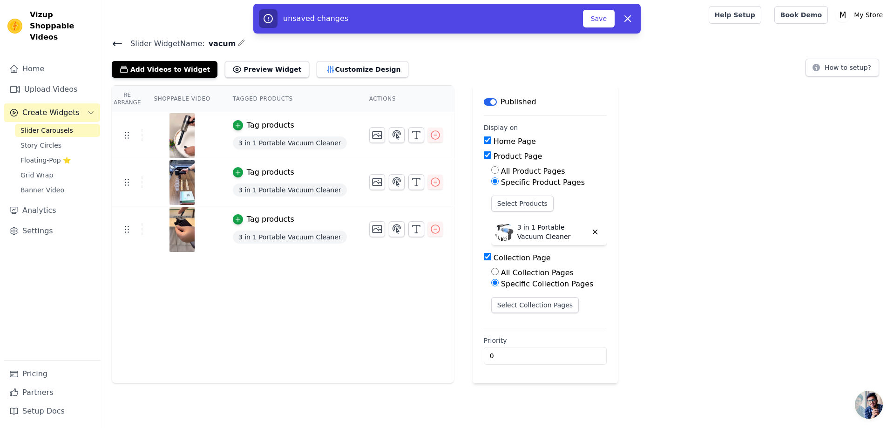
click at [497, 260] on label "Collection Page" at bounding box center [522, 257] width 57 height 9
click at [491, 260] on input "Collection Page" at bounding box center [487, 256] width 7 height 7
click at [497, 260] on label "Collection Page" at bounding box center [522, 257] width 57 height 9
click at [491, 260] on input "Collection Page" at bounding box center [487, 256] width 7 height 7
checkbox input "true"
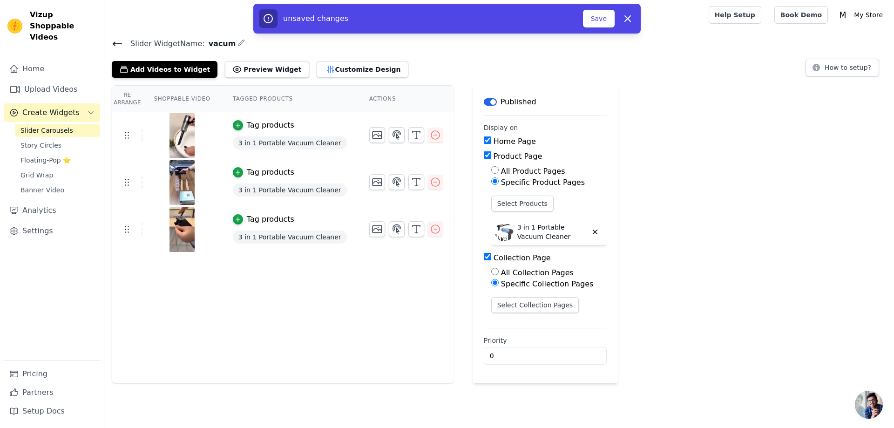
click at [501, 272] on label "All Collection Pages" at bounding box center [537, 272] width 73 height 9
click at [491, 272] on input "All Collection Pages" at bounding box center [494, 271] width 7 height 7
radio input "true"
click at [494, 156] on label "Product Page" at bounding box center [518, 156] width 49 height 9
click at [484, 156] on input "Product Page" at bounding box center [487, 154] width 7 height 7
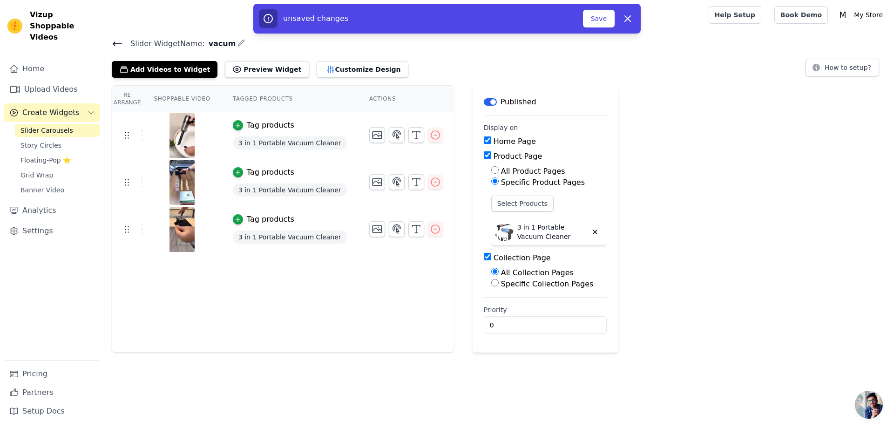
checkbox input "false"
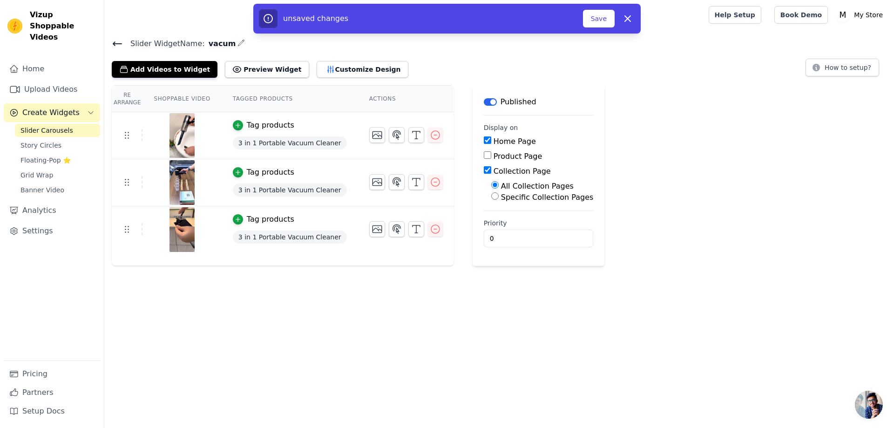
click at [501, 197] on label "Specific Collection Pages" at bounding box center [547, 197] width 93 height 9
click at [499, 197] on input "Specific Collection Pages" at bounding box center [494, 195] width 7 height 7
radio input "true"
click at [529, 218] on button "Select Collection Pages" at bounding box center [535, 218] width 88 height 16
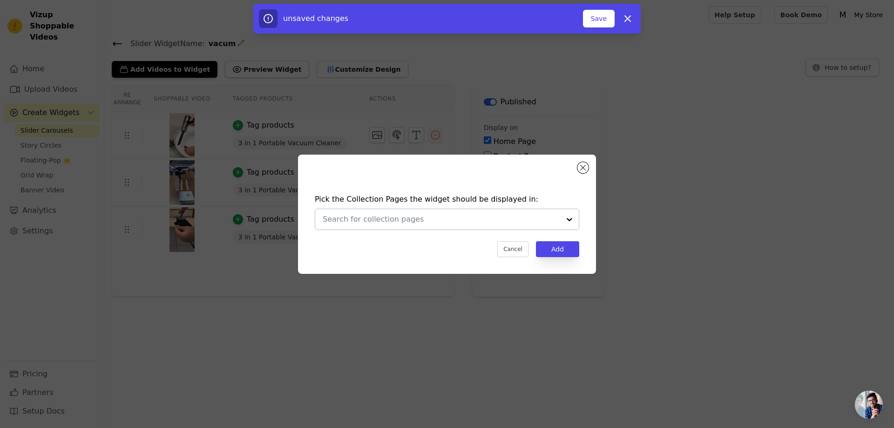
click at [568, 218] on div at bounding box center [569, 219] width 19 height 20
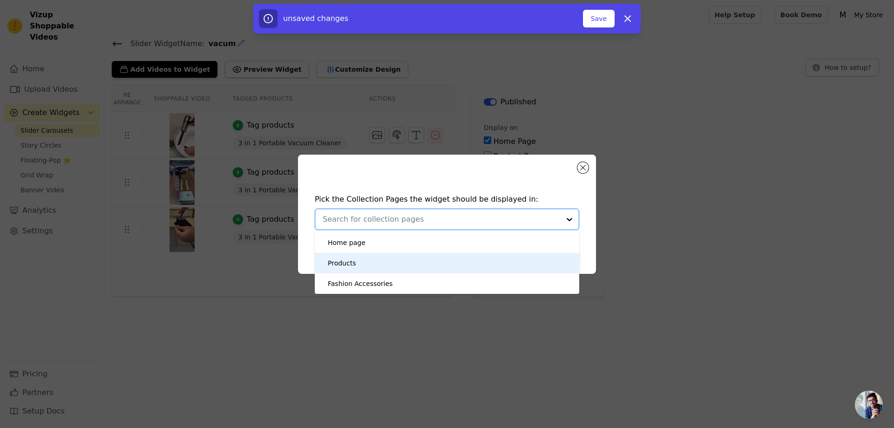
click at [405, 263] on div "Products" at bounding box center [447, 263] width 246 height 20
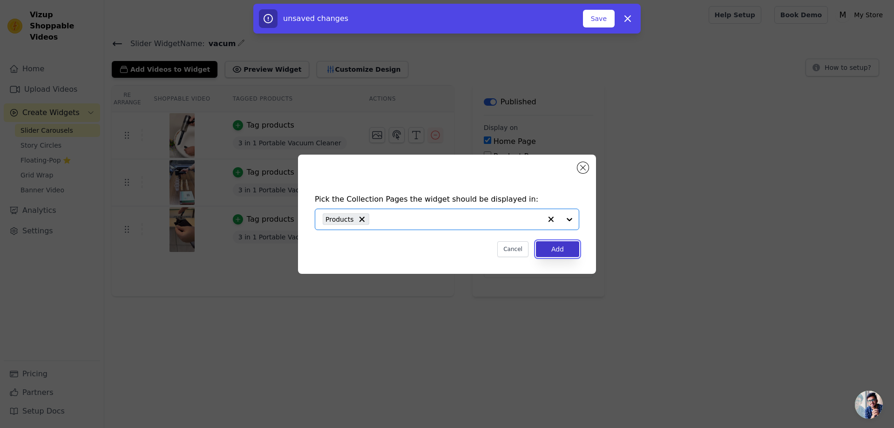
click at [559, 251] on button "Add" at bounding box center [557, 249] width 43 height 16
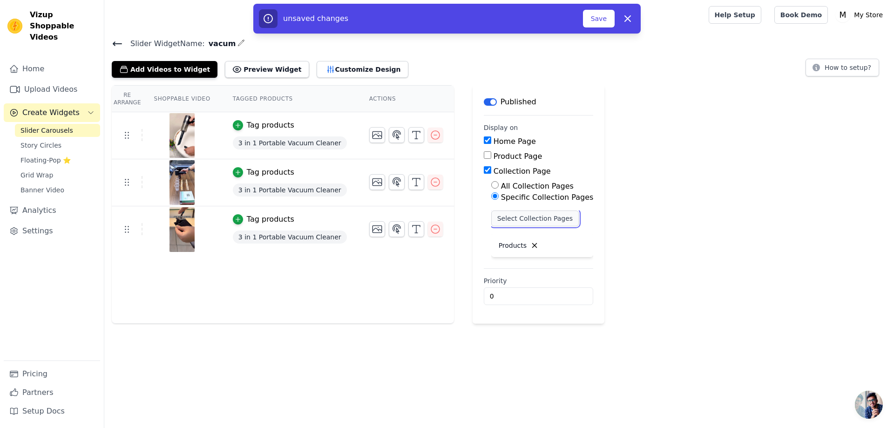
click at [526, 222] on button "Select Collection Pages" at bounding box center [535, 218] width 88 height 16
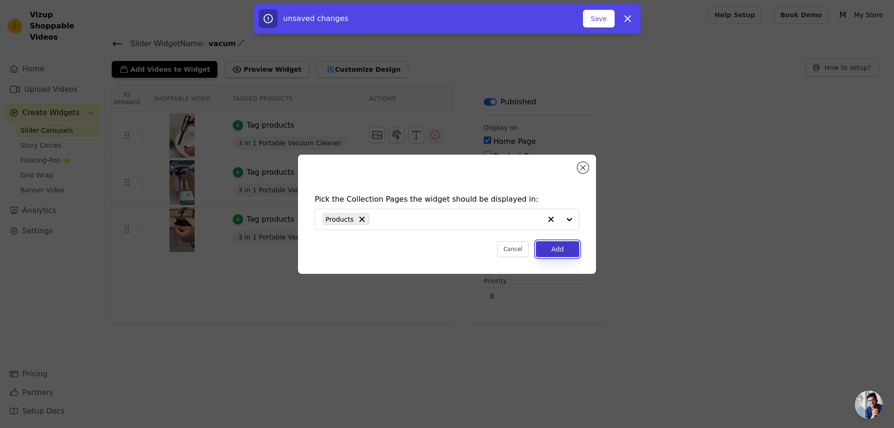
click at [563, 242] on button "Add" at bounding box center [557, 249] width 43 height 16
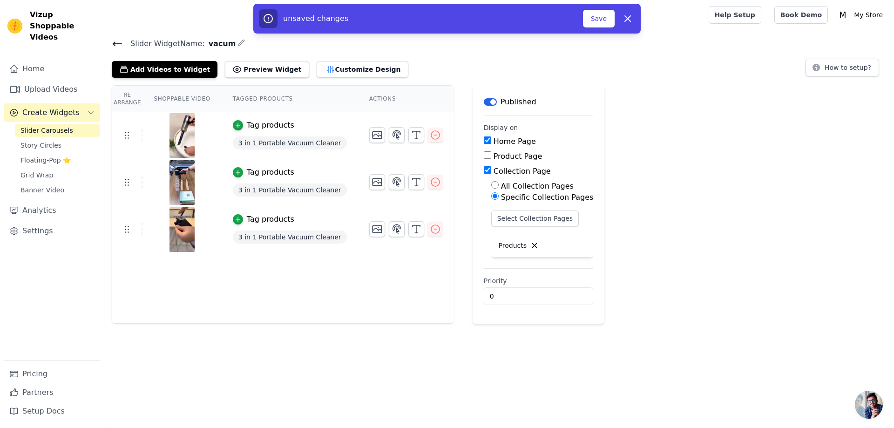
click at [494, 156] on label "Product Page" at bounding box center [518, 156] width 49 height 9
click at [491, 156] on input "Product Page" at bounding box center [487, 154] width 7 height 7
checkbox input "true"
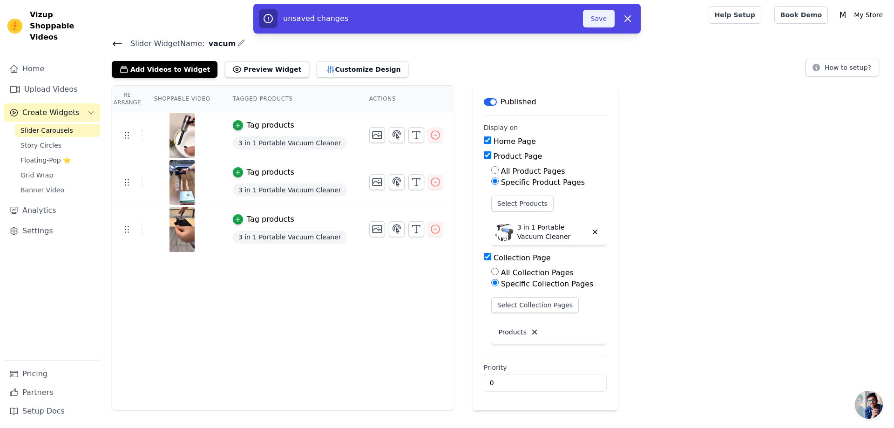
click at [605, 18] on button "Save" at bounding box center [599, 19] width 32 height 18
click at [599, 22] on button "Save" at bounding box center [599, 19] width 32 height 18
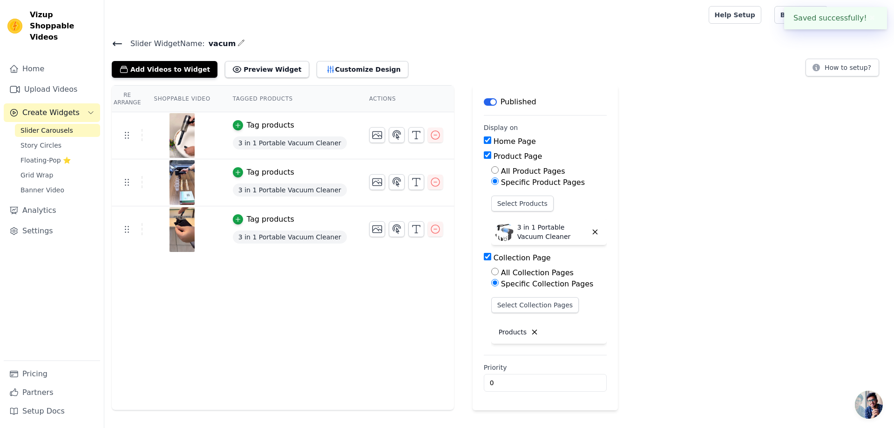
click at [599, 22] on div at bounding box center [405, 15] width 586 height 30
click at [516, 307] on button "Select Collection Pages" at bounding box center [535, 305] width 88 height 16
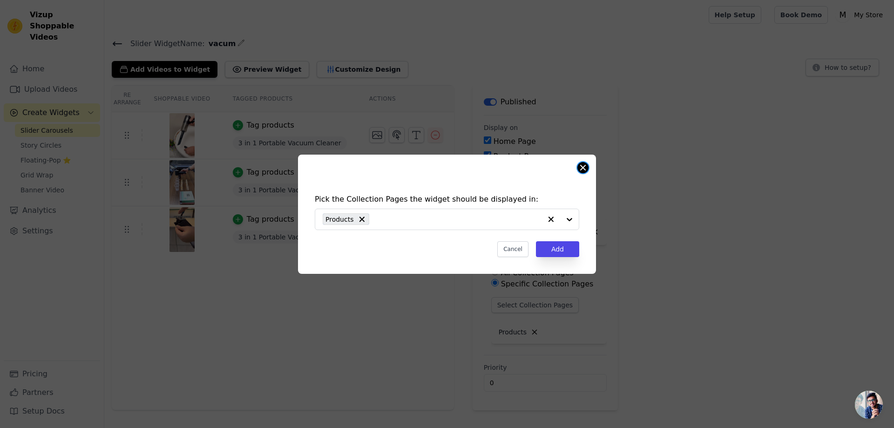
click at [585, 169] on button "Close modal" at bounding box center [582, 167] width 11 height 11
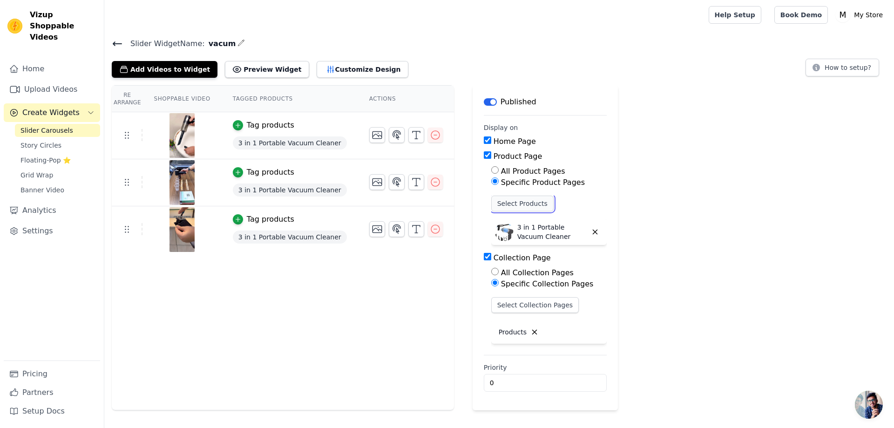
click at [519, 202] on button "Select Products" at bounding box center [522, 204] width 62 height 16
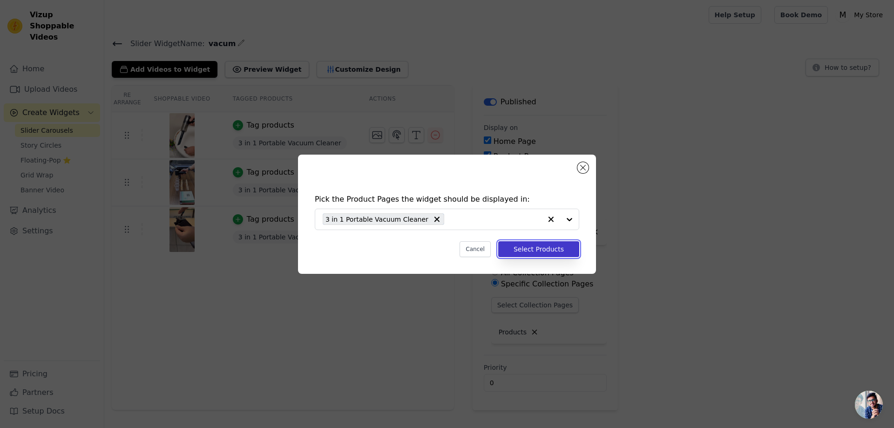
click at [562, 250] on button "Select Products" at bounding box center [538, 249] width 81 height 16
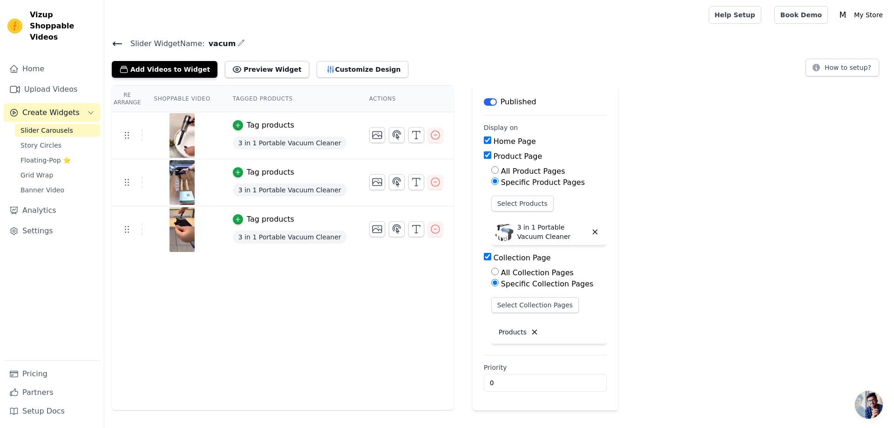
click at [184, 96] on th "Shoppable Video" at bounding box center [181, 99] width 79 height 27
click at [261, 68] on button "Preview Widget" at bounding box center [267, 69] width 84 height 17
click at [58, 80] on link "Upload Videos" at bounding box center [52, 89] width 96 height 19
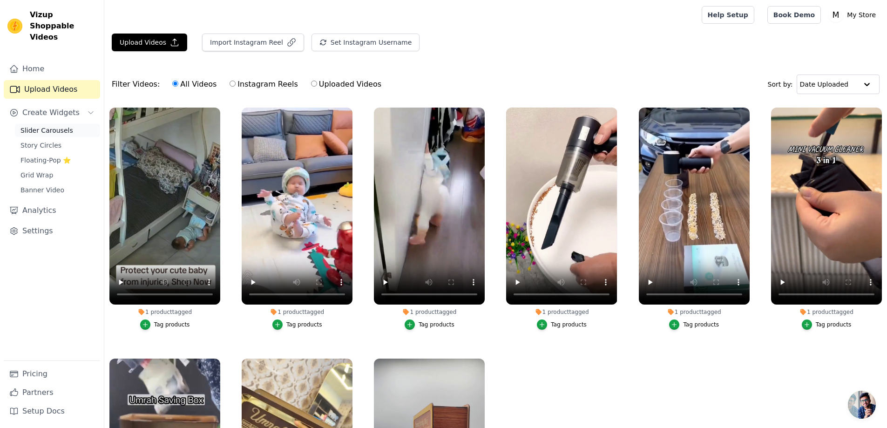
click at [47, 126] on span "Slider Carousels" at bounding box center [46, 130] width 53 height 9
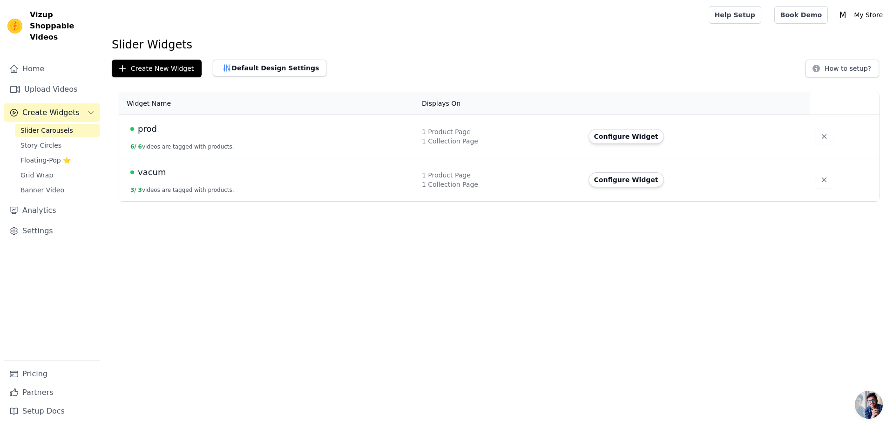
click at [204, 143] on button "6 / 6 videos are tagged with products." at bounding box center [182, 146] width 104 height 7
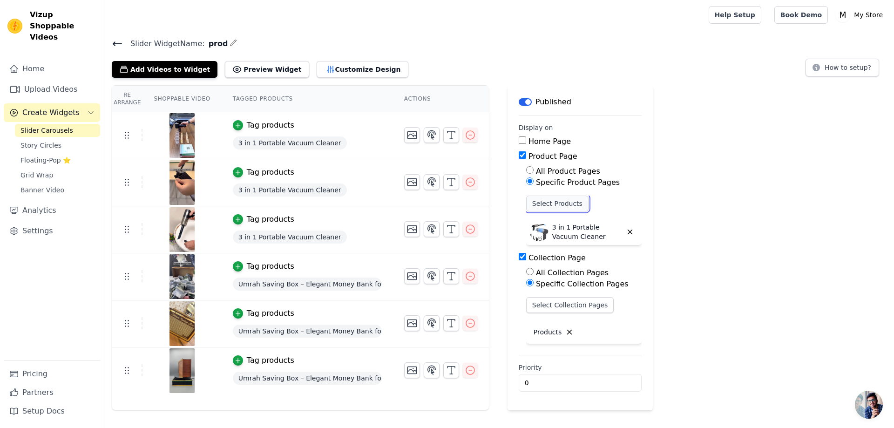
click at [565, 202] on button "Select Products" at bounding box center [557, 204] width 62 height 16
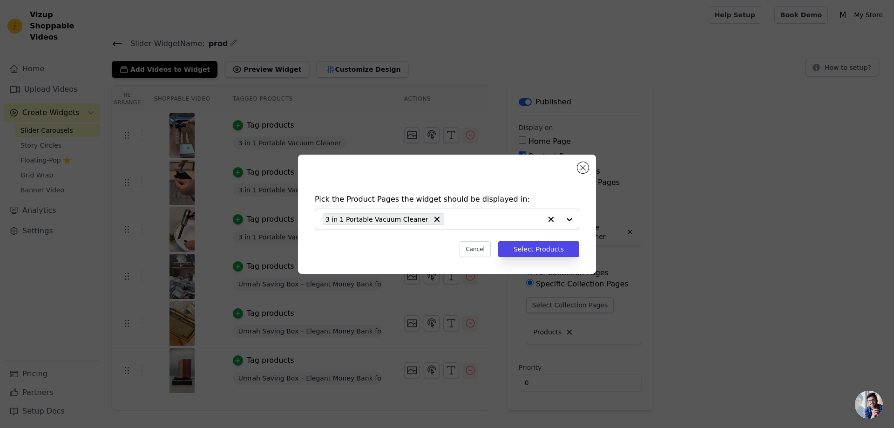
click at [567, 220] on div at bounding box center [560, 219] width 37 height 20
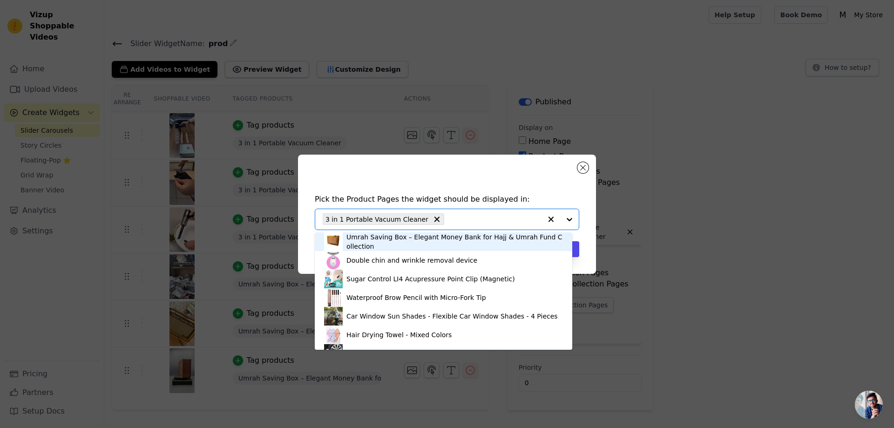
click at [367, 243] on div "Umrah Saving Box – Elegant Money Bank for Hajj & Umrah Fund Collection" at bounding box center [454, 241] width 217 height 19
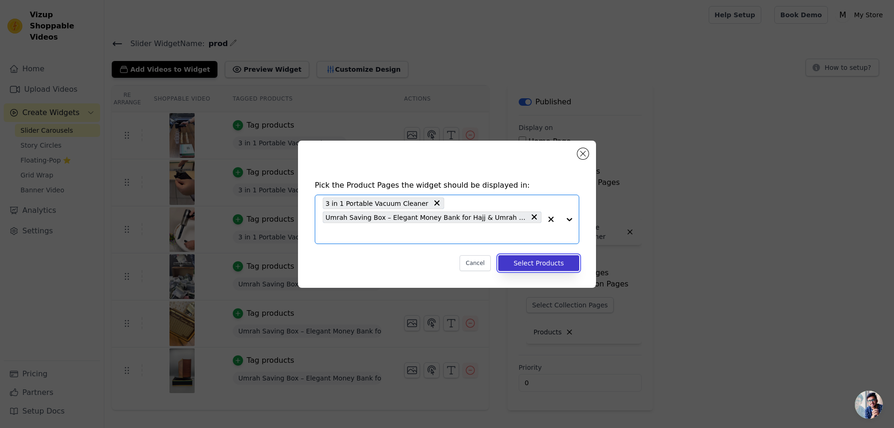
click at [548, 261] on button "Select Products" at bounding box center [538, 263] width 81 height 16
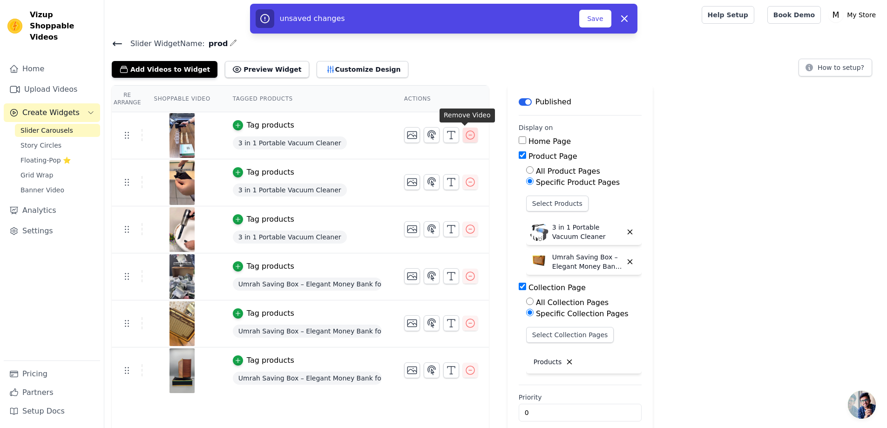
click at [465, 136] on icon "button" at bounding box center [470, 134] width 11 height 11
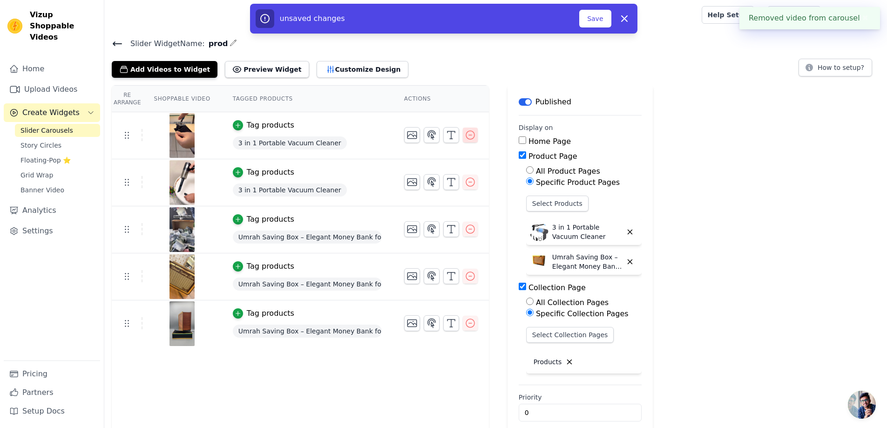
click at [466, 136] on icon "button" at bounding box center [470, 134] width 11 height 11
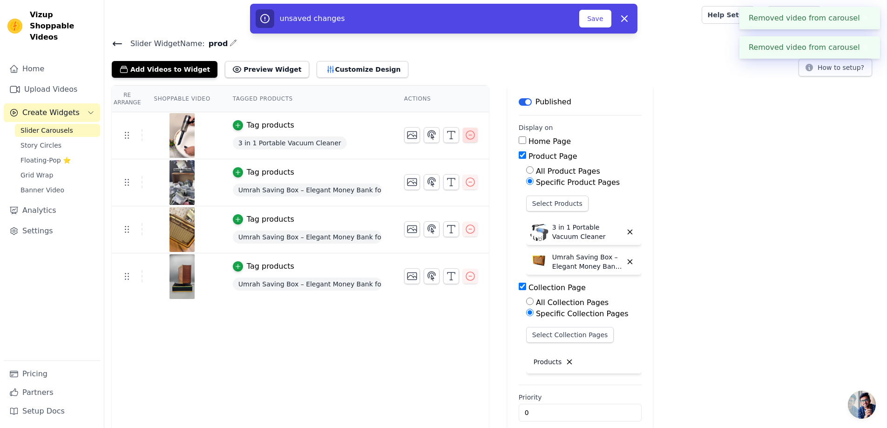
click at [466, 133] on icon "button" at bounding box center [470, 134] width 11 height 11
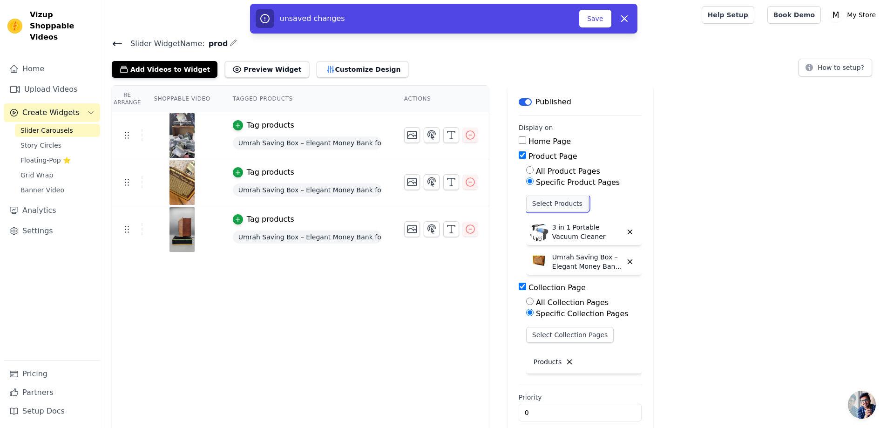
click at [541, 201] on button "Select Products" at bounding box center [557, 204] width 62 height 16
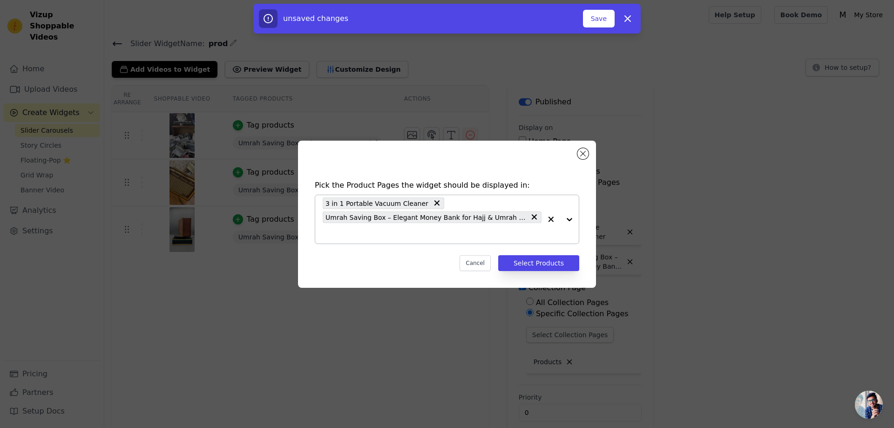
click at [434, 202] on icon at bounding box center [437, 203] width 6 height 6
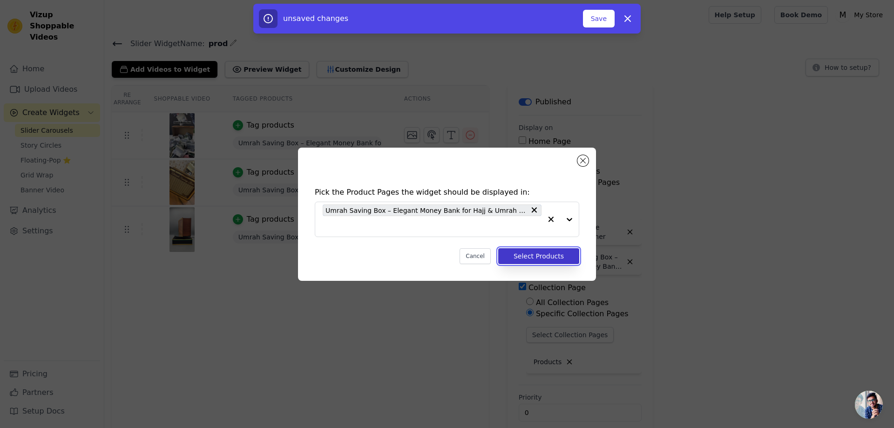
click at [544, 253] on button "Select Products" at bounding box center [538, 256] width 81 height 16
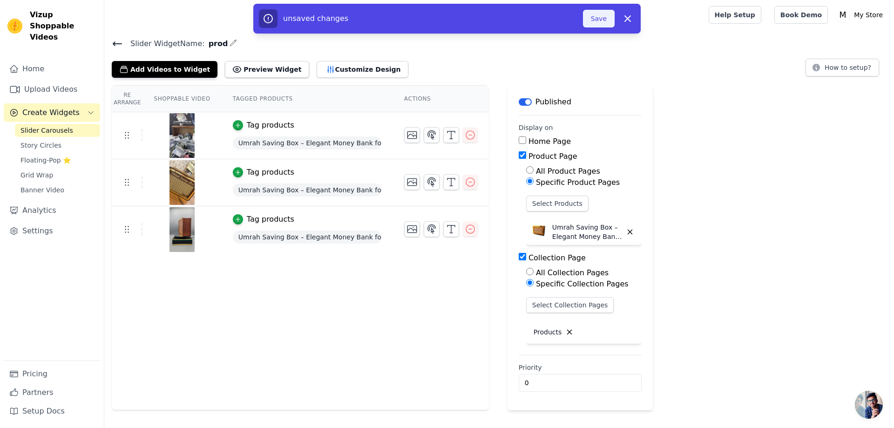
click at [609, 14] on button "Save" at bounding box center [599, 19] width 32 height 18
click at [597, 21] on button "Save" at bounding box center [599, 19] width 32 height 18
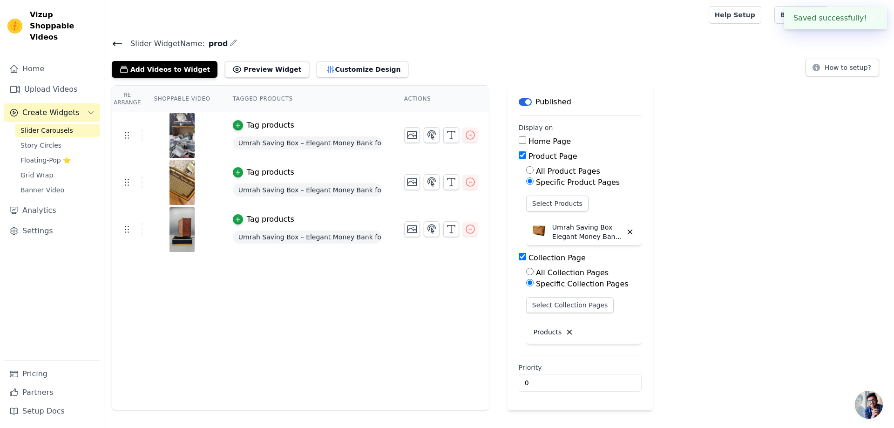
click at [597, 21] on div at bounding box center [405, 15] width 586 height 30
click at [77, 124] on link "Slider Carousels" at bounding box center [57, 130] width 85 height 13
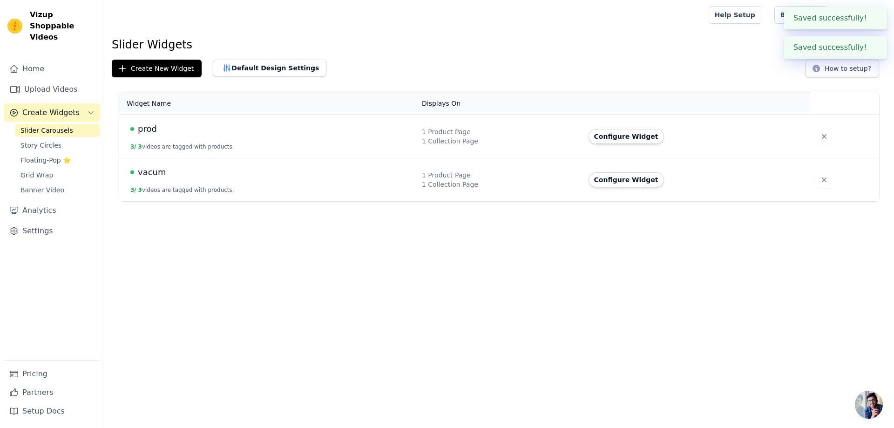
click at [254, 178] on div "vacum" at bounding box center [270, 172] width 280 height 13
click at [633, 183] on button "Configure Widget" at bounding box center [626, 179] width 75 height 15
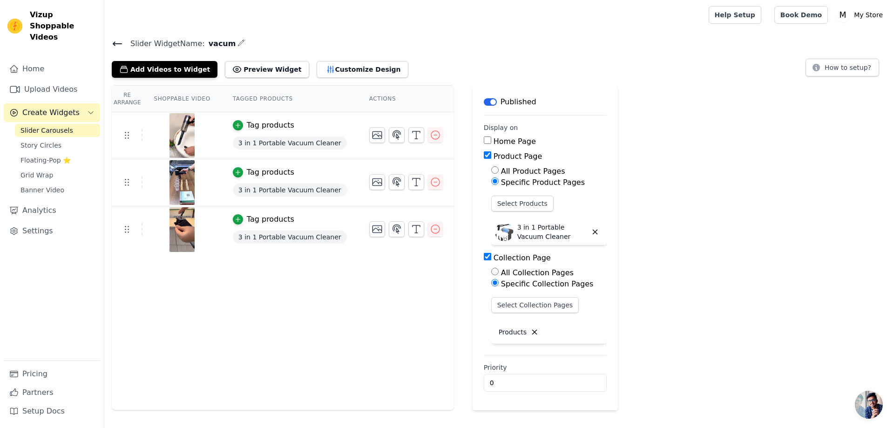
click at [75, 124] on link "Slider Carousels" at bounding box center [57, 130] width 85 height 13
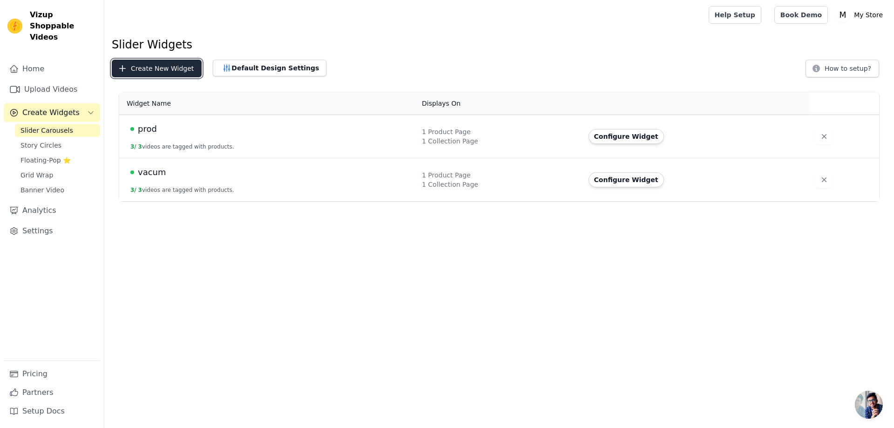
click at [159, 67] on button "Create New Widget" at bounding box center [157, 69] width 90 height 18
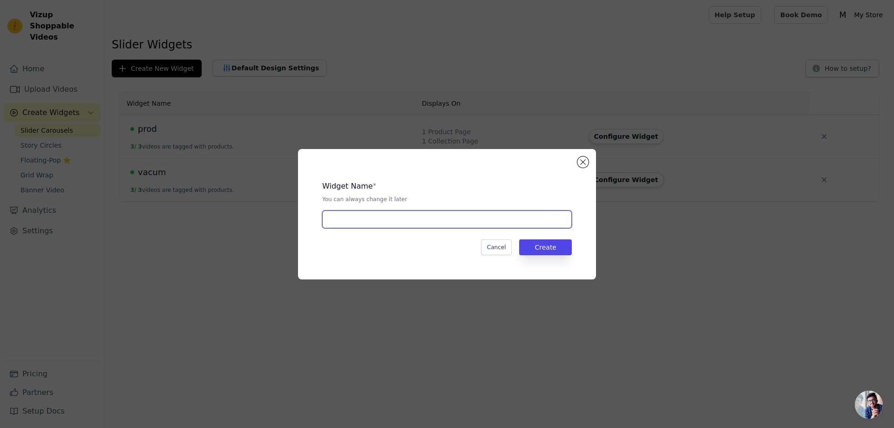
click at [373, 225] on input "text" at bounding box center [447, 219] width 250 height 18
type input "halmet"
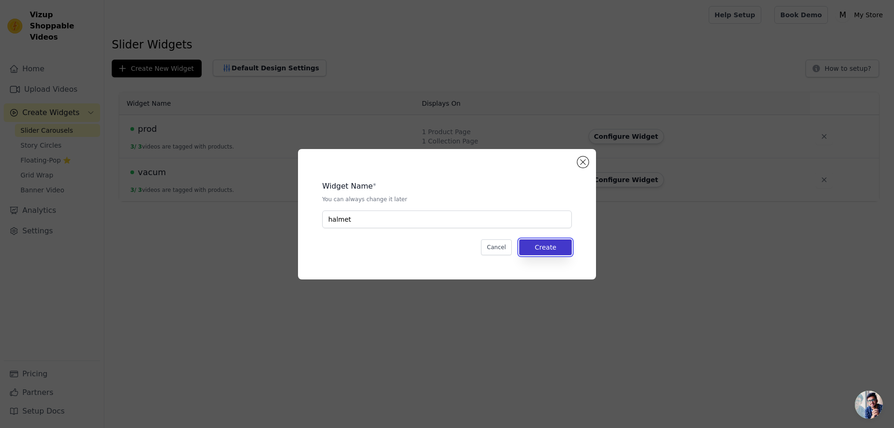
click at [547, 247] on button "Create" at bounding box center [545, 247] width 53 height 16
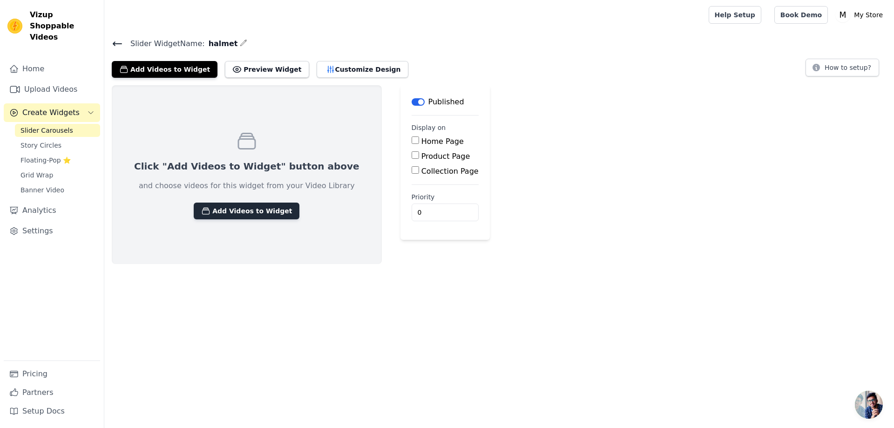
click at [222, 212] on button "Add Videos to Widget" at bounding box center [247, 211] width 106 height 17
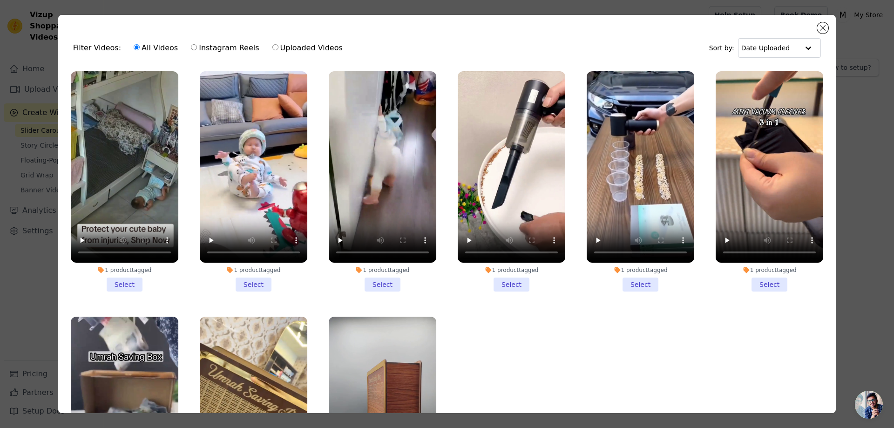
click at [123, 281] on li "1 product tagged Select" at bounding box center [125, 181] width 108 height 220
click at [0, 0] on input "1 product tagged Select" at bounding box center [0, 0] width 0 height 0
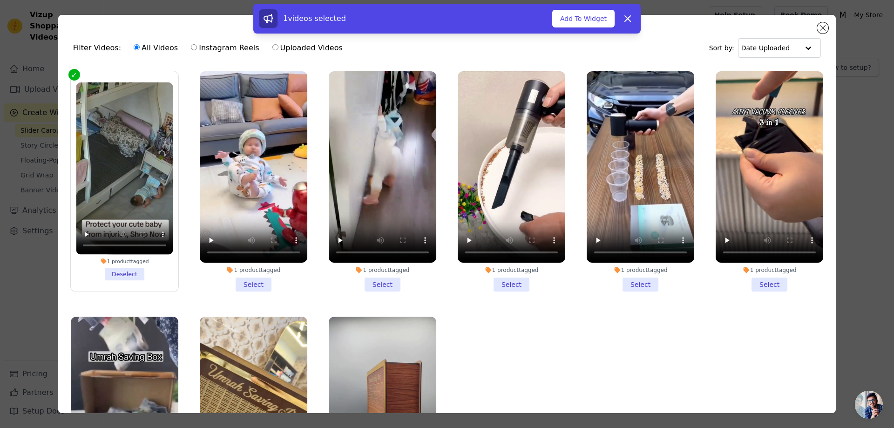
click at [246, 282] on li "1 product tagged Select" at bounding box center [254, 181] width 108 height 220
click at [0, 0] on input "1 product tagged Select" at bounding box center [0, 0] width 0 height 0
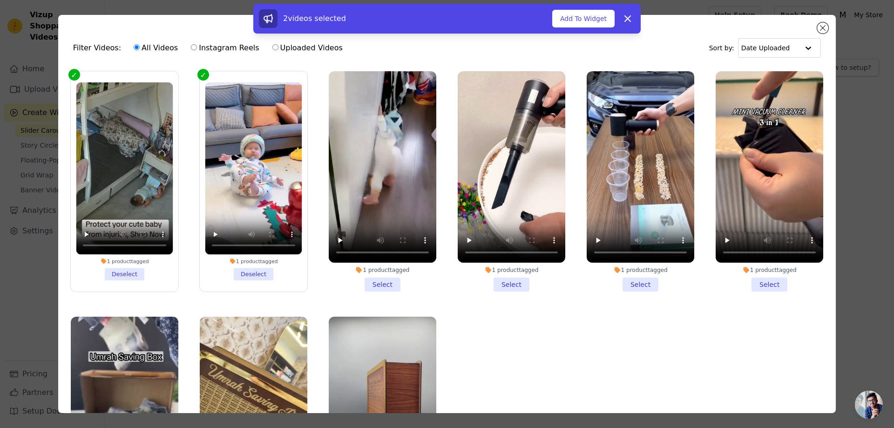
click at [371, 278] on li "1 product tagged Select" at bounding box center [383, 181] width 108 height 220
click at [0, 0] on input "1 product tagged Select" at bounding box center [0, 0] width 0 height 0
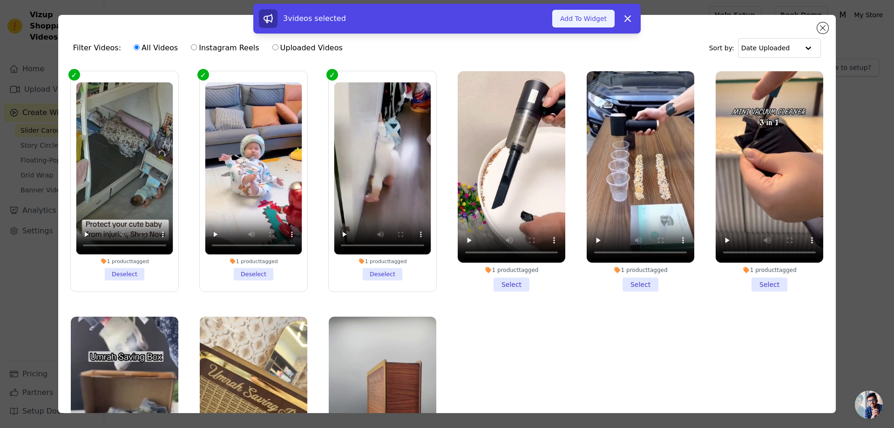
click at [586, 16] on button "Add To Widget" at bounding box center [583, 19] width 62 height 18
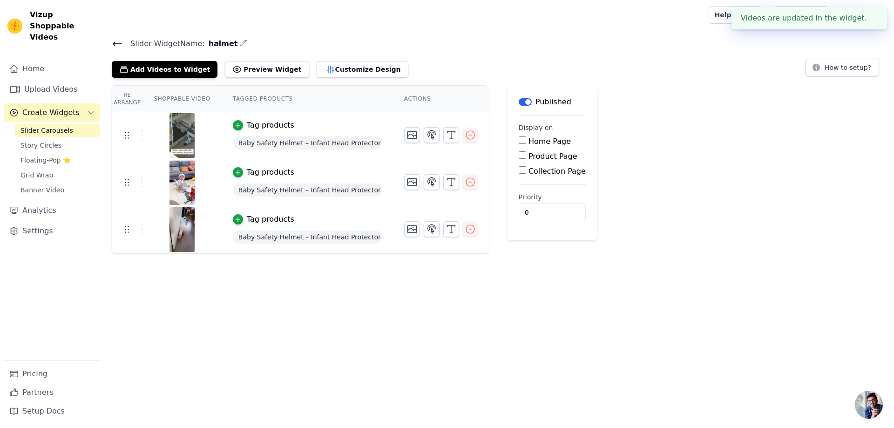
click at [529, 153] on label "Product Page" at bounding box center [553, 156] width 49 height 9
click at [519, 153] on input "Product Page" at bounding box center [522, 154] width 7 height 7
checkbox input "true"
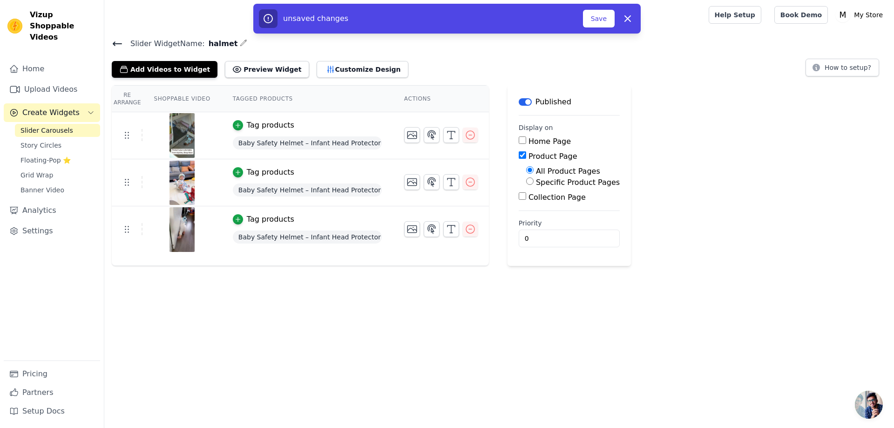
click at [529, 197] on label "Collection Page" at bounding box center [557, 197] width 57 height 9
click at [526, 197] on input "Collection Page" at bounding box center [522, 195] width 7 height 7
checkbox input "true"
click at [536, 223] on label "Specific Collection Pages" at bounding box center [582, 223] width 93 height 9
click at [532, 223] on input "Specific Collection Pages" at bounding box center [529, 221] width 7 height 7
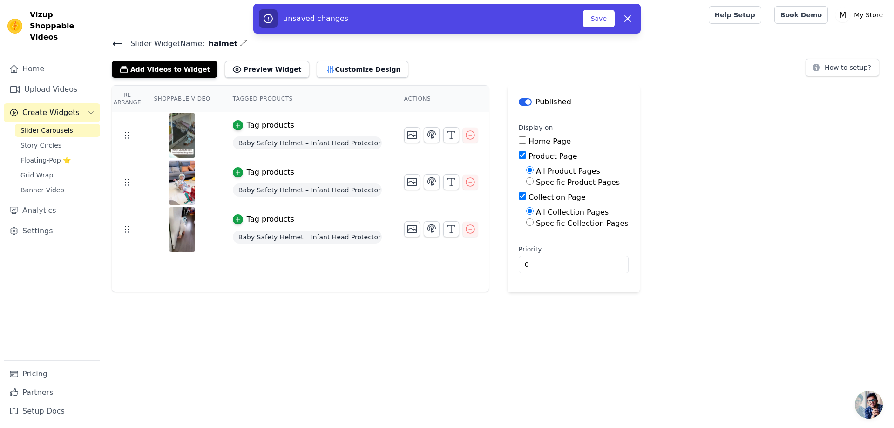
radio input "true"
click at [555, 244] on button "Select Collection Pages" at bounding box center [570, 245] width 88 height 16
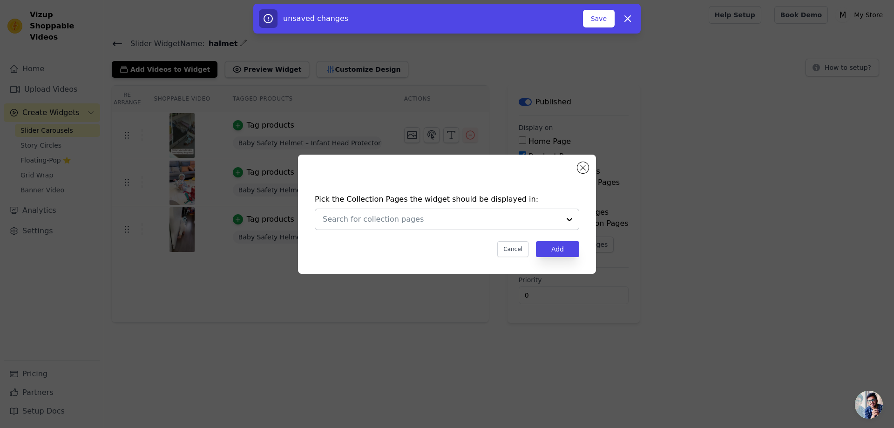
click at [470, 220] on input "text" at bounding box center [441, 219] width 237 height 11
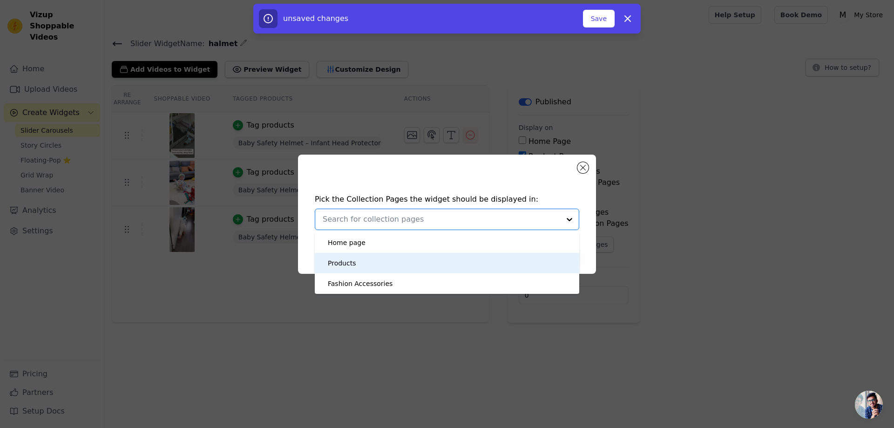
click at [404, 264] on div "Products" at bounding box center [447, 263] width 246 height 20
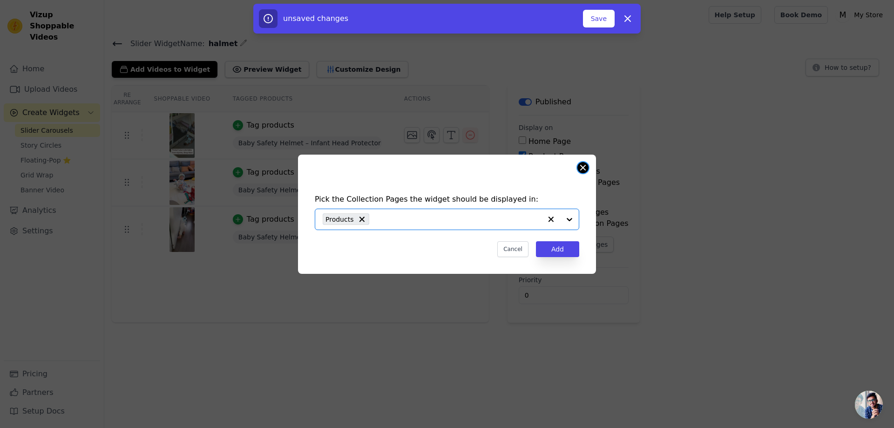
click at [585, 167] on button "Close modal" at bounding box center [582, 167] width 11 height 11
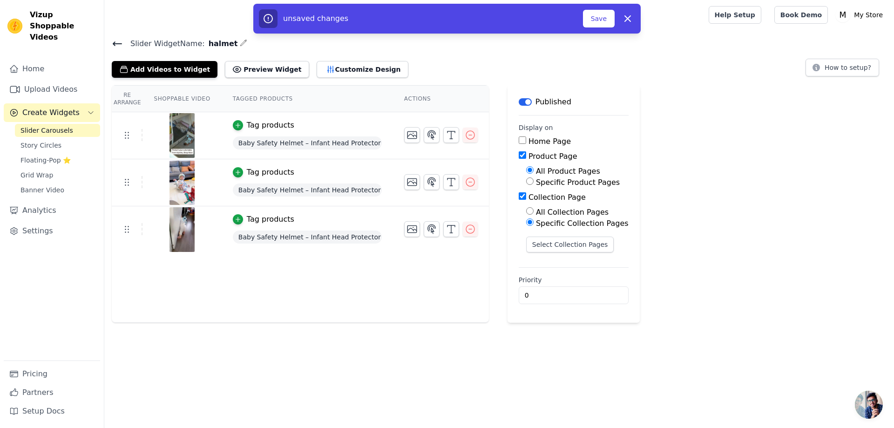
click at [536, 181] on label "Specific Product Pages" at bounding box center [578, 182] width 84 height 9
click at [534, 181] on input "Specific Product Pages" at bounding box center [529, 180] width 7 height 7
radio input "true"
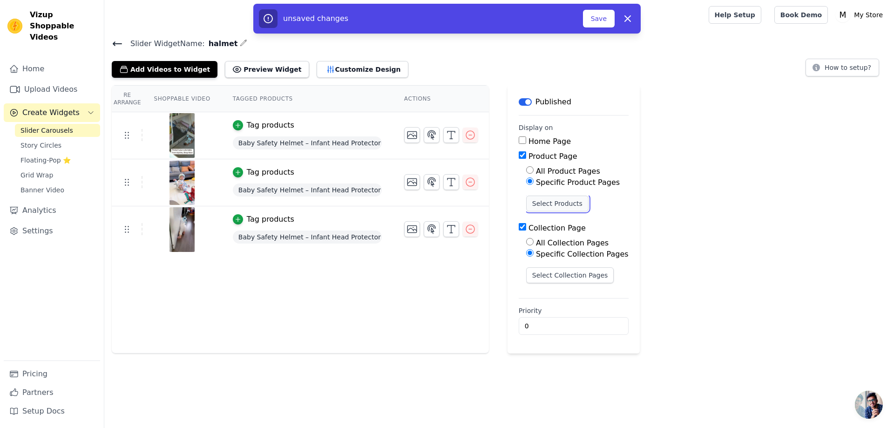
click at [547, 204] on button "Select Products" at bounding box center [557, 204] width 62 height 16
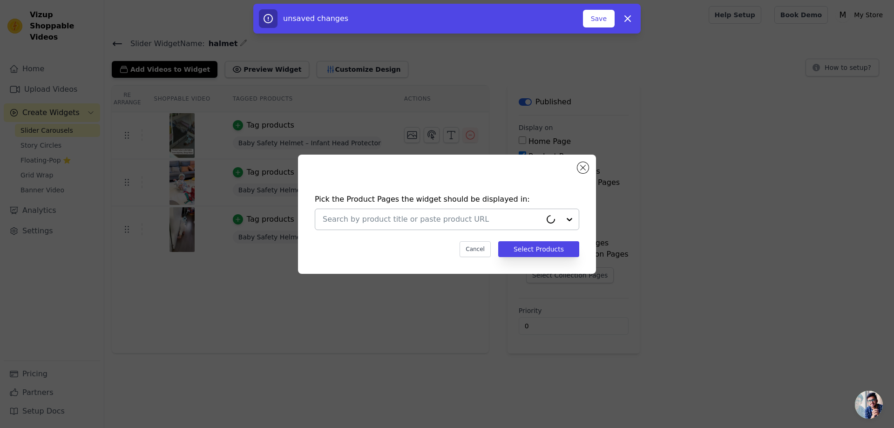
click at [484, 215] on input "text" at bounding box center [432, 219] width 219 height 11
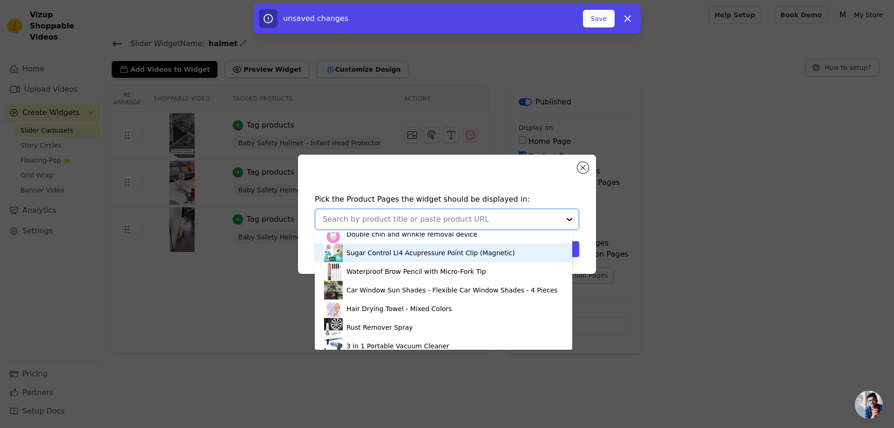
scroll to position [53, 0]
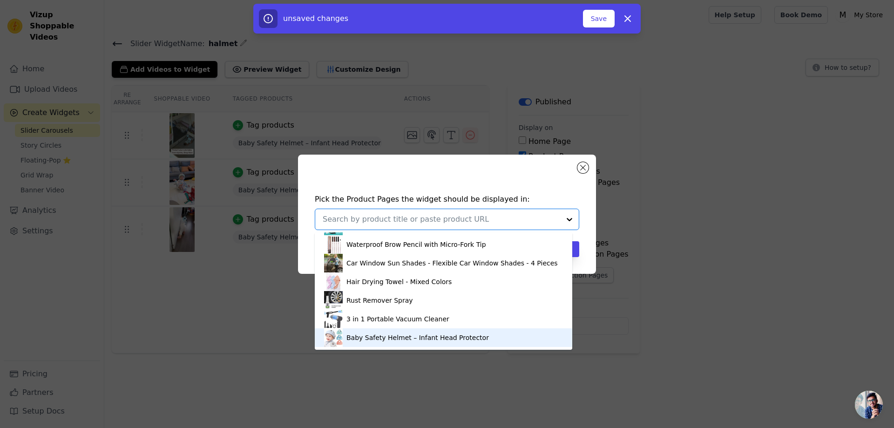
click at [366, 339] on div "Baby Safety Helmet – Infant Head Protector" at bounding box center [417, 337] width 142 height 9
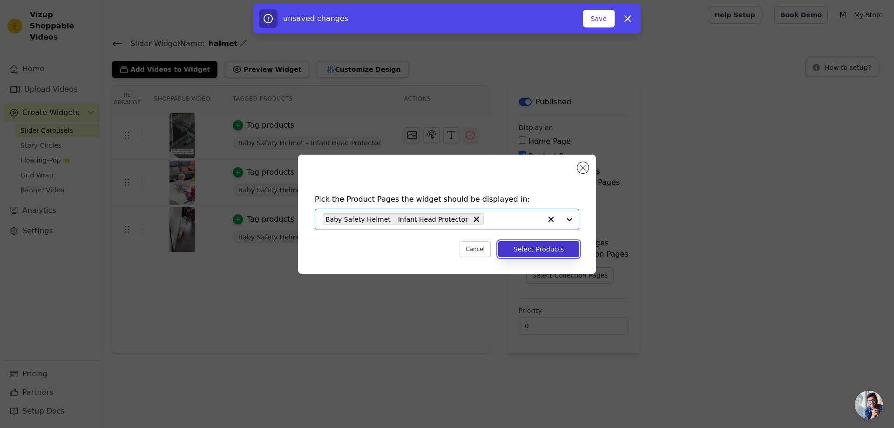
click at [529, 248] on button "Select Products" at bounding box center [538, 249] width 81 height 16
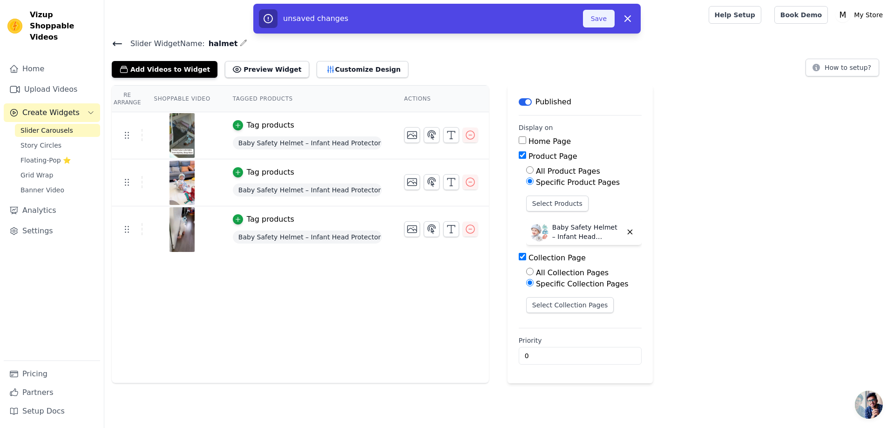
click at [607, 20] on button "Save" at bounding box center [599, 19] width 32 height 18
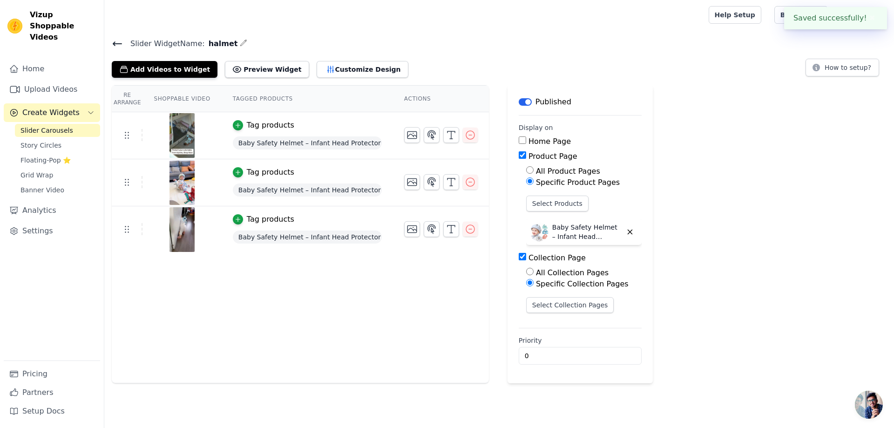
click at [601, 21] on div at bounding box center [405, 15] width 586 height 30
click at [260, 72] on button "Preview Widget" at bounding box center [267, 69] width 84 height 17
click at [69, 124] on link "Slider Carousels" at bounding box center [57, 130] width 85 height 13
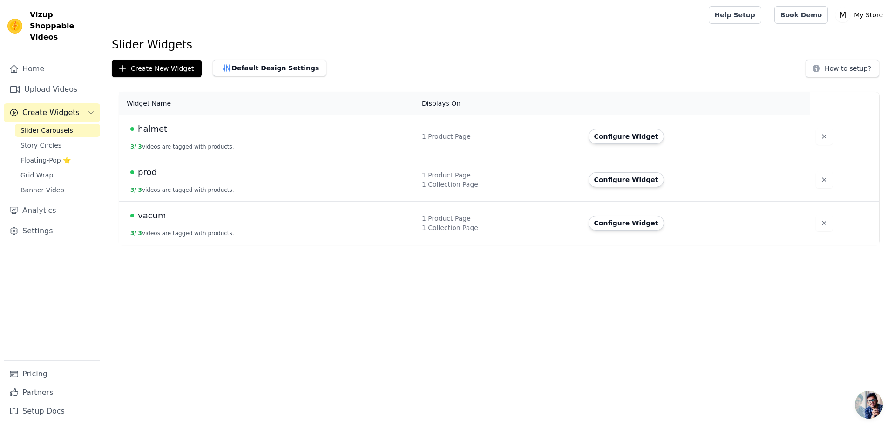
click at [176, 172] on div "prod" at bounding box center [270, 172] width 280 height 13
click at [443, 189] on div "1 Collection Page" at bounding box center [500, 184] width 156 height 9
click at [620, 182] on button "Configure Widget" at bounding box center [626, 179] width 75 height 15
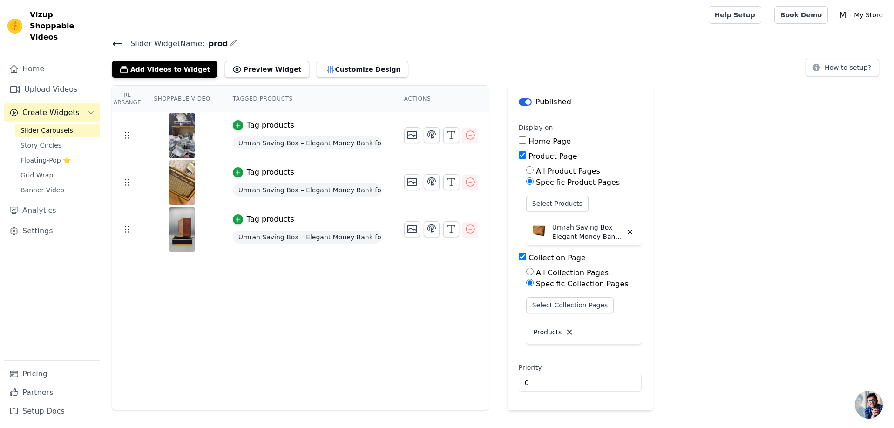
click at [44, 126] on span "Slider Carousels" at bounding box center [46, 130] width 53 height 9
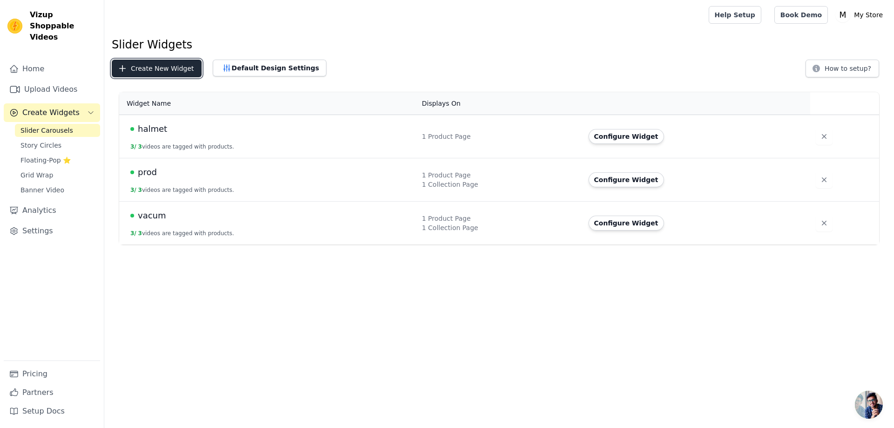
click at [166, 69] on button "Create New Widget" at bounding box center [157, 69] width 90 height 18
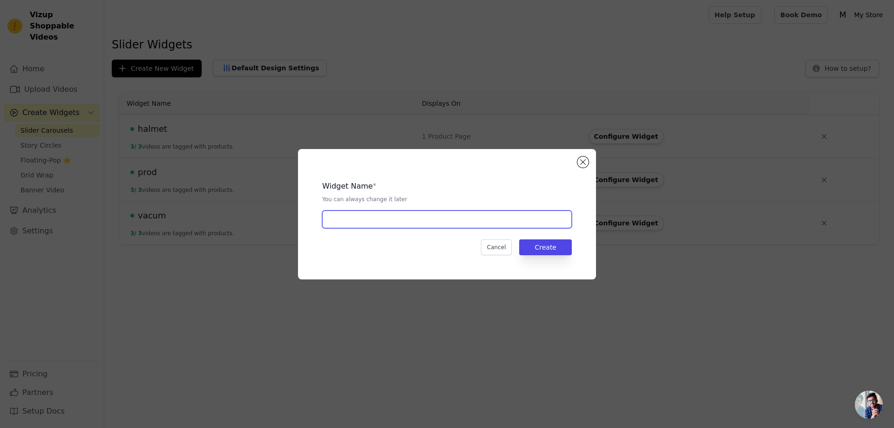
click at [494, 223] on input "text" at bounding box center [447, 219] width 250 height 18
click at [509, 224] on input "text" at bounding box center [447, 219] width 250 height 18
click at [424, 223] on input "text" at bounding box center [447, 219] width 250 height 18
type input "car"
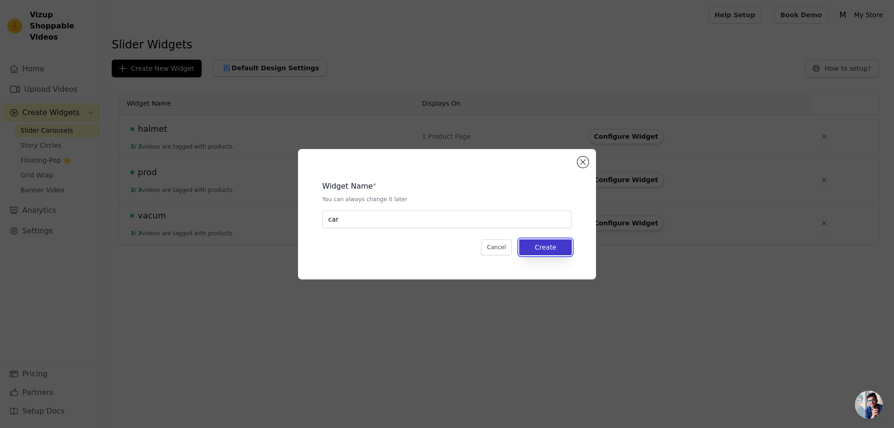
click at [554, 244] on button "Create" at bounding box center [545, 247] width 53 height 16
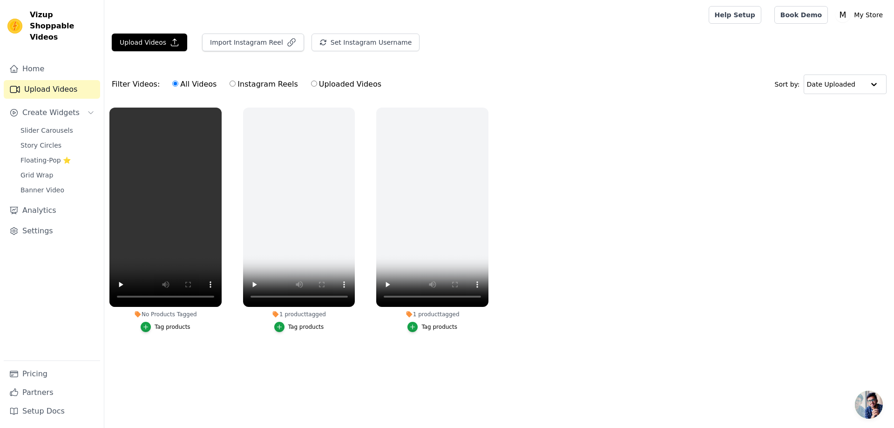
click at [211, 333] on label "No Products Tagged Tag products" at bounding box center [165, 221] width 113 height 229
click at [216, 317] on div "No Products Tagged" at bounding box center [165, 314] width 112 height 7
click at [219, 108] on icon "button" at bounding box center [219, 109] width 7 height 7
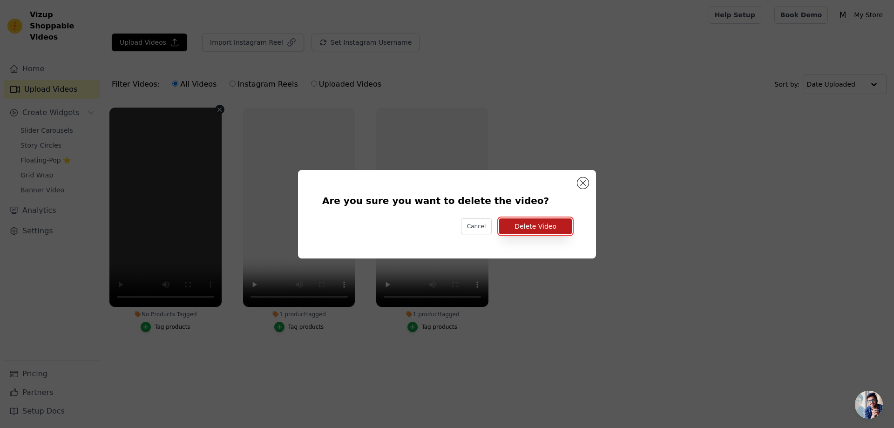
click at [539, 224] on button "Delete Video" at bounding box center [535, 226] width 73 height 16
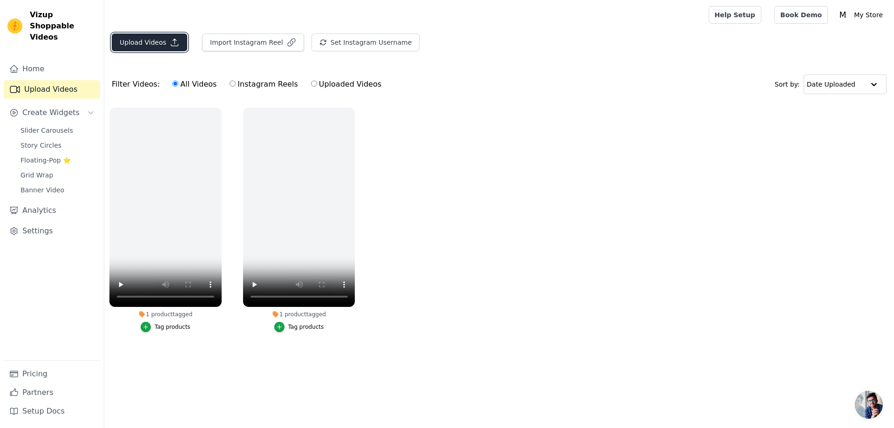
click at [153, 38] on button "Upload Videos" at bounding box center [149, 43] width 75 height 18
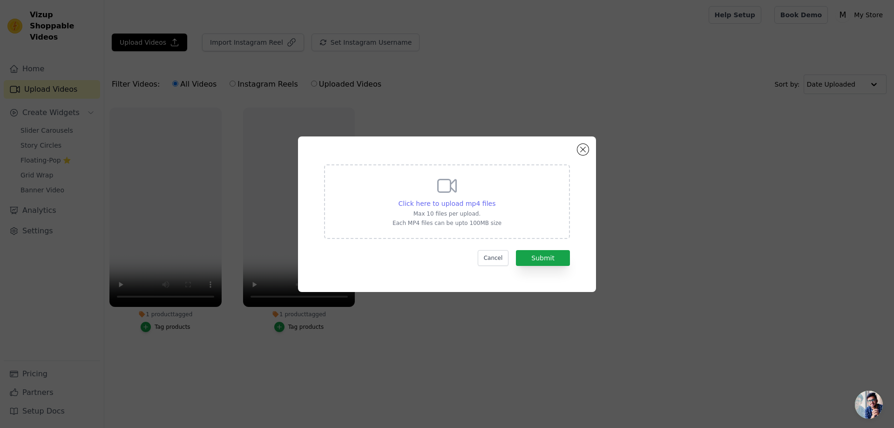
click at [467, 200] on span "Click here to upload mp4 files" at bounding box center [447, 203] width 97 height 7
click at [495, 199] on input "Click here to upload mp4 files Max 10 files per upload. Each MP4 files can be u…" at bounding box center [495, 198] width 0 height 0
type input "C:\fakepath\AQM2xfUilEiX82ov9yjzWtJj-1g2Sb5TM6XPXtksbjuNZsoNN0-O6bzbyQNul8NWGkw…"
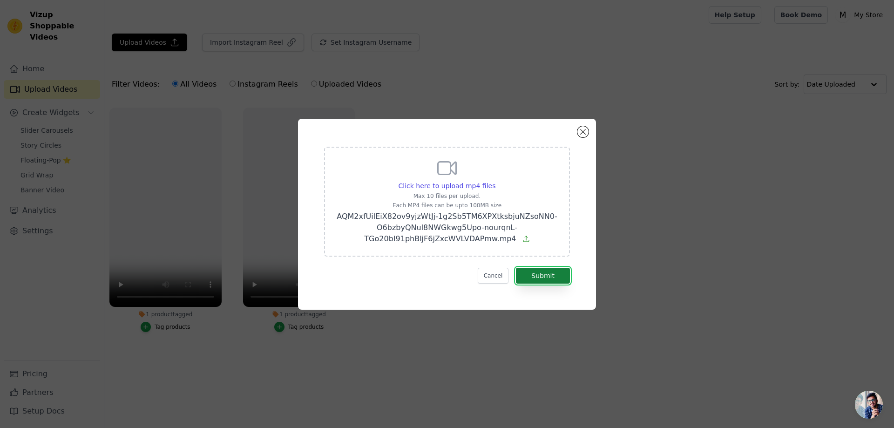
click at [542, 276] on button "Submit" at bounding box center [543, 276] width 54 height 16
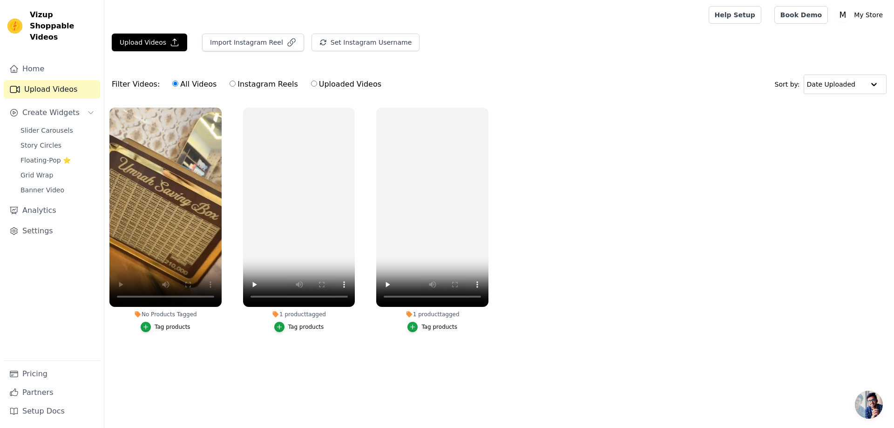
click at [228, 319] on ul "No Products Tagged Tag products 1 product tagged Tag products 1 product tagged …" at bounding box center [499, 228] width 790 height 253
click at [72, 107] on span "Create Widgets" at bounding box center [50, 112] width 57 height 11
click at [80, 103] on button "Create Widgets" at bounding box center [52, 112] width 96 height 19
click at [181, 329] on div "Tag products" at bounding box center [173, 326] width 36 height 7
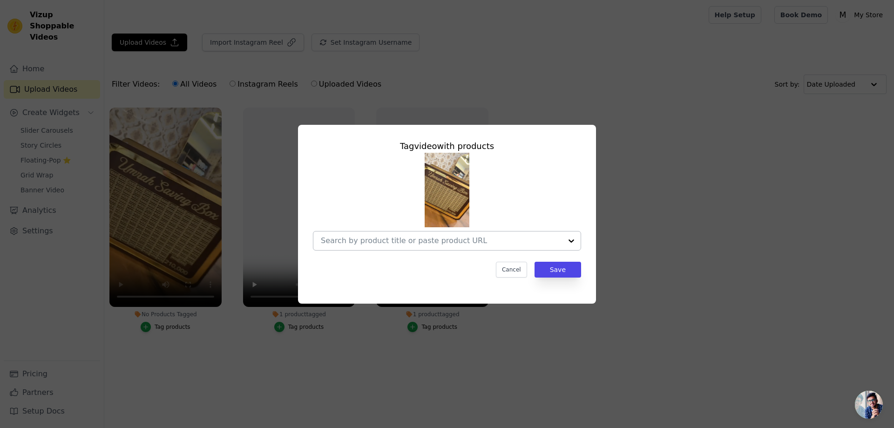
click at [570, 240] on div at bounding box center [571, 240] width 19 height 19
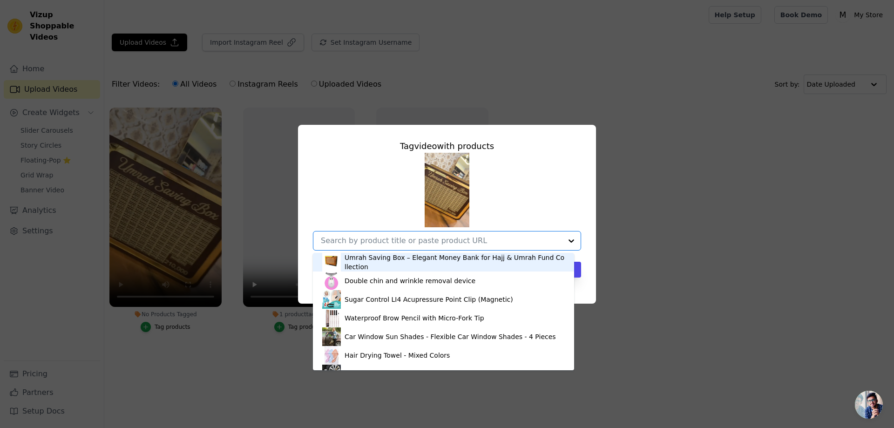
click at [417, 267] on div "Umrah Saving Box – Elegant Money Bank for Hajj & Umrah Fund Collection" at bounding box center [455, 262] width 220 height 19
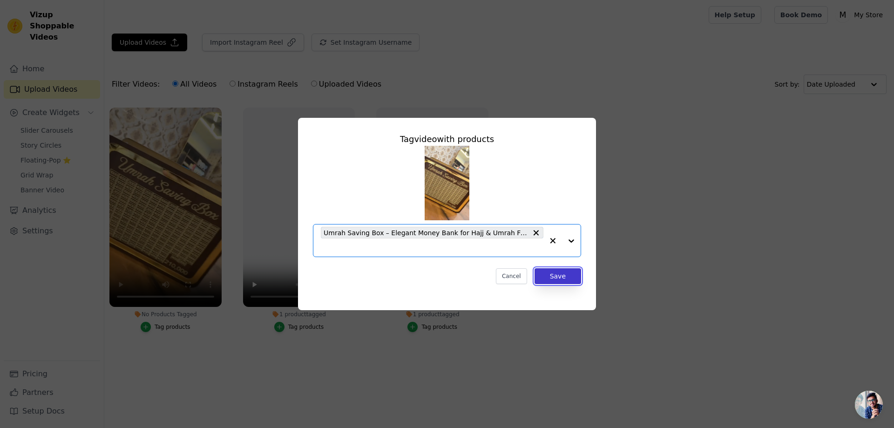
click at [564, 278] on button "Save" at bounding box center [558, 276] width 47 height 16
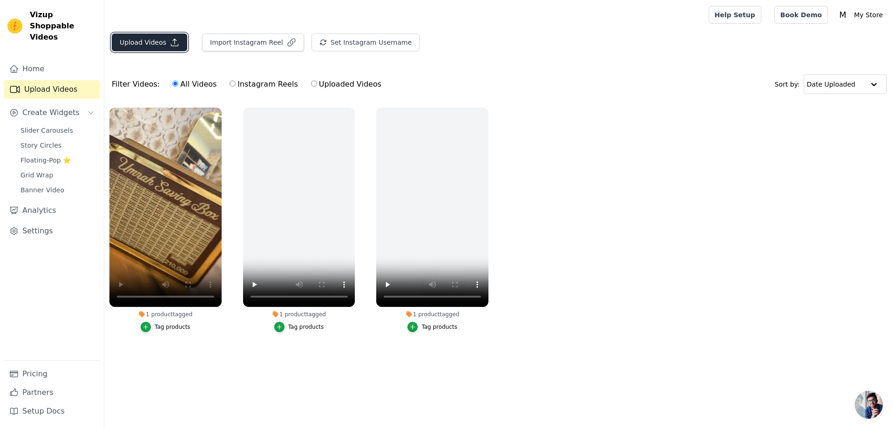
click at [159, 40] on button "Upload Videos" at bounding box center [149, 43] width 75 height 18
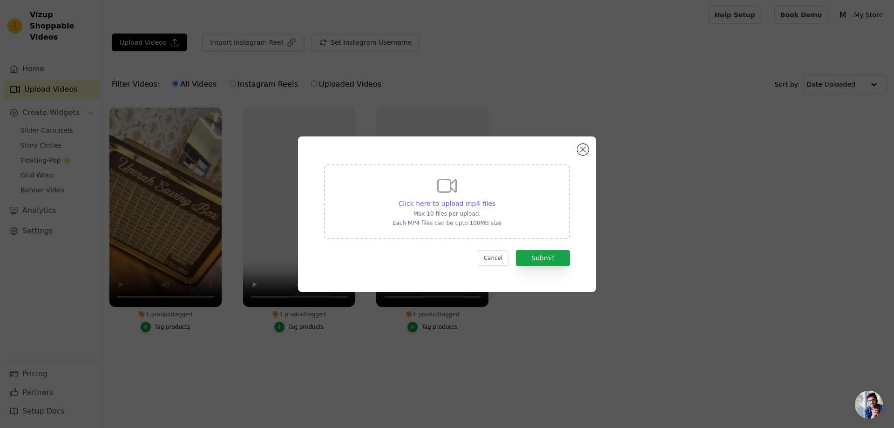
click at [466, 203] on span "Click here to upload mp4 files" at bounding box center [447, 203] width 97 height 7
click at [495, 199] on input "Click here to upload mp4 files Max 10 files per upload. Each MP4 files can be u…" at bounding box center [495, 198] width 0 height 0
click at [584, 149] on button "Close modal" at bounding box center [582, 149] width 11 height 11
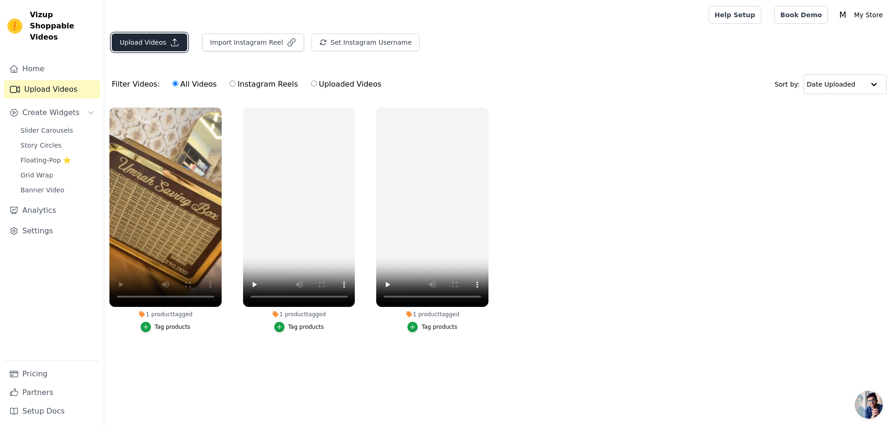
click at [142, 42] on button "Upload Videos" at bounding box center [149, 43] width 75 height 18
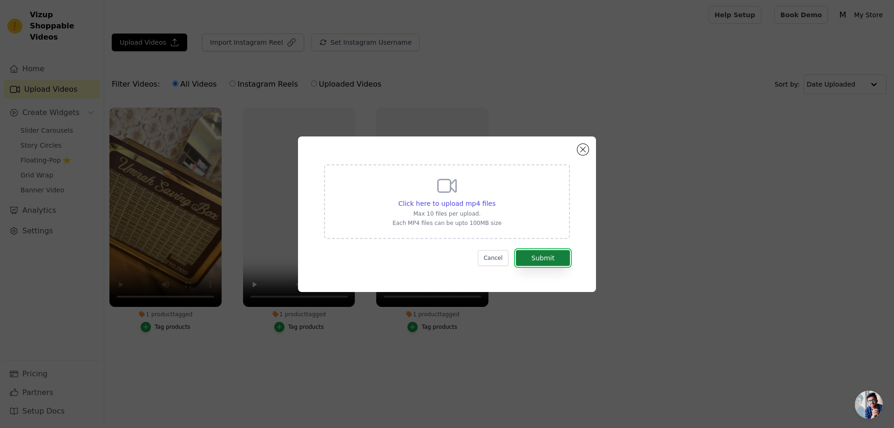
click at [561, 258] on button "Submit" at bounding box center [543, 258] width 54 height 16
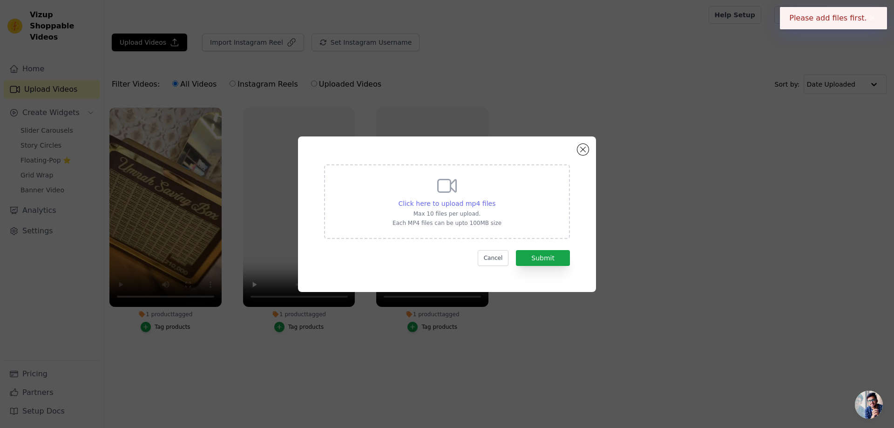
click at [480, 203] on span "Click here to upload mp4 files" at bounding box center [447, 203] width 97 height 7
click at [495, 199] on input "Click here to upload mp4 files Max 10 files per upload. Each MP4 files can be u…" at bounding box center [495, 198] width 0 height 0
click at [474, 200] on span "Click here to upload mp4 files" at bounding box center [447, 203] width 97 height 7
click at [495, 199] on input "Click here to upload mp4 files Max 10 files per upload. Each MP4 files can be u…" at bounding box center [495, 198] width 0 height 0
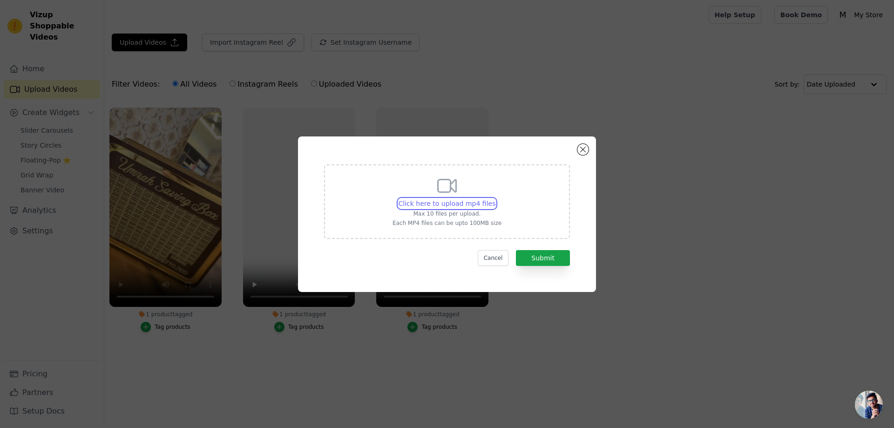
type input "C:\fakepath\fotor-video_remover_object-preview-20250929143955.mp4"
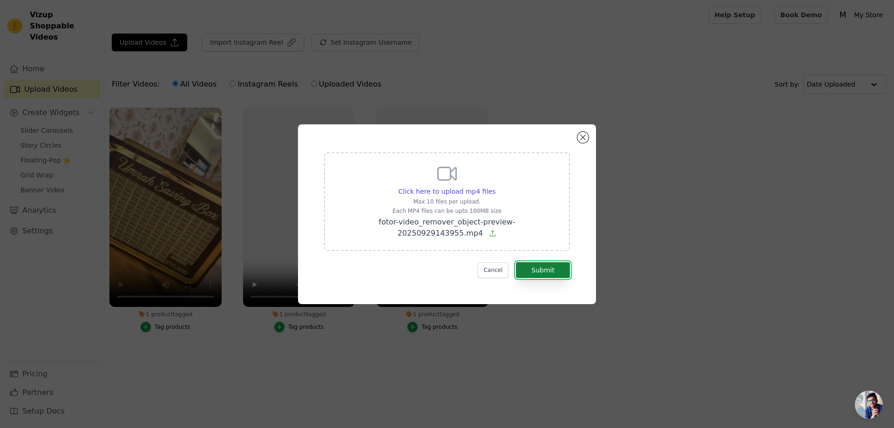
click at [552, 267] on button "Submit" at bounding box center [543, 270] width 54 height 16
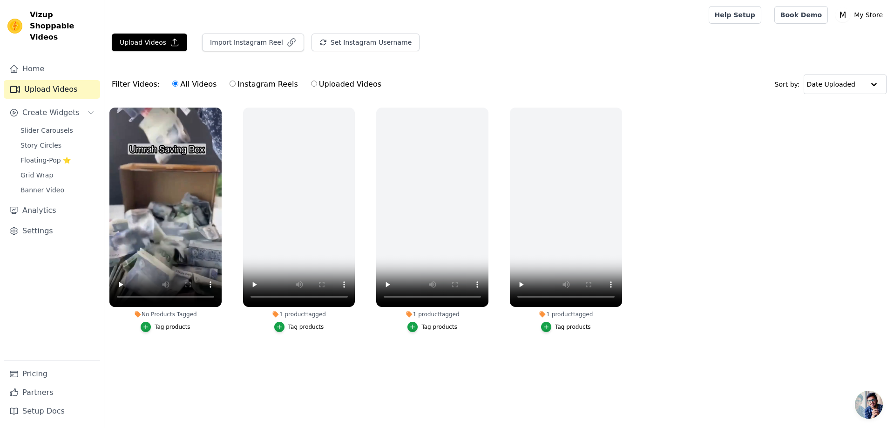
click at [207, 68] on div "Filter Videos: All Videos Instagram Reels Uploaded Videos Sort by: Date Uploaded" at bounding box center [499, 84] width 790 height 36
click at [180, 326] on div "Tag products" at bounding box center [173, 326] width 36 height 7
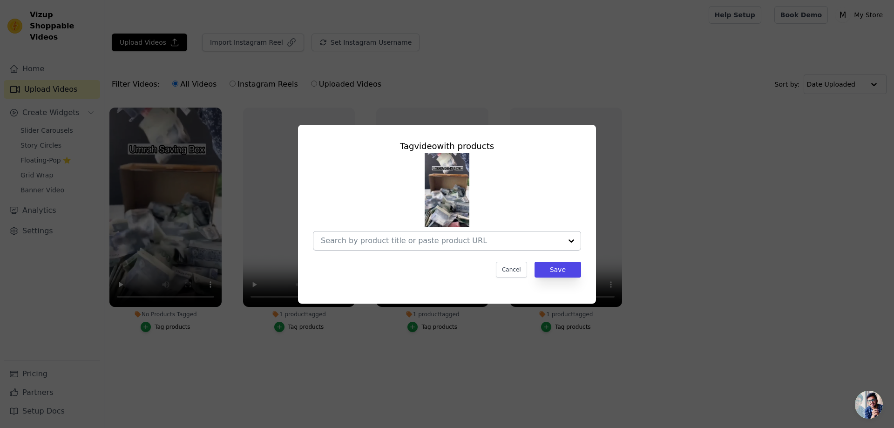
click at [567, 241] on div at bounding box center [571, 240] width 19 height 19
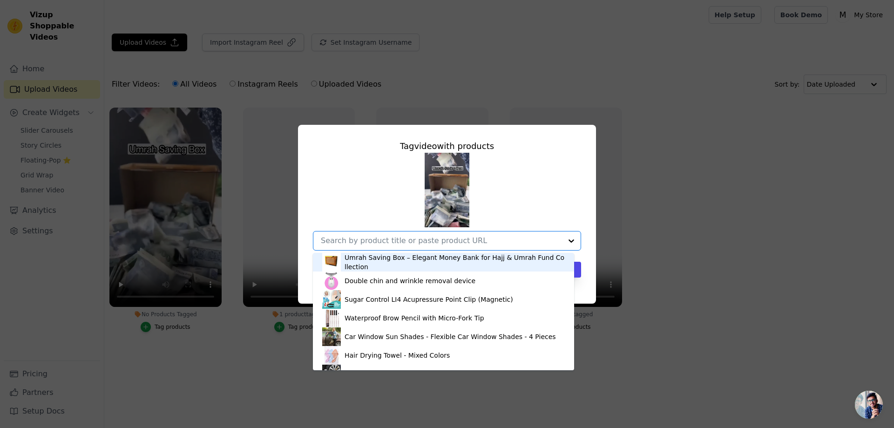
click at [378, 263] on div "Umrah Saving Box – Elegant Money Bank for Hajj & Umrah Fund Collection" at bounding box center [455, 262] width 220 height 19
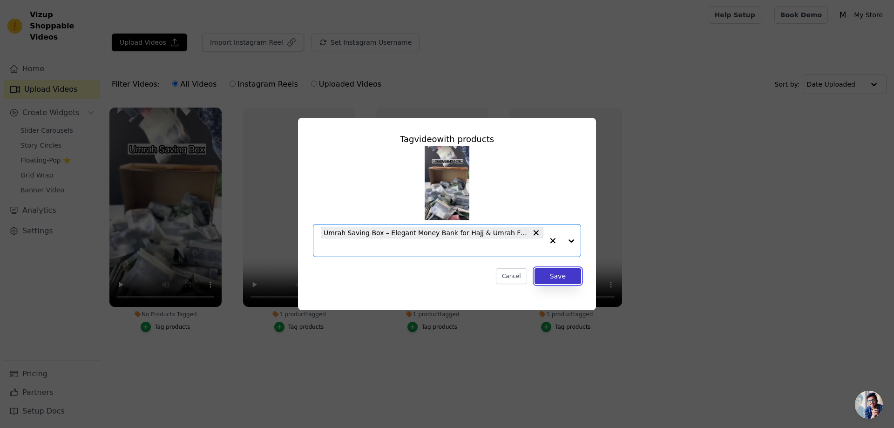
click at [573, 276] on button "Save" at bounding box center [558, 276] width 47 height 16
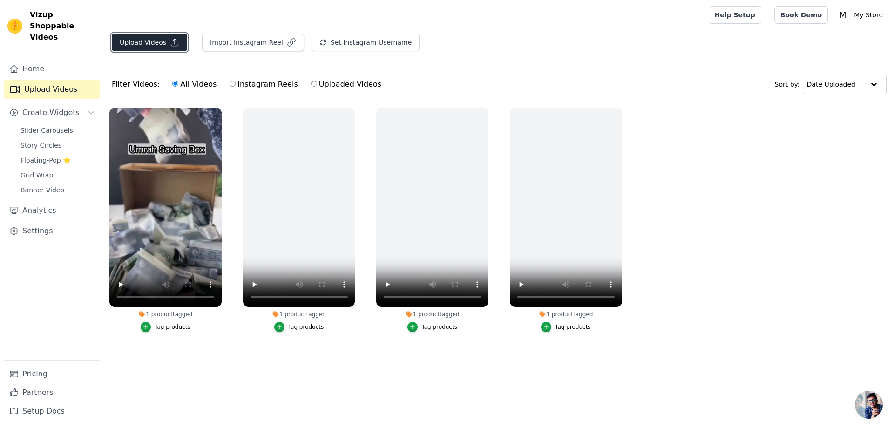
click at [170, 41] on icon "button" at bounding box center [174, 42] width 9 height 9
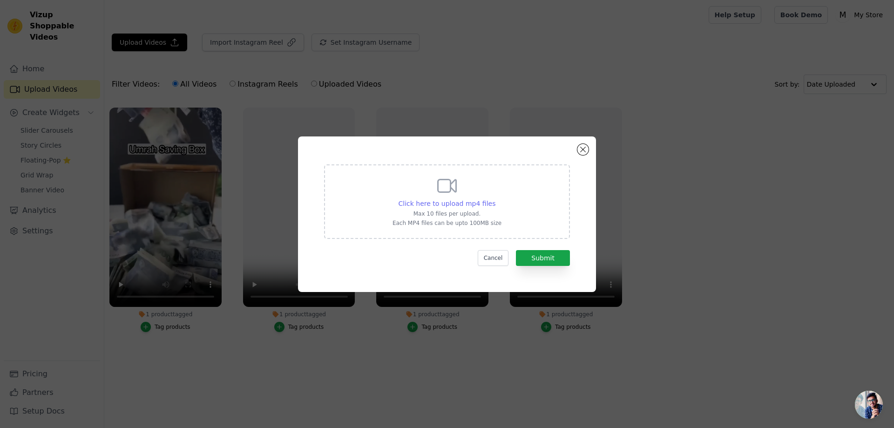
click at [461, 203] on span "Click here to upload mp4 files" at bounding box center [447, 203] width 97 height 7
click at [495, 199] on input "Click here to upload mp4 files Max 10 files per upload. Each MP4 files can be u…" at bounding box center [495, 198] width 0 height 0
click at [470, 206] on span "Click here to upload mp4 files" at bounding box center [447, 203] width 97 height 7
click at [495, 199] on input "Click here to upload mp4 files Max 10 files per upload. Each MP4 files can be u…" at bounding box center [495, 198] width 0 height 0
click at [468, 202] on span "Click here to upload mp4 files" at bounding box center [447, 203] width 97 height 7
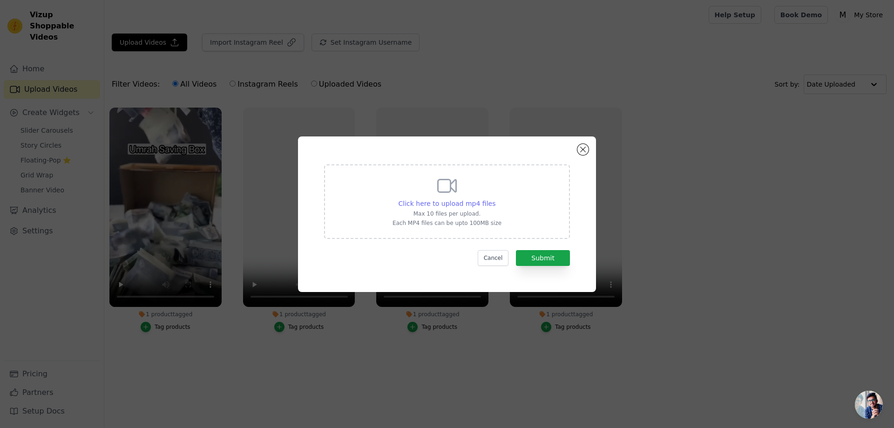
click at [495, 199] on input "Click here to upload mp4 files Max 10 files per upload. Each MP4 files can be u…" at bounding box center [495, 198] width 0 height 0
type input "C:\fakepath\untext_download (4).mp4"
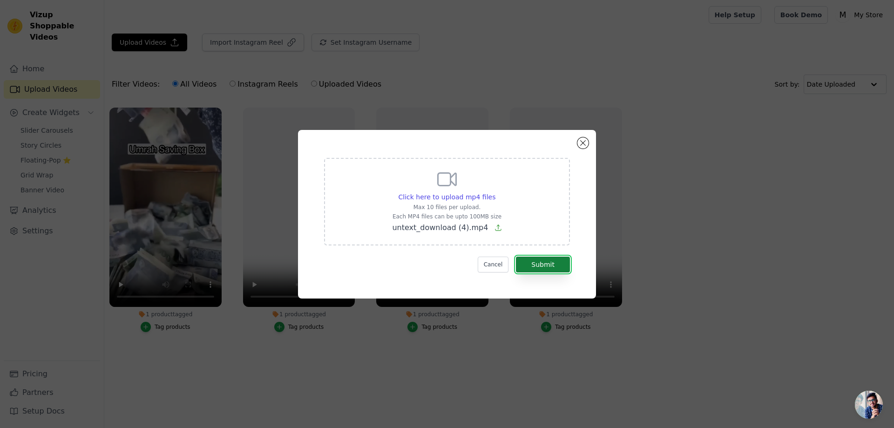
click at [532, 267] on button "Submit" at bounding box center [543, 265] width 54 height 16
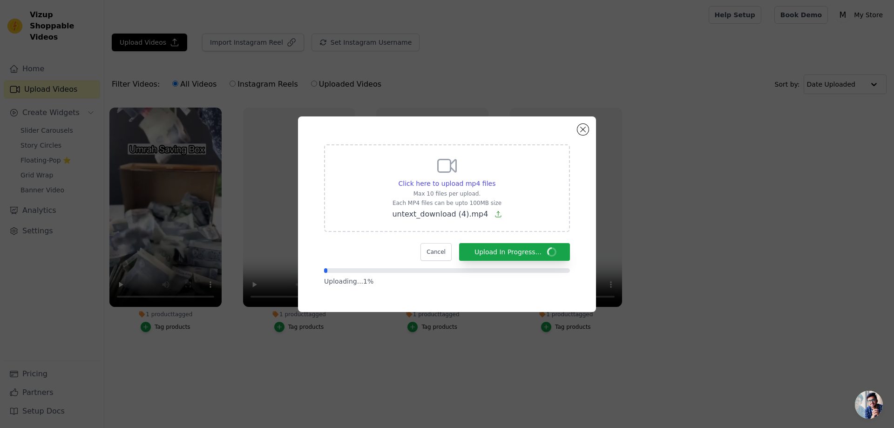
drag, startPoint x: 468, startPoint y: 127, endPoint x: 546, endPoint y: 156, distance: 83.1
click at [546, 156] on div "Click here to upload mp4 files Max 10 files per upload. Each MP4 files can be u…" at bounding box center [447, 214] width 298 height 196
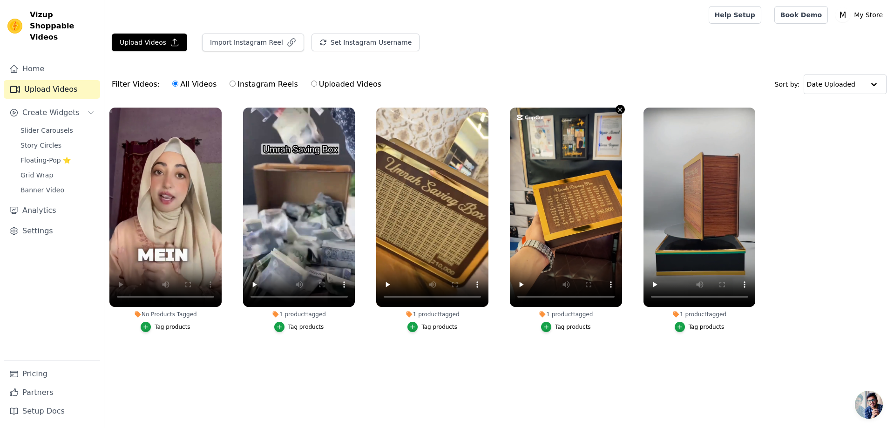
click at [620, 108] on icon "button" at bounding box center [620, 109] width 7 height 7
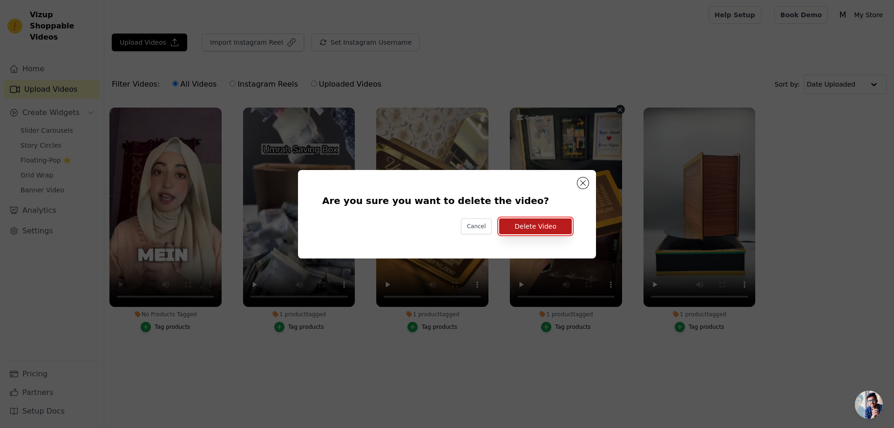
click at [532, 227] on button "Delete Video" at bounding box center [535, 226] width 73 height 16
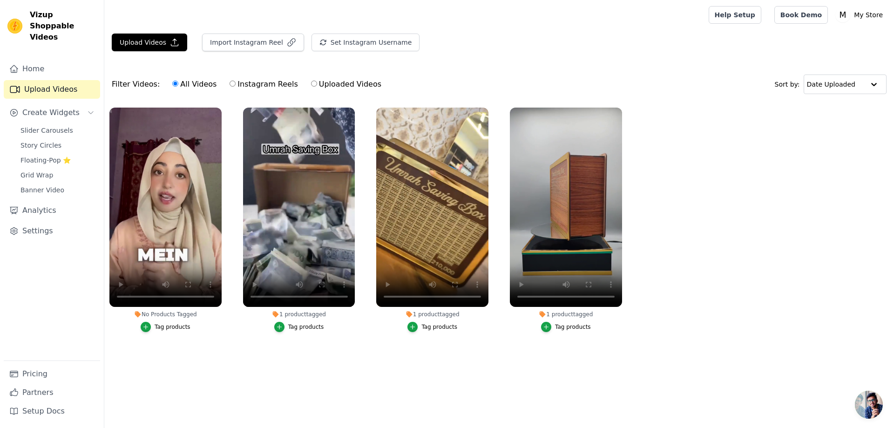
click at [175, 330] on div "Tag products" at bounding box center [173, 326] width 36 height 7
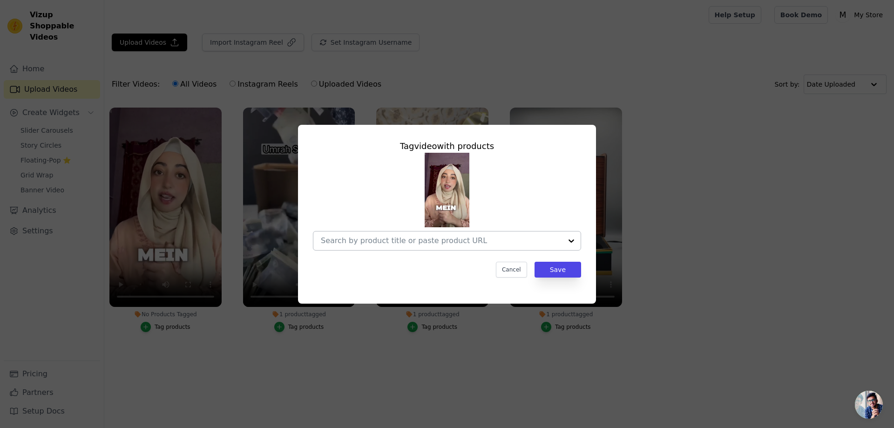
click at [570, 241] on div at bounding box center [571, 240] width 19 height 19
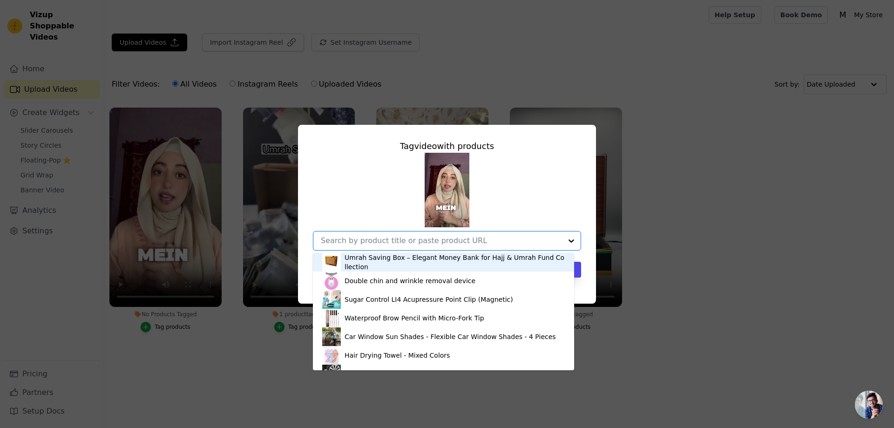
click at [416, 260] on div "Umrah Saving Box – Elegant Money Bank for Hajj & Umrah Fund Collection" at bounding box center [455, 262] width 220 height 19
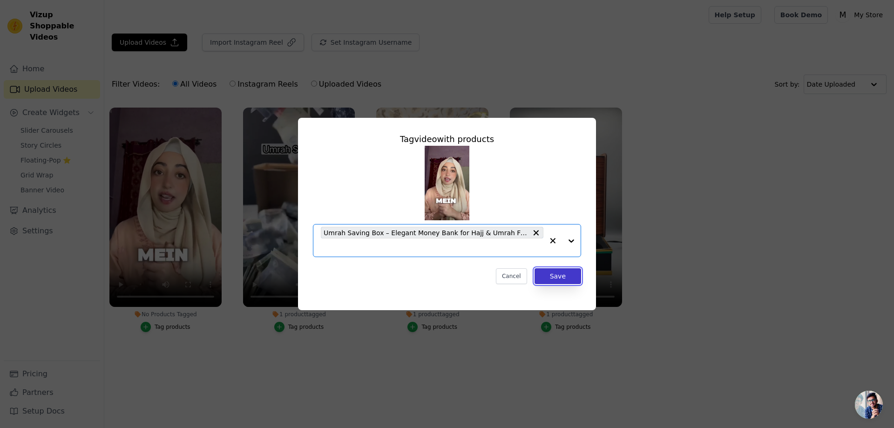
click at [569, 271] on button "Save" at bounding box center [558, 276] width 47 height 16
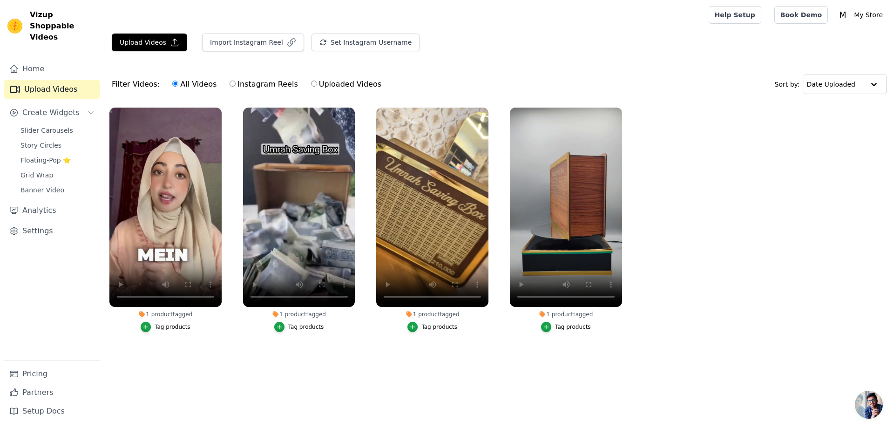
click at [230, 254] on ul "1 product tagged Tag products 1 product tagged Tag products 1 product tagged Ta…" at bounding box center [499, 228] width 790 height 253
click at [219, 109] on icon "button" at bounding box center [220, 110] width 4 height 4
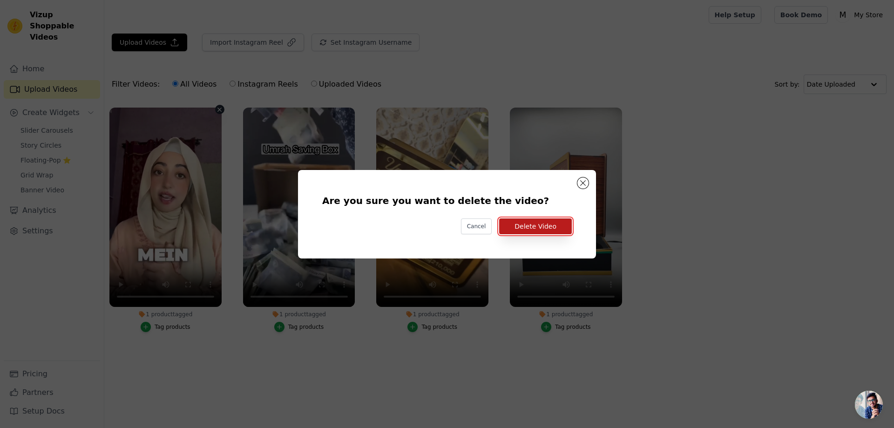
click at [559, 231] on button "Delete Video" at bounding box center [535, 226] width 73 height 16
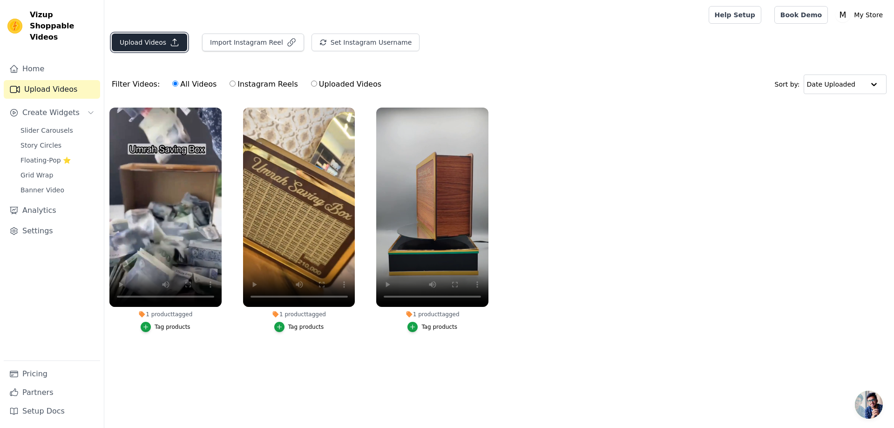
click at [170, 41] on icon "button" at bounding box center [174, 42] width 9 height 9
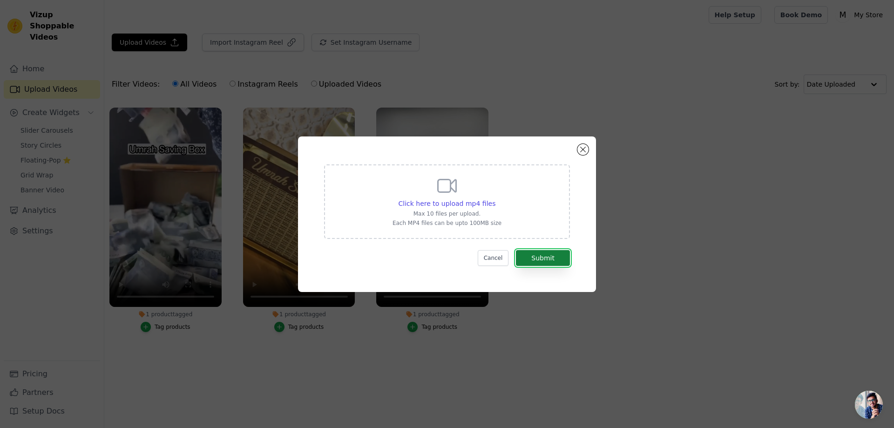
click at [541, 257] on button "Submit" at bounding box center [543, 258] width 54 height 16
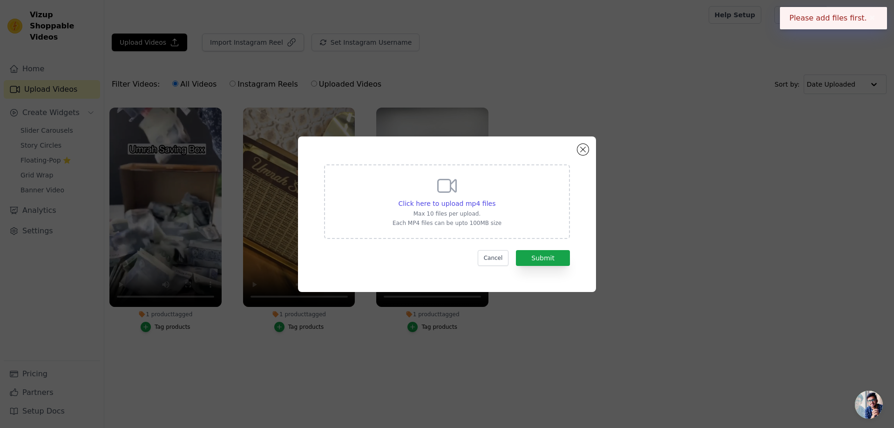
click at [463, 193] on div "Click here to upload mp4 files Max 10 files per upload. Each MP4 files can be u…" at bounding box center [447, 201] width 109 height 52
click at [495, 198] on input "Click here to upload mp4 files Max 10 files per upload. Each MP4 files can be u…" at bounding box center [495, 198] width 0 height 0
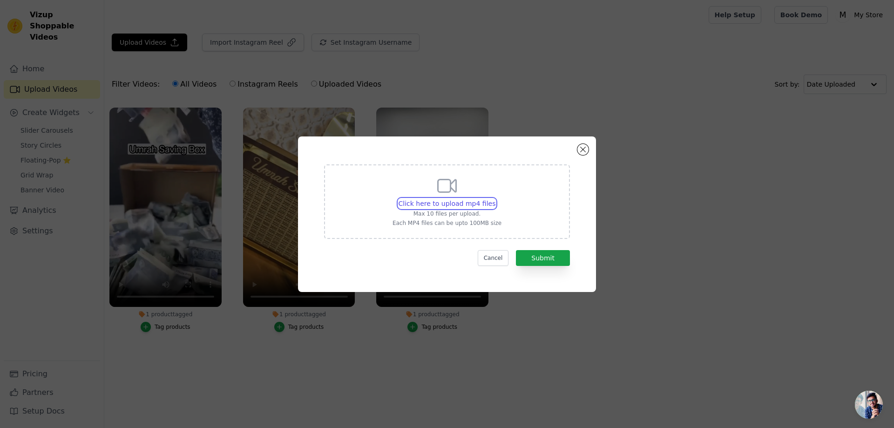
type input "C:\fakepath\download (7).mp4"
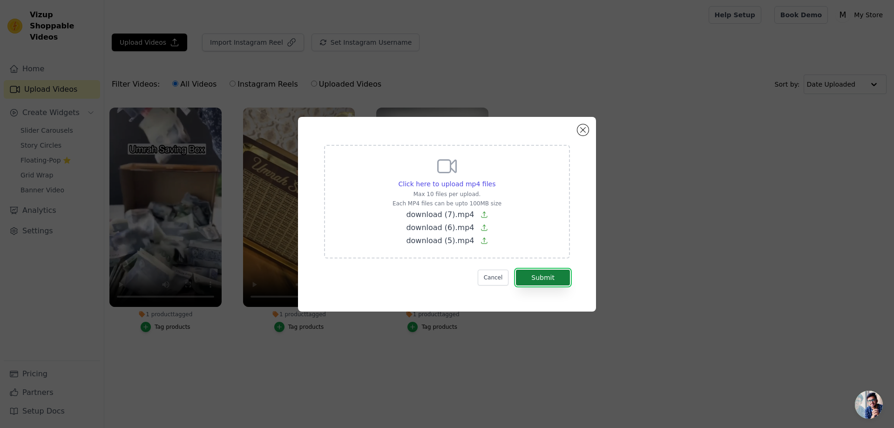
click at [536, 279] on button "Submit" at bounding box center [543, 278] width 54 height 16
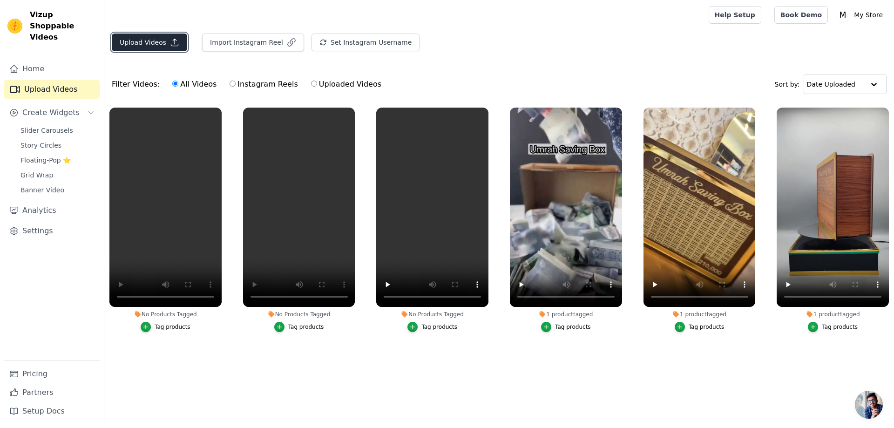
click at [145, 43] on button "Upload Videos" at bounding box center [149, 43] width 75 height 18
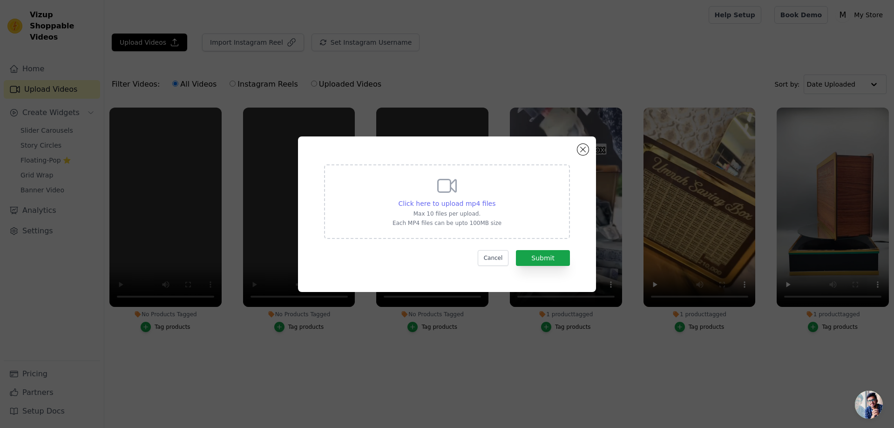
click at [476, 205] on span "Click here to upload mp4 files" at bounding box center [447, 203] width 97 height 7
click at [495, 199] on input "Click here to upload mp4 files Max 10 files per upload. Each MP4 files can be u…" at bounding box center [495, 198] width 0 height 0
type input "C:\fakepath\untext_download (6).mp4"
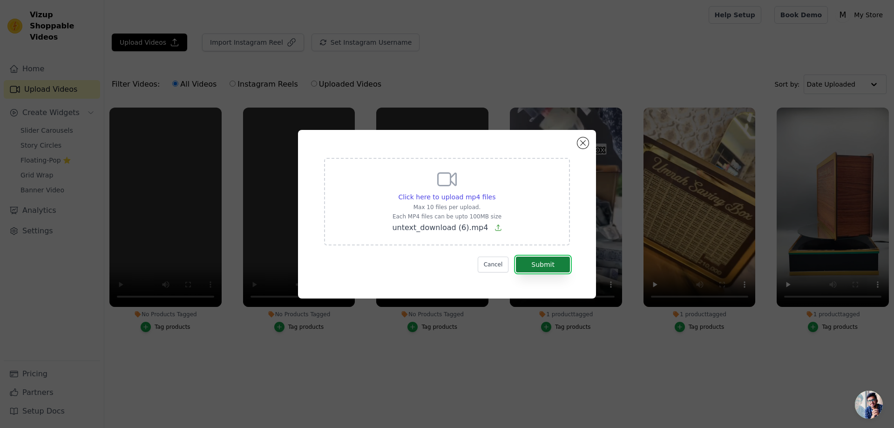
click at [543, 265] on button "Submit" at bounding box center [543, 265] width 54 height 16
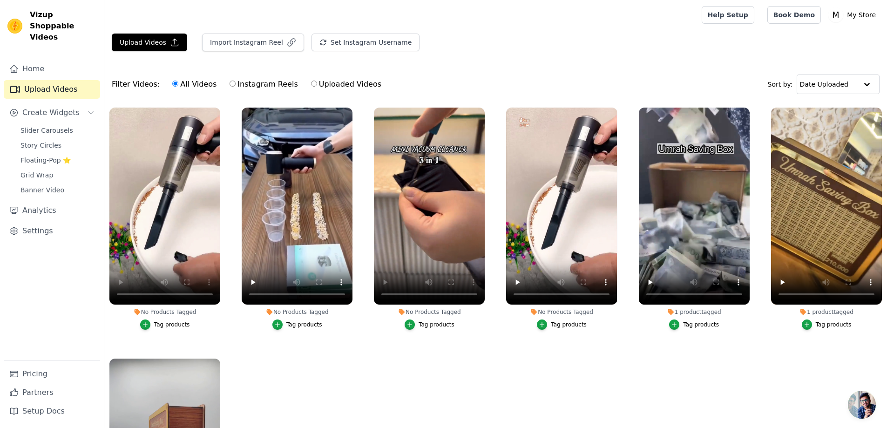
click at [160, 326] on div "Tag products" at bounding box center [172, 324] width 36 height 7
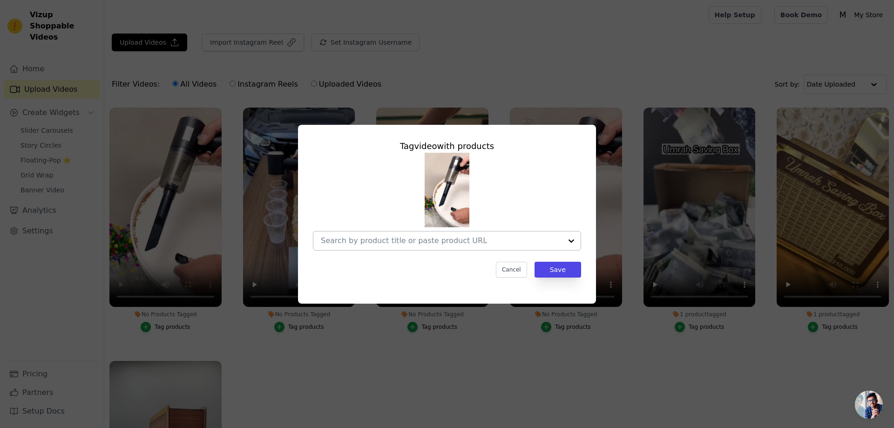
click at [564, 242] on div at bounding box center [571, 240] width 19 height 19
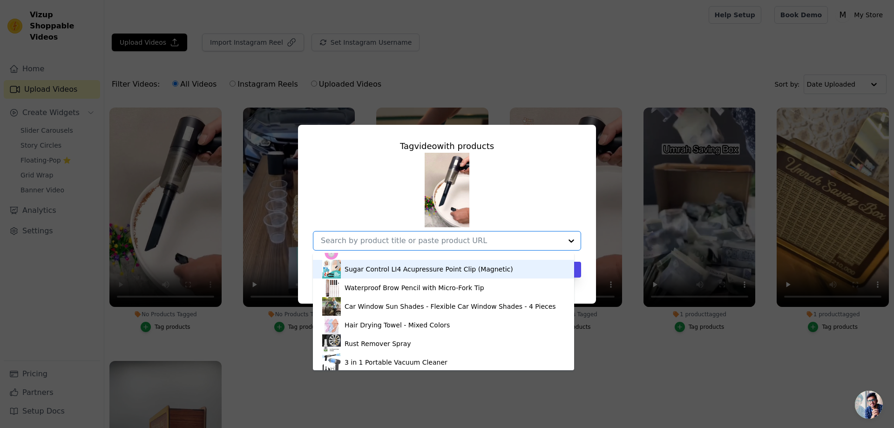
scroll to position [50, 0]
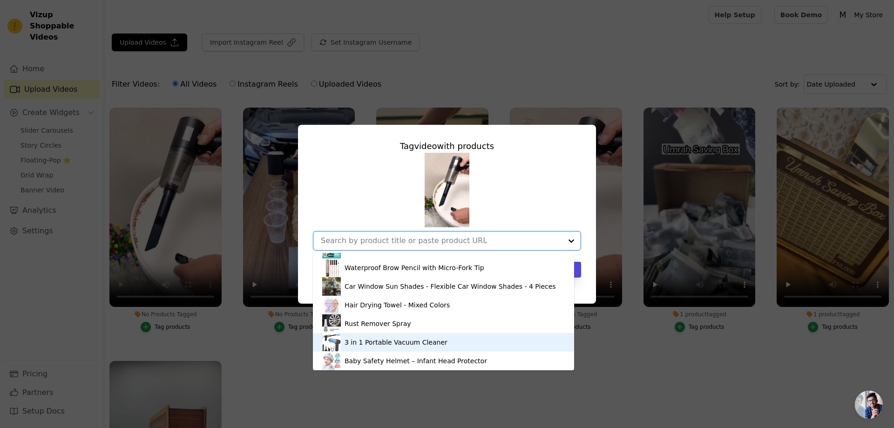
click at [391, 345] on div "3 in 1 Portable Vacuum Cleaner" at bounding box center [396, 342] width 103 height 9
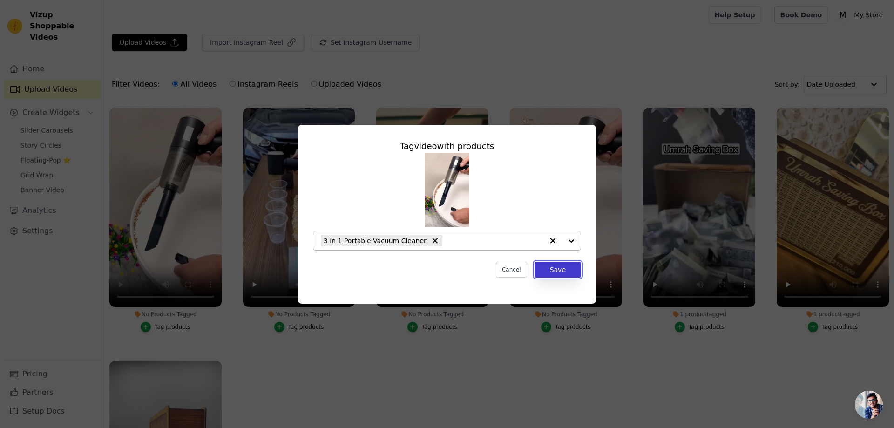
click at [558, 270] on button "Save" at bounding box center [558, 270] width 47 height 16
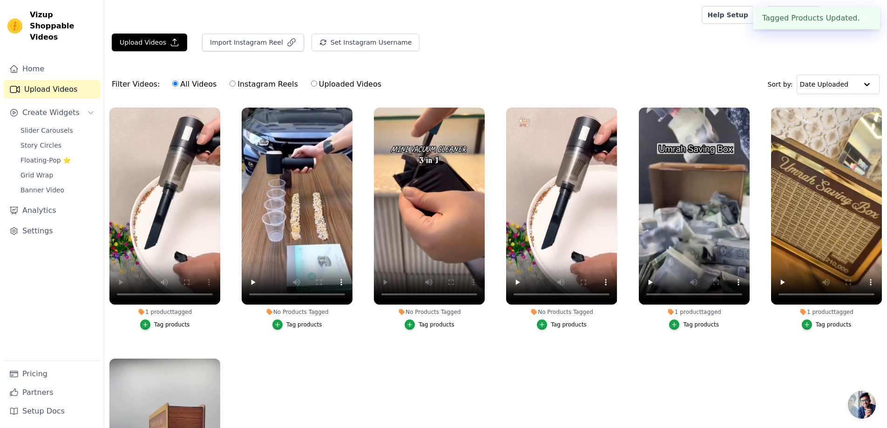
click at [309, 323] on div "Tag products" at bounding box center [304, 324] width 36 height 7
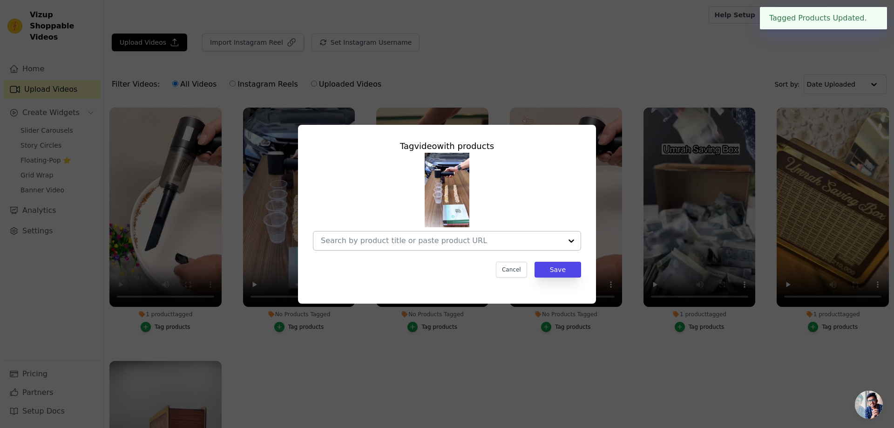
click at [573, 244] on div at bounding box center [571, 240] width 19 height 19
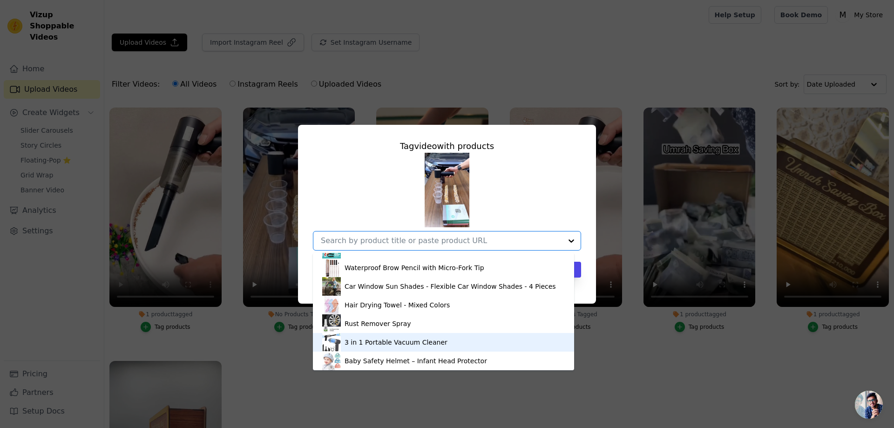
click at [374, 345] on div "3 in 1 Portable Vacuum Cleaner" at bounding box center [396, 342] width 103 height 9
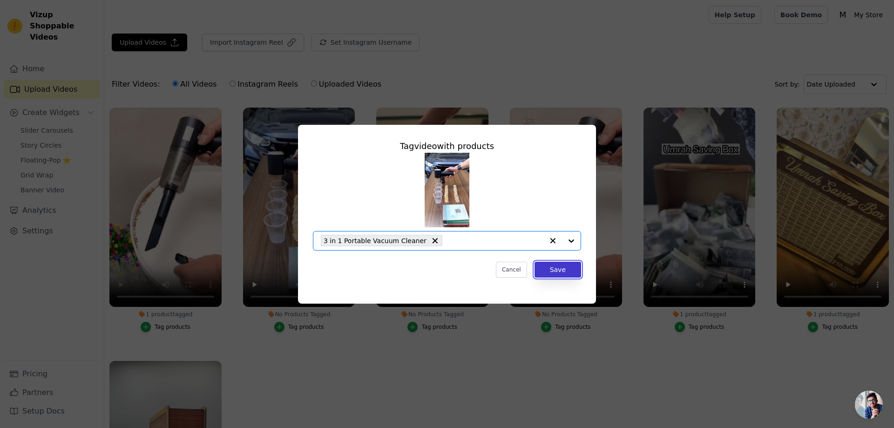
click at [553, 269] on button "Save" at bounding box center [558, 270] width 47 height 16
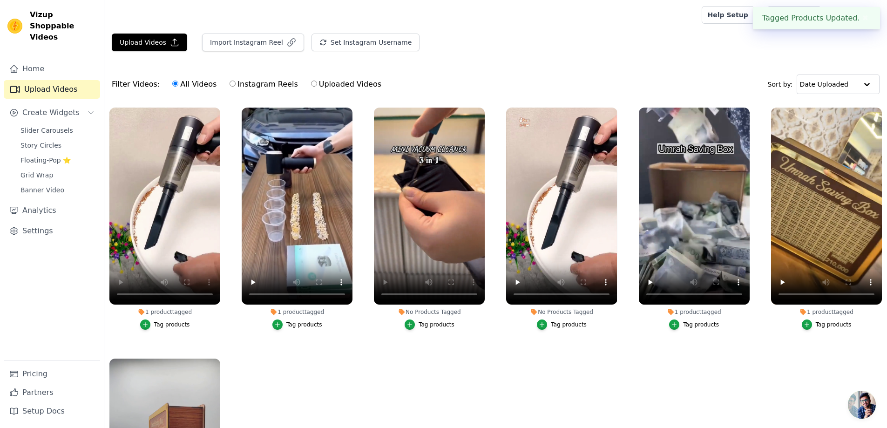
click at [432, 323] on div "Tag products" at bounding box center [437, 324] width 36 height 7
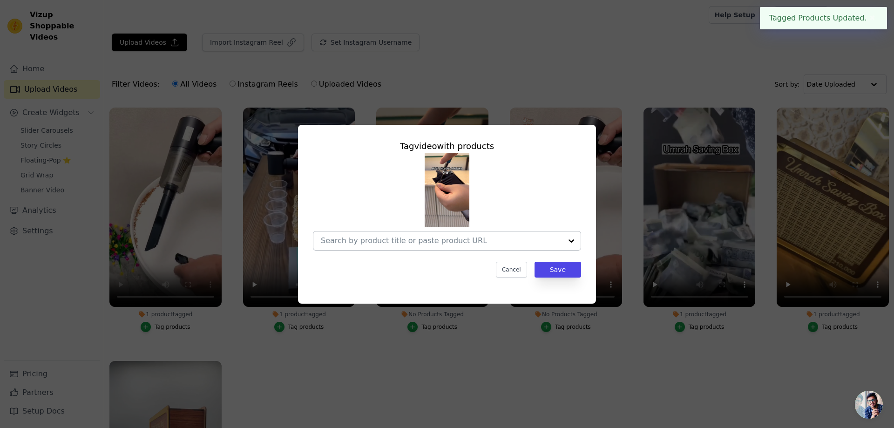
click at [570, 242] on div at bounding box center [571, 240] width 19 height 19
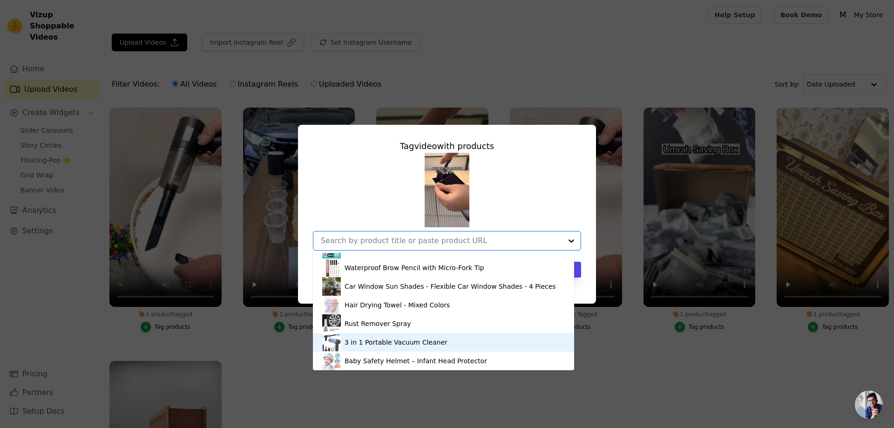
click at [370, 340] on div "3 in 1 Portable Vacuum Cleaner" at bounding box center [396, 342] width 103 height 9
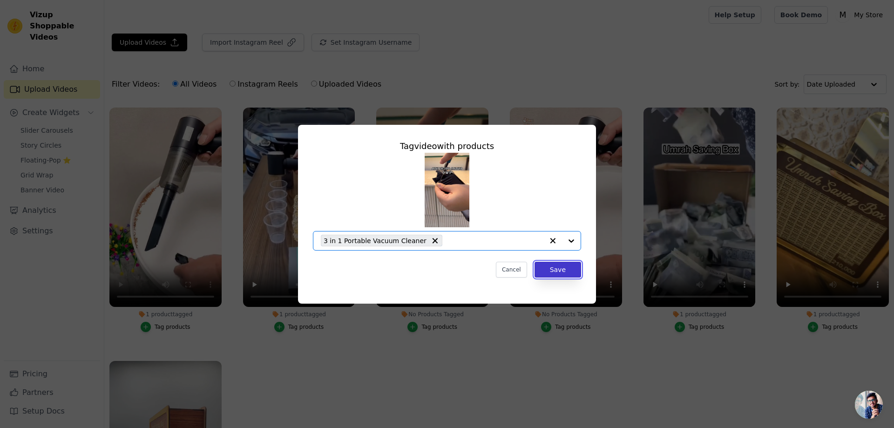
click at [568, 271] on button "Save" at bounding box center [558, 270] width 47 height 16
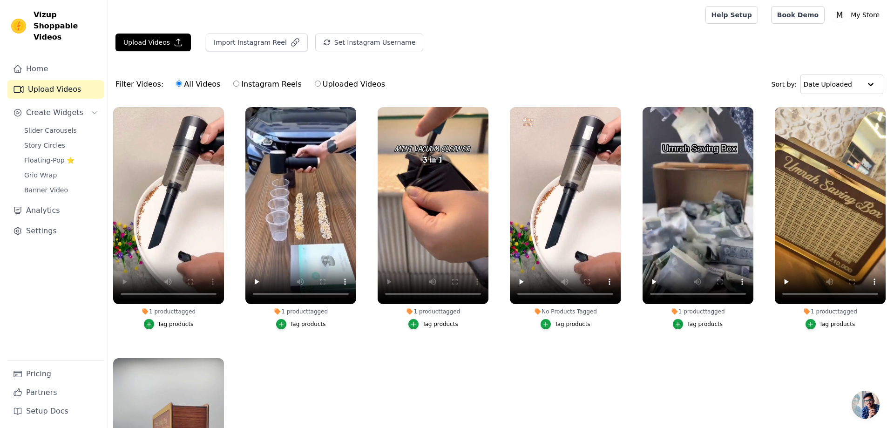
scroll to position [0, 0]
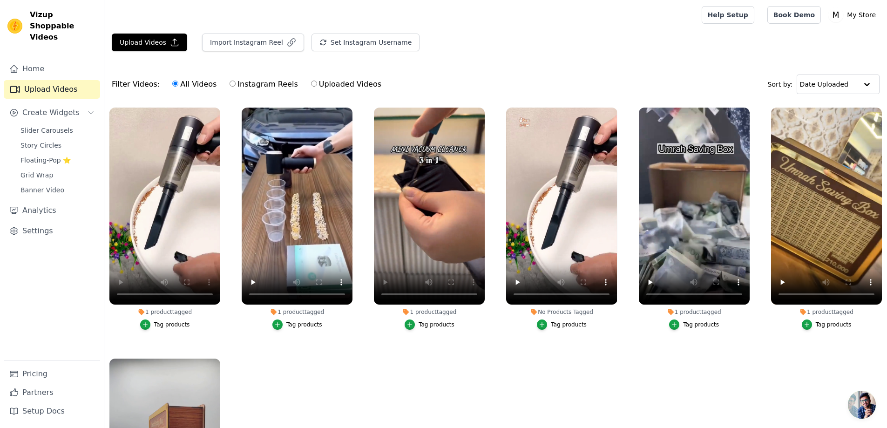
click at [176, 324] on div "Tag products" at bounding box center [172, 324] width 36 height 7
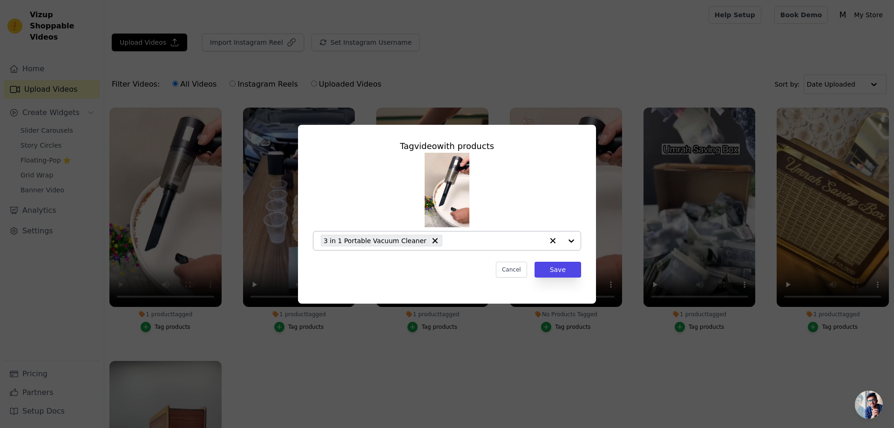
click at [572, 237] on div at bounding box center [561, 240] width 37 height 19
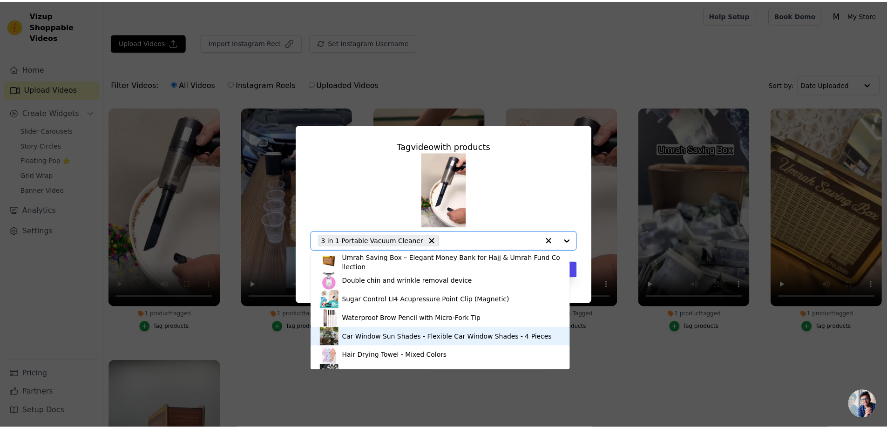
scroll to position [50, 0]
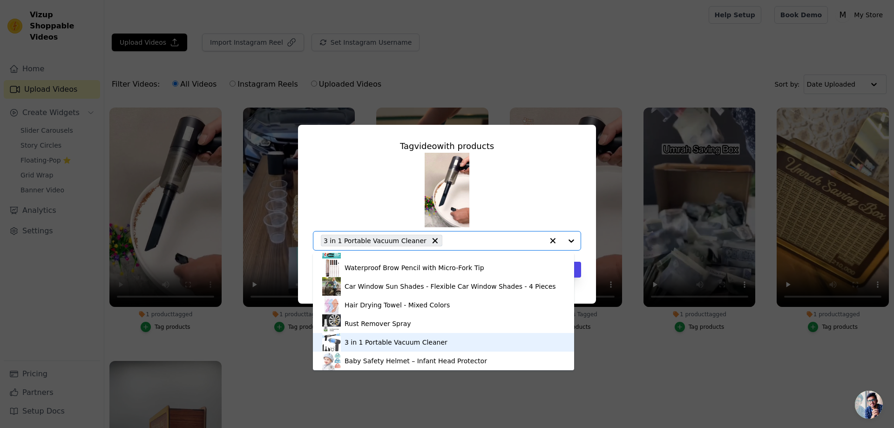
click at [377, 339] on div "3 in 1 Portable Vacuum Cleaner" at bounding box center [396, 342] width 103 height 9
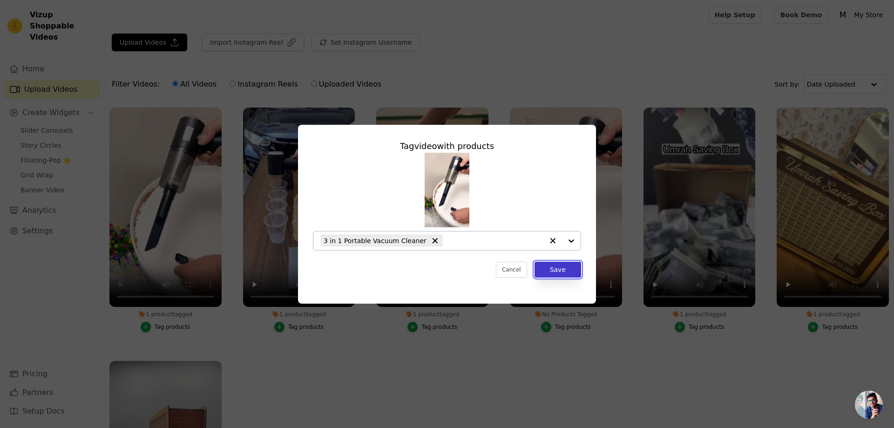
click at [554, 271] on button "Save" at bounding box center [558, 270] width 47 height 16
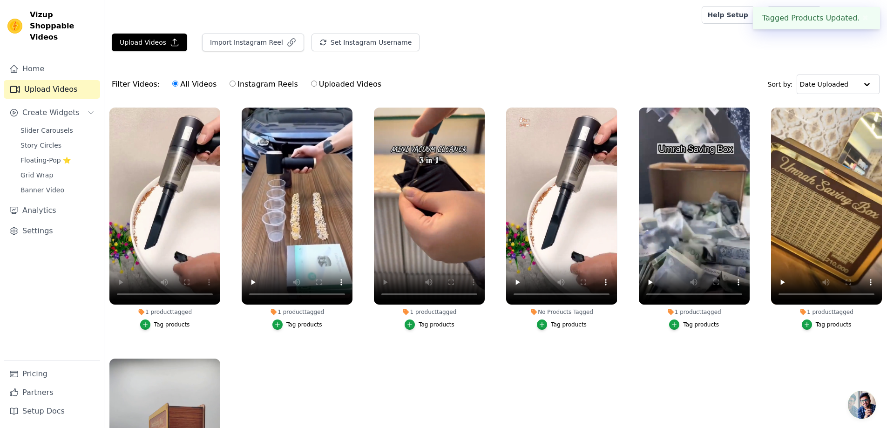
click at [311, 324] on div "Tag products" at bounding box center [304, 324] width 36 height 7
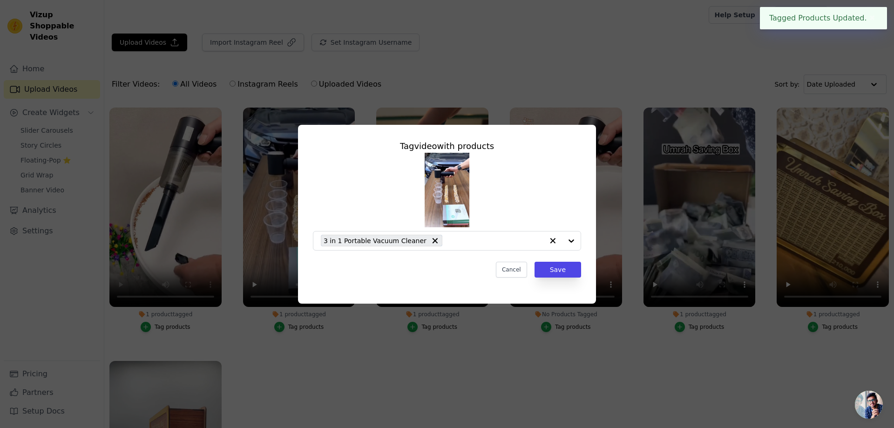
click at [414, 326] on div "Tag video with products 3 in 1 Portable Vacuum Cleaner Cancel Save" at bounding box center [447, 214] width 894 height 428
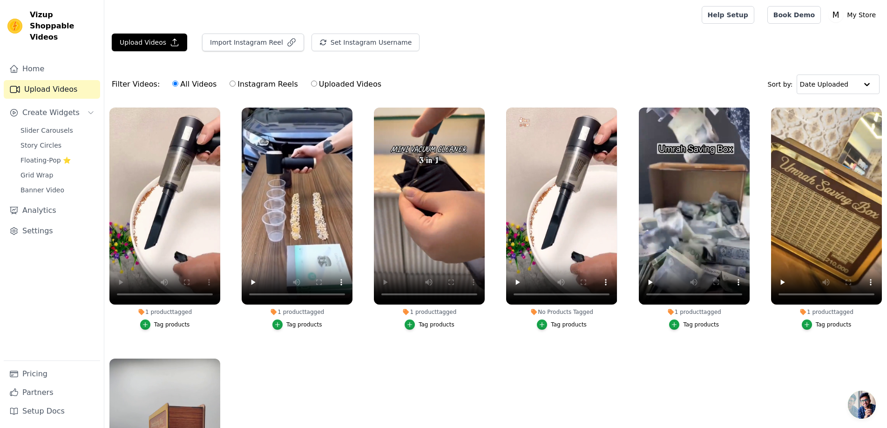
click at [441, 325] on div "Tag products" at bounding box center [437, 324] width 36 height 7
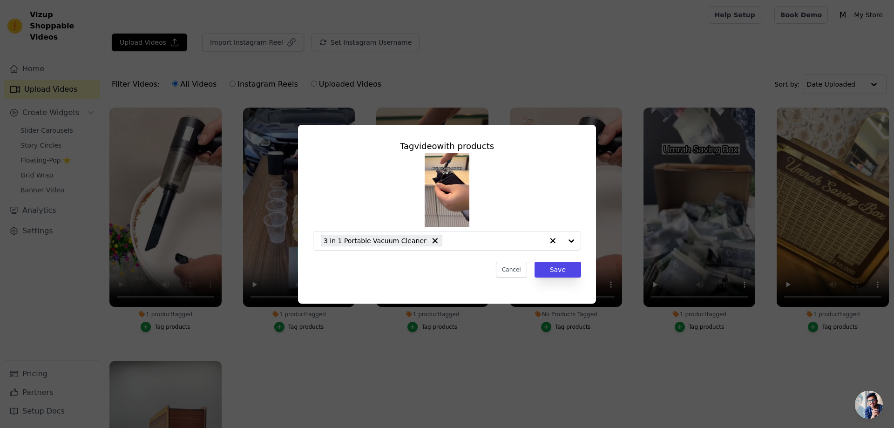
click at [571, 321] on div "Tag video with products 3 in 1 Portable Vacuum Cleaner Cancel Save" at bounding box center [447, 214] width 894 height 428
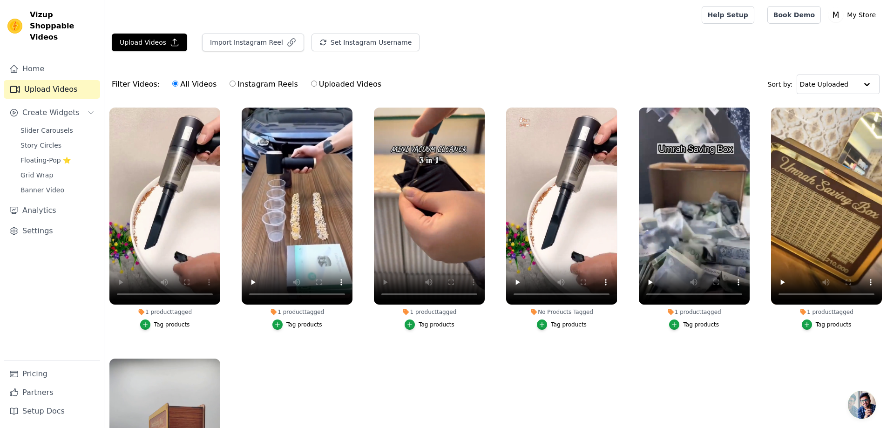
click at [570, 325] on div "Tag products" at bounding box center [569, 324] width 36 height 7
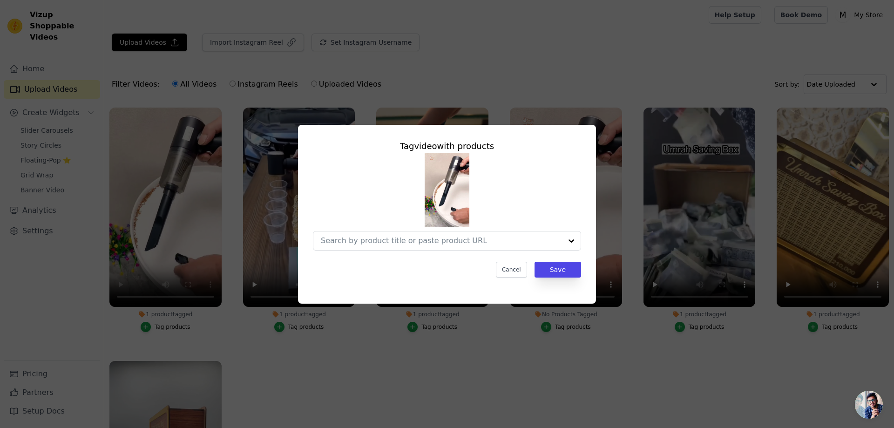
click at [570, 324] on div "Tag video with products Cancel Save" at bounding box center [447, 214] width 894 height 428
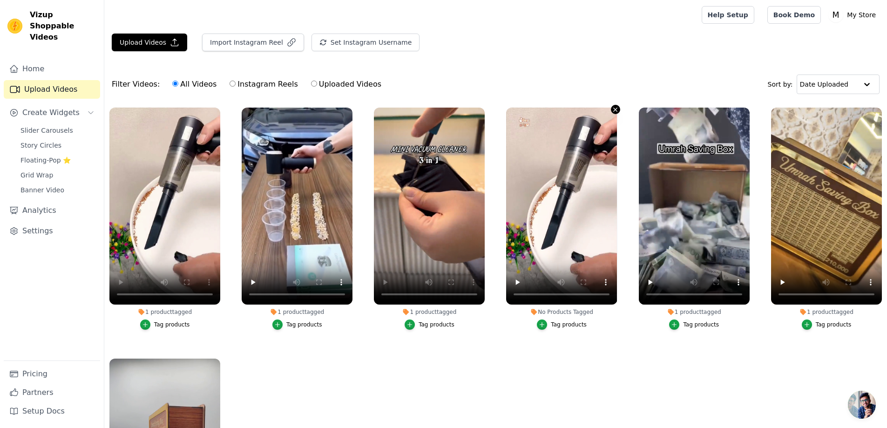
click at [612, 109] on icon "button" at bounding box center [615, 109] width 7 height 7
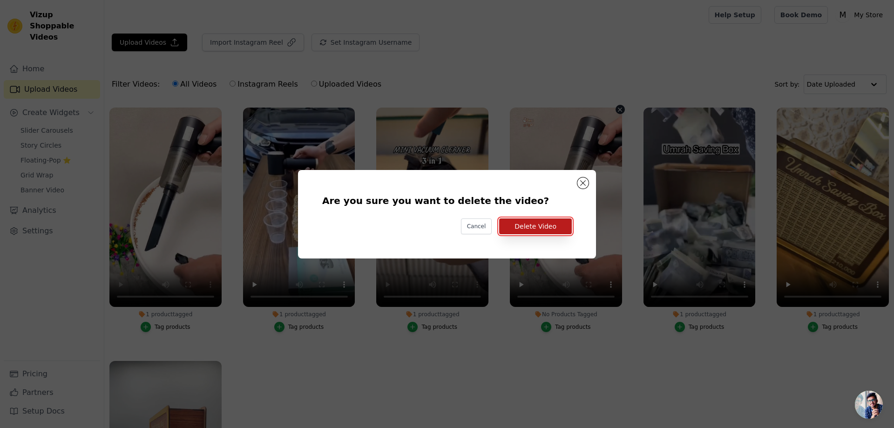
click at [554, 226] on button "Delete Video" at bounding box center [535, 226] width 73 height 16
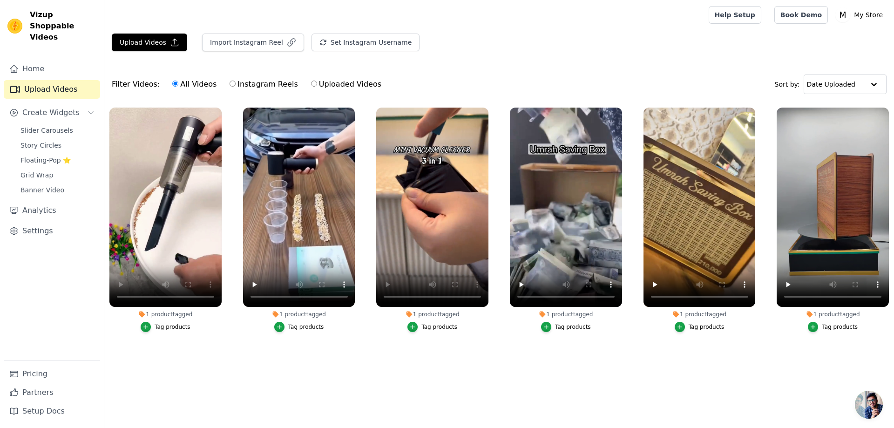
click at [569, 326] on div "Tag products" at bounding box center [573, 326] width 36 height 7
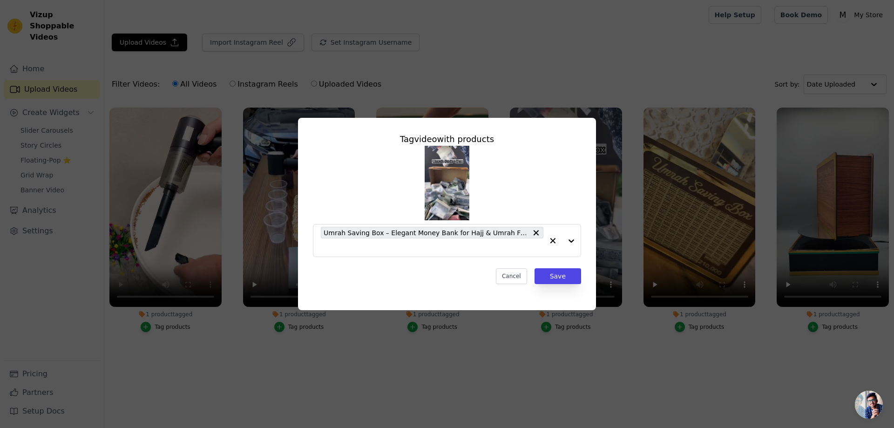
click at [569, 326] on div "Tag video with products Umrah Saving Box – Elegant Money Bank for Hajj & Umrah …" at bounding box center [447, 214] width 894 height 428
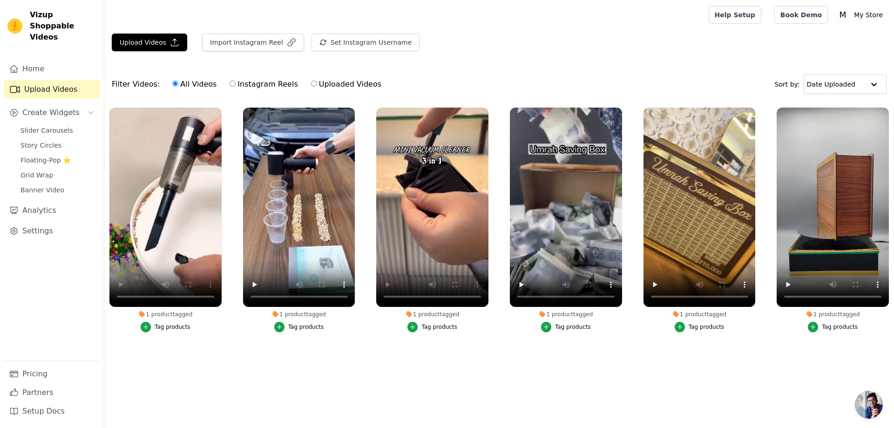
click at [0, 189] on nav "Home Upload Videos Create Widgets Slider Carousels Story Circles Floating-Pop ⭐…" at bounding box center [52, 244] width 104 height 368
click at [66, 107] on span "Create Widgets" at bounding box center [50, 112] width 57 height 11
click at [81, 103] on button "Create Widgets" at bounding box center [52, 112] width 96 height 19
click at [93, 109] on icon "Sidebar" at bounding box center [90, 112] width 7 height 7
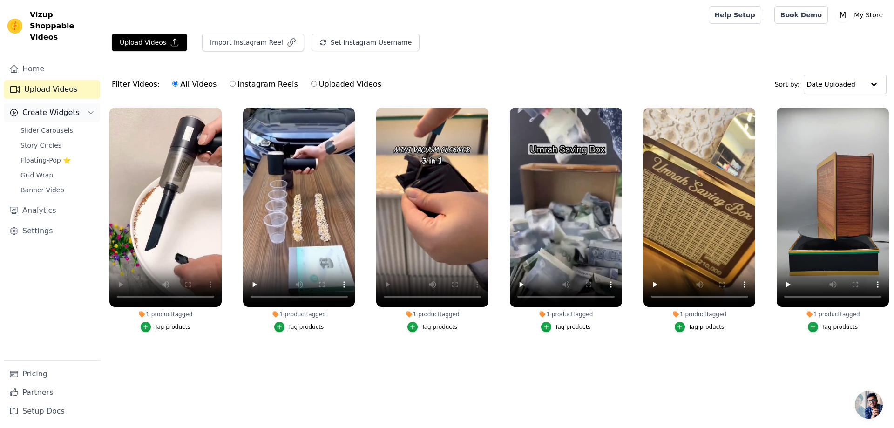
click at [84, 103] on button "Create Widgets" at bounding box center [52, 112] width 96 height 19
click at [161, 332] on label "1 product tagged Tag products" at bounding box center [165, 221] width 113 height 229
click at [163, 326] on div "Tag products" at bounding box center [173, 326] width 36 height 7
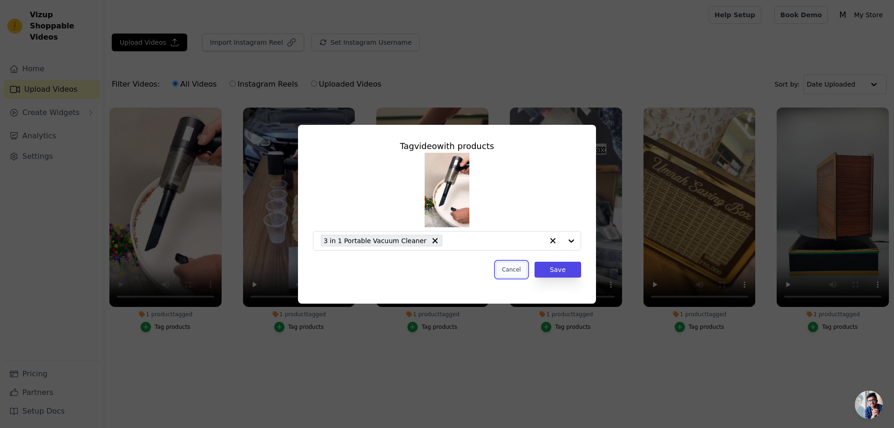
click at [517, 268] on button "Cancel" at bounding box center [511, 270] width 31 height 16
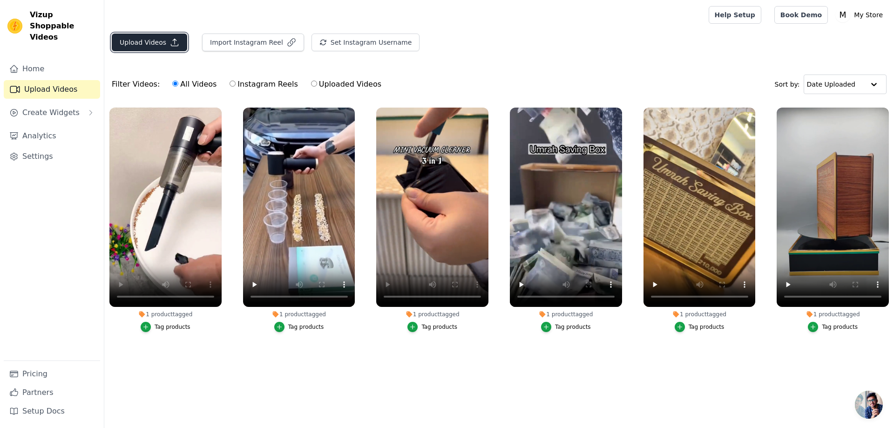
click at [157, 41] on button "Upload Videos" at bounding box center [149, 43] width 75 height 18
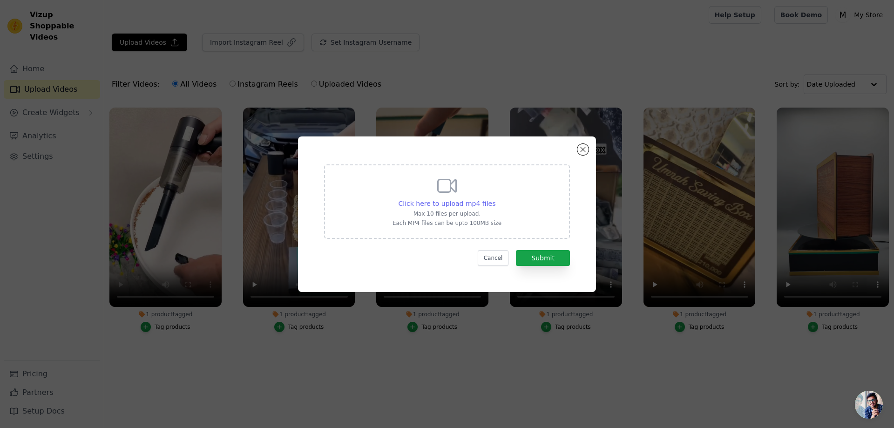
click at [477, 202] on span "Click here to upload mp4 files" at bounding box center [447, 203] width 97 height 7
click at [495, 199] on input "Click here to upload mp4 files Max 10 files per upload. Each MP4 files can be u…" at bounding box center [495, 198] width 0 height 0
type input "C:\fakepath\d1a74bdf-a073-4e26-9cab-449211ac009b.mp4"
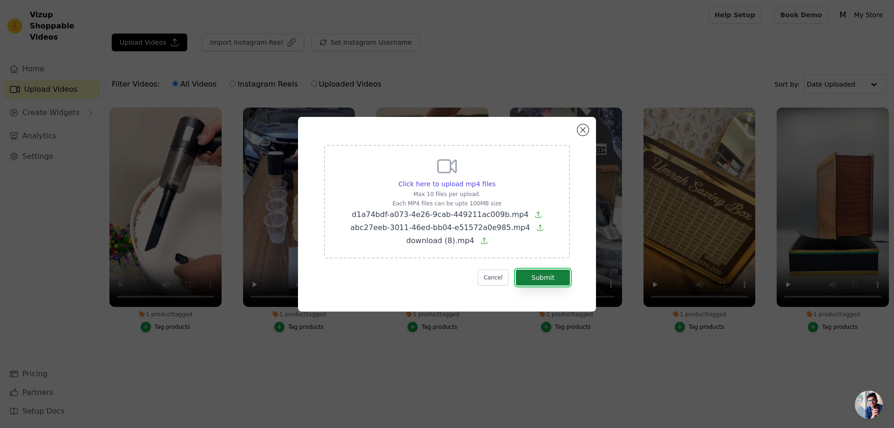
click at [545, 275] on button "Submit" at bounding box center [543, 278] width 54 height 16
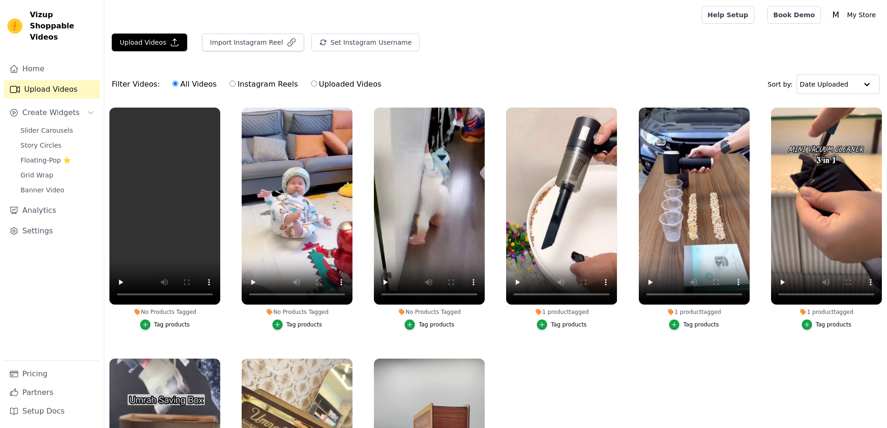
click at [170, 323] on div "Tag products" at bounding box center [172, 324] width 36 height 7
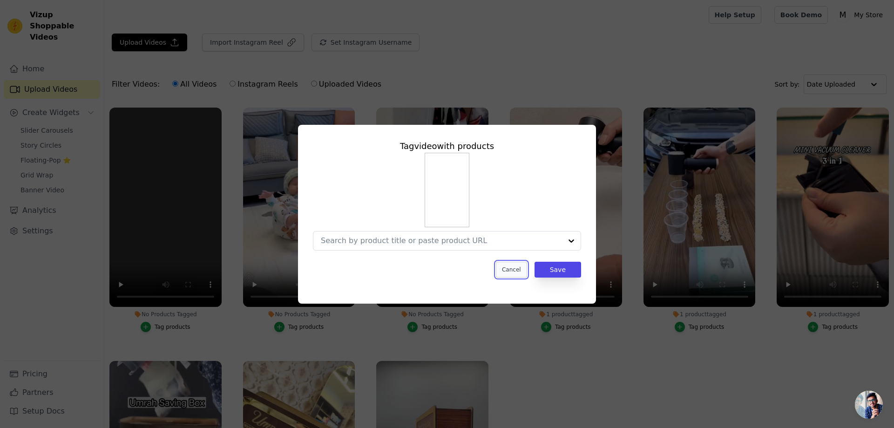
click at [522, 267] on button "Cancel" at bounding box center [511, 270] width 31 height 16
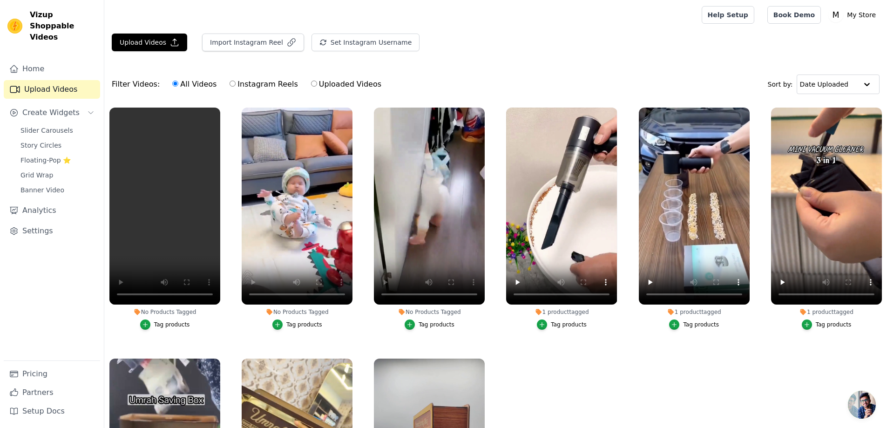
click at [481, 322] on div "Tag products" at bounding box center [429, 324] width 111 height 10
click at [183, 322] on div "Tag products" at bounding box center [172, 324] width 36 height 7
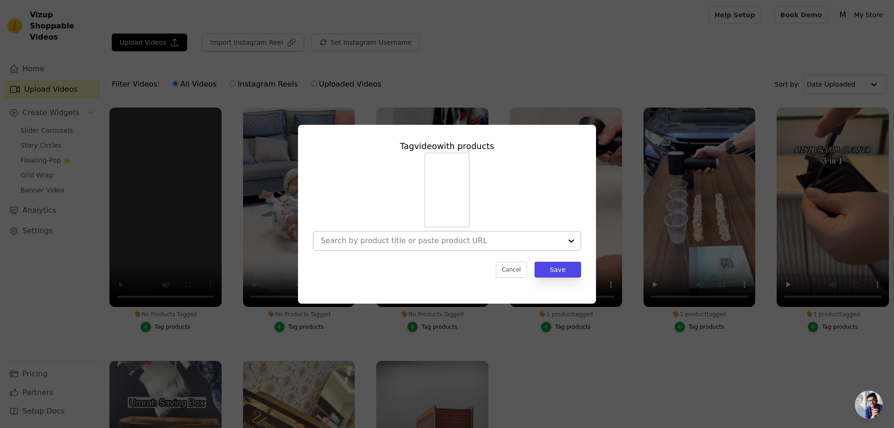
click at [569, 244] on div at bounding box center [571, 240] width 19 height 19
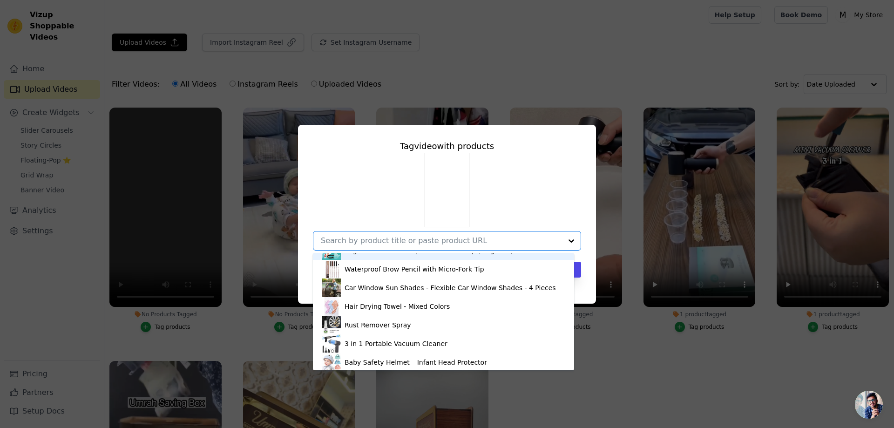
scroll to position [50, 0]
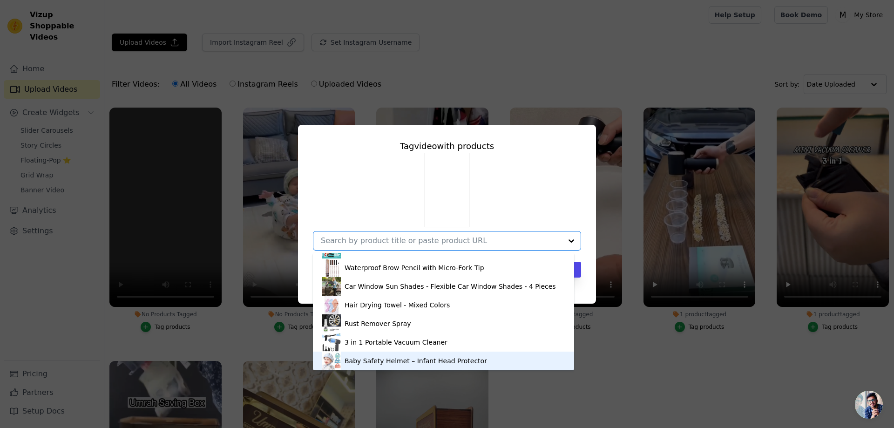
click at [375, 357] on div "Baby Safety Helmet – Infant Head Protector" at bounding box center [416, 360] width 142 height 9
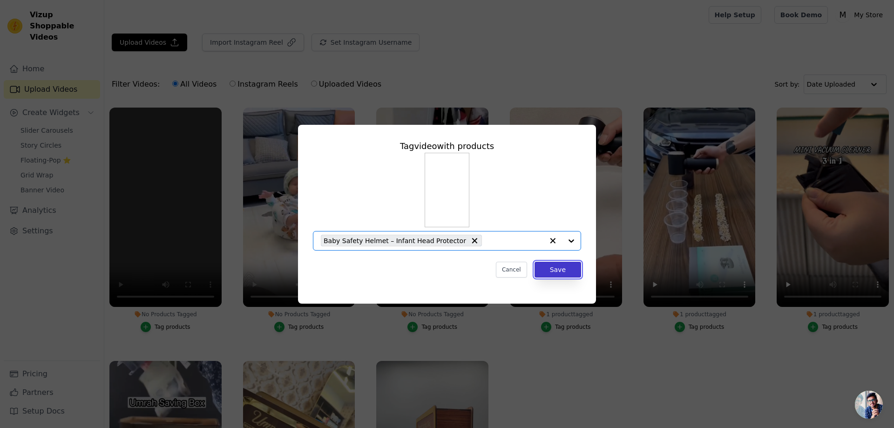
click at [560, 270] on button "Save" at bounding box center [558, 270] width 47 height 16
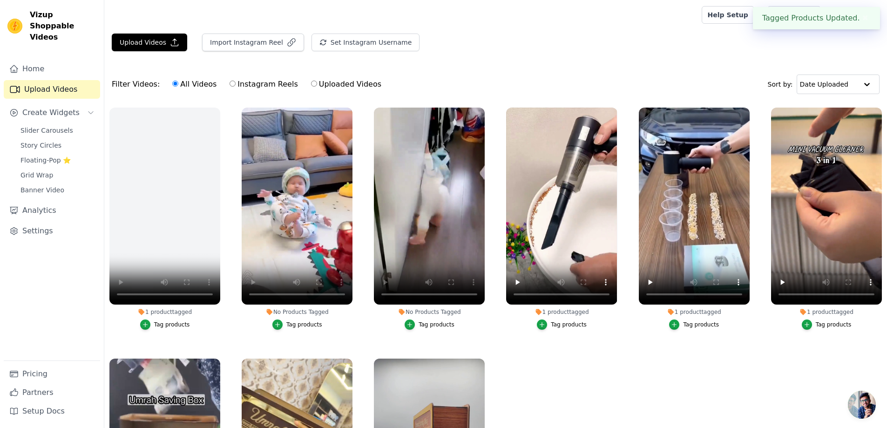
click at [307, 326] on div "Tag products" at bounding box center [304, 324] width 36 height 7
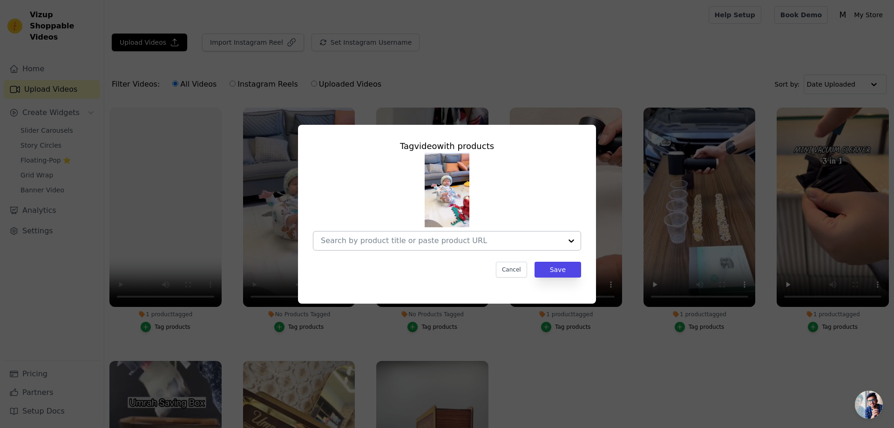
click at [571, 239] on div at bounding box center [571, 240] width 19 height 19
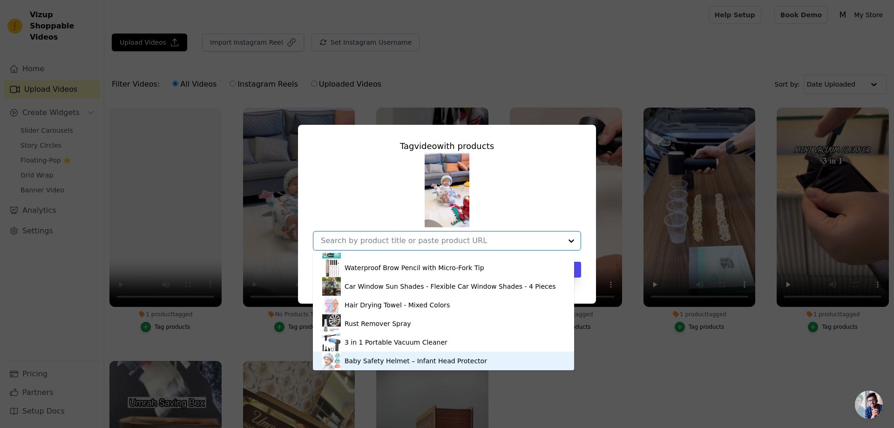
click at [360, 361] on div "Baby Safety Helmet – Infant Head Protector" at bounding box center [416, 360] width 142 height 9
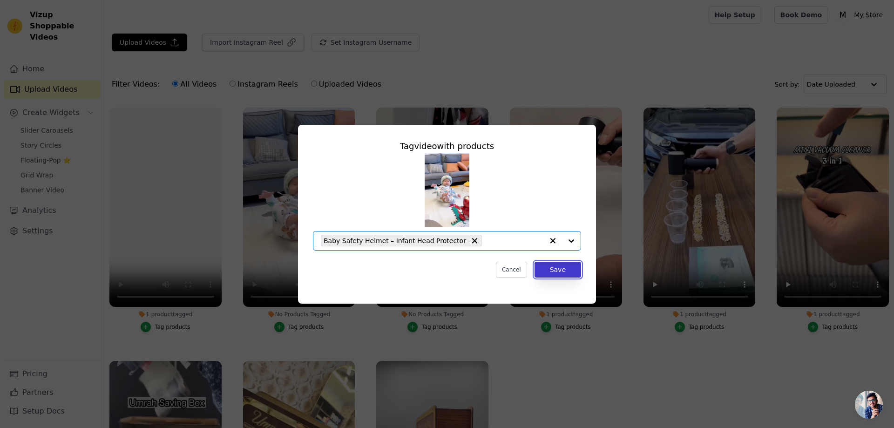
click at [556, 271] on button "Save" at bounding box center [558, 270] width 47 height 16
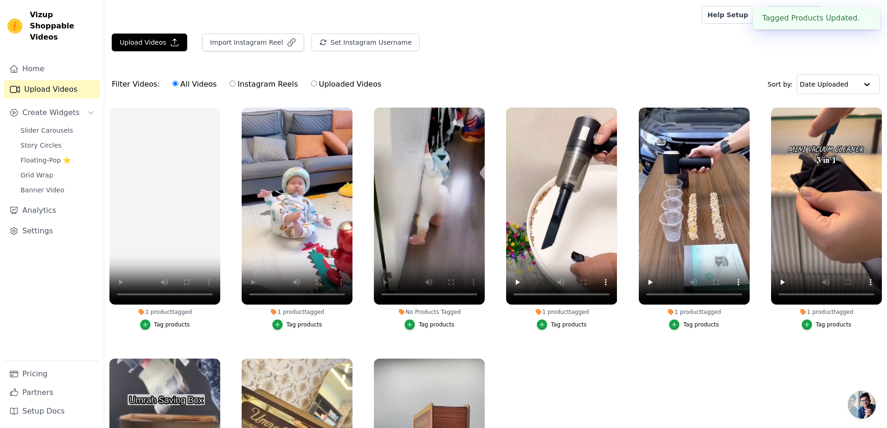
click at [442, 325] on div "Tag products" at bounding box center [437, 324] width 36 height 7
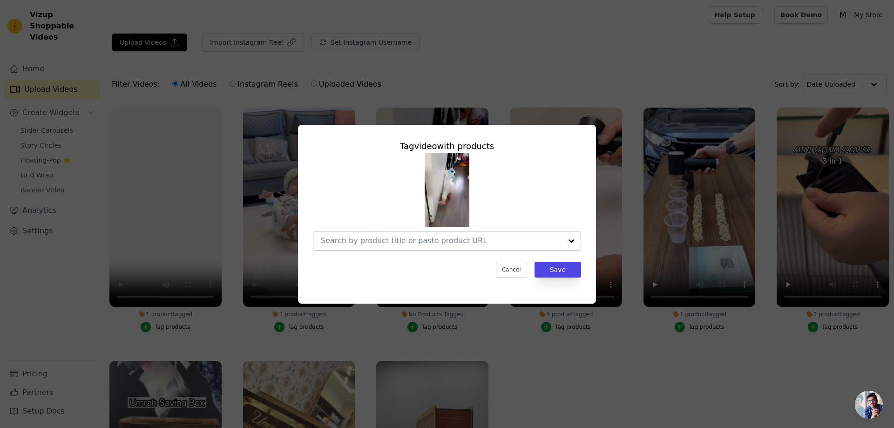
click at [572, 238] on div at bounding box center [571, 240] width 19 height 19
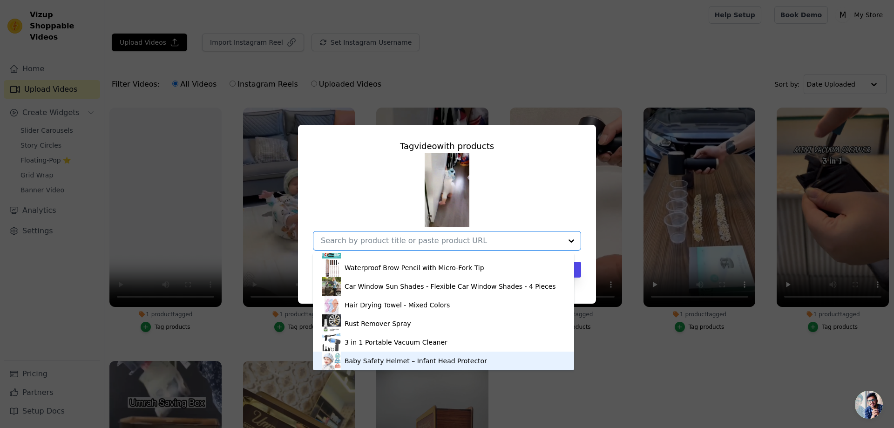
click at [367, 362] on div "Baby Safety Helmet – Infant Head Protector" at bounding box center [416, 360] width 142 height 9
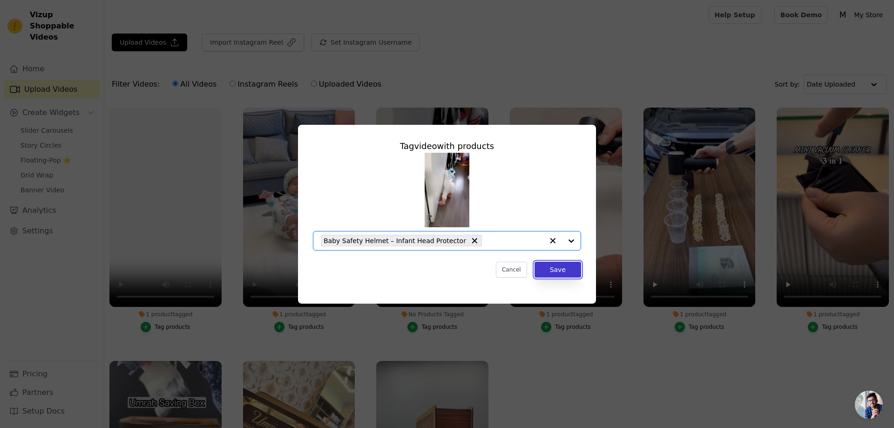
click at [556, 264] on button "Save" at bounding box center [558, 270] width 47 height 16
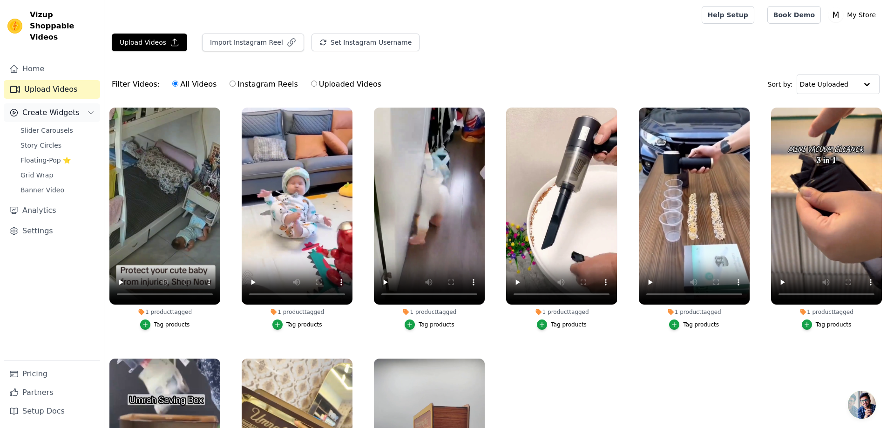
click at [55, 107] on span "Create Widgets" at bounding box center [50, 112] width 57 height 11
click at [74, 104] on button "Create Widgets" at bounding box center [52, 112] width 96 height 19
click at [52, 126] on span "Slider Carousels" at bounding box center [46, 130] width 53 height 9
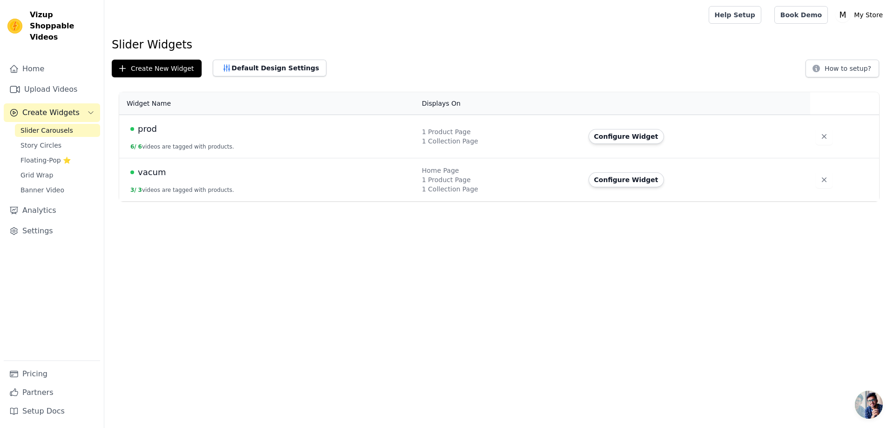
click at [445, 178] on div "1 Product Page" at bounding box center [500, 179] width 156 height 9
click at [615, 182] on button "Configure Widget" at bounding box center [626, 179] width 75 height 15
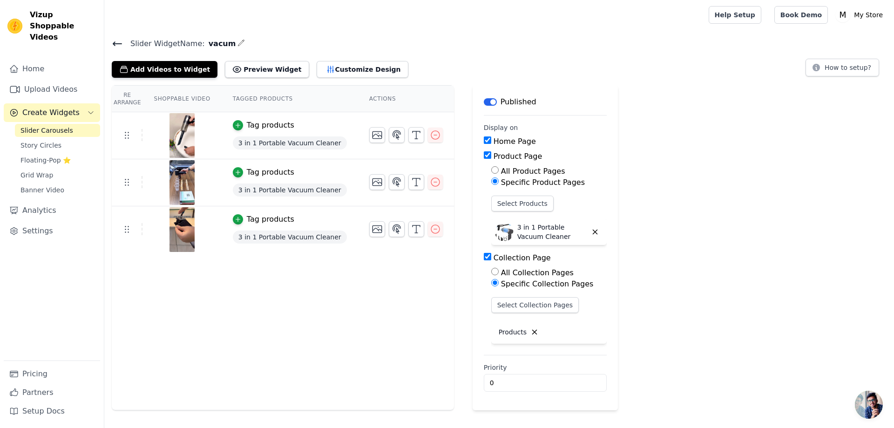
click at [484, 140] on div "Home Page" at bounding box center [545, 141] width 123 height 11
click at [484, 138] on input "Home Page" at bounding box center [487, 139] width 7 height 7
checkbox input "false"
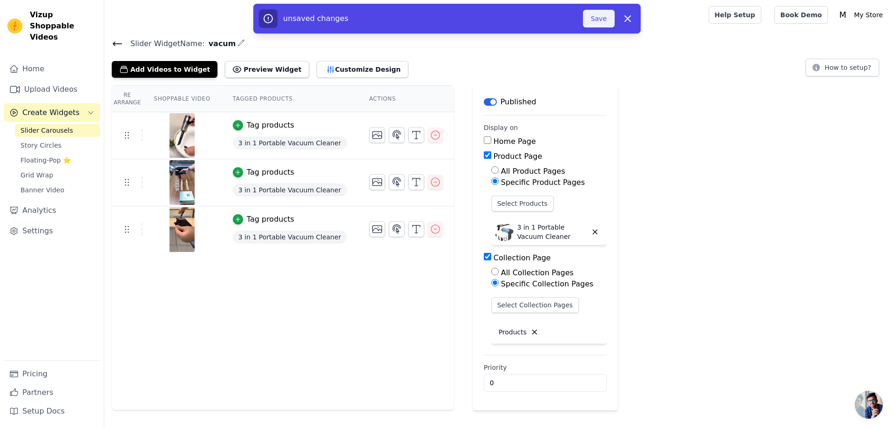
click at [603, 18] on button "Save" at bounding box center [599, 19] width 32 height 18
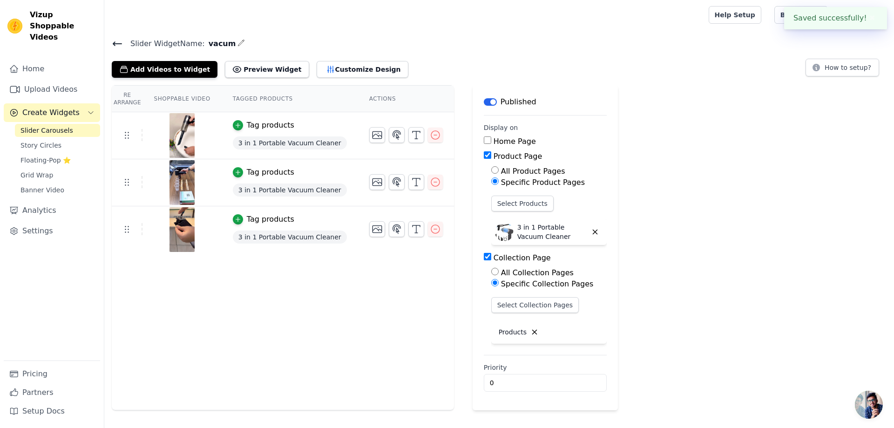
click at [70, 124] on link "Slider Carousels" at bounding box center [57, 130] width 85 height 13
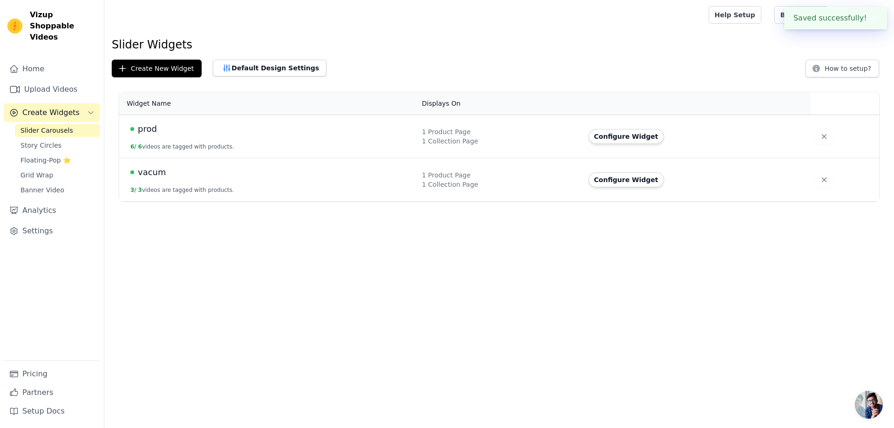
click at [179, 130] on div "prod" at bounding box center [270, 128] width 280 height 13
click at [191, 138] on td "prod 6 / 6 videos are tagged with products." at bounding box center [267, 136] width 297 height 43
click at [635, 135] on button "Configure Widget" at bounding box center [626, 136] width 75 height 15
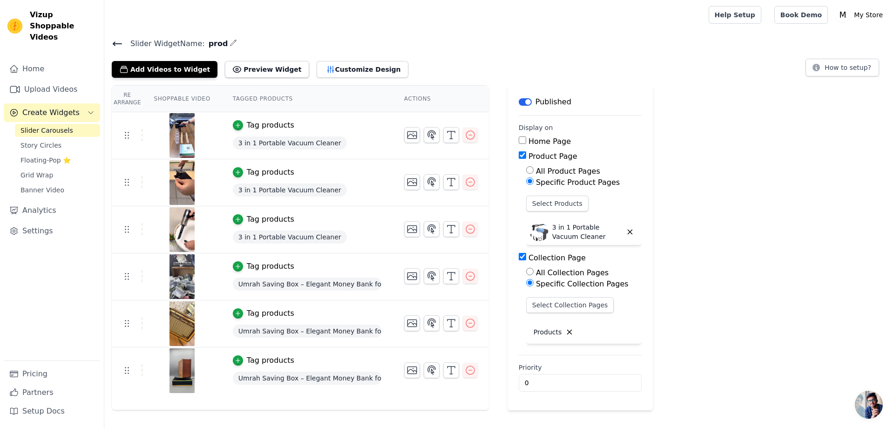
click at [78, 124] on link "Slider Carousels" at bounding box center [57, 130] width 85 height 13
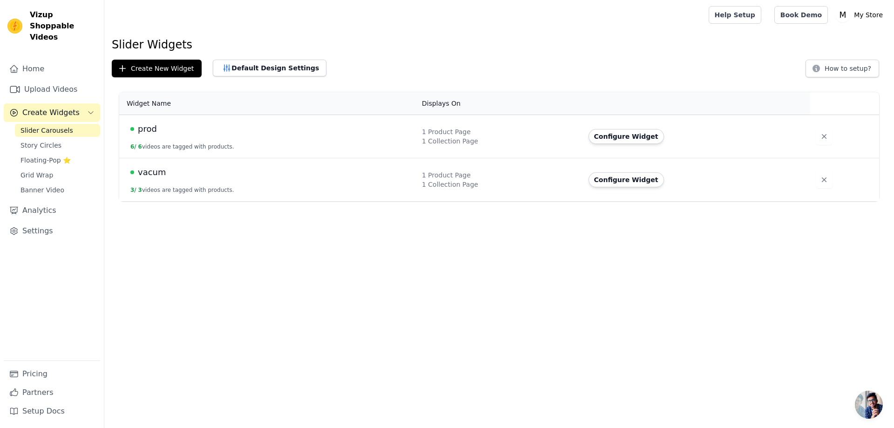
click at [238, 183] on td "vacum 3 / 3 videos are tagged with products." at bounding box center [267, 179] width 297 height 43
click at [643, 181] on button "Configure Widget" at bounding box center [626, 179] width 75 height 15
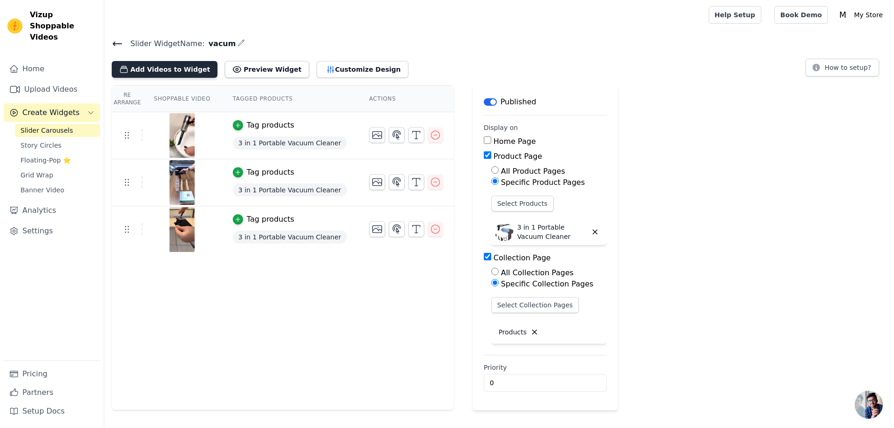
click at [157, 68] on button "Add Videos to Widget" at bounding box center [165, 69] width 106 height 17
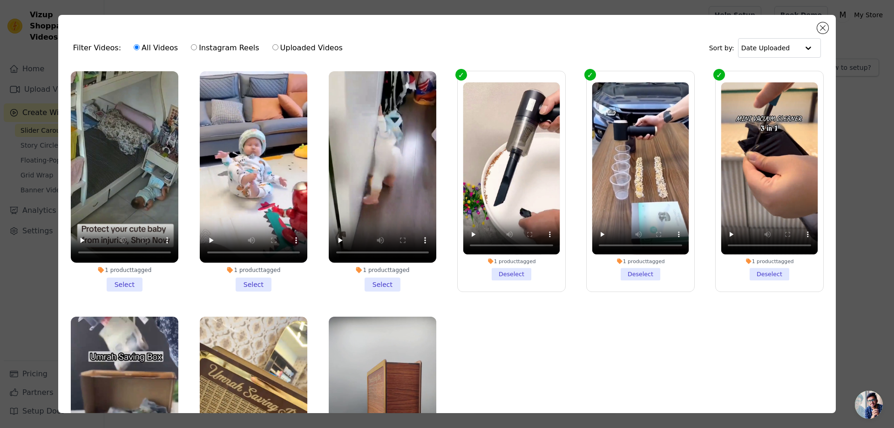
click at [249, 280] on li "1 product tagged Select" at bounding box center [254, 181] width 108 height 220
click at [0, 0] on input "1 product tagged Select" at bounding box center [0, 0] width 0 height 0
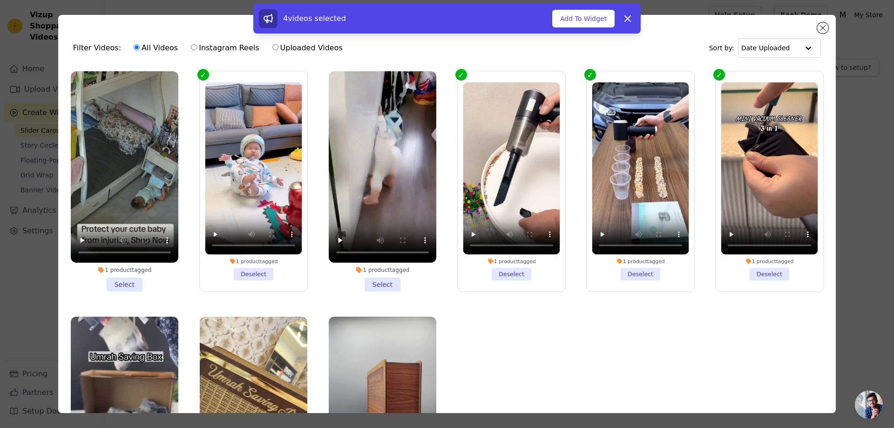
click at [381, 280] on li "1 product tagged Select" at bounding box center [383, 181] width 108 height 220
click at [0, 0] on input "1 product tagged Select" at bounding box center [0, 0] width 0 height 0
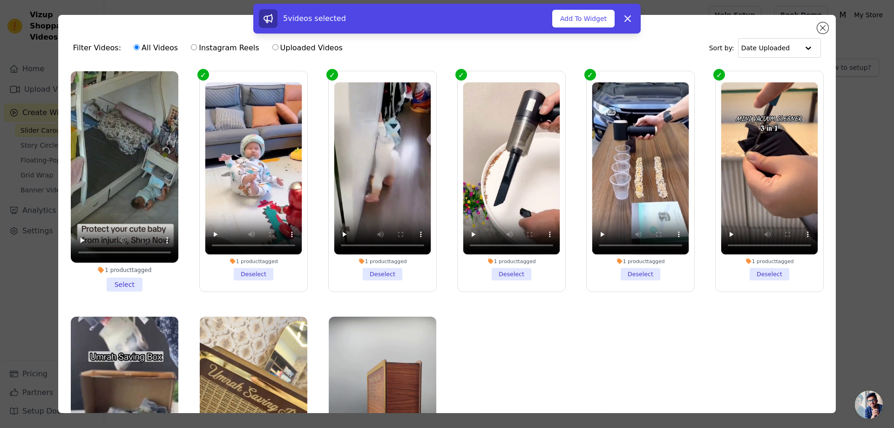
click at [141, 275] on li "1 product tagged Select" at bounding box center [125, 181] width 108 height 220
click at [0, 0] on input "1 product tagged Select" at bounding box center [0, 0] width 0 height 0
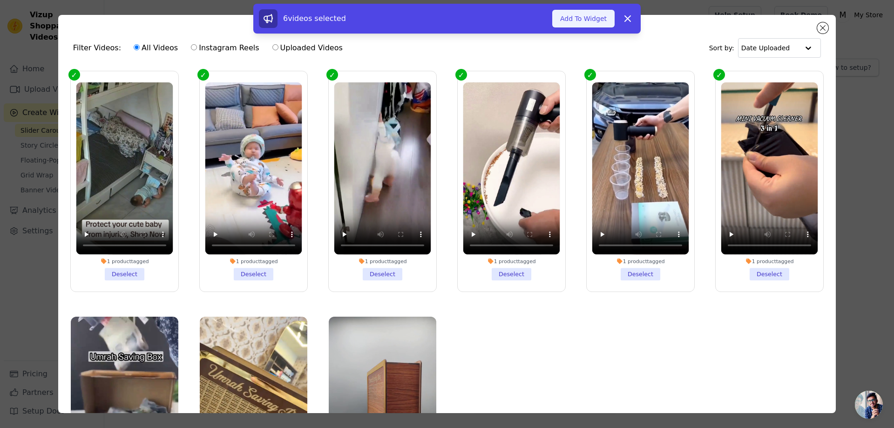
click at [583, 23] on button "Add To Widget" at bounding box center [583, 19] width 62 height 18
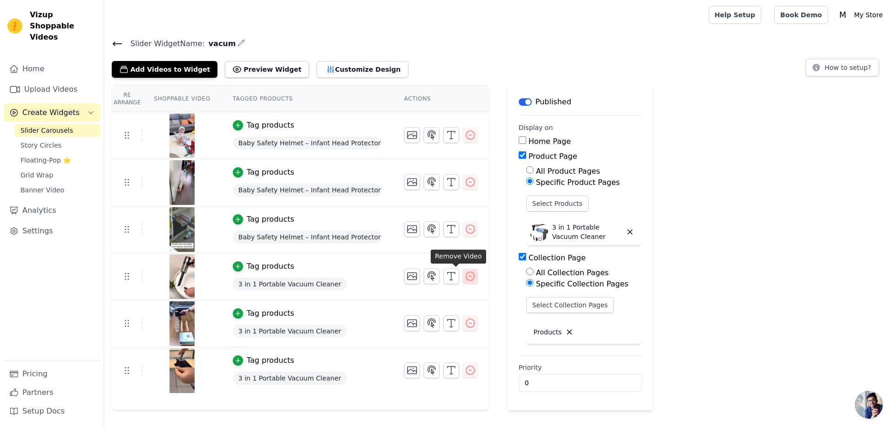
click at [465, 275] on icon "button" at bounding box center [470, 276] width 11 height 11
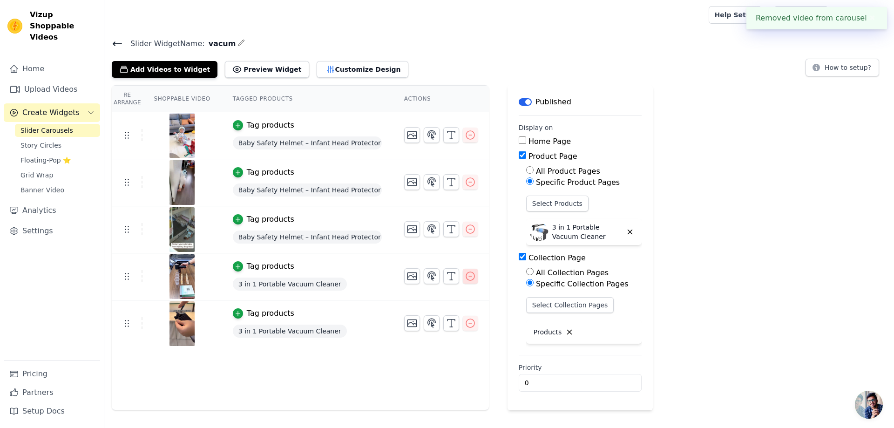
click at [465, 277] on icon "button" at bounding box center [470, 276] width 11 height 11
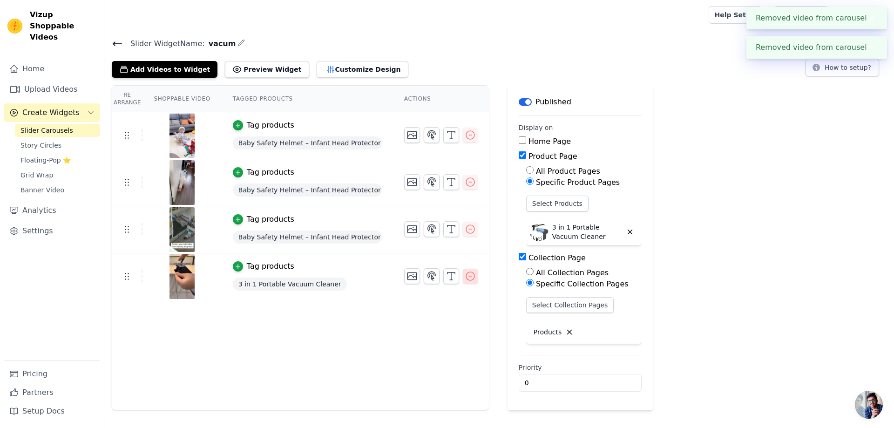
click at [465, 277] on icon "button" at bounding box center [470, 276] width 11 height 11
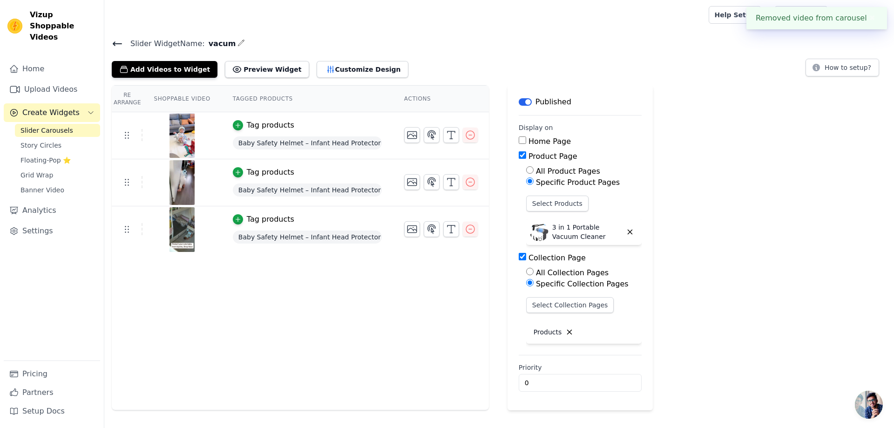
click at [568, 228] on p "3 in 1 Portable Vacuum Cleaner" at bounding box center [587, 232] width 70 height 19
click at [531, 205] on button "Select Products" at bounding box center [557, 204] width 62 height 16
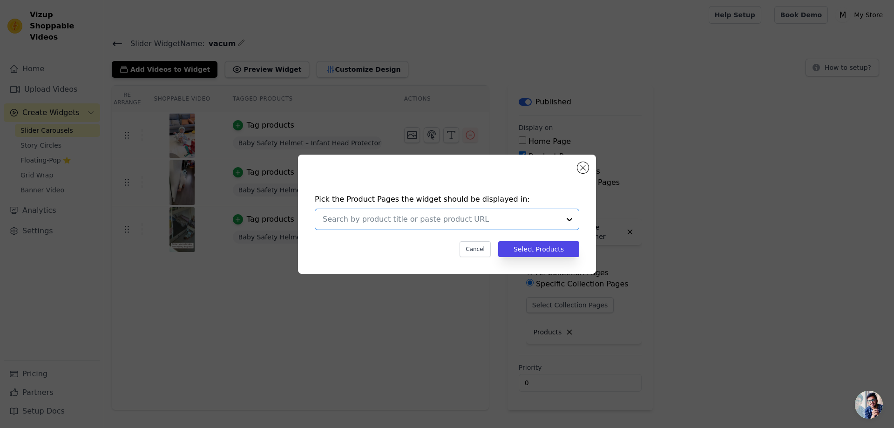
click at [467, 220] on input "text" at bounding box center [441, 219] width 237 height 11
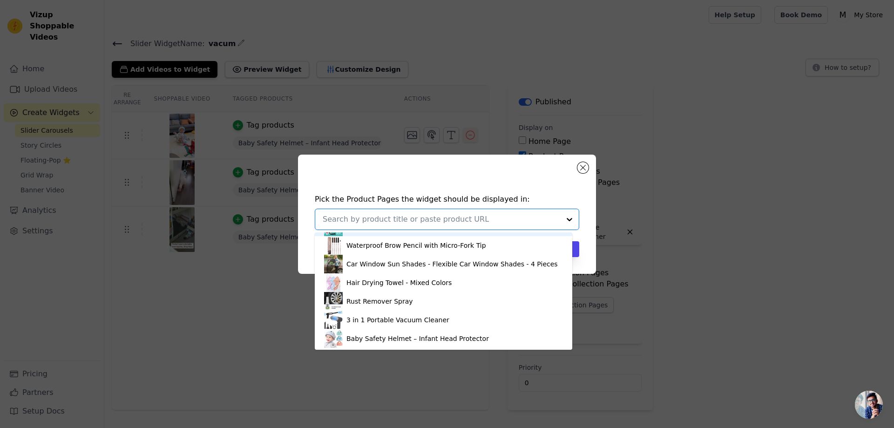
scroll to position [53, 0]
click at [359, 333] on div "Baby Safety Helmet – Infant Head Protector" at bounding box center [417, 337] width 142 height 9
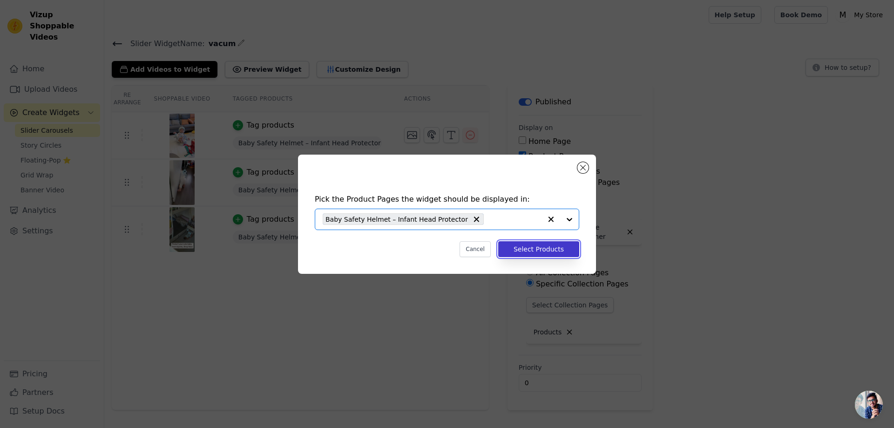
click at [549, 250] on button "Select Products" at bounding box center [538, 249] width 81 height 16
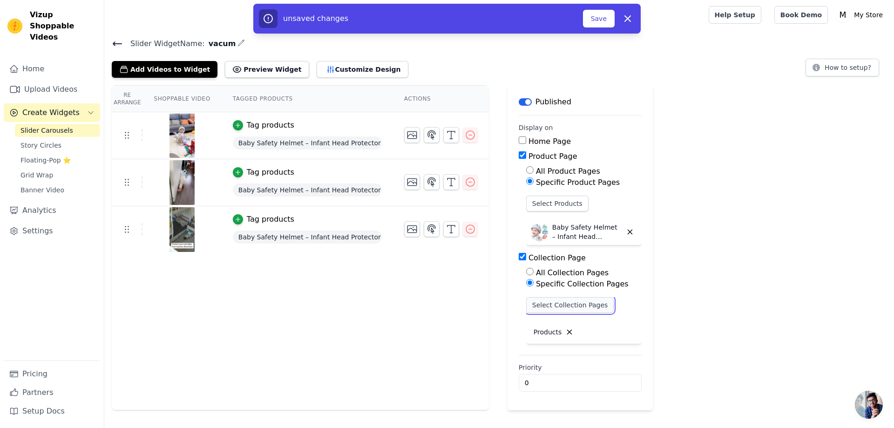
click at [563, 305] on button "Select Collection Pages" at bounding box center [570, 305] width 88 height 16
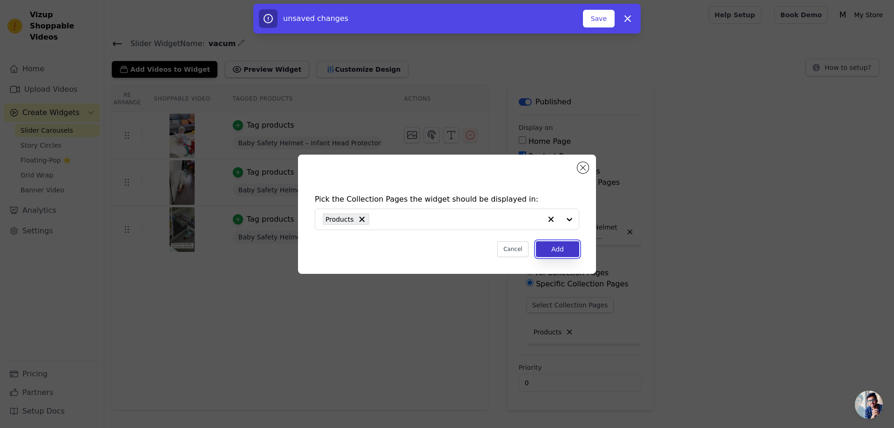
click at [564, 252] on button "Add" at bounding box center [557, 249] width 43 height 16
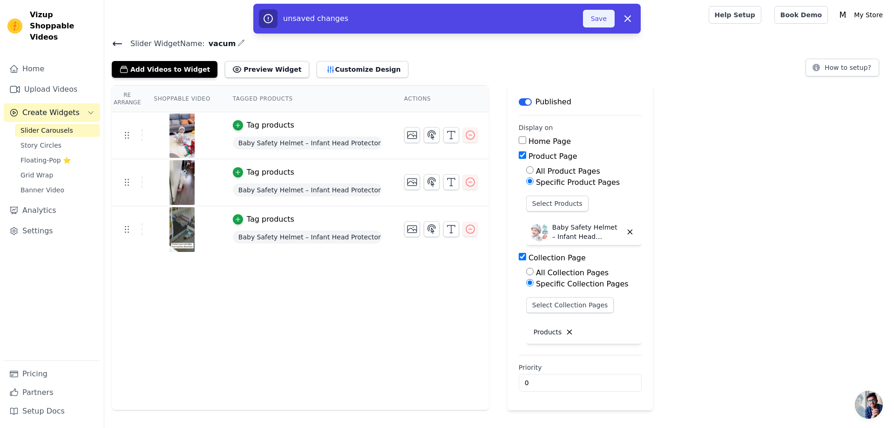
click at [605, 18] on button "Save" at bounding box center [599, 19] width 32 height 18
click at [605, 21] on button "Save" at bounding box center [599, 19] width 32 height 18
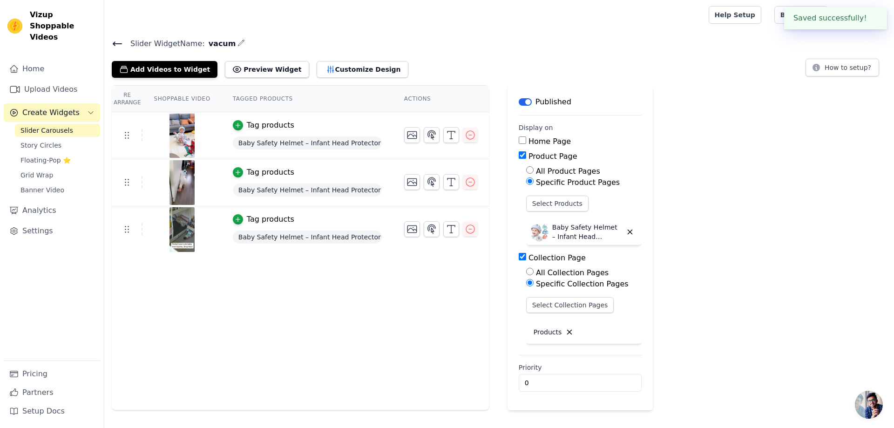
click at [52, 126] on span "Slider Carousels" at bounding box center [46, 130] width 53 height 9
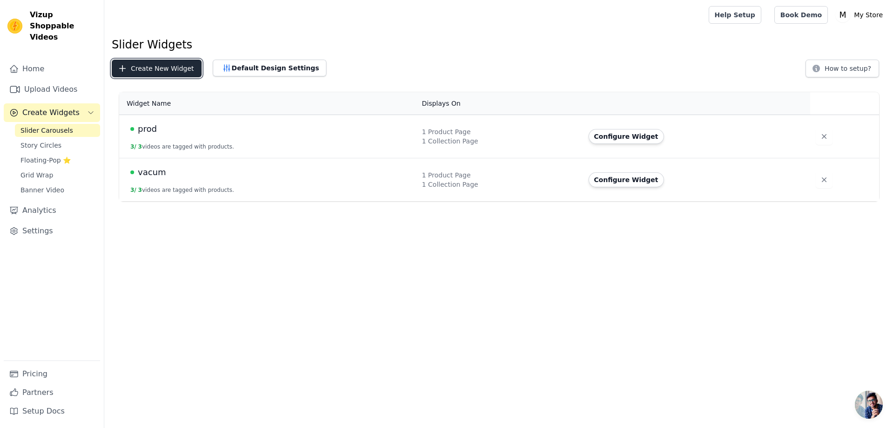
click at [165, 68] on button "Create New Widget" at bounding box center [157, 69] width 90 height 18
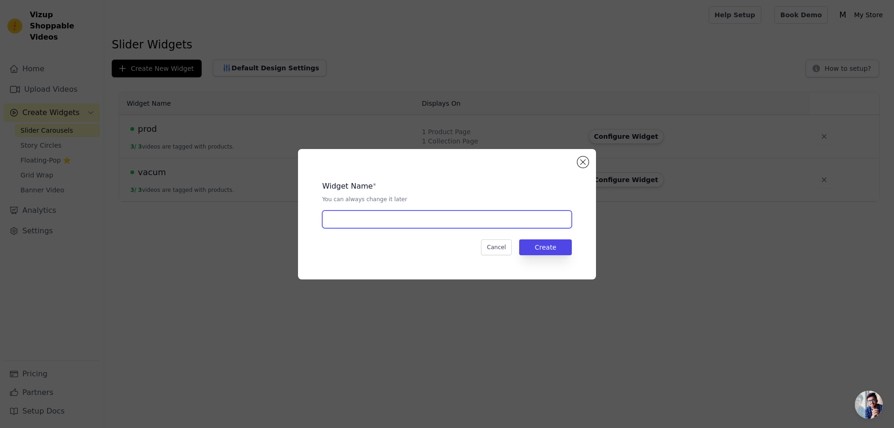
click at [442, 220] on input "text" at bounding box center [447, 219] width 250 height 18
click at [584, 162] on button "Close modal" at bounding box center [582, 161] width 11 height 11
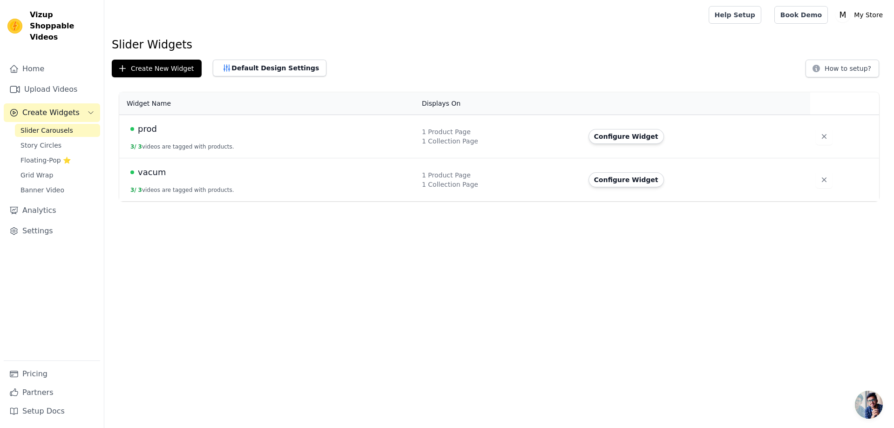
click at [244, 179] on td "vacum 3 / 3 videos are tagged with products." at bounding box center [267, 179] width 297 height 43
click at [604, 182] on button "Configure Widget" at bounding box center [626, 179] width 75 height 15
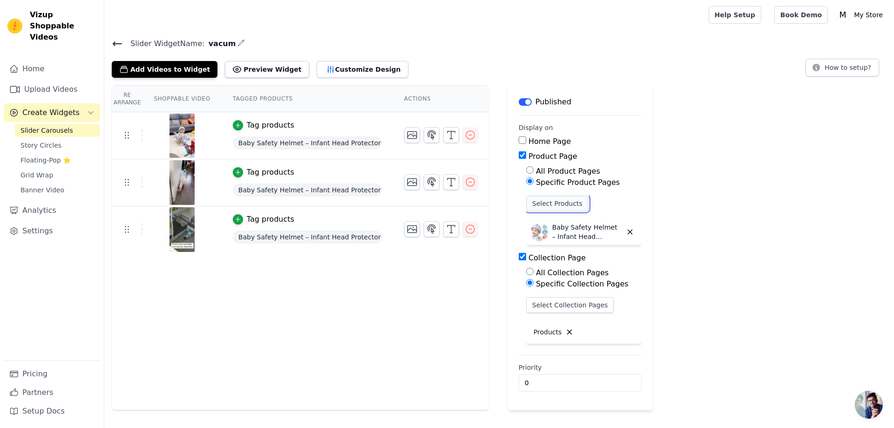
click at [541, 204] on button "Select Products" at bounding box center [557, 204] width 62 height 16
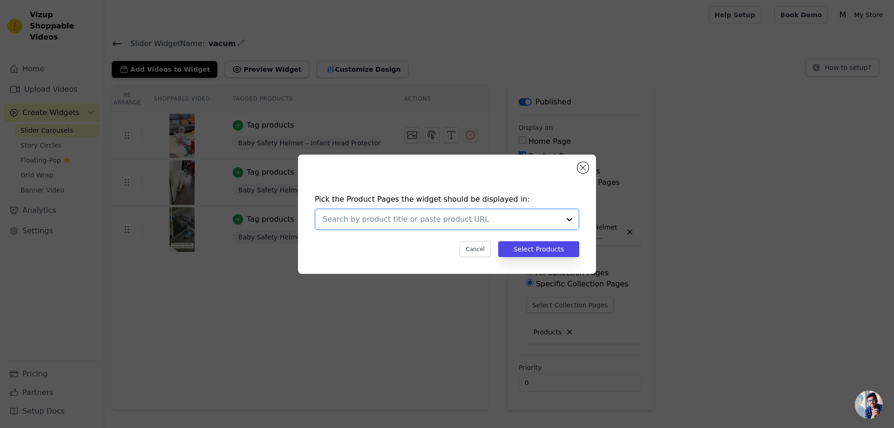
click at [490, 222] on input "text" at bounding box center [441, 219] width 237 height 11
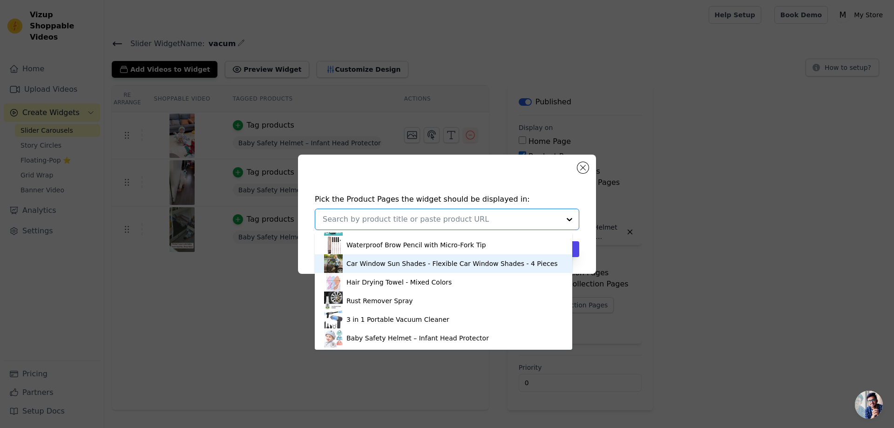
scroll to position [53, 0]
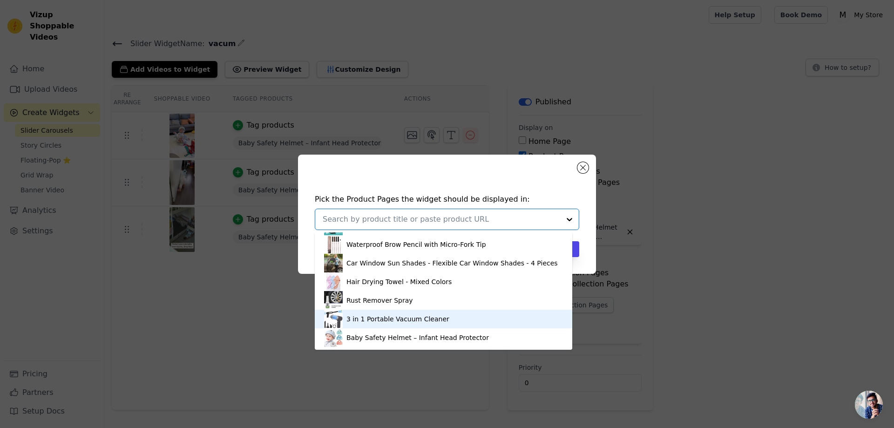
click at [375, 321] on div "3 in 1 Portable Vacuum Cleaner" at bounding box center [397, 318] width 103 height 9
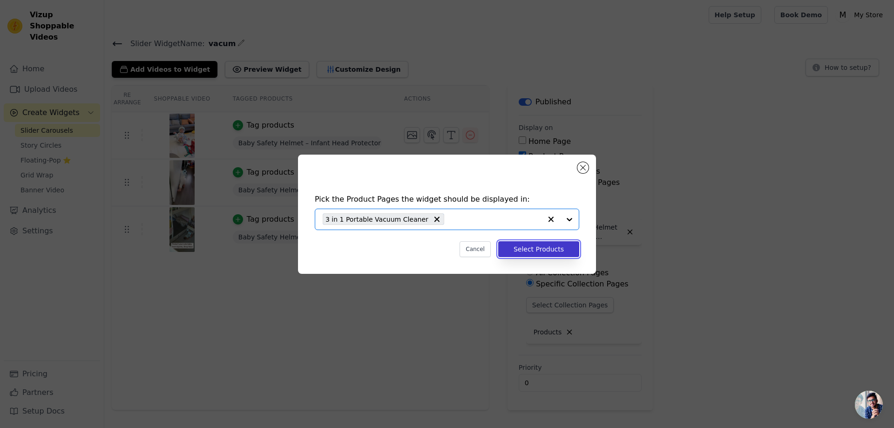
click at [524, 254] on button "Select Products" at bounding box center [538, 249] width 81 height 16
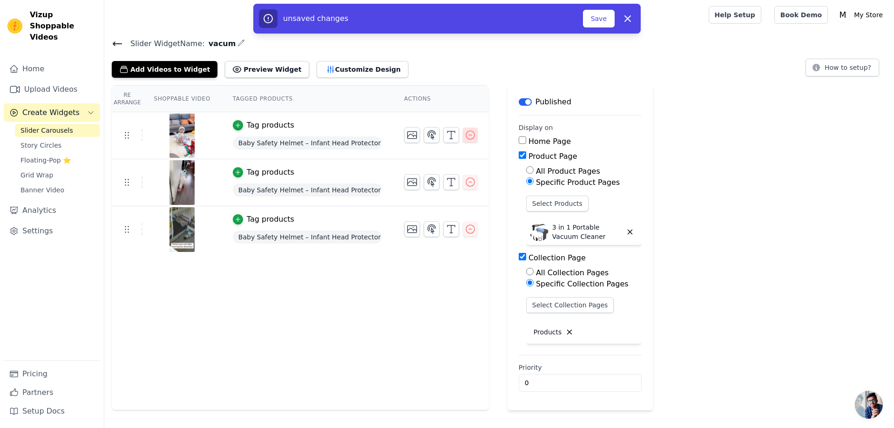
click at [465, 136] on icon "button" at bounding box center [470, 134] width 11 height 11
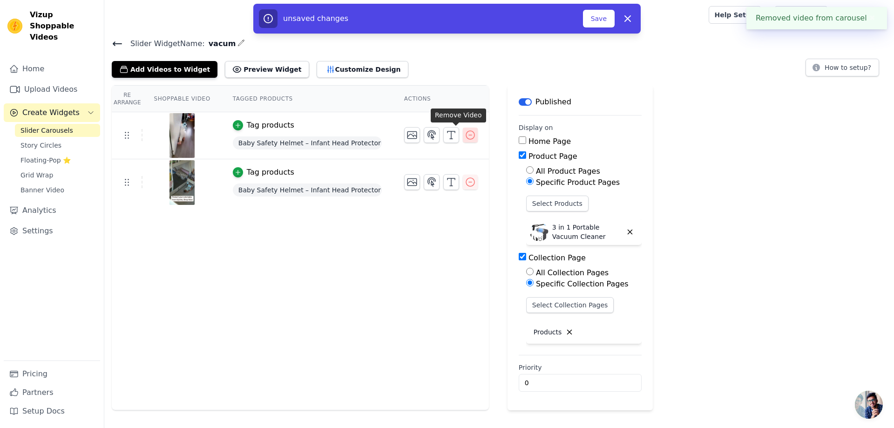
click at [466, 135] on icon "button" at bounding box center [470, 135] width 8 height 8
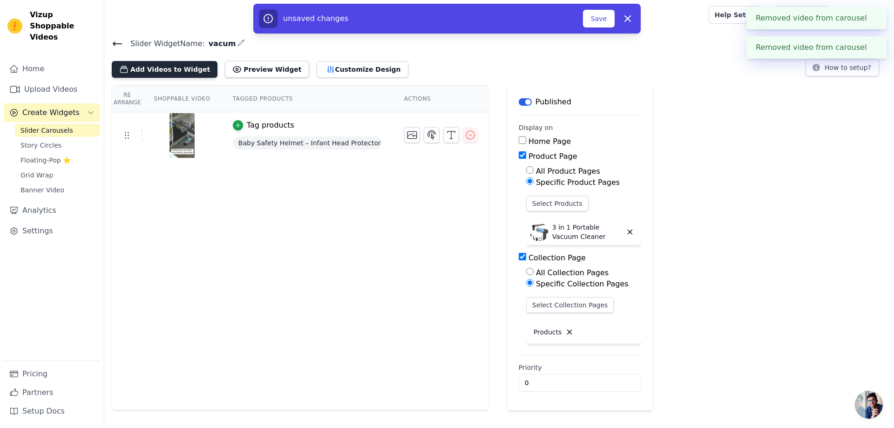
click at [169, 63] on button "Add Videos to Widget" at bounding box center [165, 69] width 106 height 17
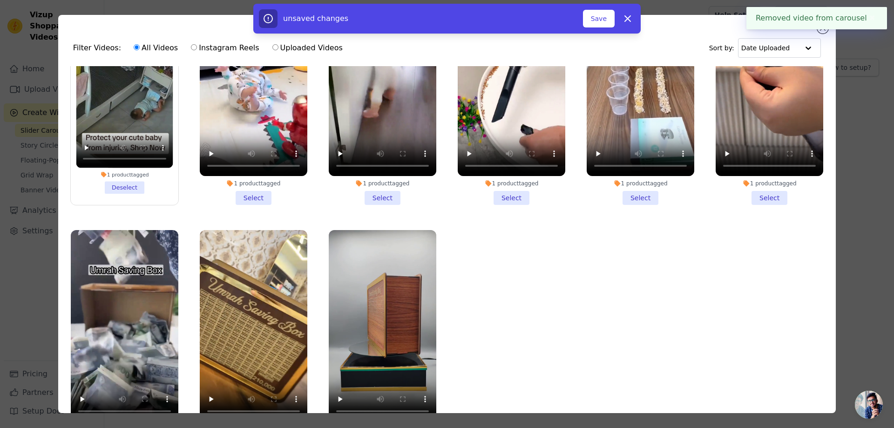
scroll to position [90, 0]
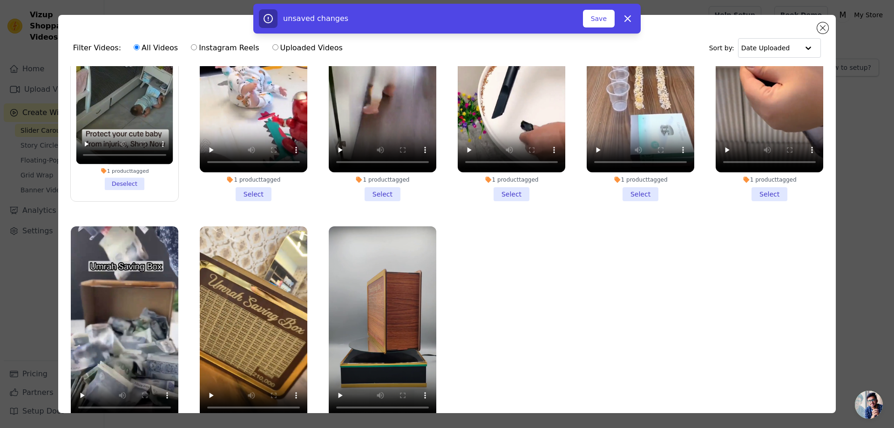
click at [509, 190] on li "1 product tagged Select" at bounding box center [512, 91] width 108 height 220
click at [0, 0] on input "1 product tagged Select" at bounding box center [0, 0] width 0 height 0
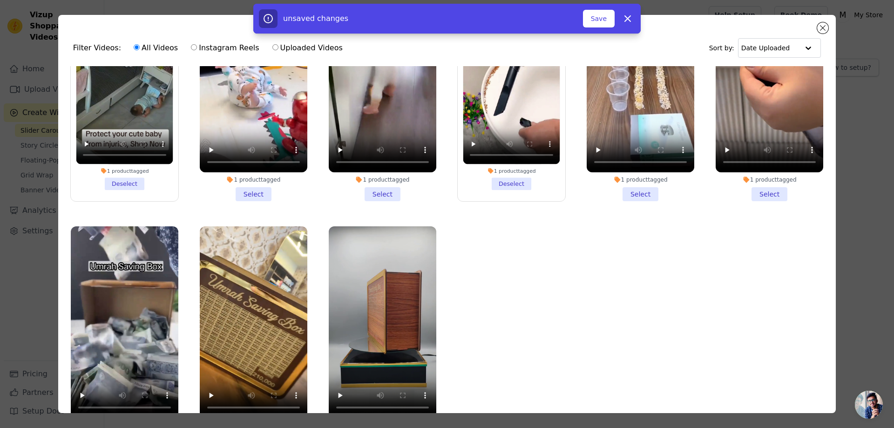
click at [637, 190] on li "1 product tagged Select" at bounding box center [641, 91] width 108 height 220
click at [0, 0] on input "1 product tagged Select" at bounding box center [0, 0] width 0 height 0
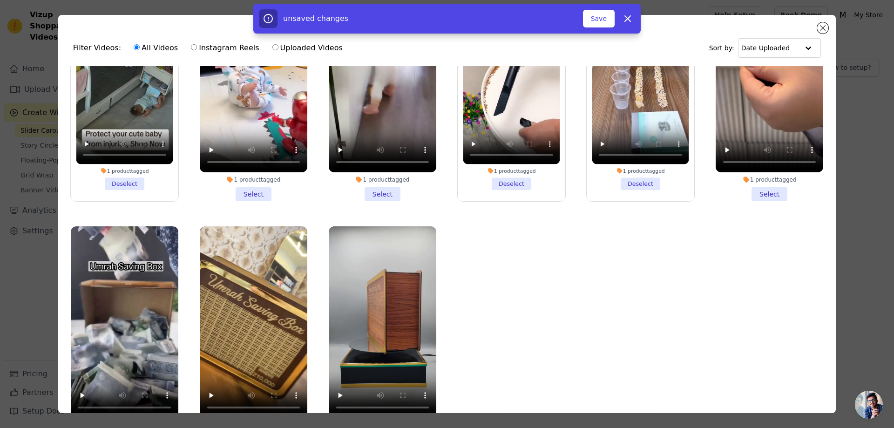
click at [754, 190] on li "1 product tagged Select" at bounding box center [770, 91] width 108 height 220
click at [0, 0] on input "1 product tagged Select" at bounding box center [0, 0] width 0 height 0
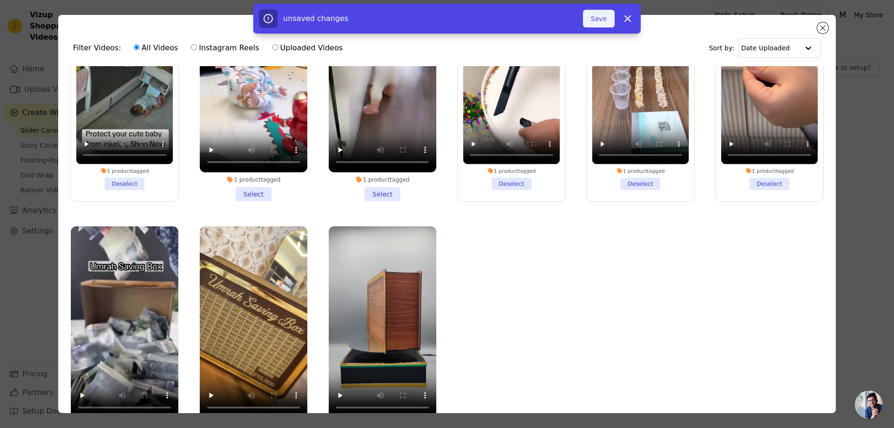
click at [607, 19] on button "Save" at bounding box center [599, 19] width 32 height 18
click at [630, 19] on icon at bounding box center [627, 18] width 11 height 11
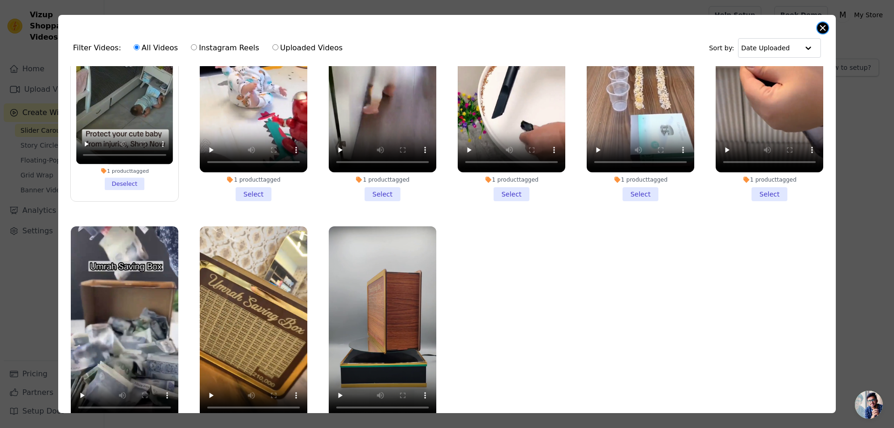
click at [828, 27] on button "Close modal" at bounding box center [822, 27] width 11 height 11
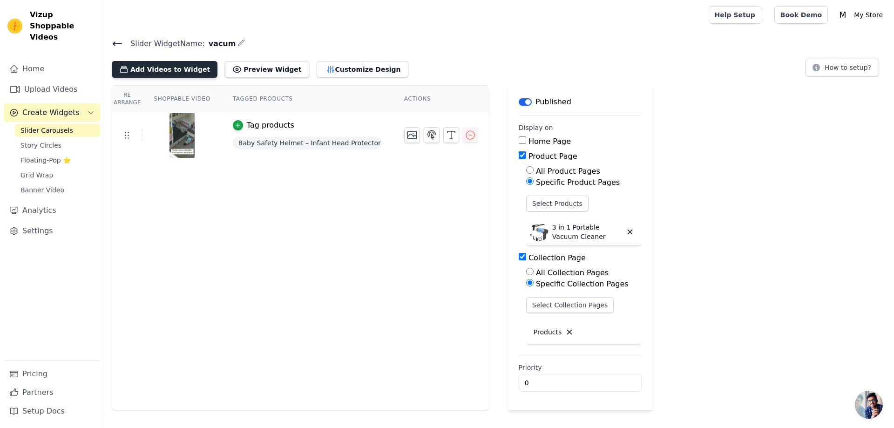
click at [167, 70] on button "Add Videos to Widget" at bounding box center [165, 69] width 106 height 17
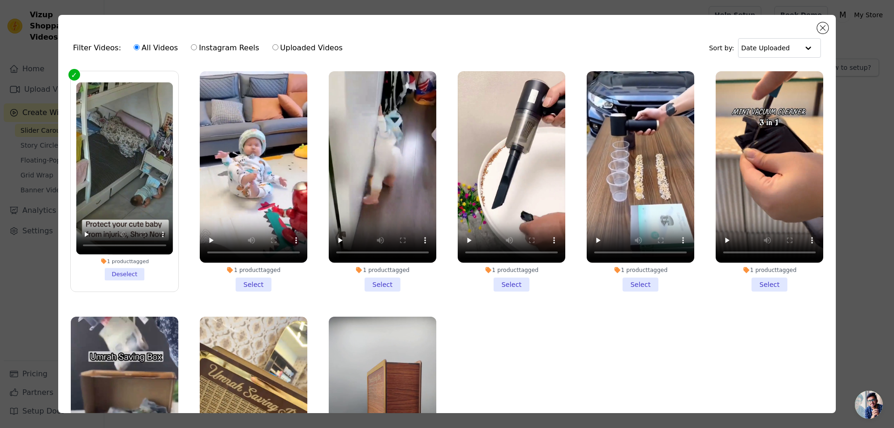
click at [121, 272] on li "1 product tagged Deselect" at bounding box center [124, 181] width 97 height 198
click at [0, 0] on input "1 product tagged Deselect" at bounding box center [0, 0] width 0 height 0
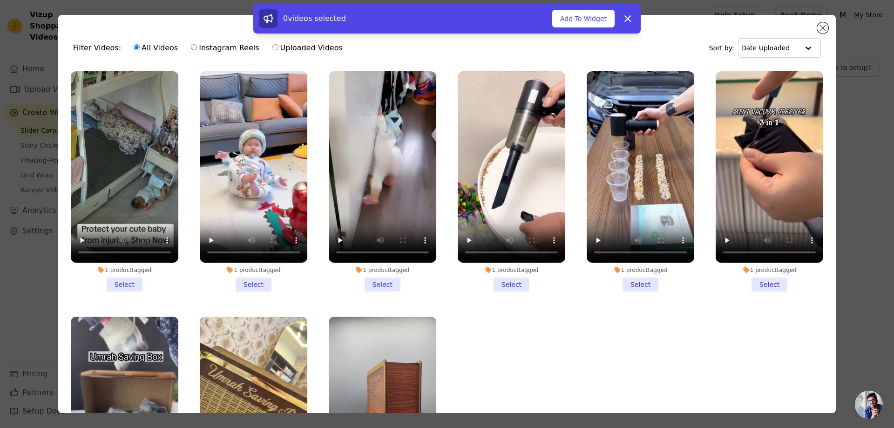
click at [508, 275] on li "1 product tagged Select" at bounding box center [512, 181] width 108 height 220
click at [0, 0] on input "1 product tagged Select" at bounding box center [0, 0] width 0 height 0
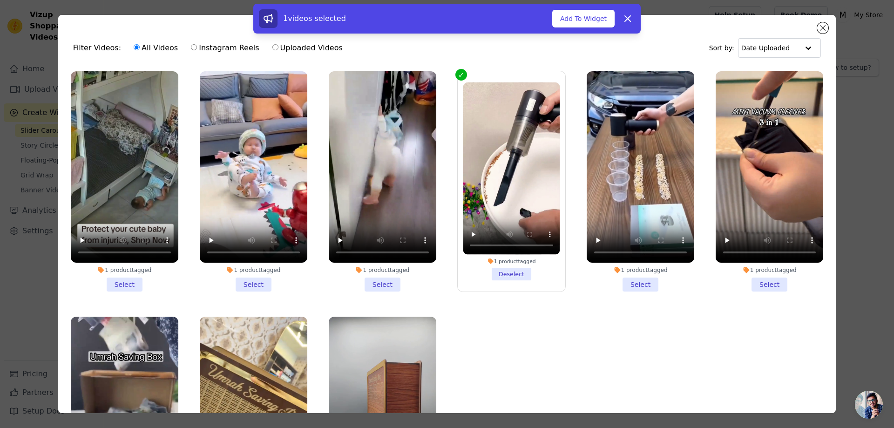
click at [627, 278] on li "1 product tagged Select" at bounding box center [641, 181] width 108 height 220
click at [0, 0] on input "1 product tagged Select" at bounding box center [0, 0] width 0 height 0
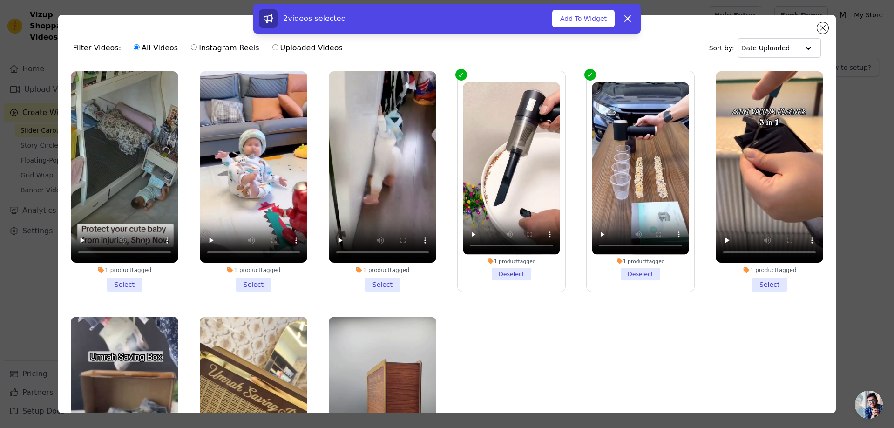
click at [748, 280] on li "1 product tagged Select" at bounding box center [770, 181] width 108 height 220
click at [0, 0] on input "1 product tagged Select" at bounding box center [0, 0] width 0 height 0
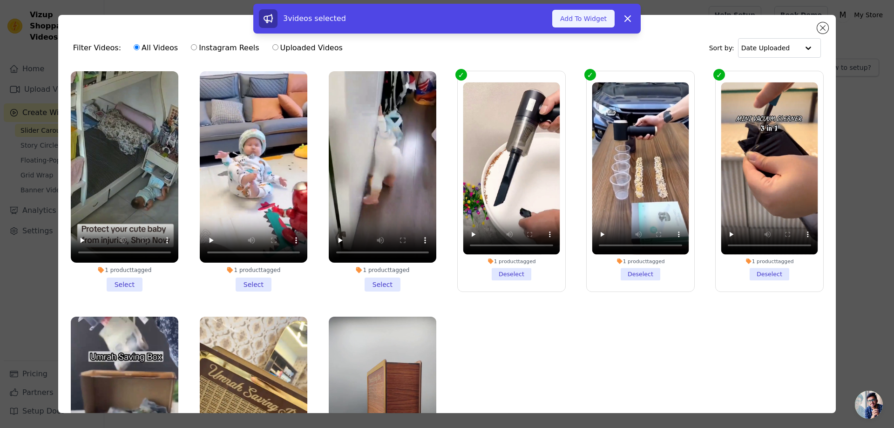
click at [588, 23] on button "Add To Widget" at bounding box center [583, 19] width 62 height 18
